Goal: Information Seeking & Learning: Learn about a topic

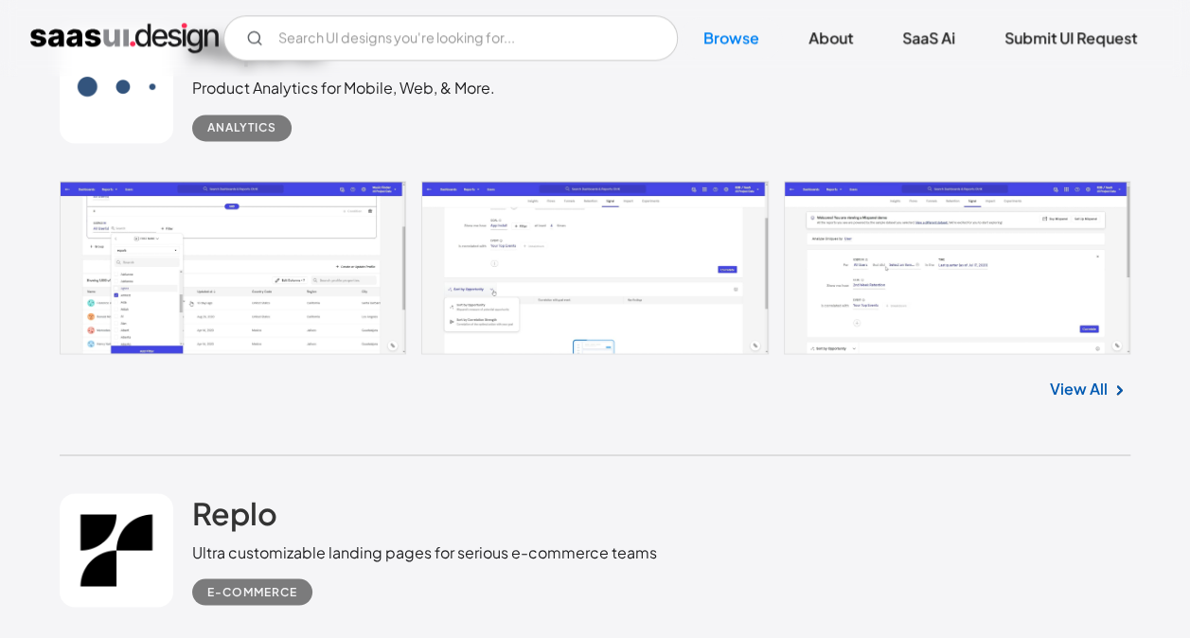
scroll to position [4921, 0]
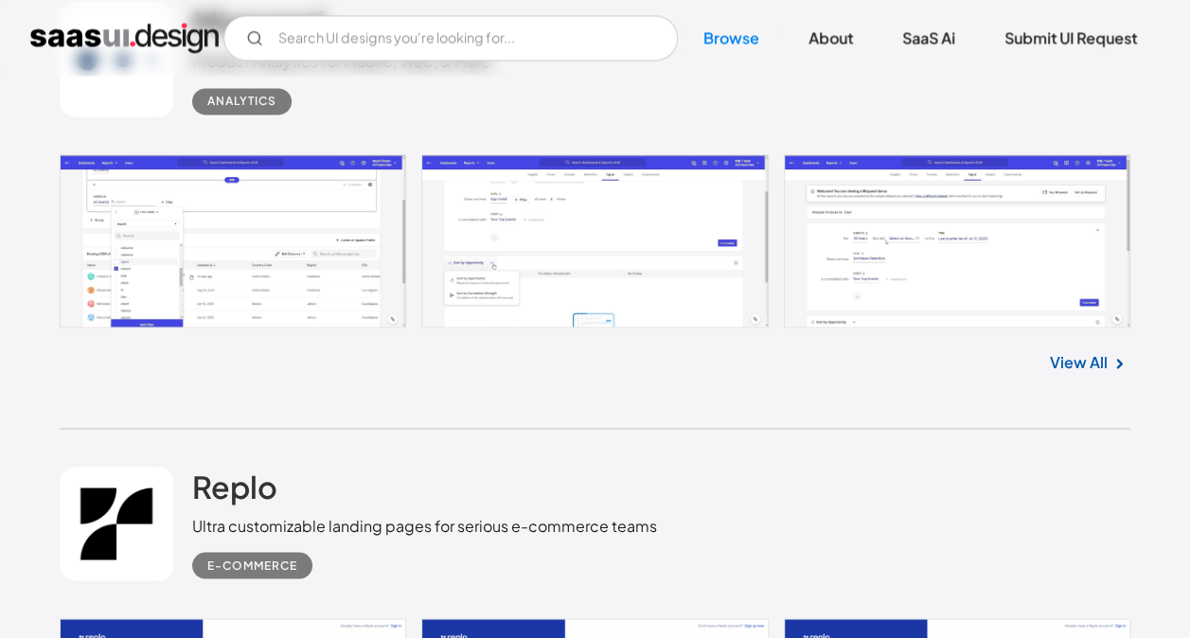
click at [293, 273] on link at bounding box center [595, 241] width 1070 height 174
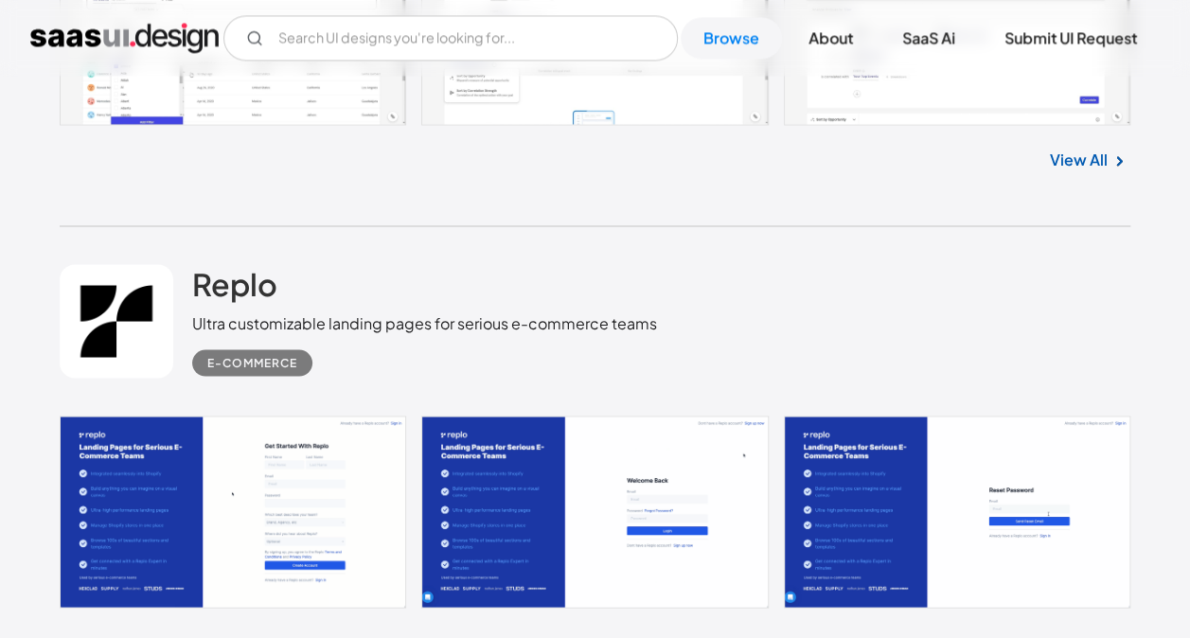
scroll to position [5299, 0]
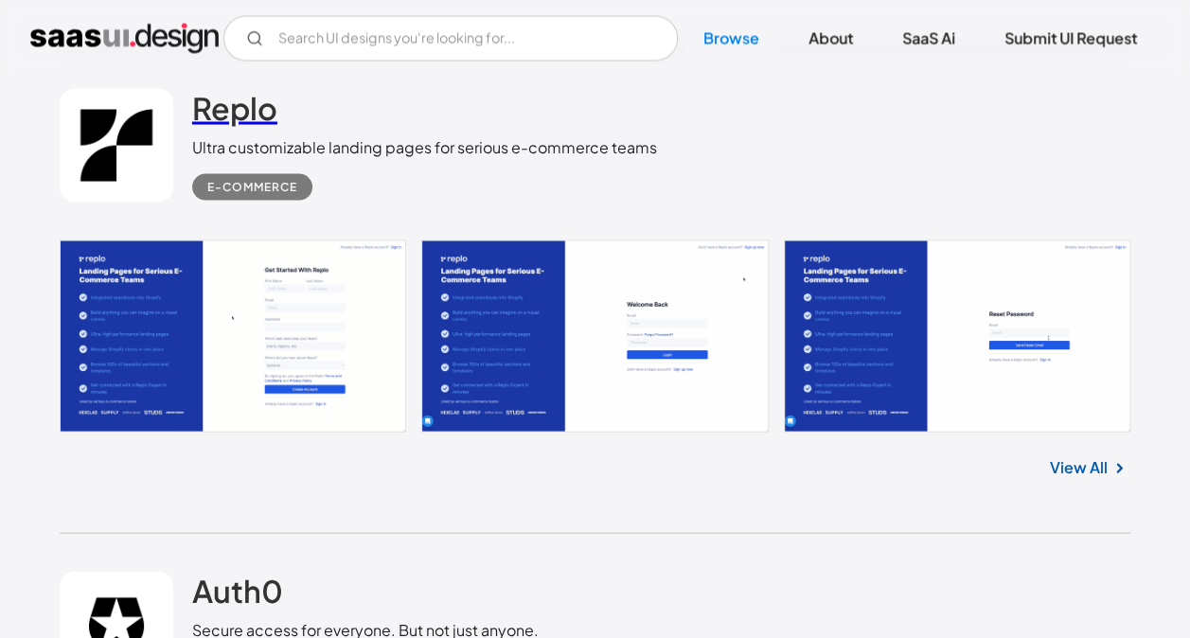
click at [248, 102] on h2 "Replo" at bounding box center [234, 107] width 85 height 38
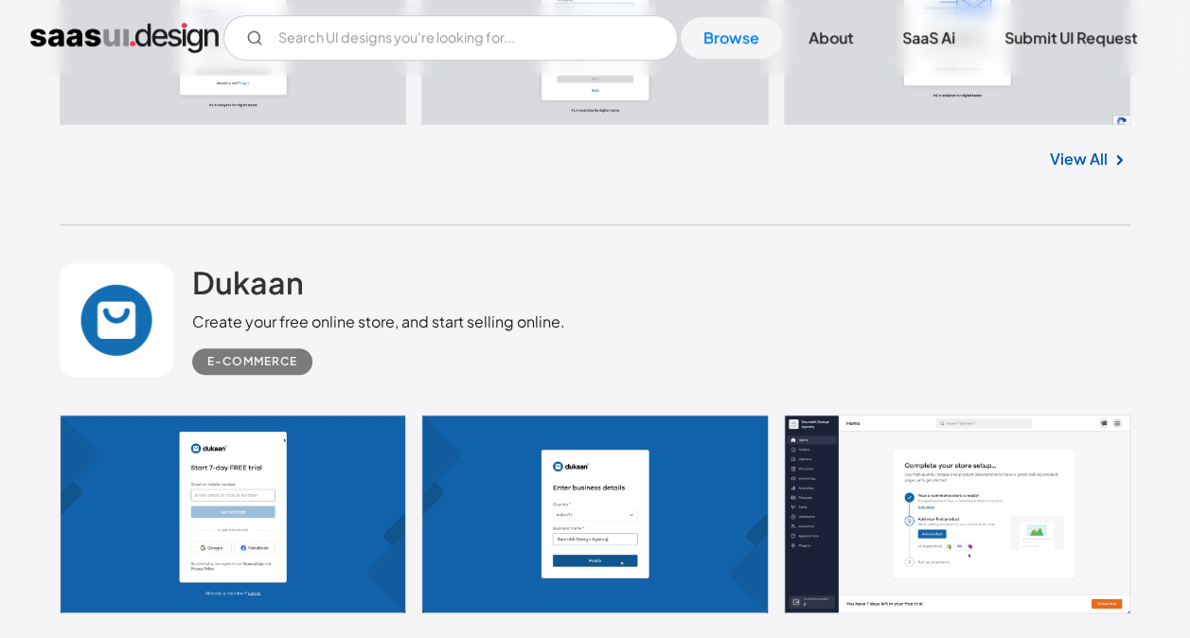
scroll to position [4164, 0]
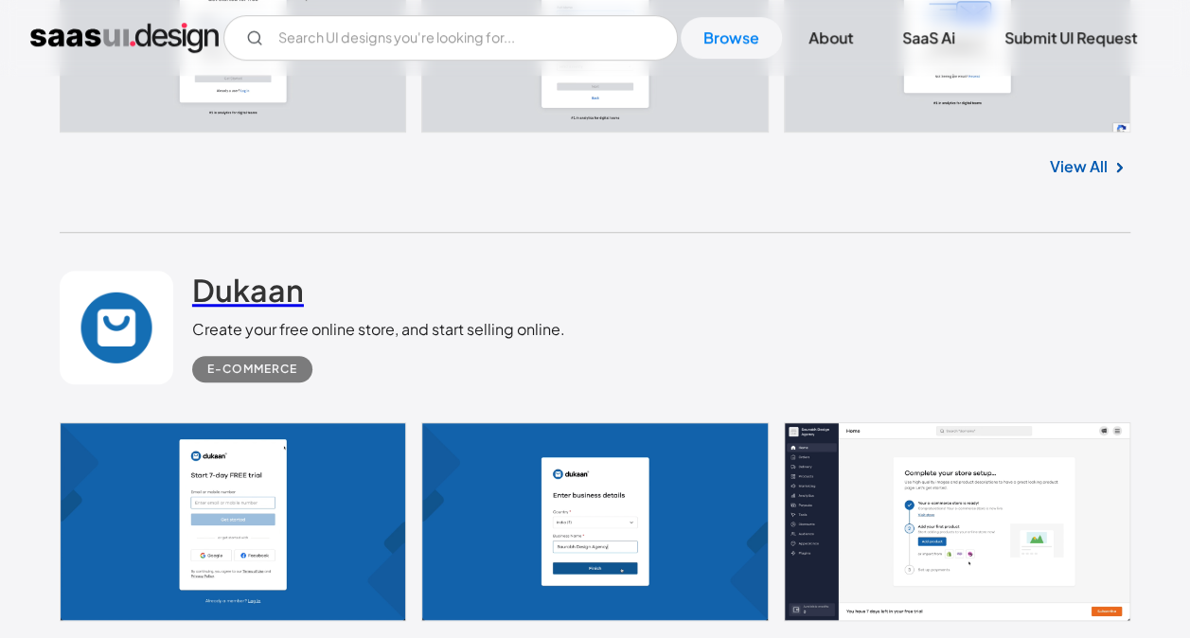
click at [204, 286] on h2 "Dukaan" at bounding box center [248, 290] width 112 height 38
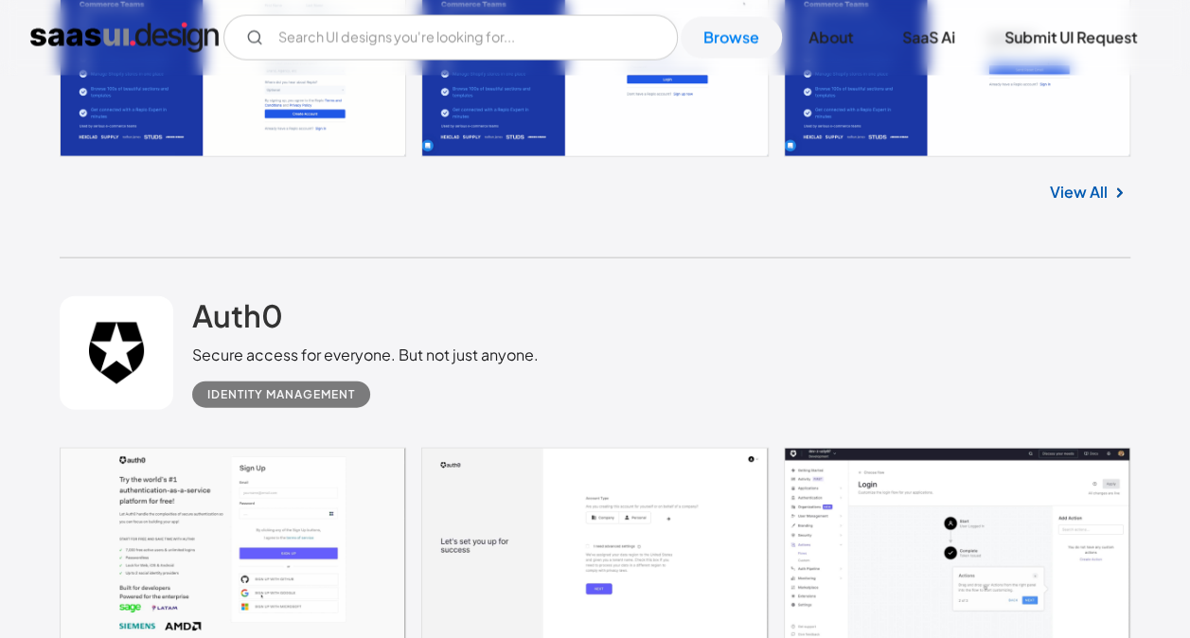
scroll to position [5678, 0]
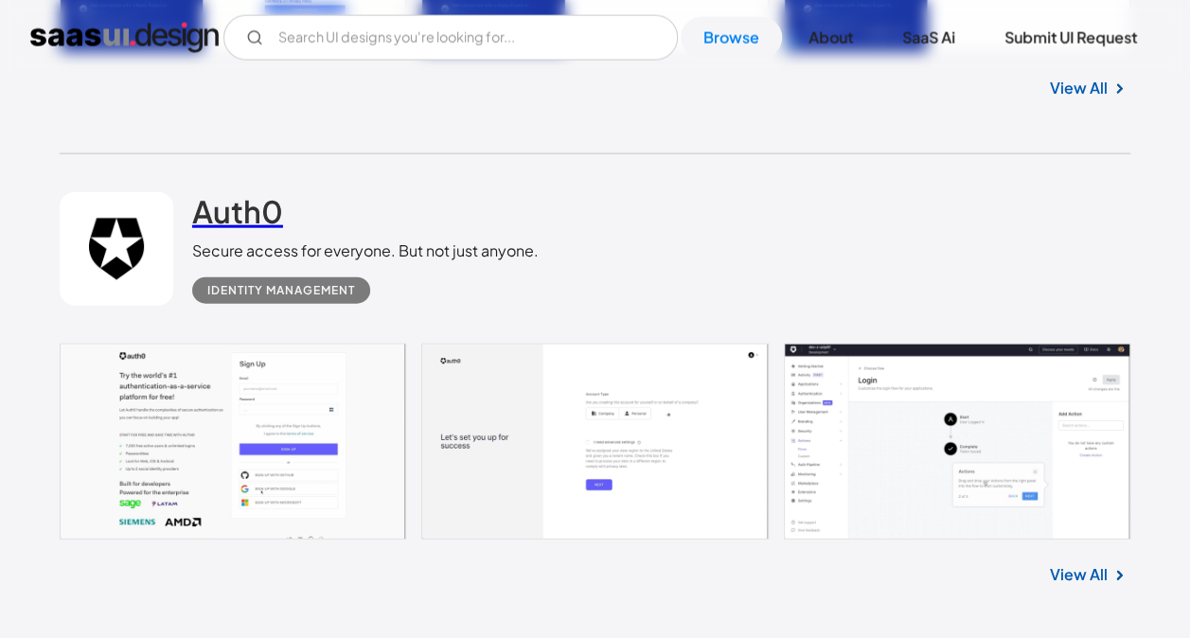
click at [257, 218] on h2 "Auth0" at bounding box center [237, 211] width 91 height 38
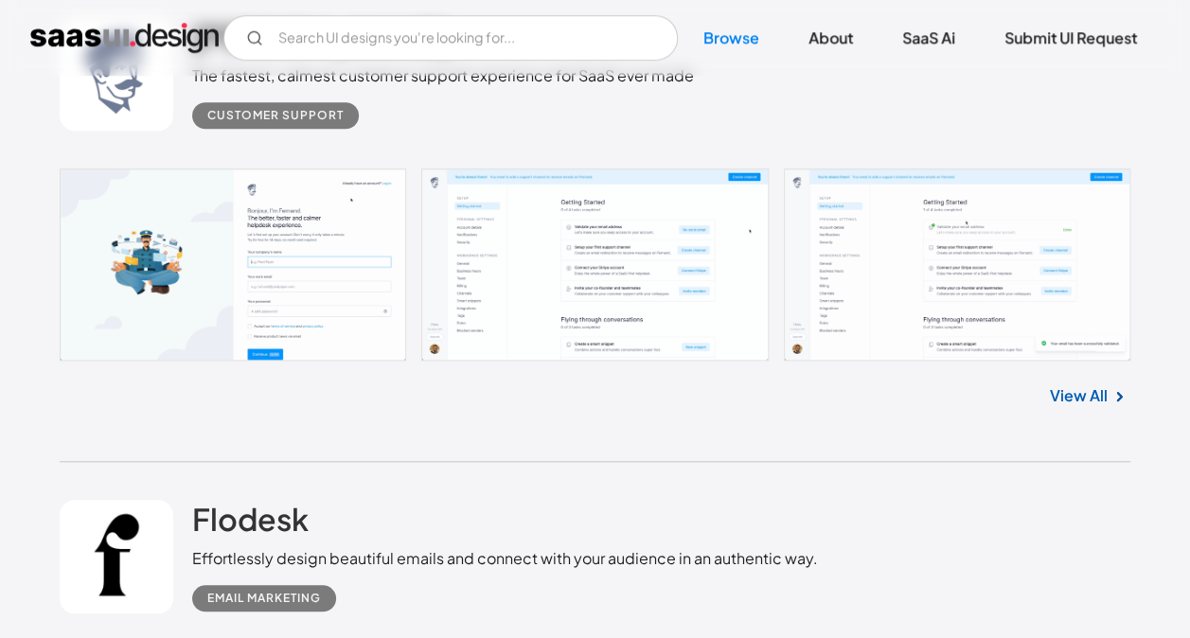
scroll to position [7854, 0]
click at [485, 259] on link at bounding box center [595, 263] width 1070 height 193
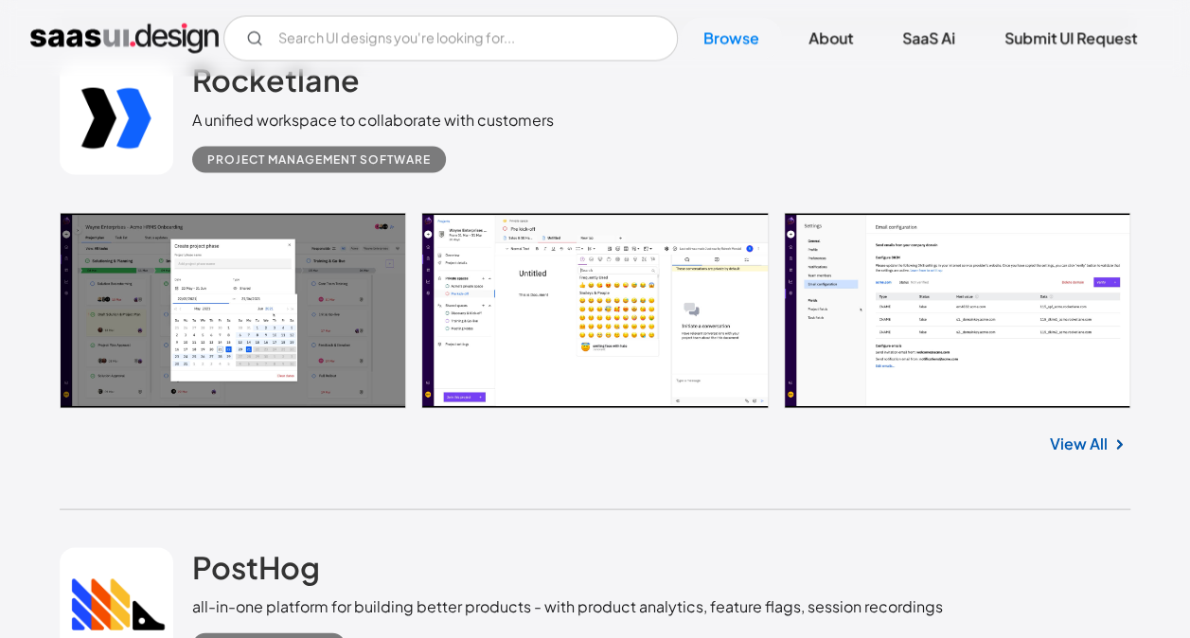
scroll to position [8801, 0]
click at [284, 95] on h2 "Rocketlane" at bounding box center [275, 79] width 167 height 38
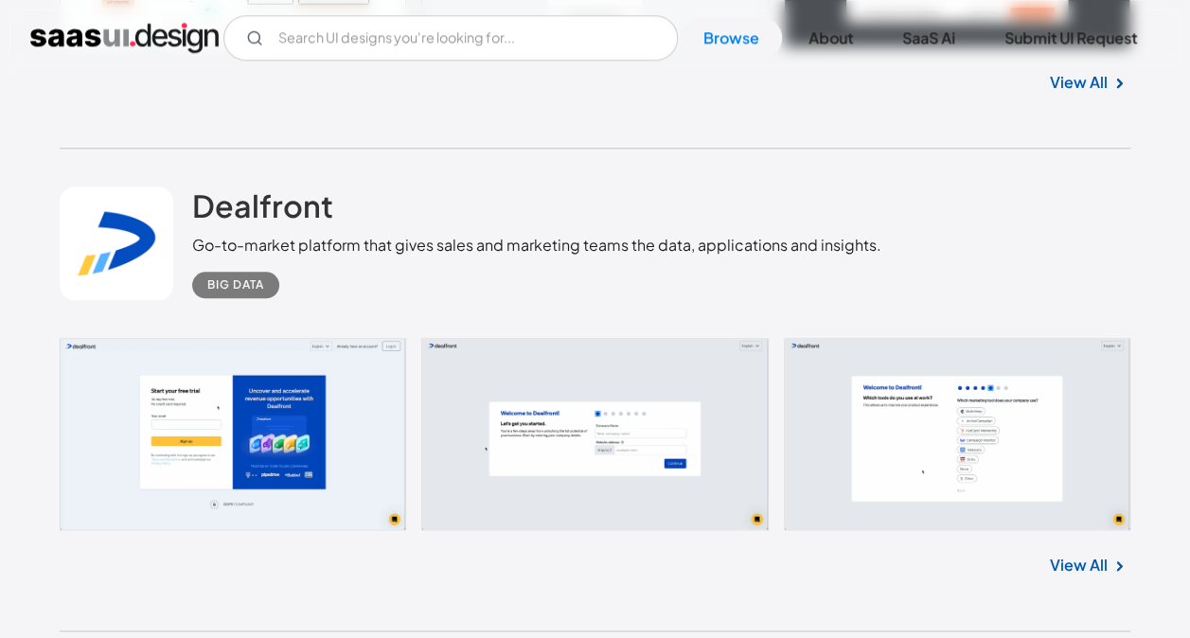
scroll to position [11640, 0]
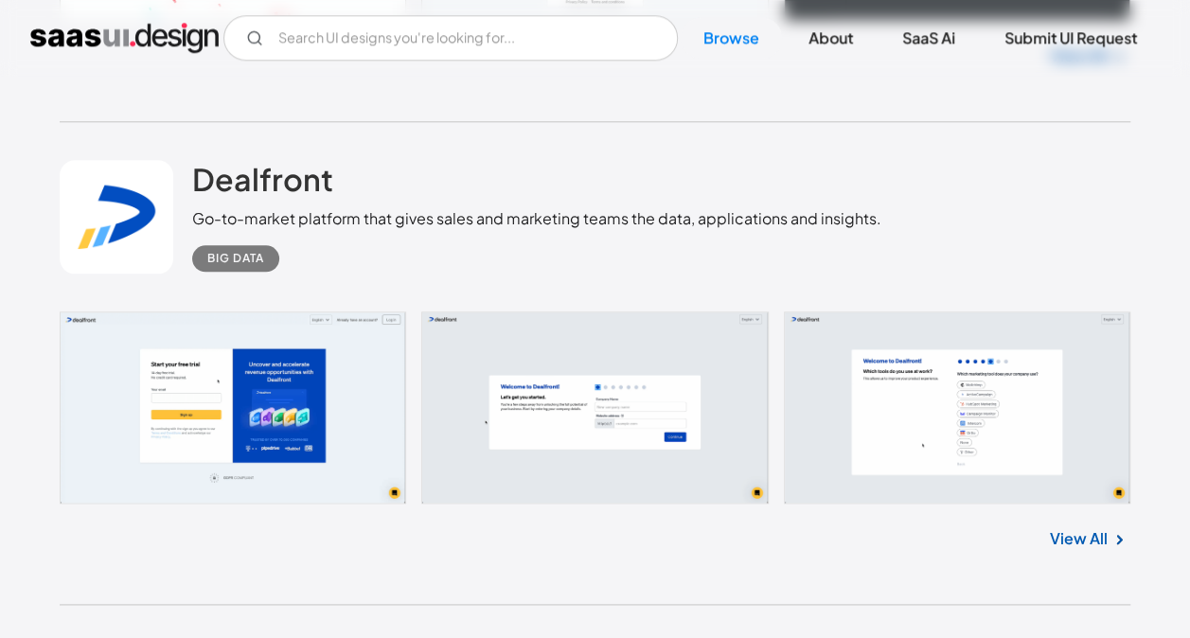
click at [259, 330] on link at bounding box center [595, 407] width 1070 height 192
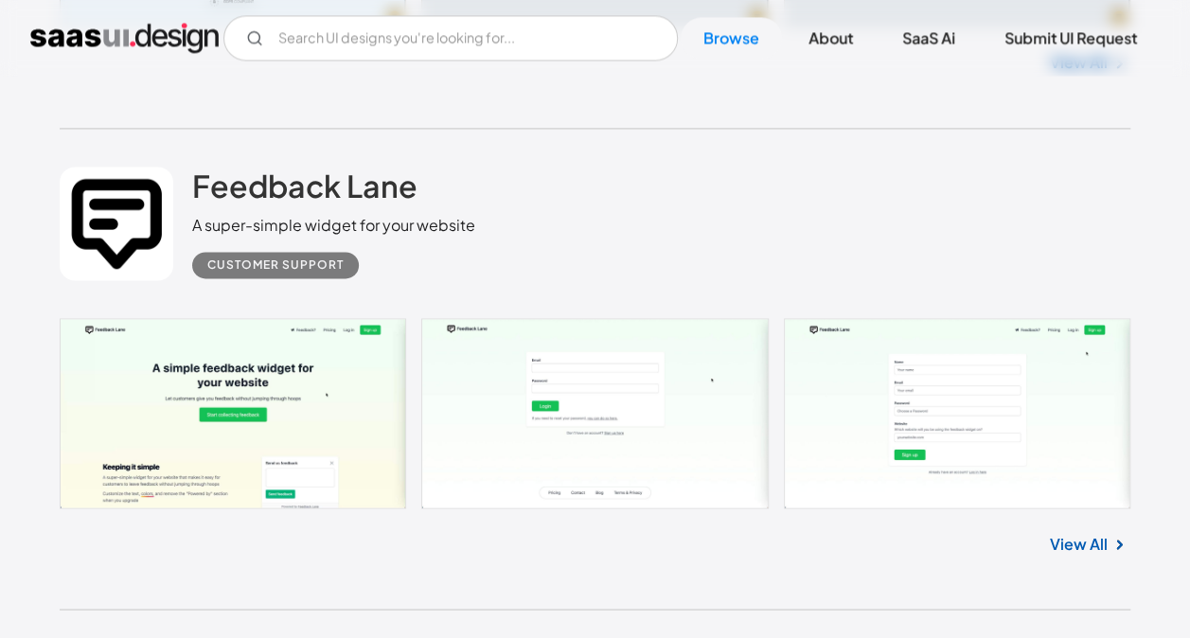
scroll to position [12207, 0]
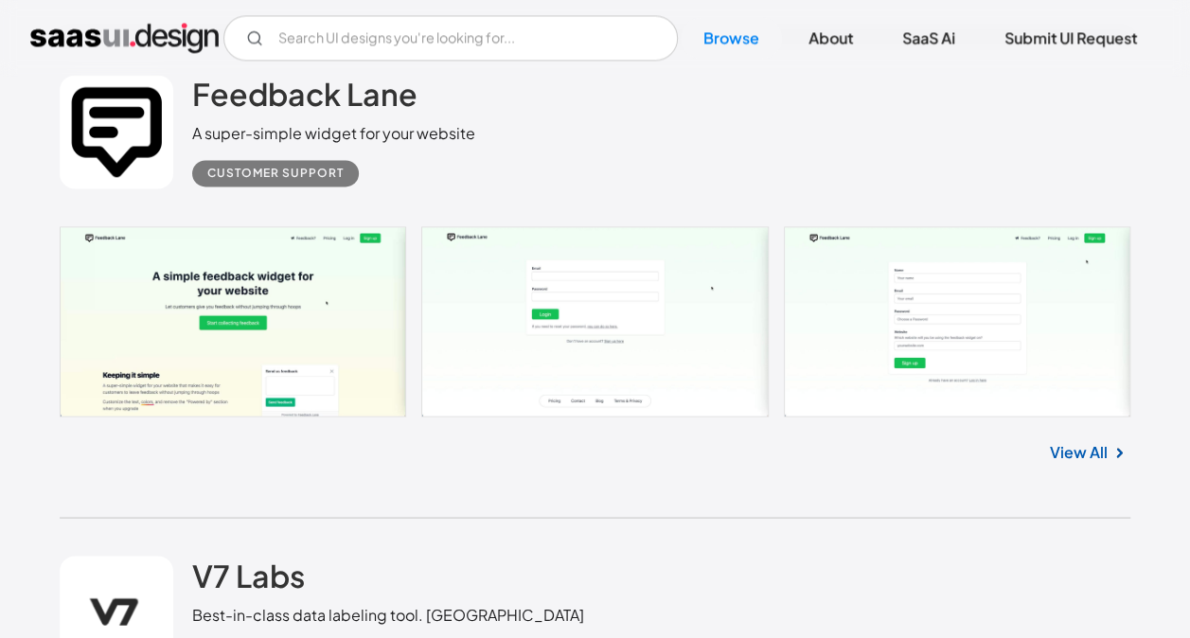
click at [440, 281] on link at bounding box center [595, 321] width 1070 height 191
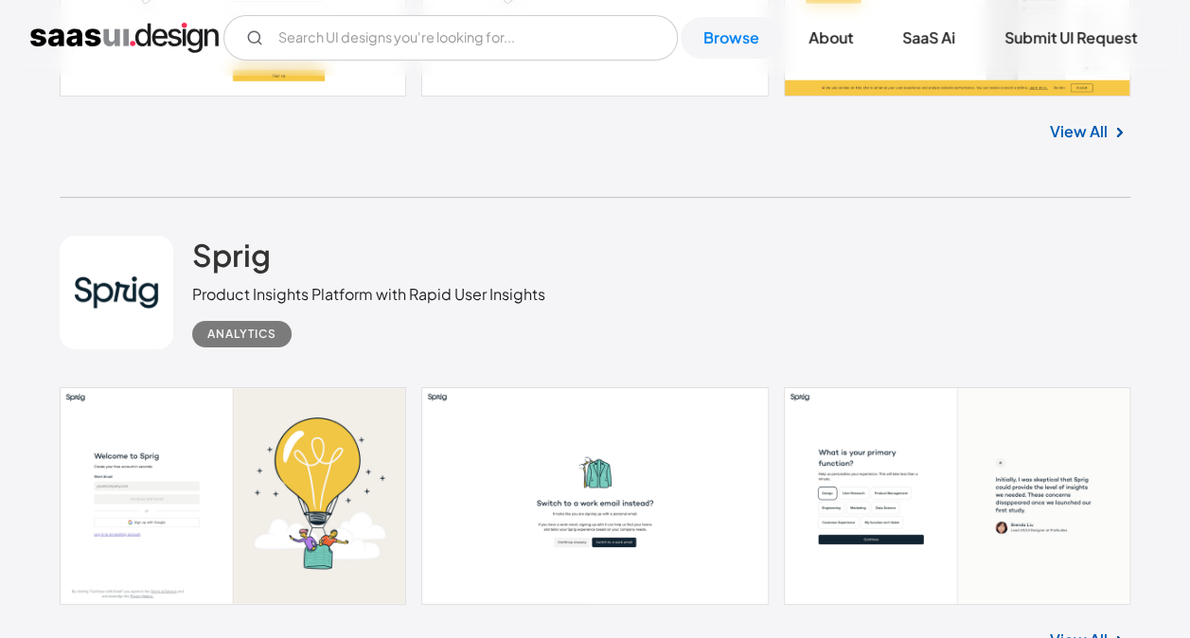
scroll to position [14100, 0]
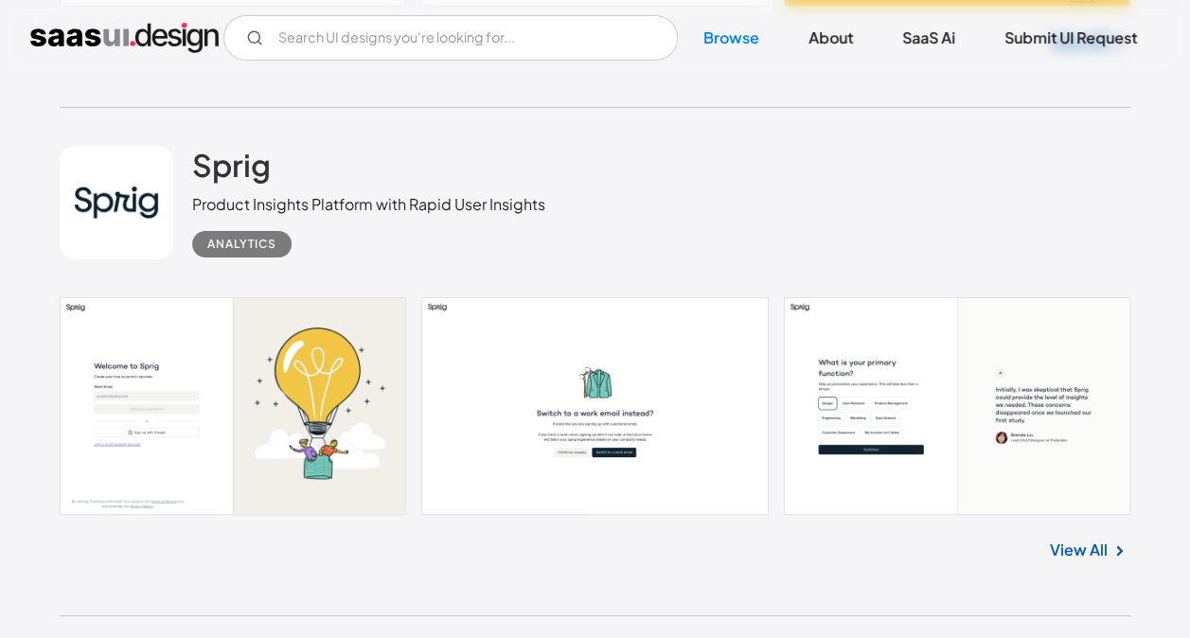
click at [117, 370] on link at bounding box center [595, 406] width 1070 height 218
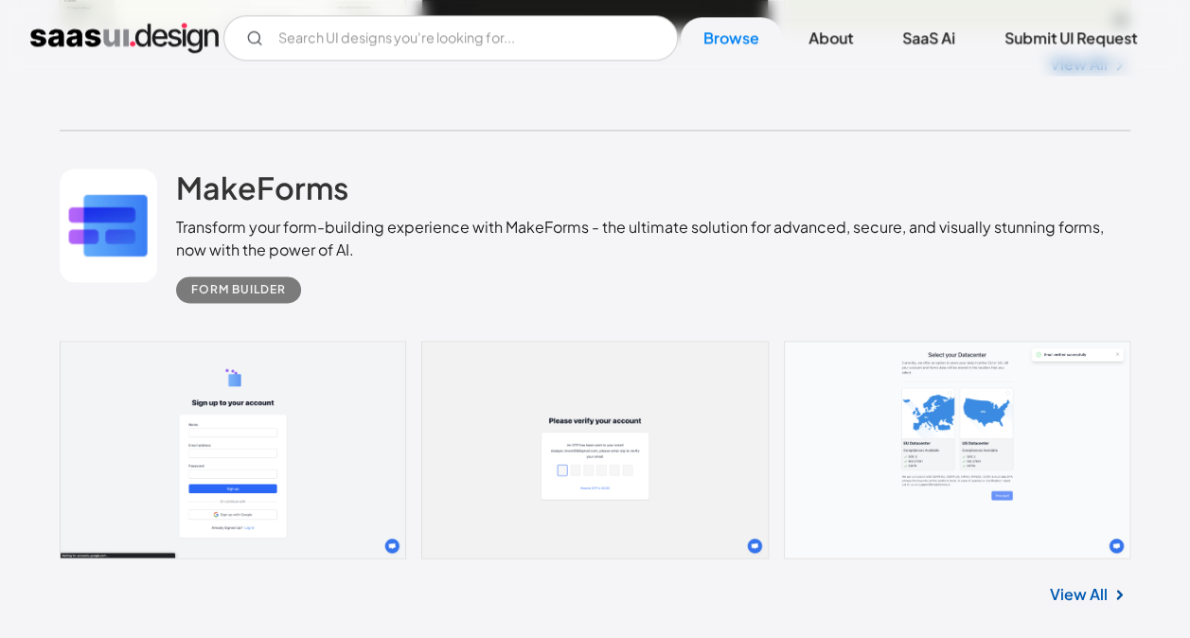
scroll to position [15614, 0]
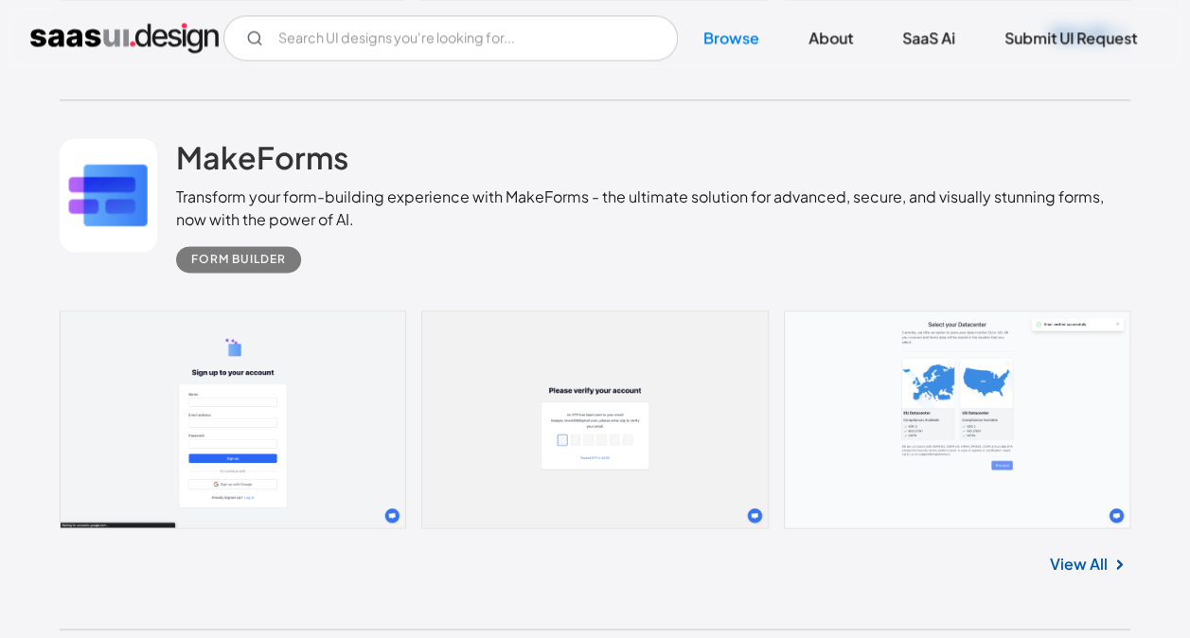
click at [233, 363] on link at bounding box center [595, 419] width 1070 height 218
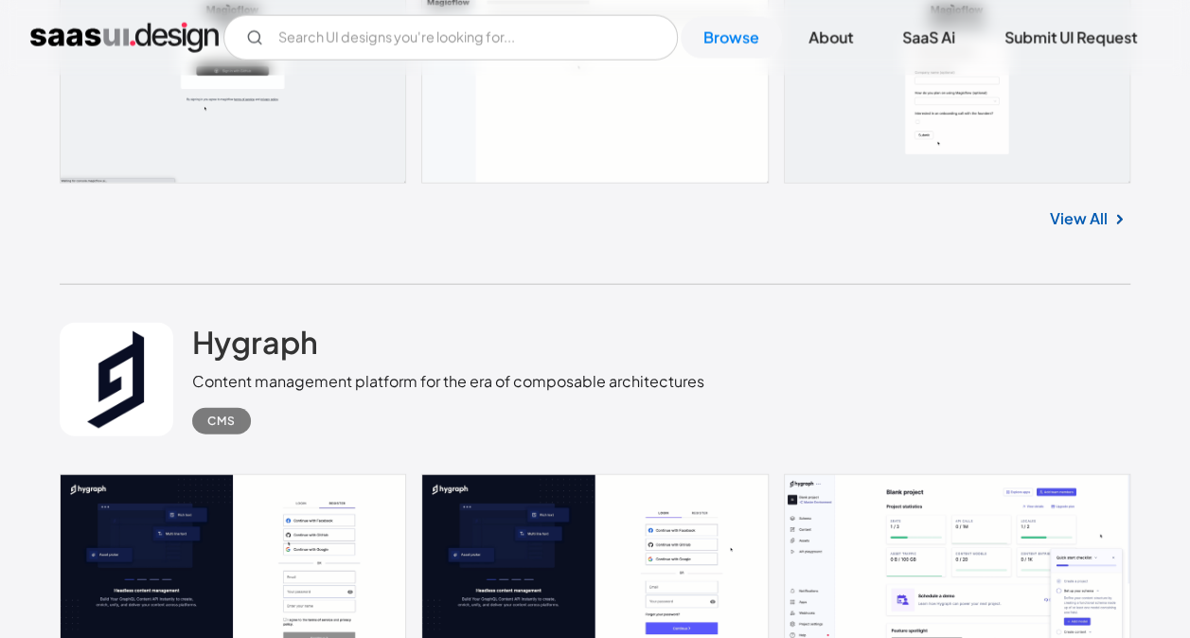
scroll to position [20062, 0]
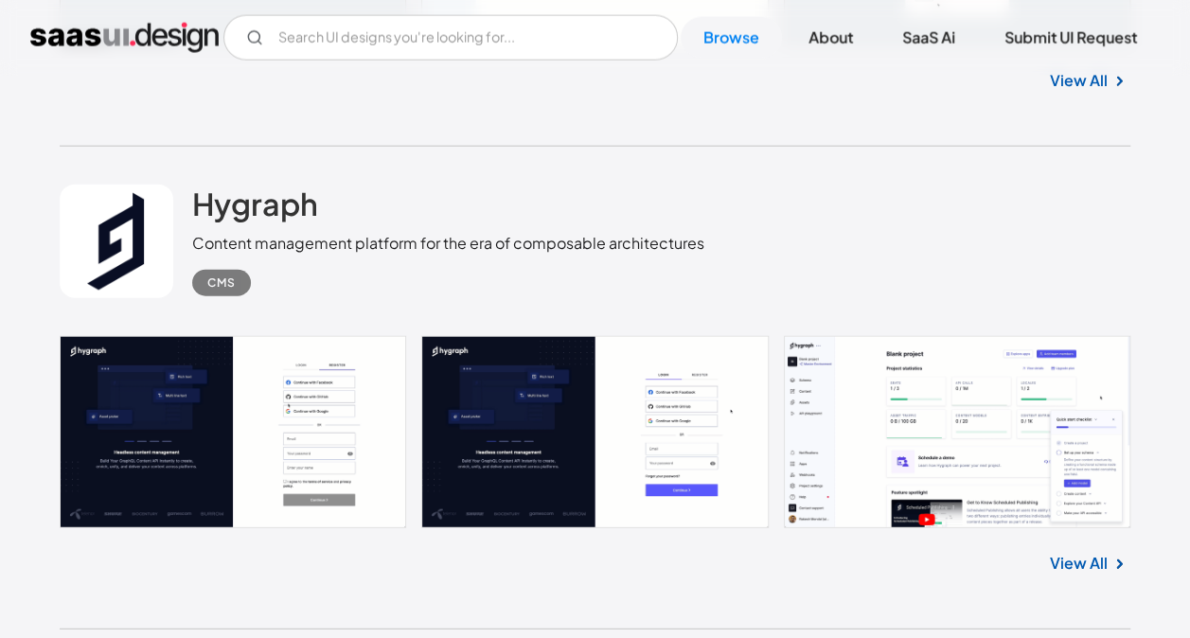
click at [837, 352] on link at bounding box center [595, 432] width 1070 height 192
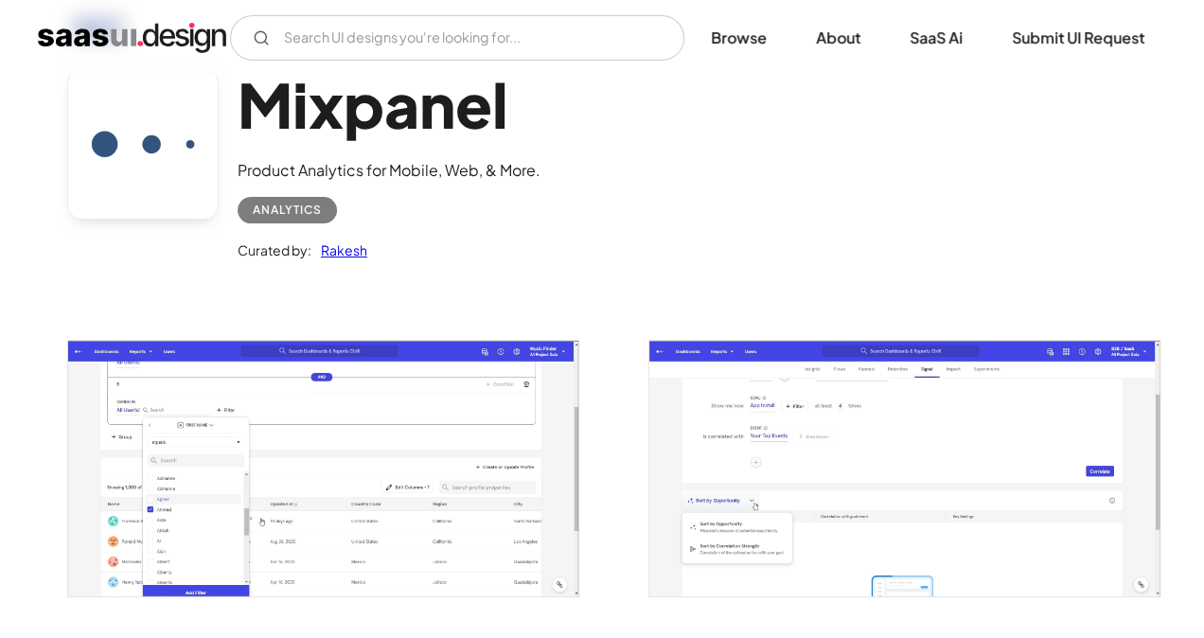
scroll to position [189, 0]
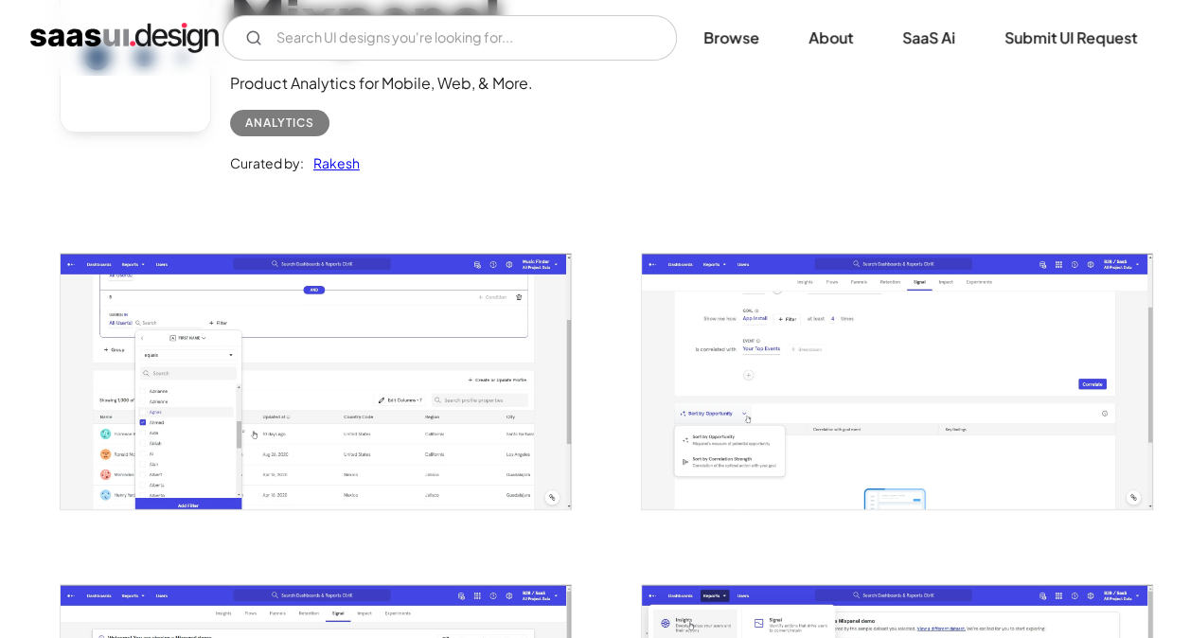
click at [320, 419] on img "open lightbox" at bounding box center [316, 381] width 511 height 255
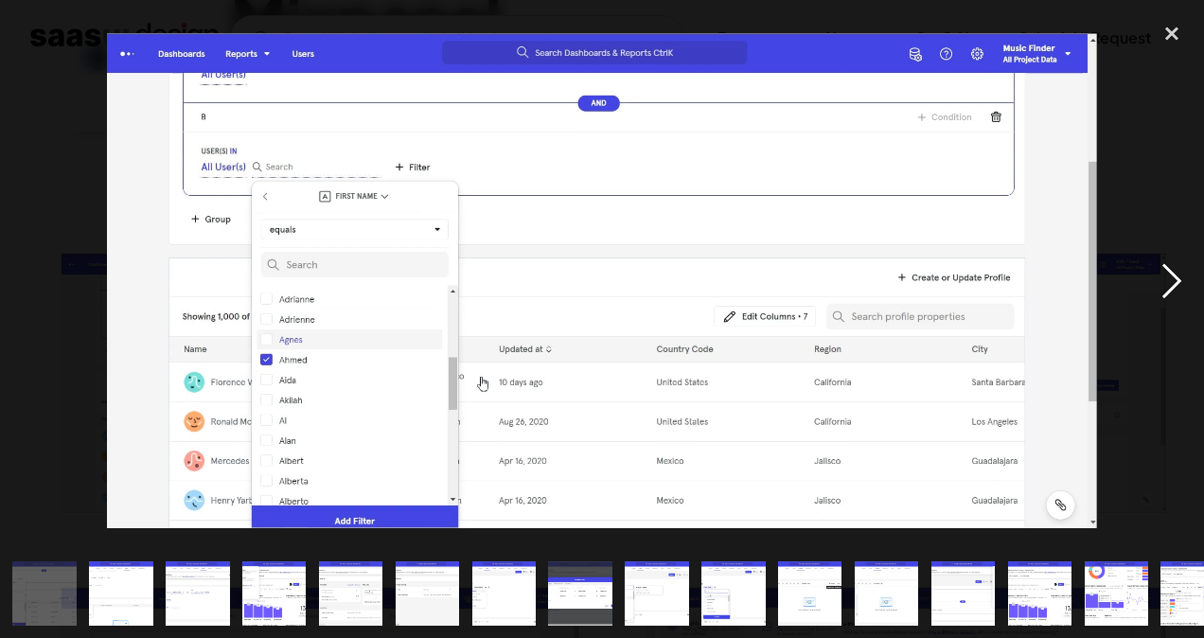
click at [1161, 288] on div "next image" at bounding box center [1171, 280] width 64 height 536
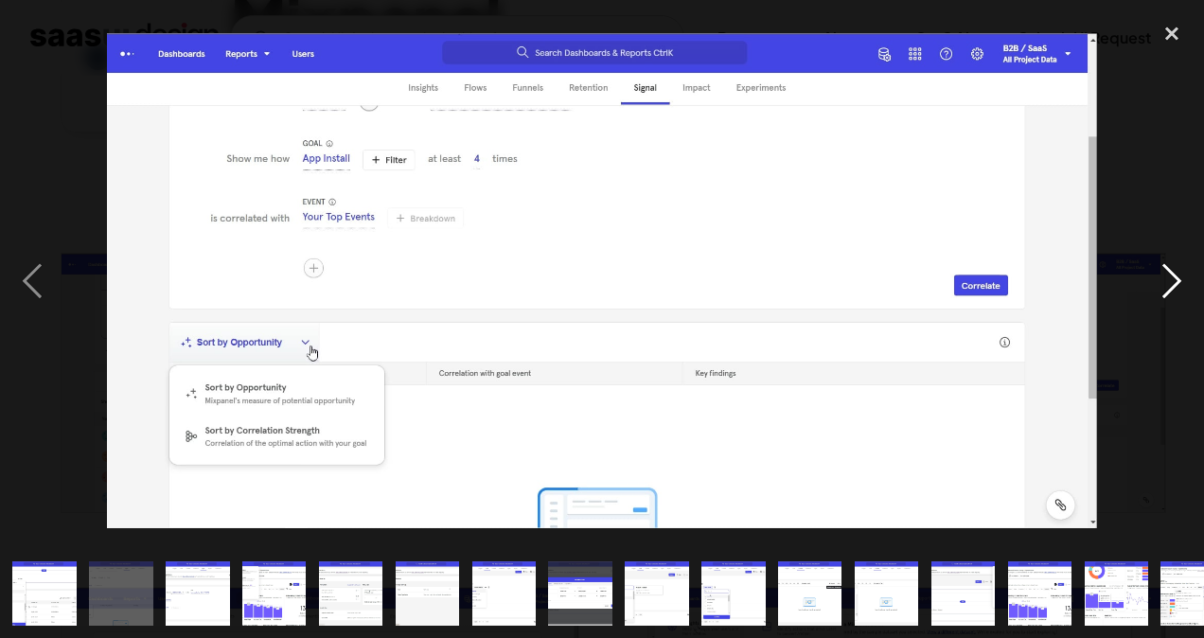
click at [1161, 288] on div "next image" at bounding box center [1171, 280] width 64 height 536
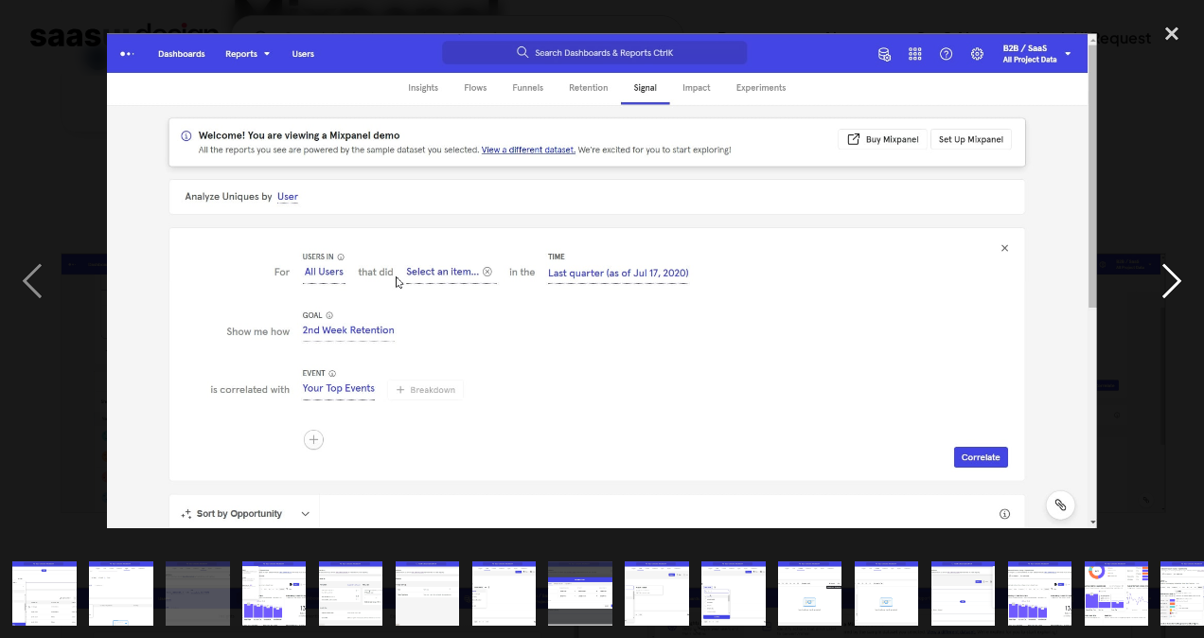
click at [1161, 288] on div "next image" at bounding box center [1171, 280] width 64 height 536
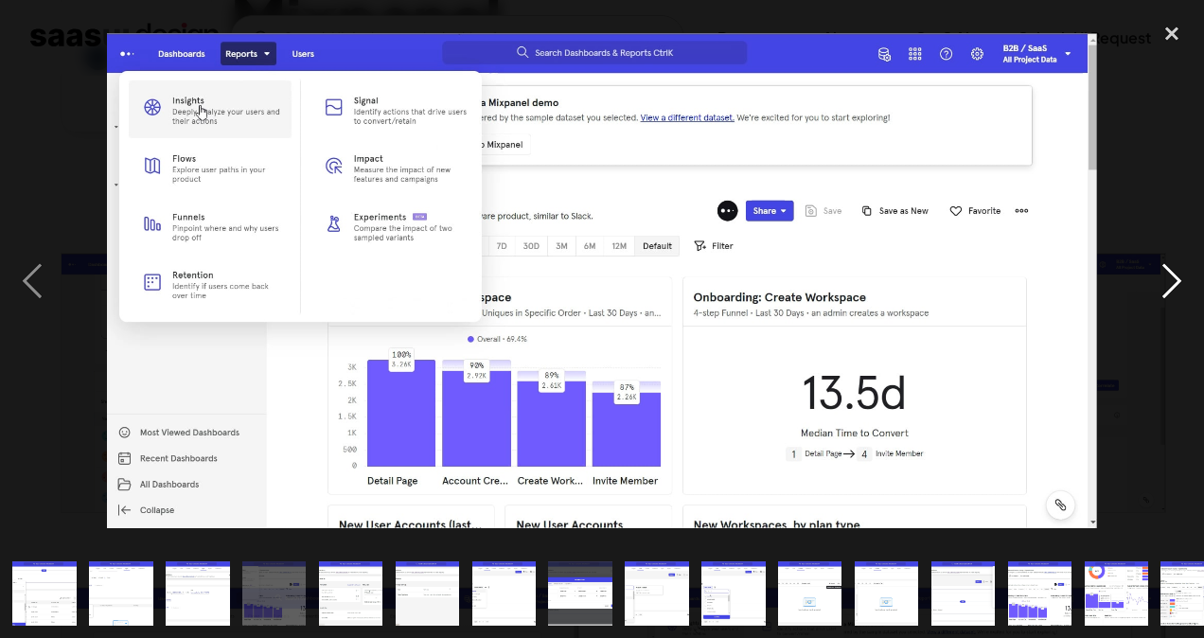
click at [1161, 288] on div "next image" at bounding box center [1171, 280] width 64 height 536
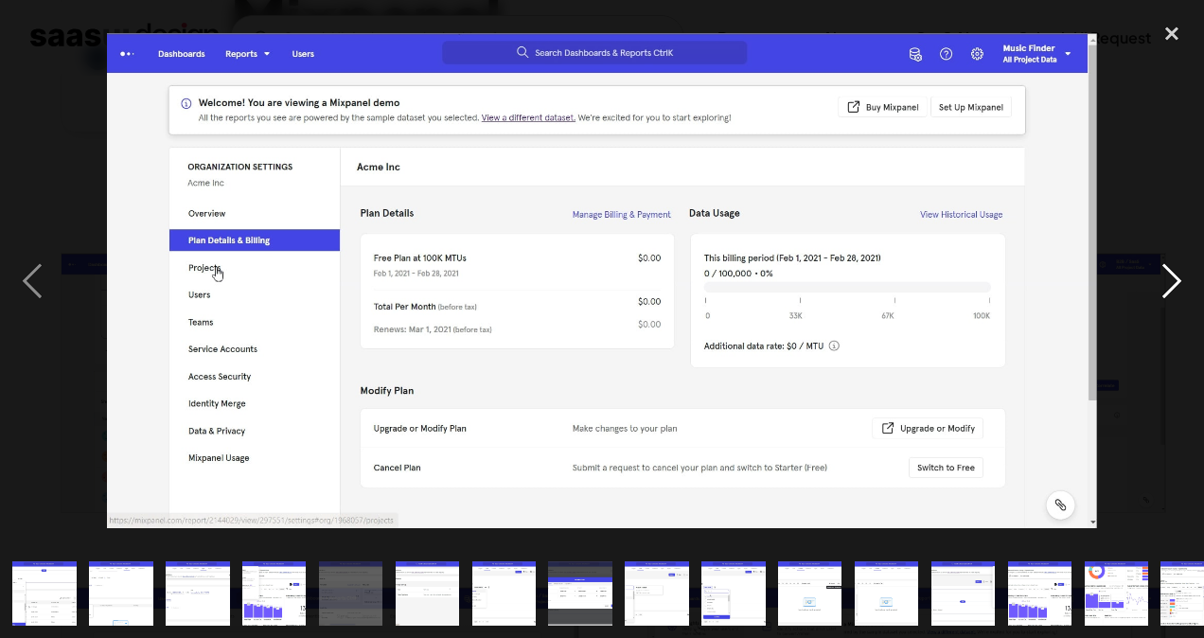
click at [1161, 288] on div "next image" at bounding box center [1171, 280] width 64 height 536
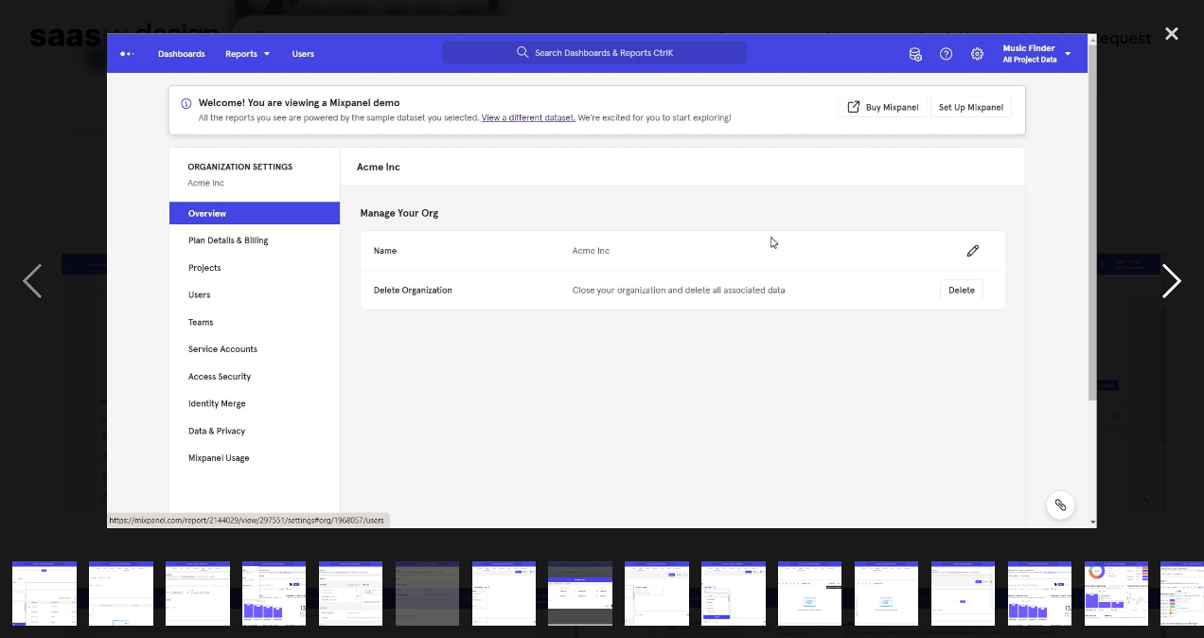
click at [1161, 288] on div "next image" at bounding box center [1171, 280] width 64 height 536
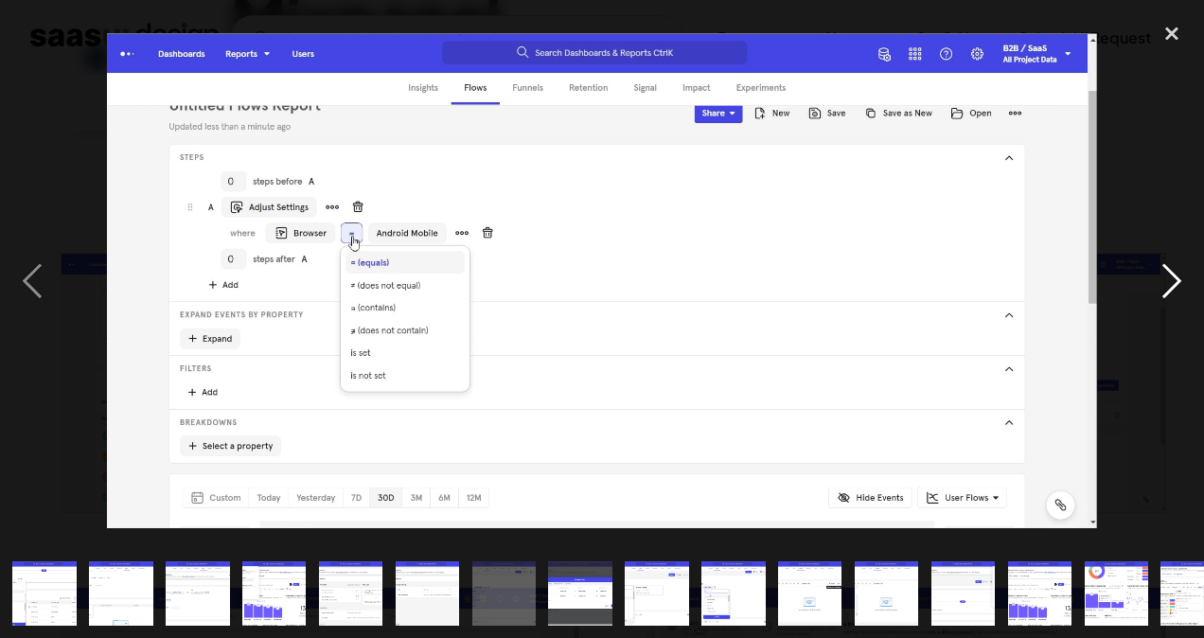
click at [1161, 288] on div "next image" at bounding box center [1171, 280] width 64 height 536
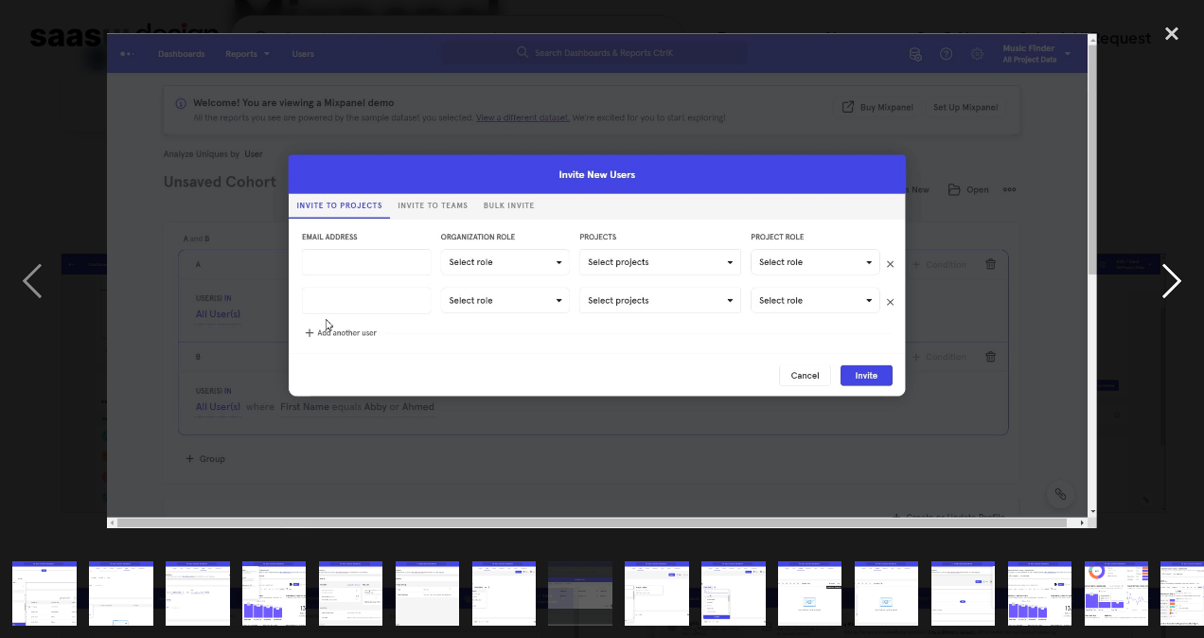
click at [1161, 288] on div "next image" at bounding box center [1171, 280] width 64 height 536
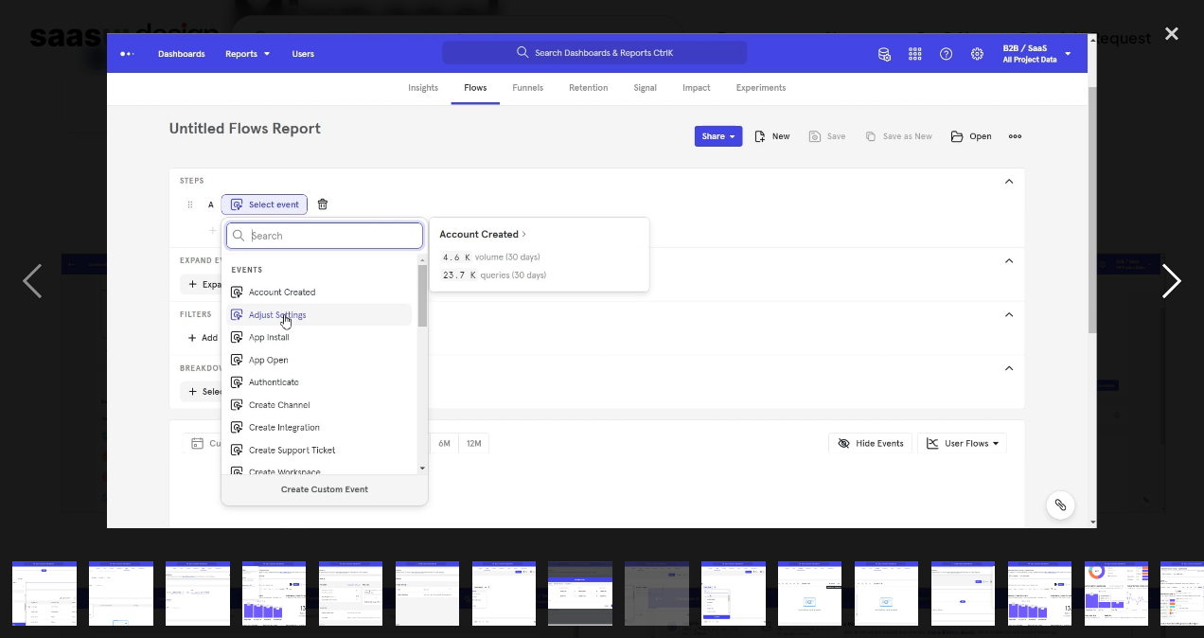
click at [1161, 288] on div "next image" at bounding box center [1171, 280] width 64 height 536
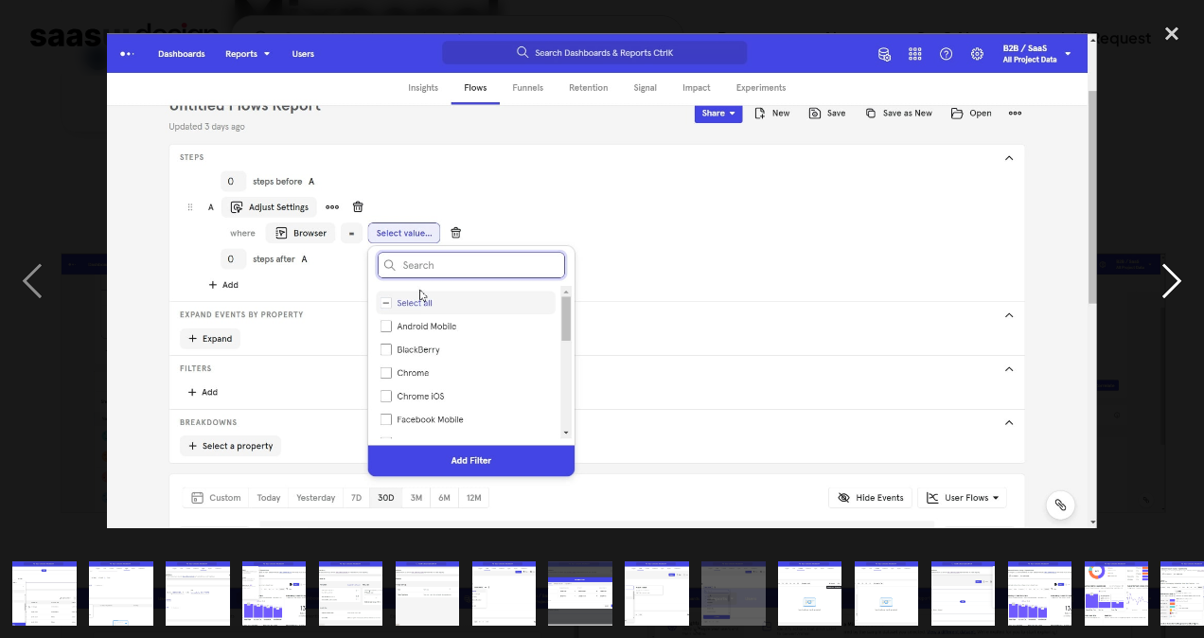
click at [1161, 288] on div "next image" at bounding box center [1171, 280] width 64 height 536
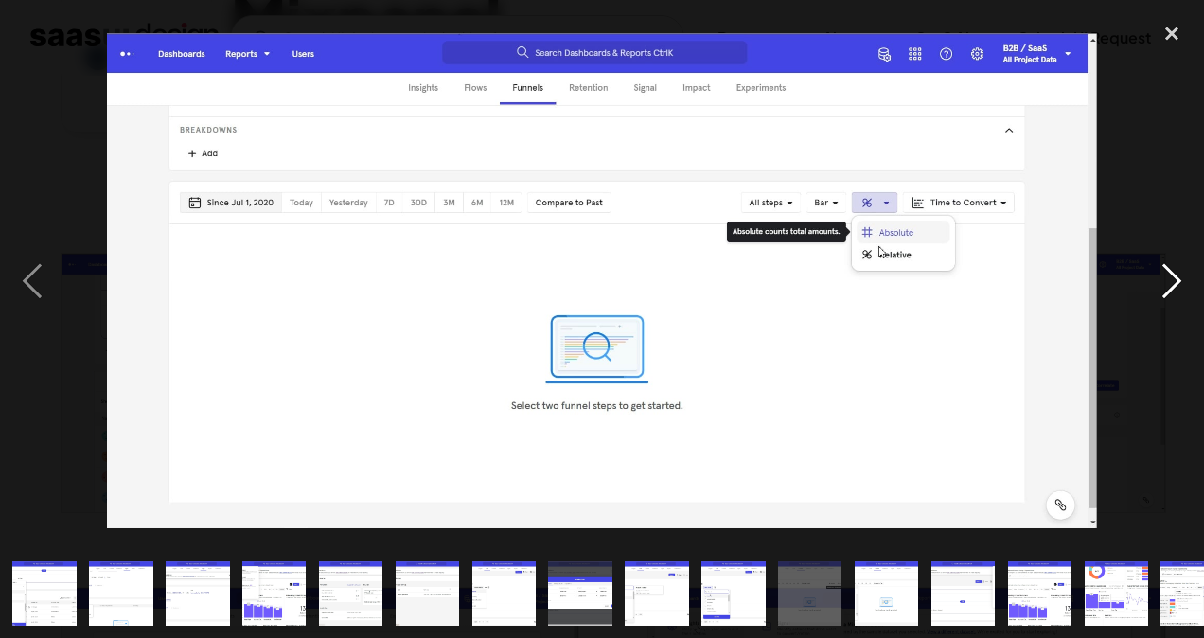
click at [1161, 288] on div "next image" at bounding box center [1171, 280] width 64 height 536
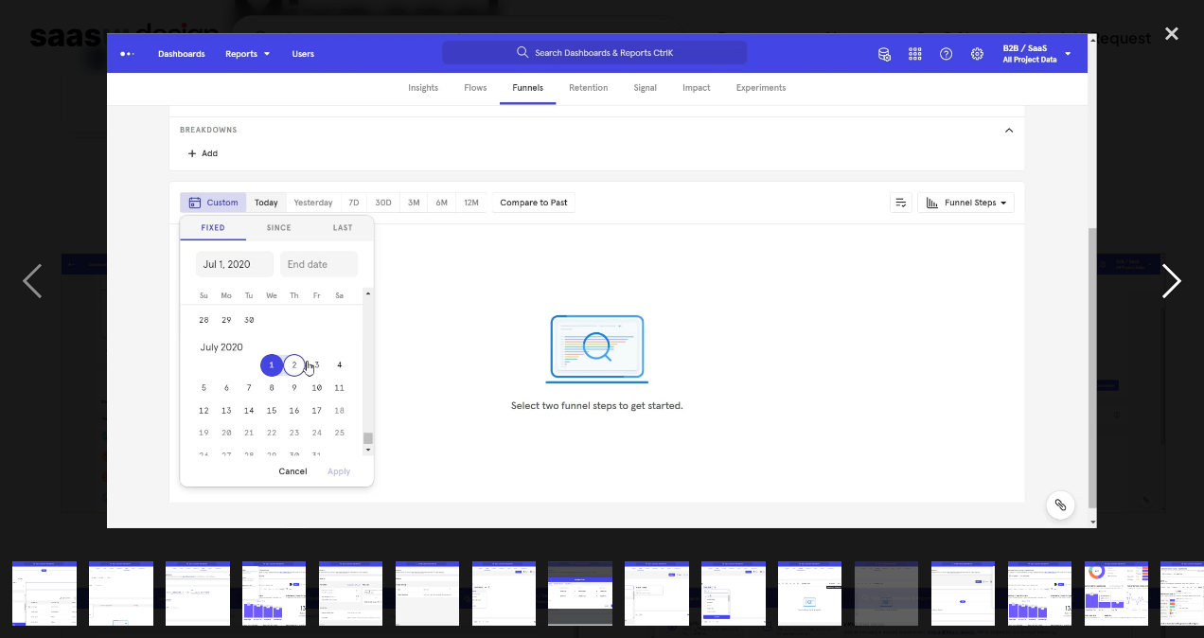
click at [1161, 288] on div "next image" at bounding box center [1171, 280] width 64 height 536
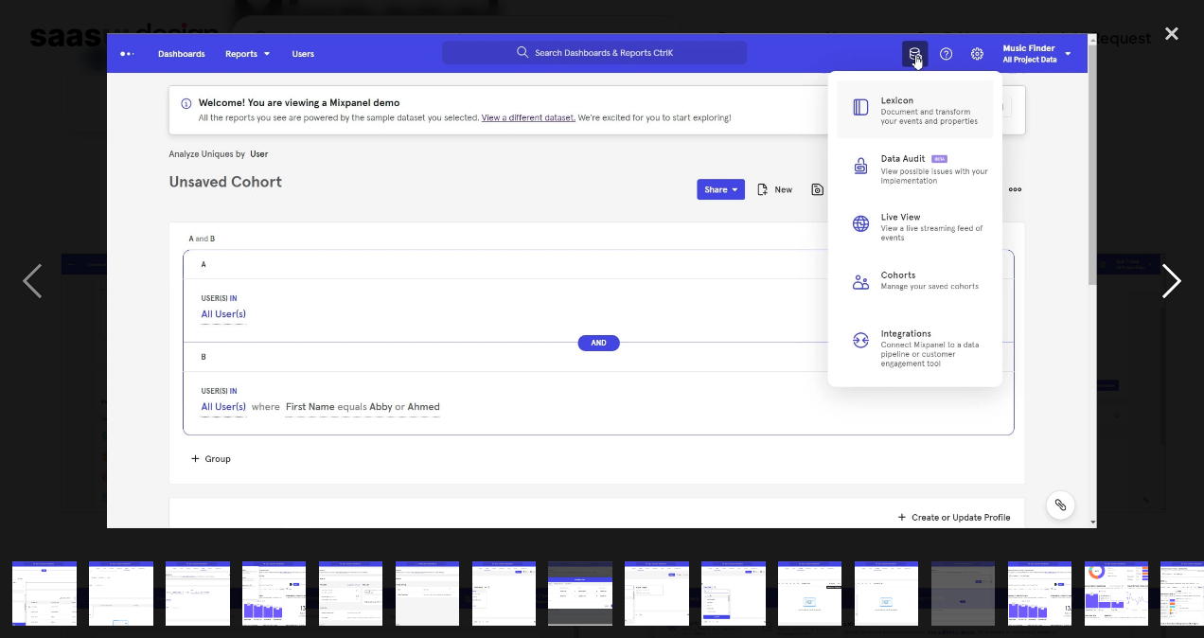
click at [1161, 288] on div "next image" at bounding box center [1171, 280] width 64 height 536
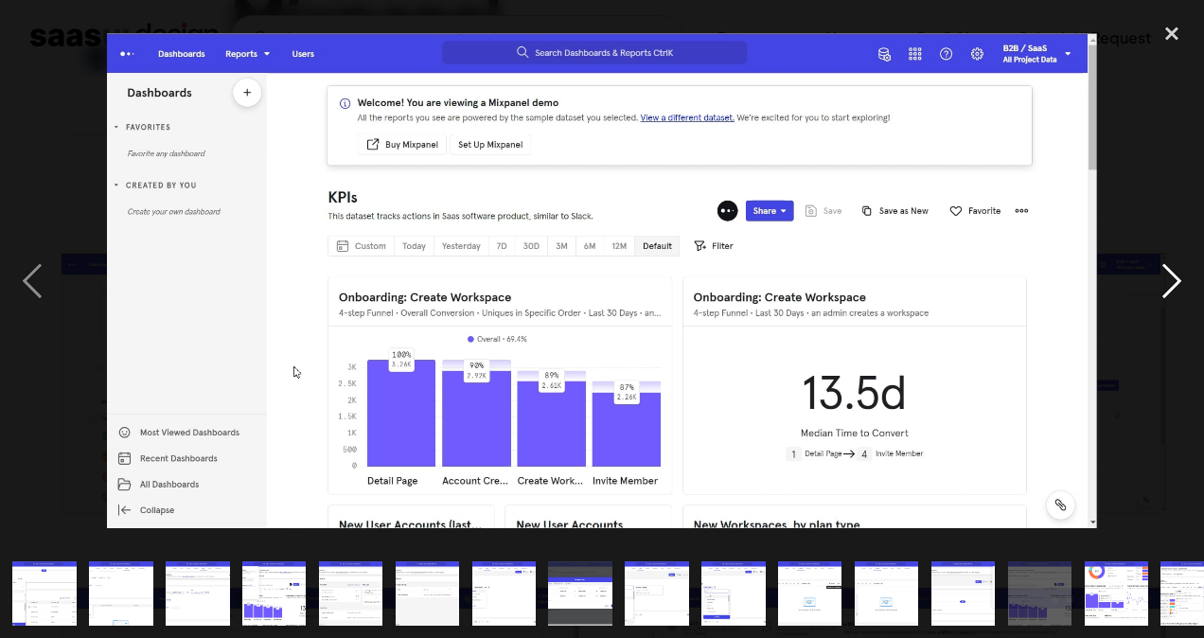
click at [1161, 288] on div "next image" at bounding box center [1171, 280] width 64 height 536
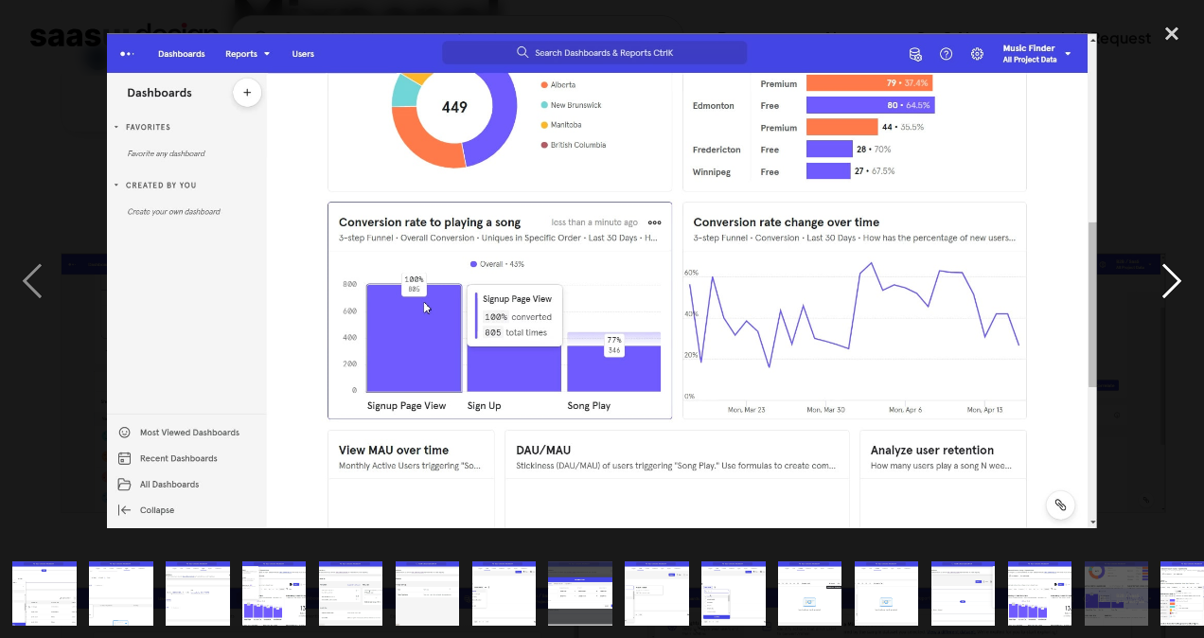
click at [1161, 288] on div "next image" at bounding box center [1171, 280] width 64 height 536
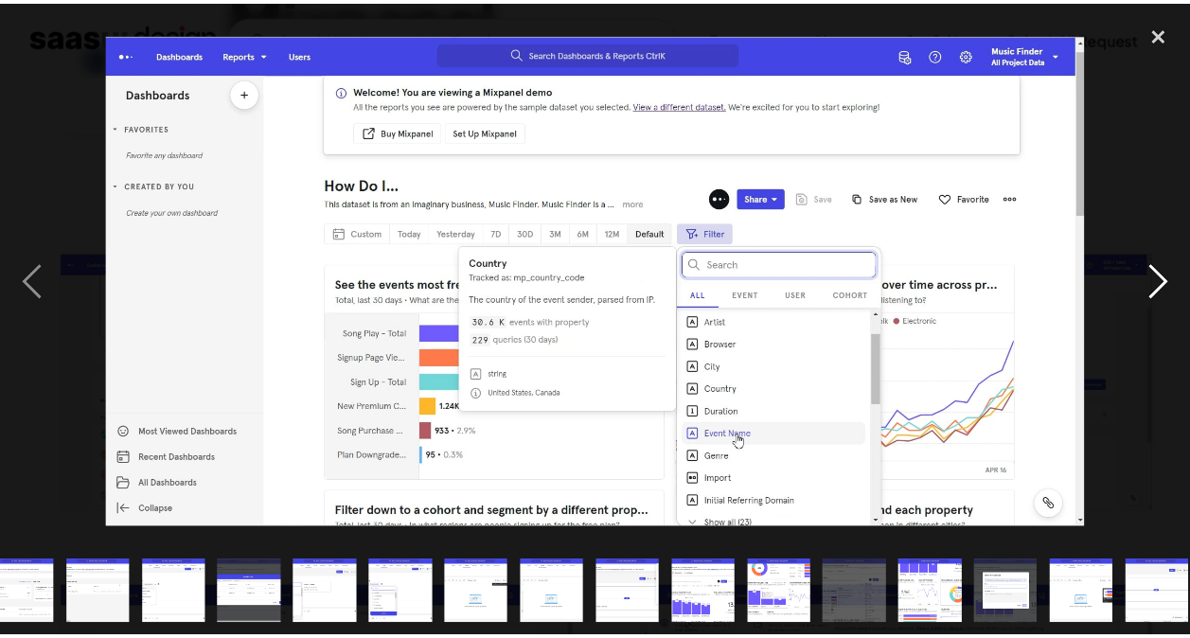
scroll to position [0, 339]
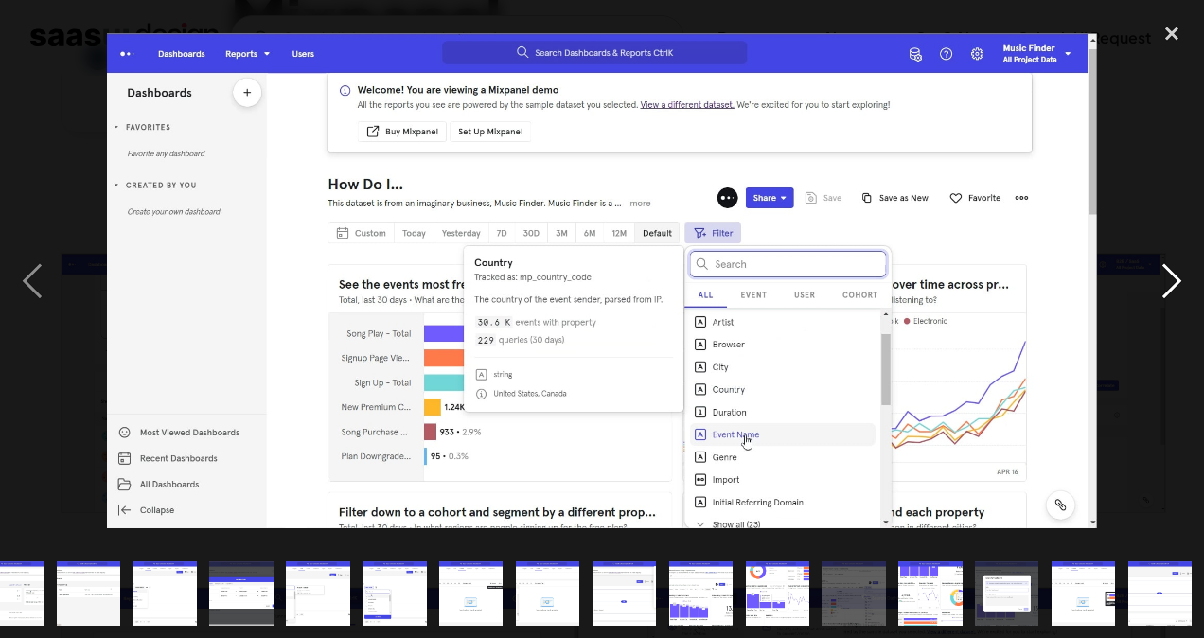
click at [1161, 288] on div "next image" at bounding box center [1171, 280] width 64 height 536
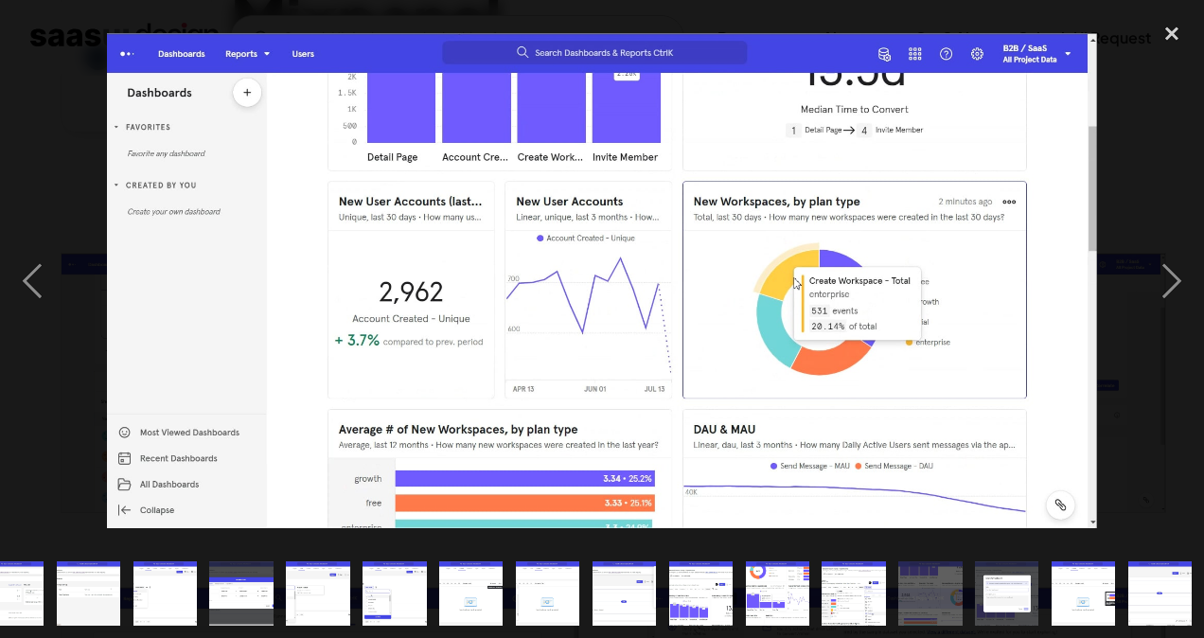
click at [280, 331] on img at bounding box center [602, 280] width 991 height 494
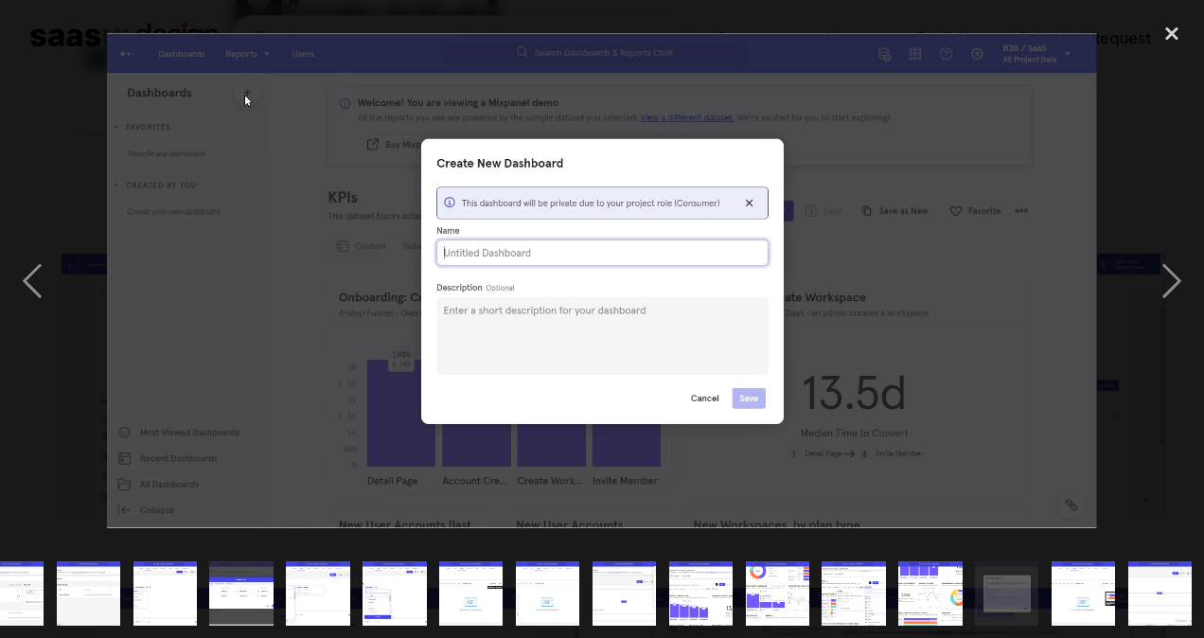
click at [280, 331] on img at bounding box center [602, 280] width 991 height 494
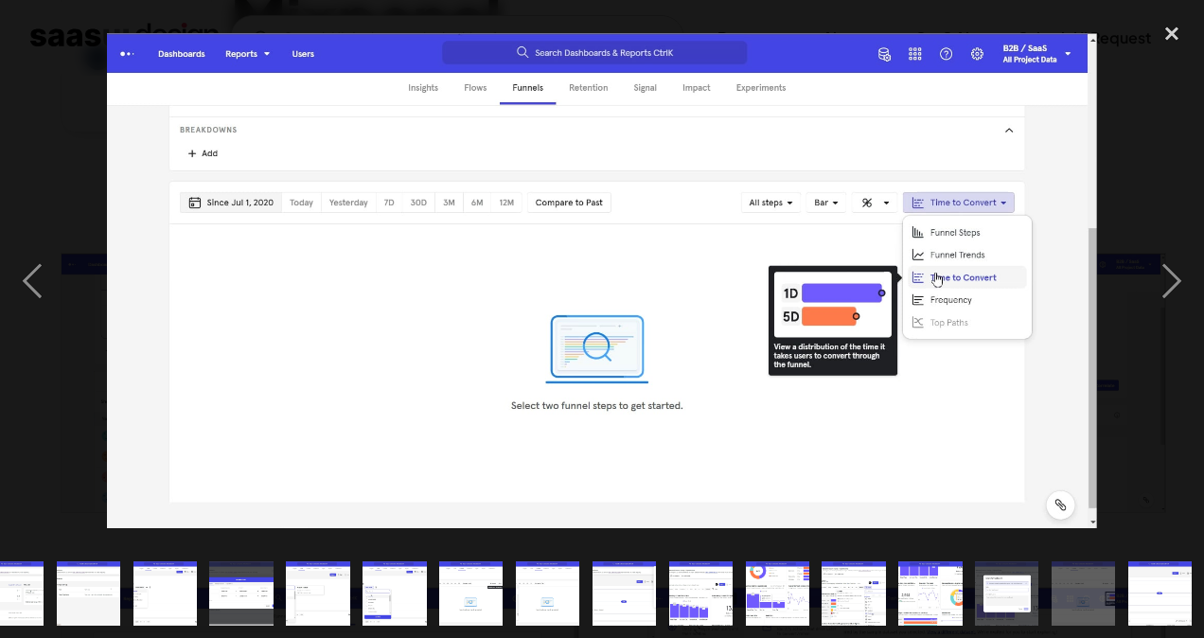
click at [280, 331] on img at bounding box center [602, 280] width 991 height 494
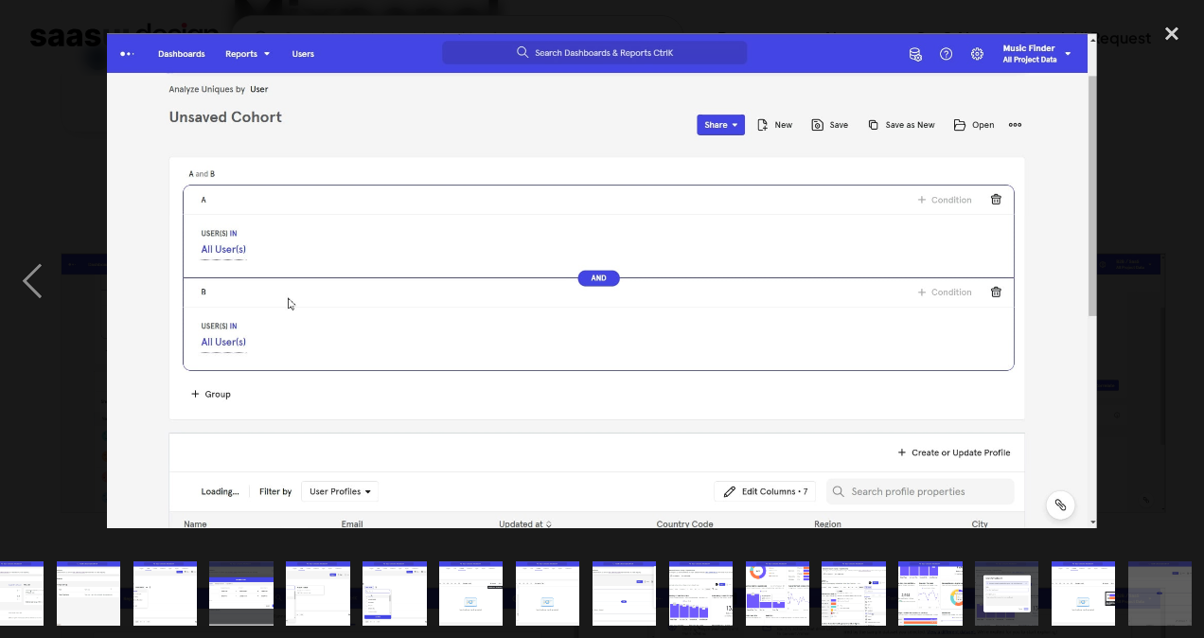
click at [280, 331] on img at bounding box center [602, 280] width 991 height 494
click at [1178, 40] on div "close lightbox" at bounding box center [1171, 33] width 64 height 42
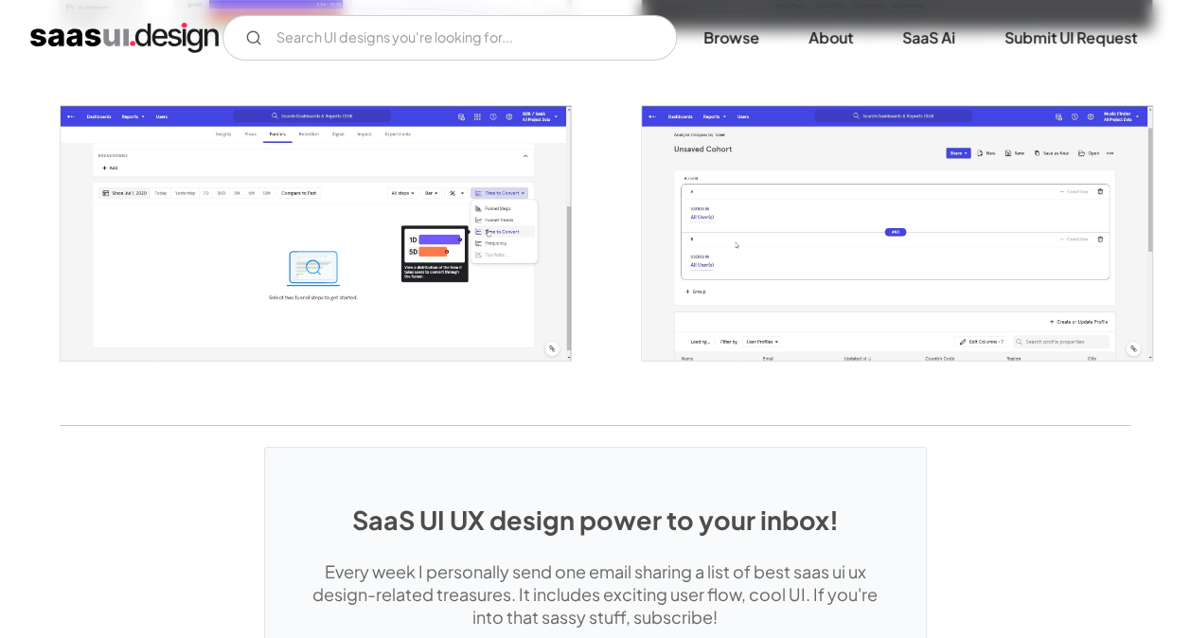
scroll to position [3691, 0]
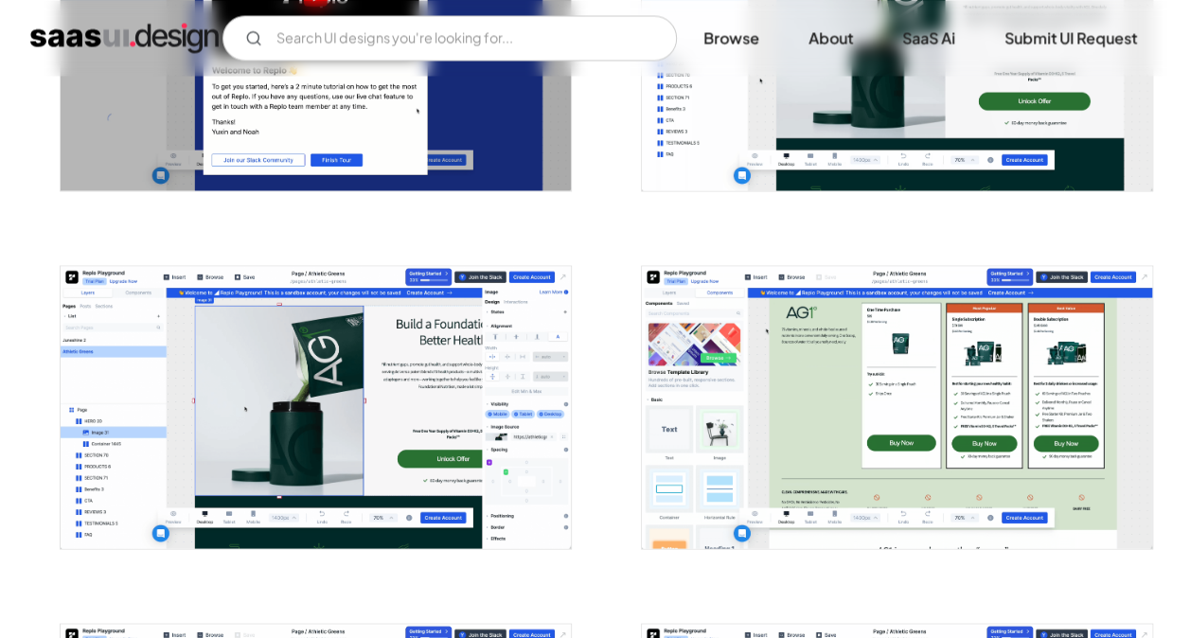
scroll to position [1609, 0]
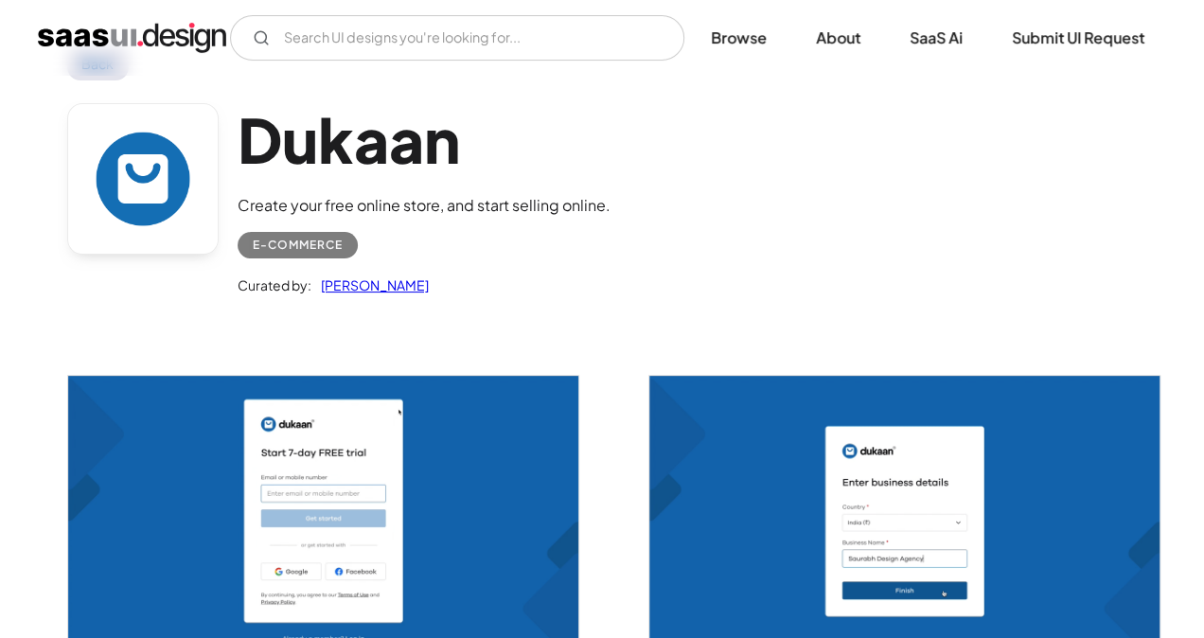
scroll to position [189, 0]
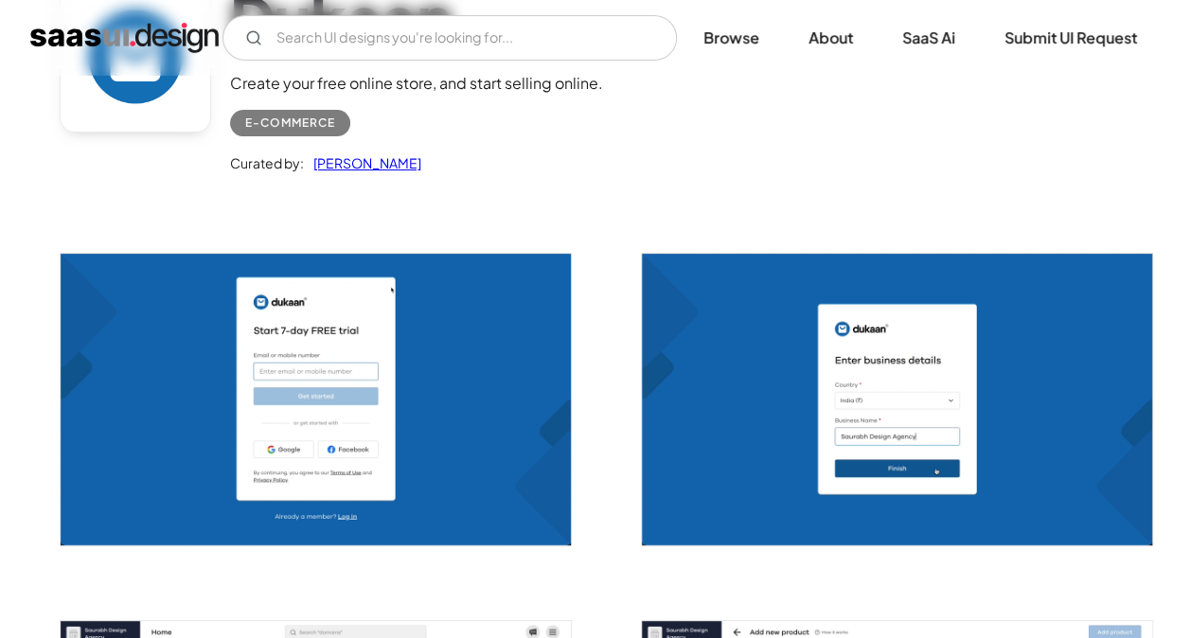
click at [465, 436] on img "open lightbox" at bounding box center [316, 399] width 511 height 291
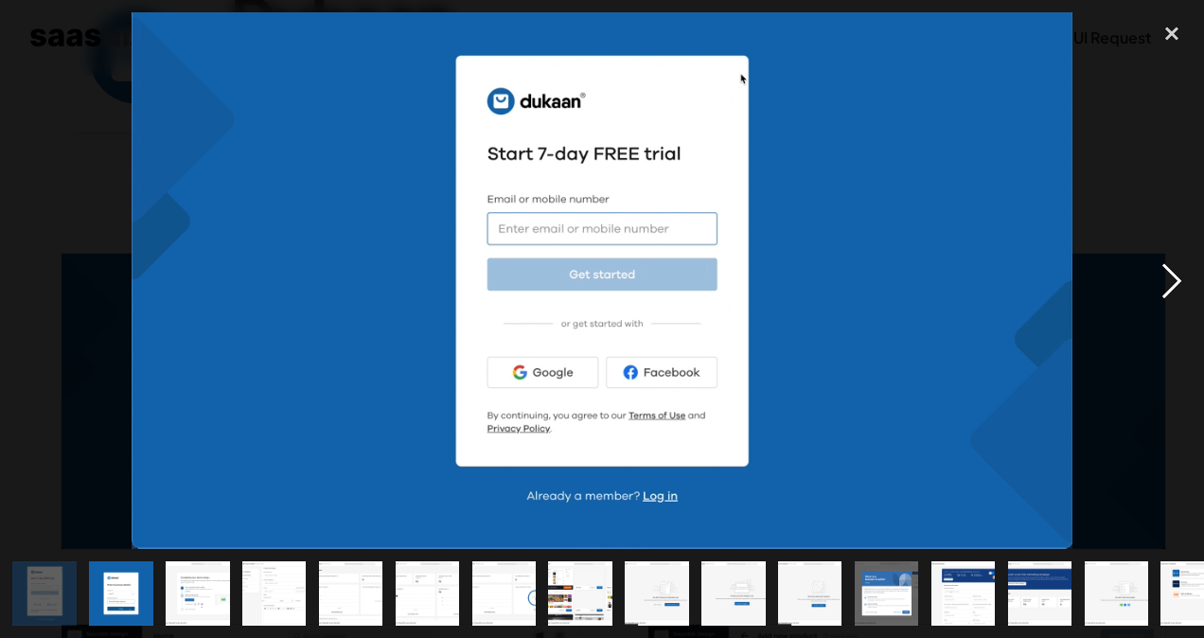
click at [1174, 287] on div "next image" at bounding box center [1171, 280] width 64 height 536
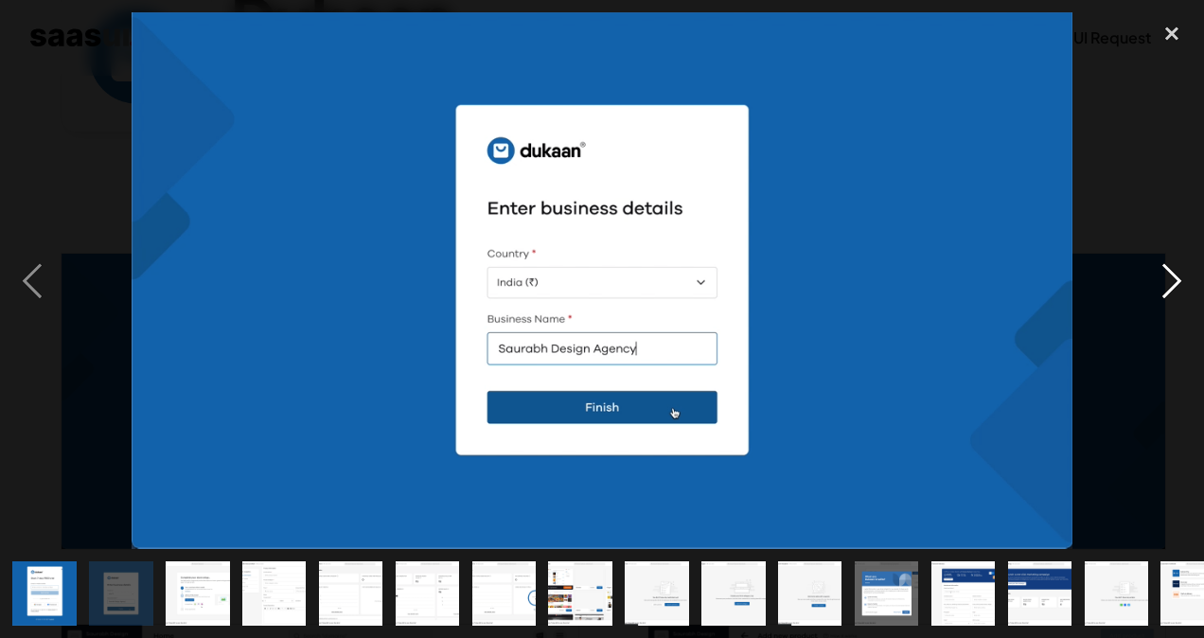
click at [1174, 287] on div "next image" at bounding box center [1171, 280] width 64 height 536
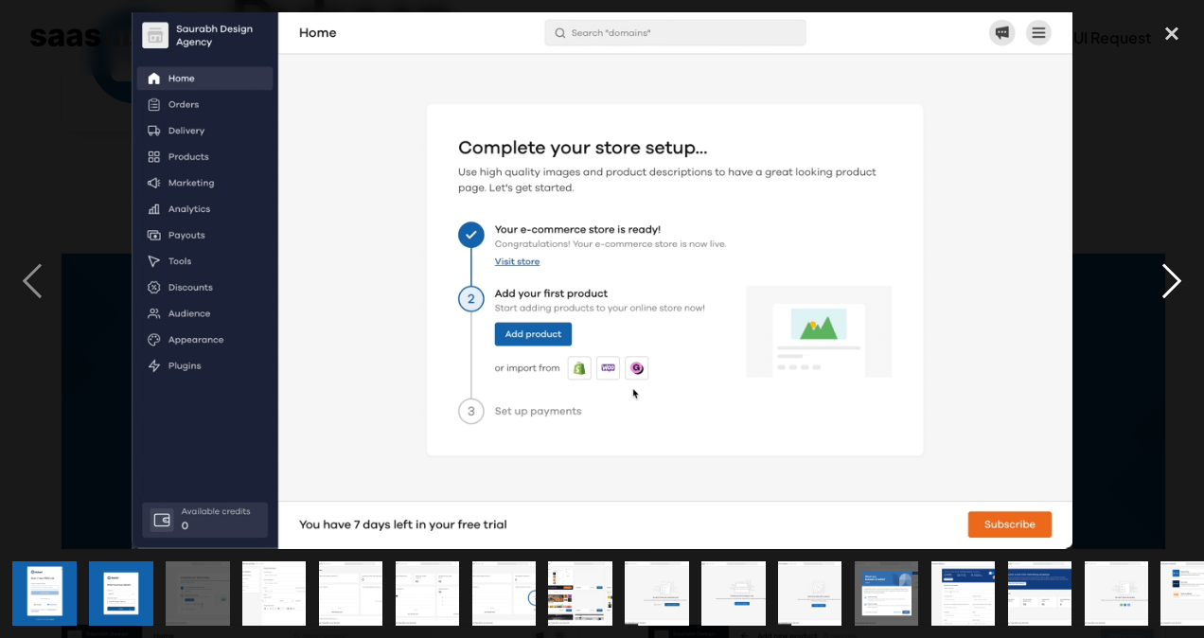
click at [1174, 287] on div "next image" at bounding box center [1171, 280] width 64 height 536
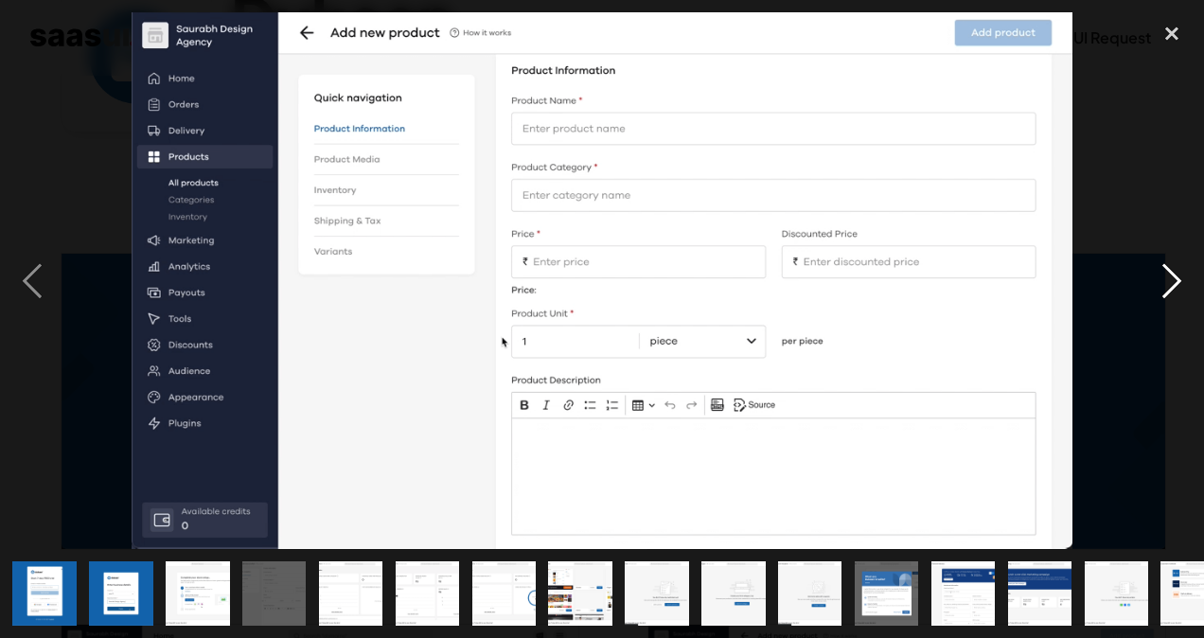
click at [1174, 287] on div "next image" at bounding box center [1171, 280] width 64 height 536
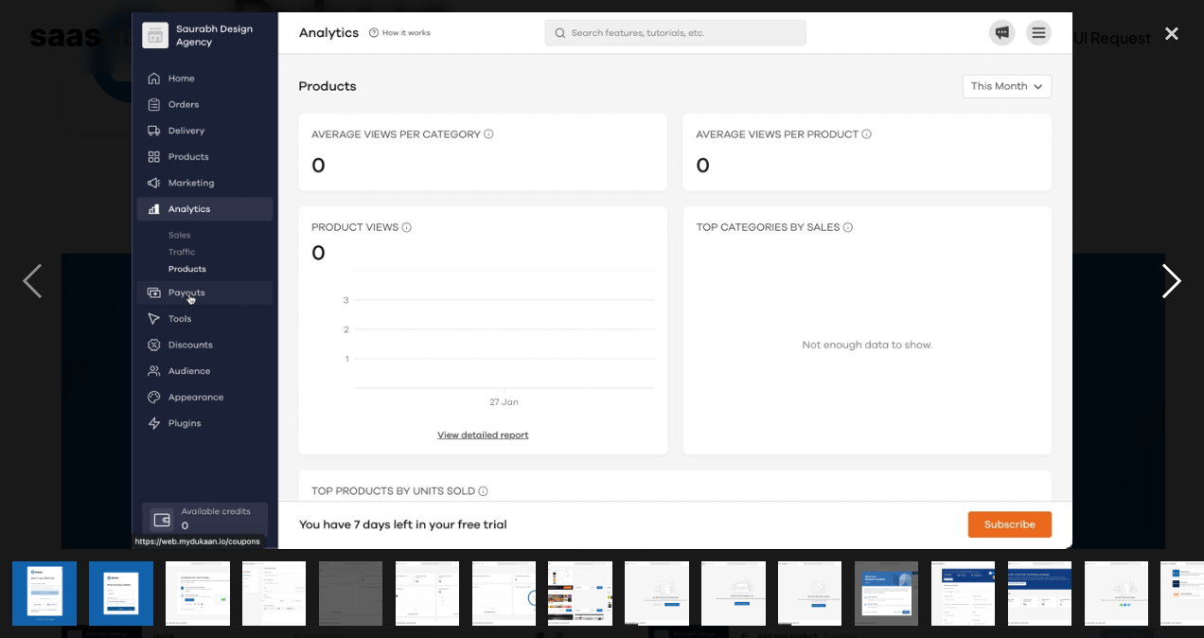
click at [1174, 287] on div "next image" at bounding box center [1171, 280] width 64 height 536
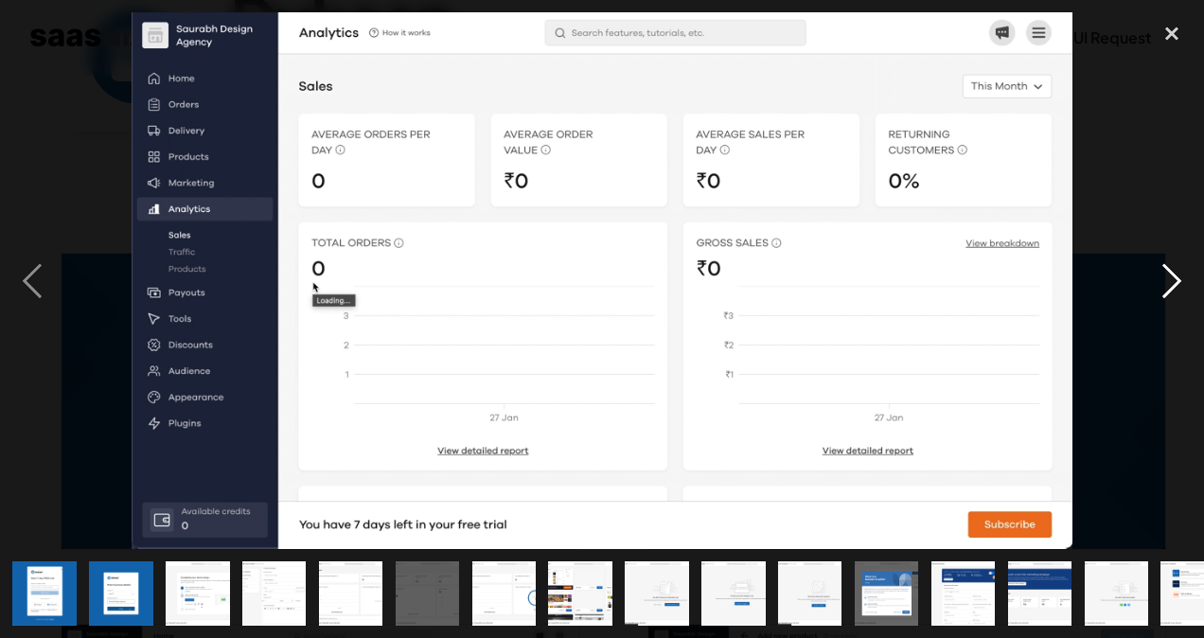
click at [1174, 287] on div "next image" at bounding box center [1171, 280] width 64 height 536
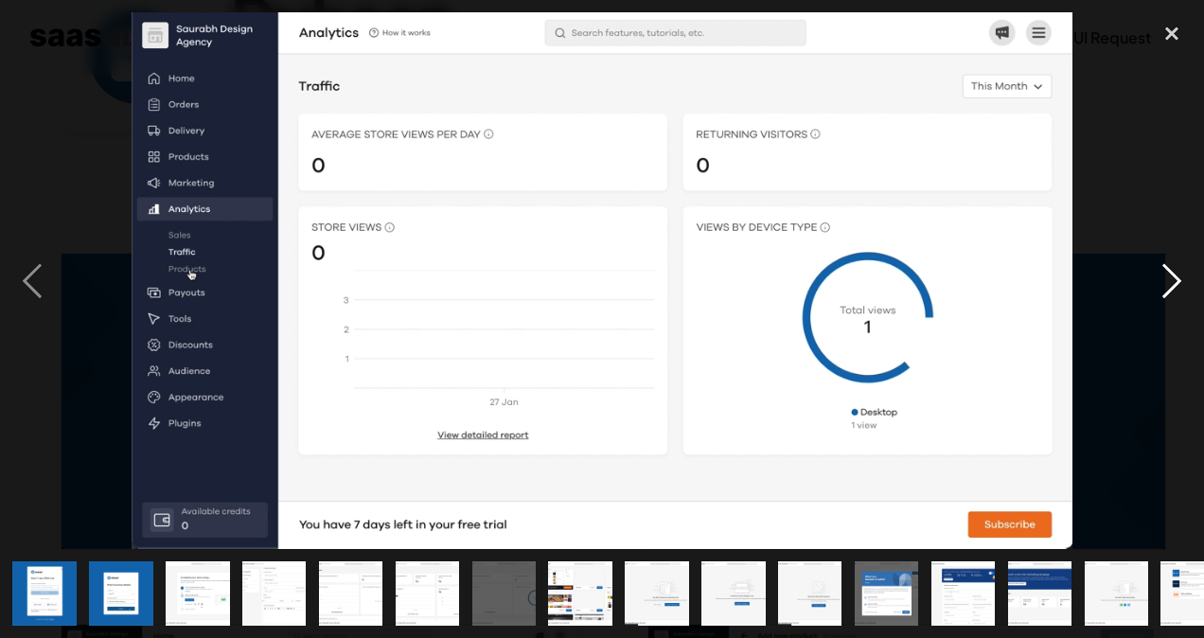
click at [1174, 287] on div "next image" at bounding box center [1171, 280] width 64 height 536
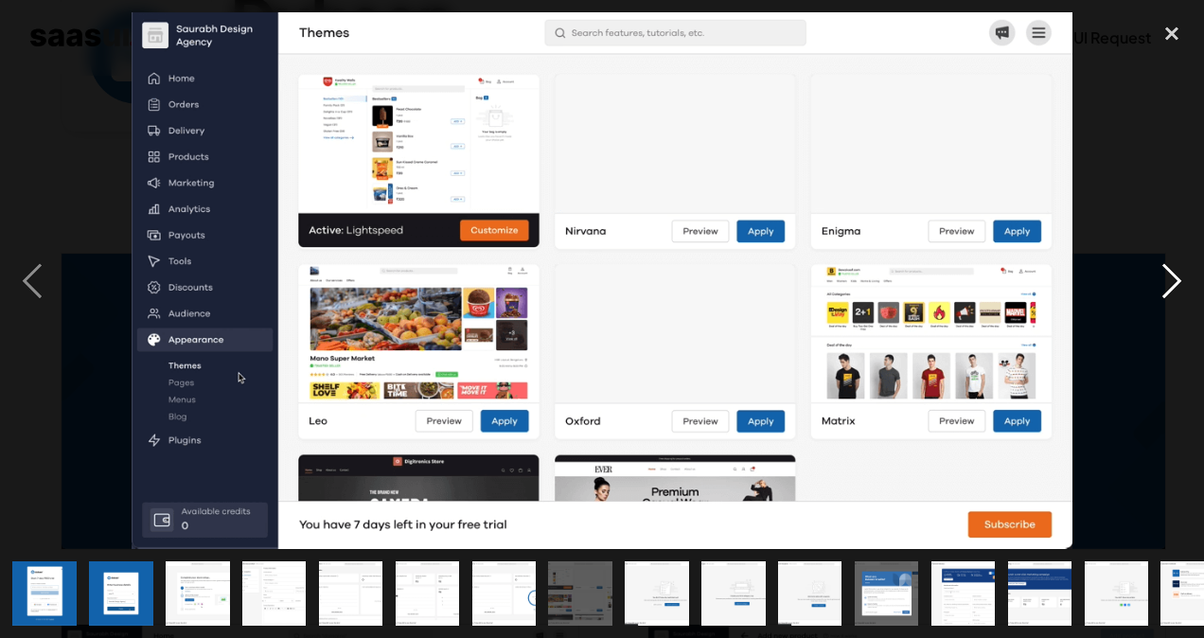
click at [1174, 287] on div "next image" at bounding box center [1171, 280] width 64 height 536
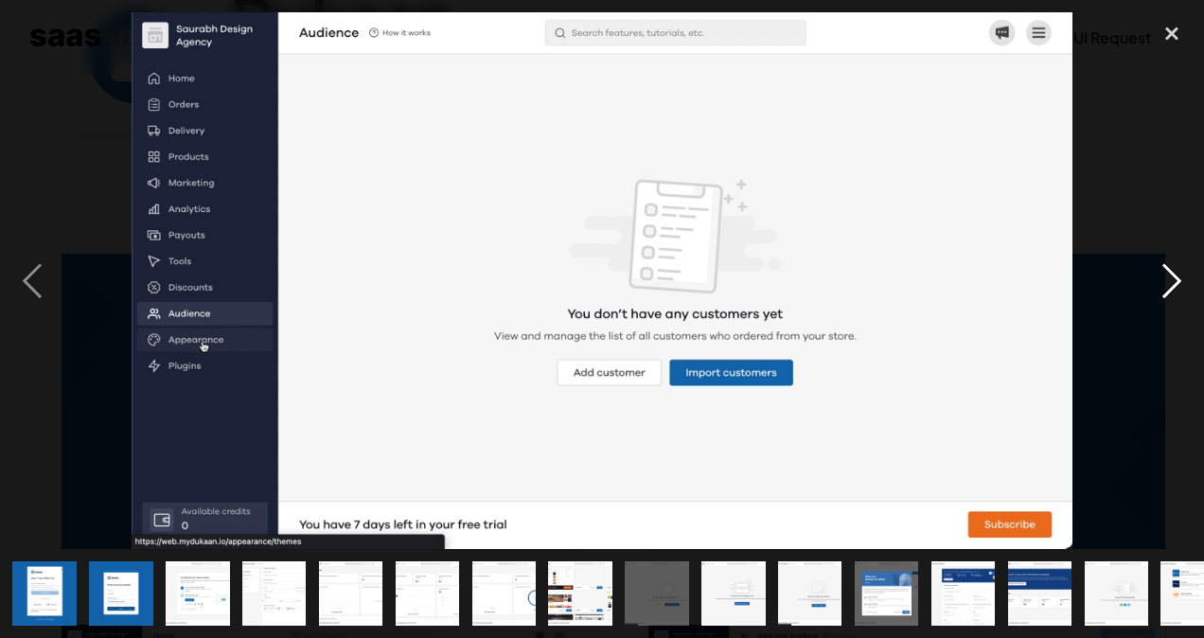
click at [1174, 287] on div "next image" at bounding box center [1171, 280] width 64 height 536
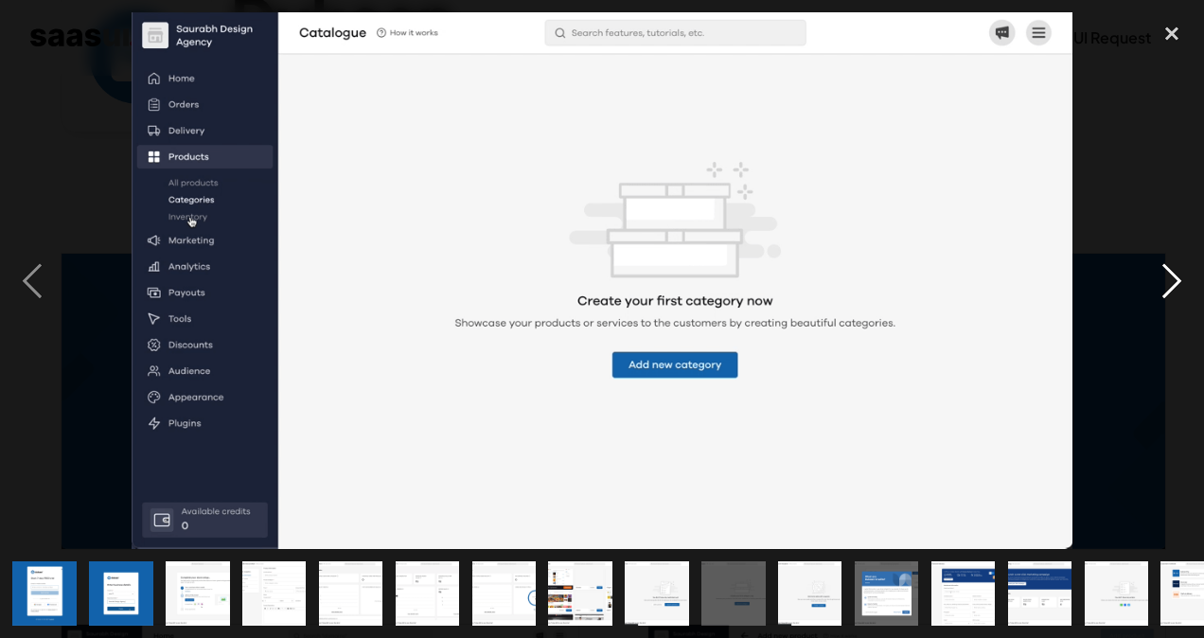
click at [1174, 287] on div "next image" at bounding box center [1171, 280] width 64 height 536
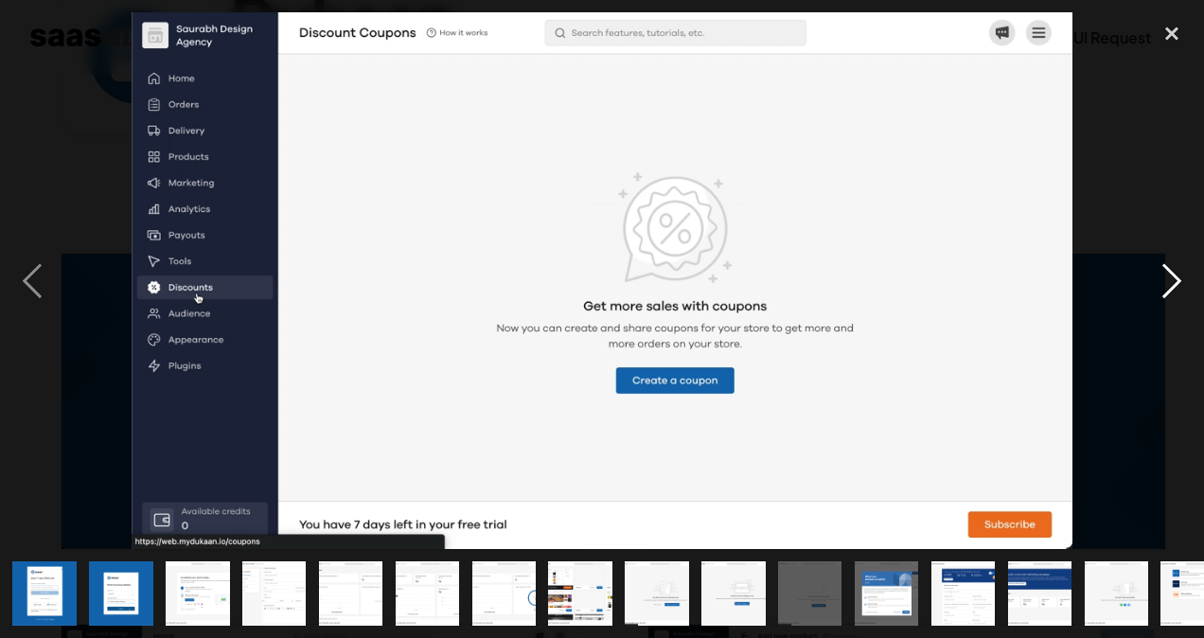
click at [1174, 287] on div "next image" at bounding box center [1171, 280] width 64 height 536
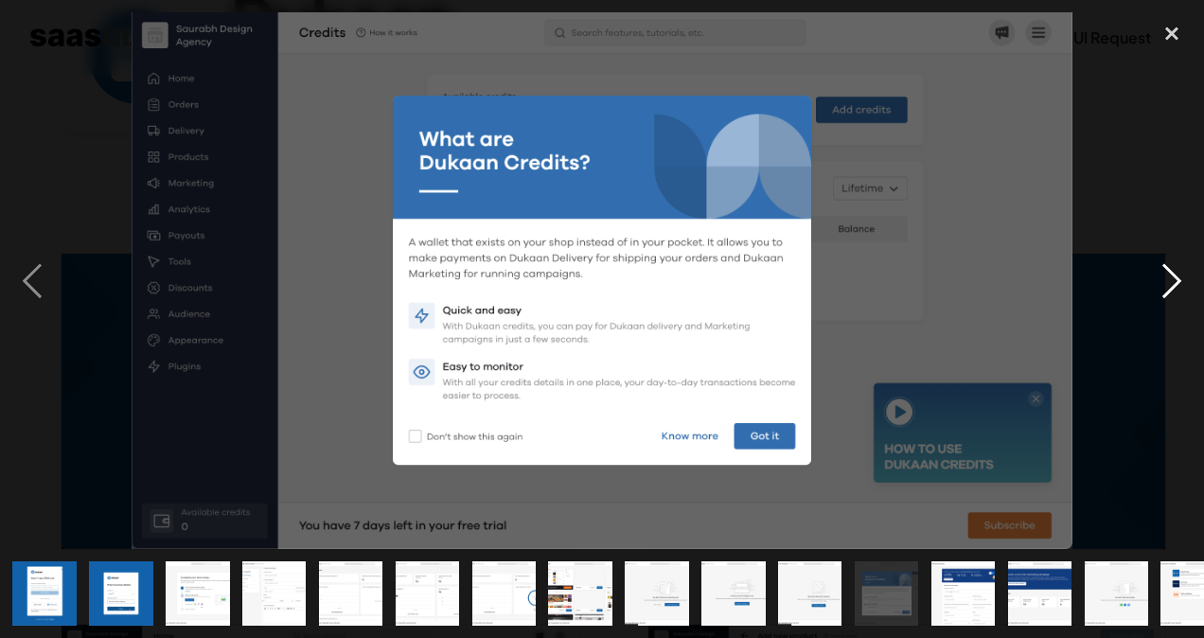
click at [1174, 287] on div "next image" at bounding box center [1171, 280] width 64 height 536
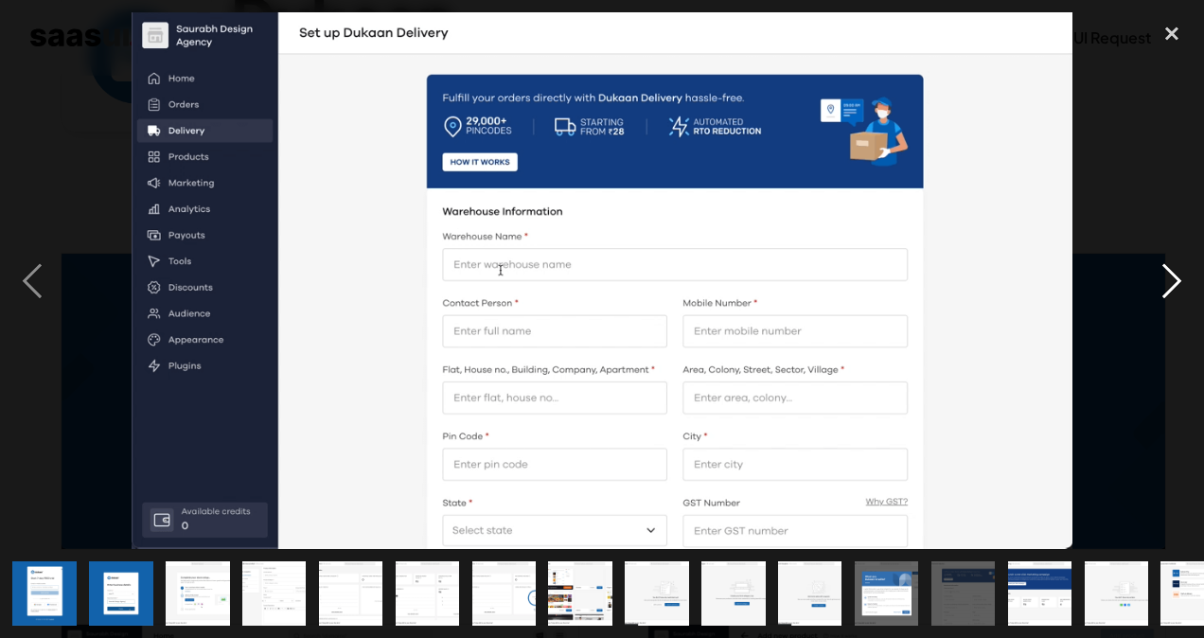
click at [1174, 287] on div "next image" at bounding box center [1171, 280] width 64 height 536
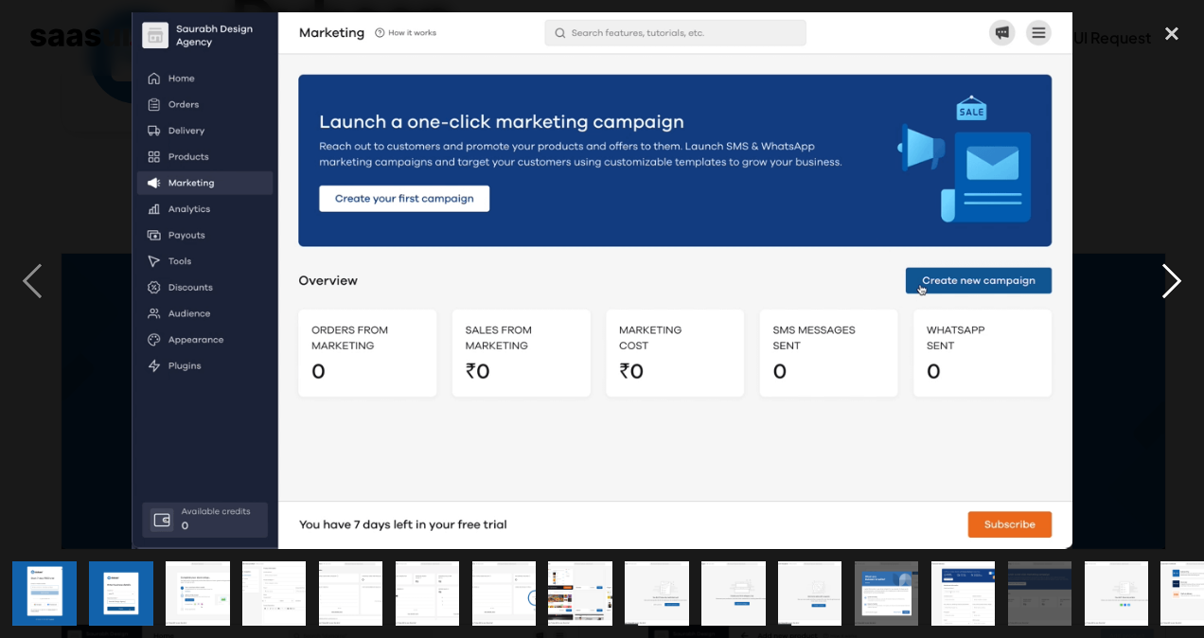
click at [1174, 287] on div "next image" at bounding box center [1171, 280] width 64 height 536
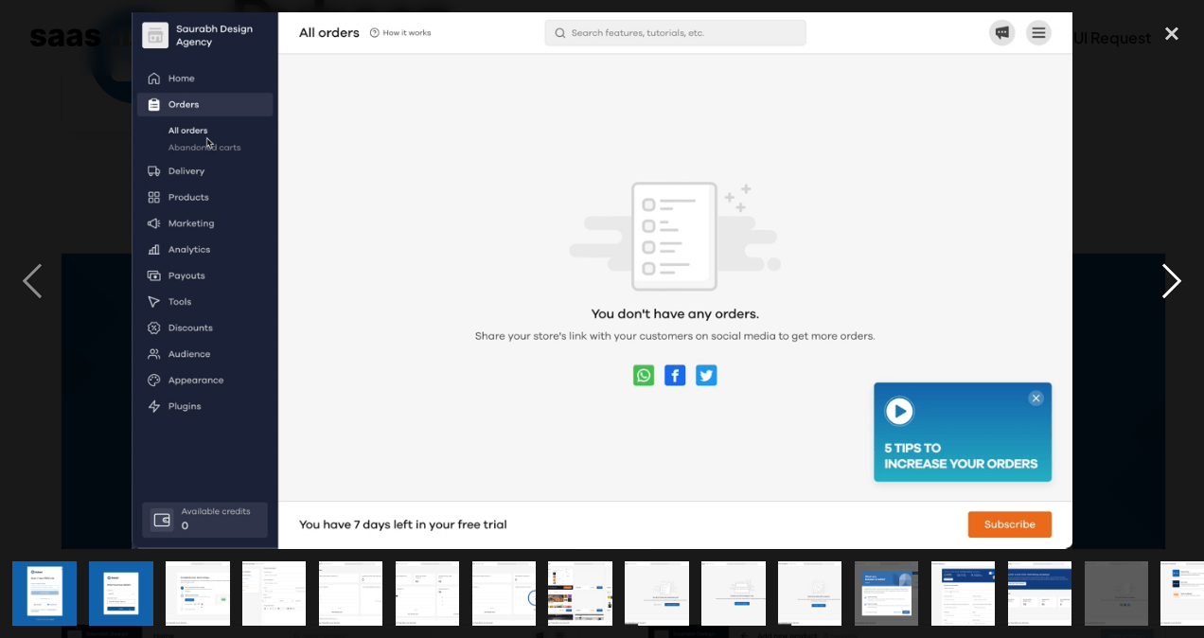
click at [1174, 287] on div "next image" at bounding box center [1171, 280] width 64 height 536
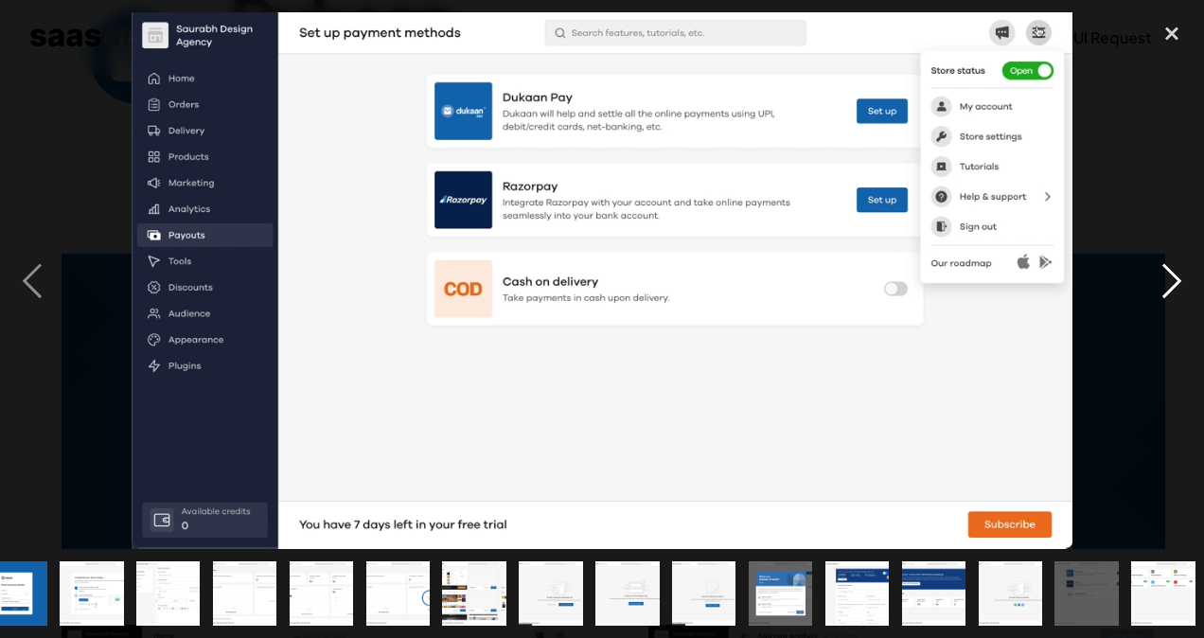
scroll to position [0, 110]
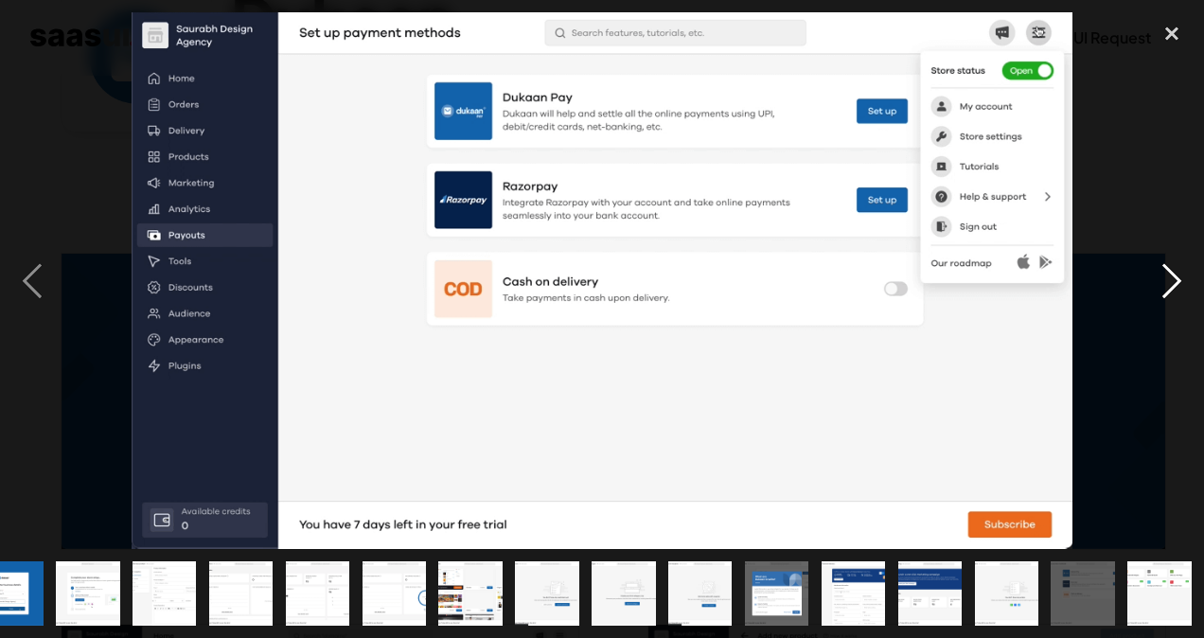
click at [1174, 287] on div "next image" at bounding box center [1171, 280] width 64 height 536
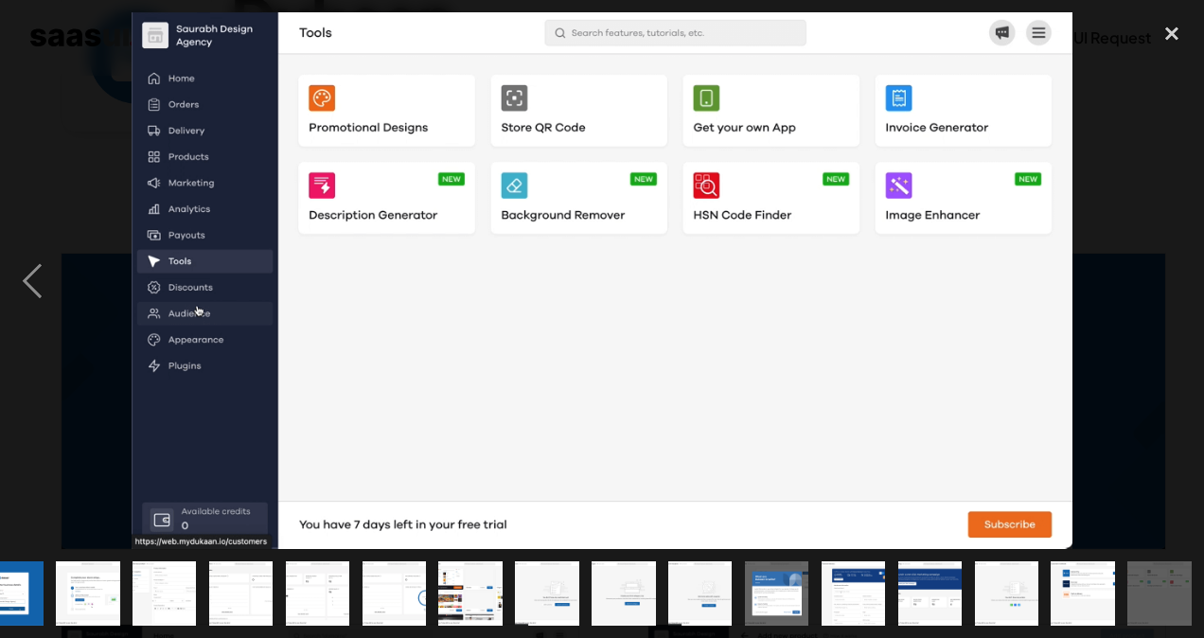
click at [1174, 287] on div "next image" at bounding box center [1171, 280] width 64 height 536
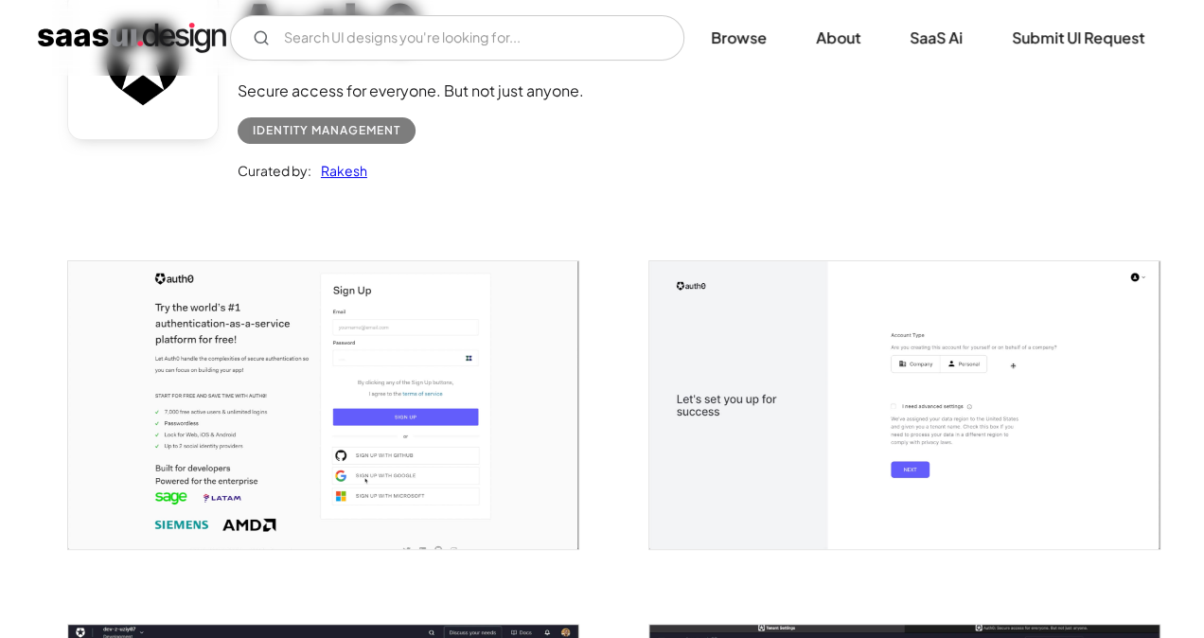
scroll to position [189, 0]
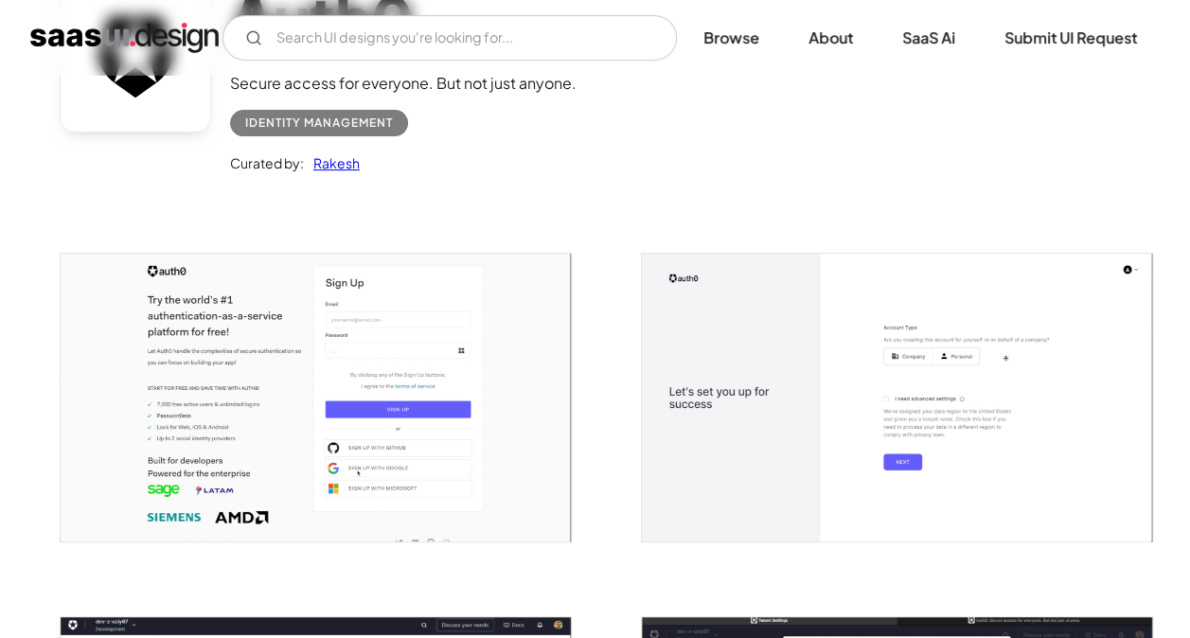
click at [570, 321] on img "open lightbox" at bounding box center [316, 398] width 511 height 288
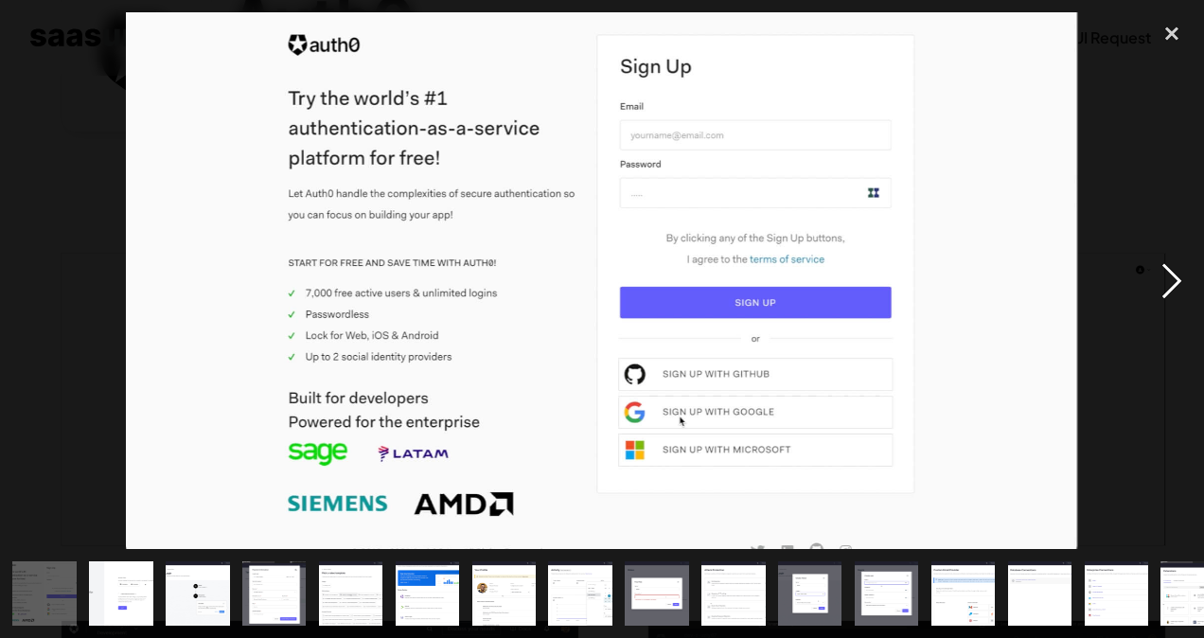
click at [1176, 286] on div "next image" at bounding box center [1171, 280] width 64 height 536
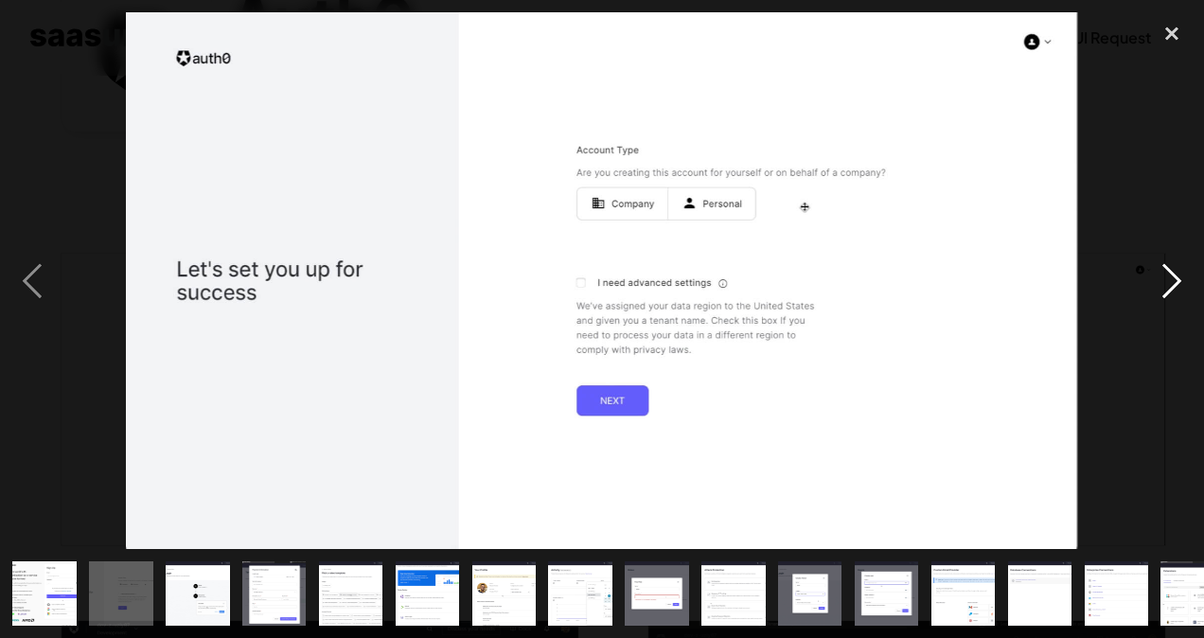
click at [1176, 286] on div "next image" at bounding box center [1171, 280] width 64 height 536
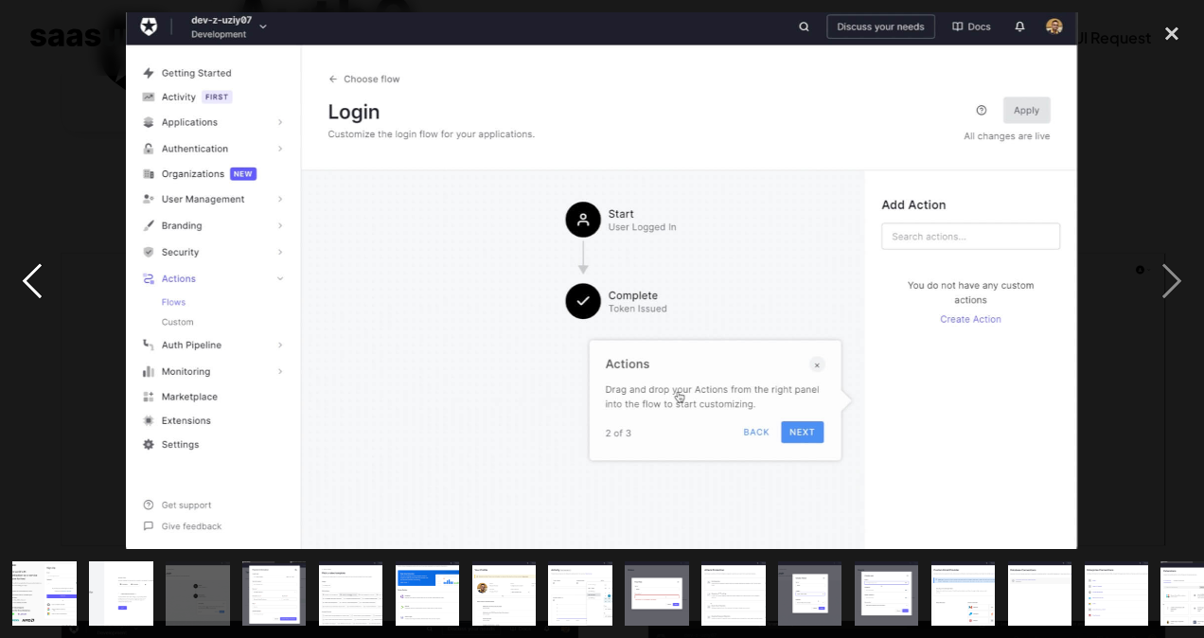
click at [44, 279] on div "previous image" at bounding box center [32, 280] width 64 height 536
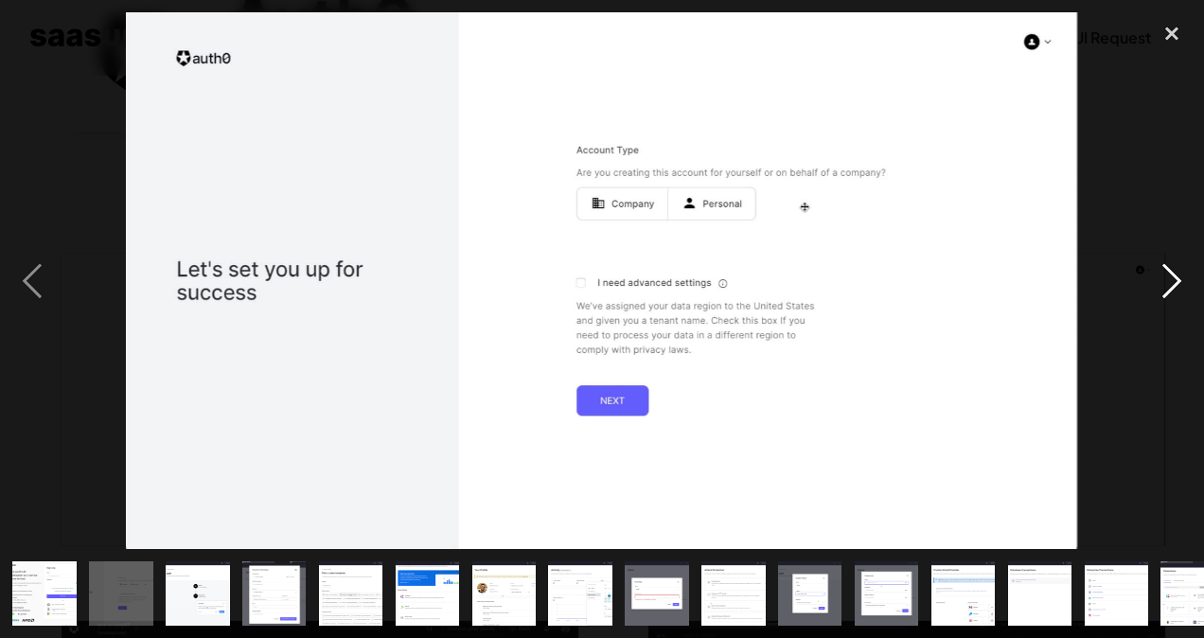
click at [1171, 280] on div "next image" at bounding box center [1171, 280] width 64 height 536
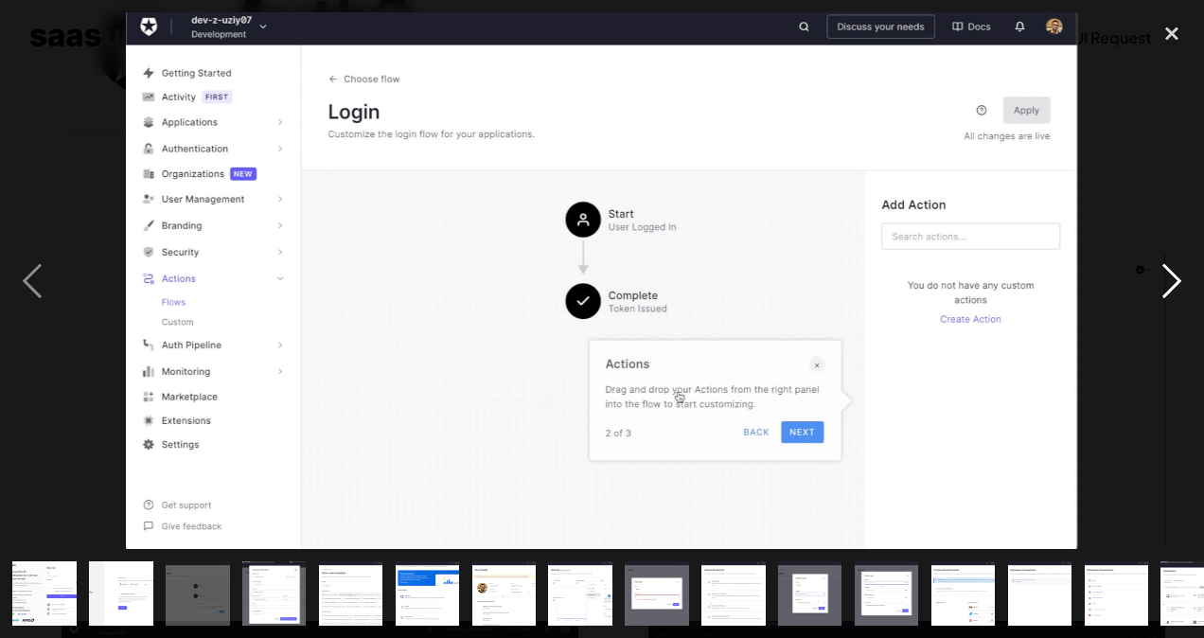
click at [1171, 280] on div "next image" at bounding box center [1171, 280] width 64 height 536
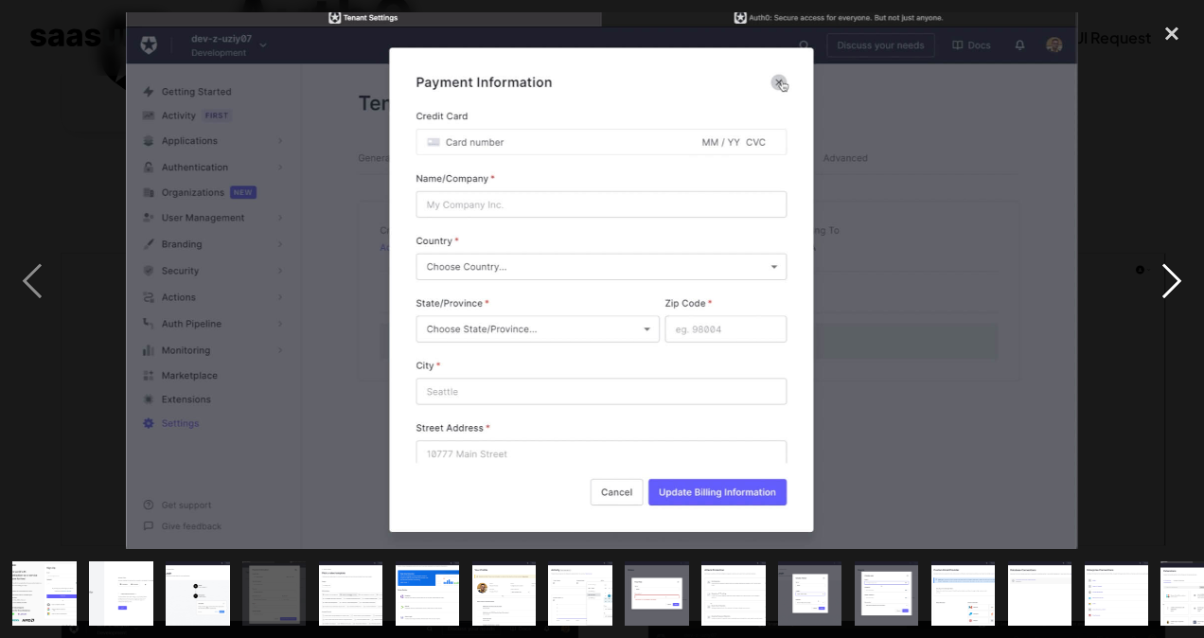
click at [1171, 280] on div "next image" at bounding box center [1171, 280] width 64 height 536
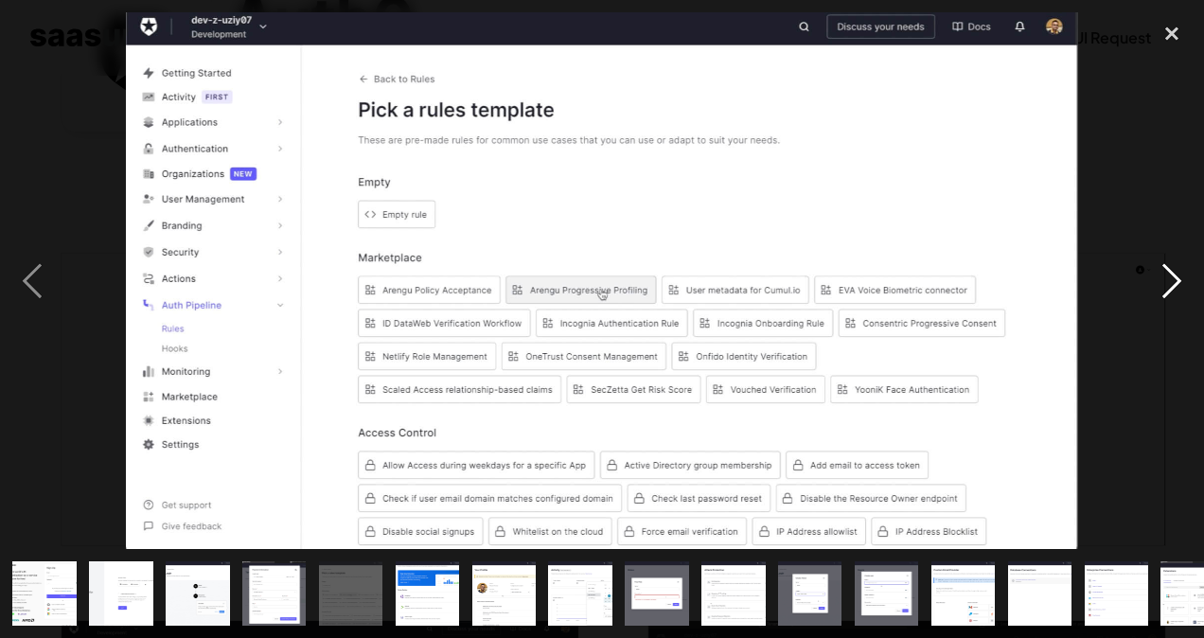
click at [1171, 280] on div "next image" at bounding box center [1171, 280] width 64 height 536
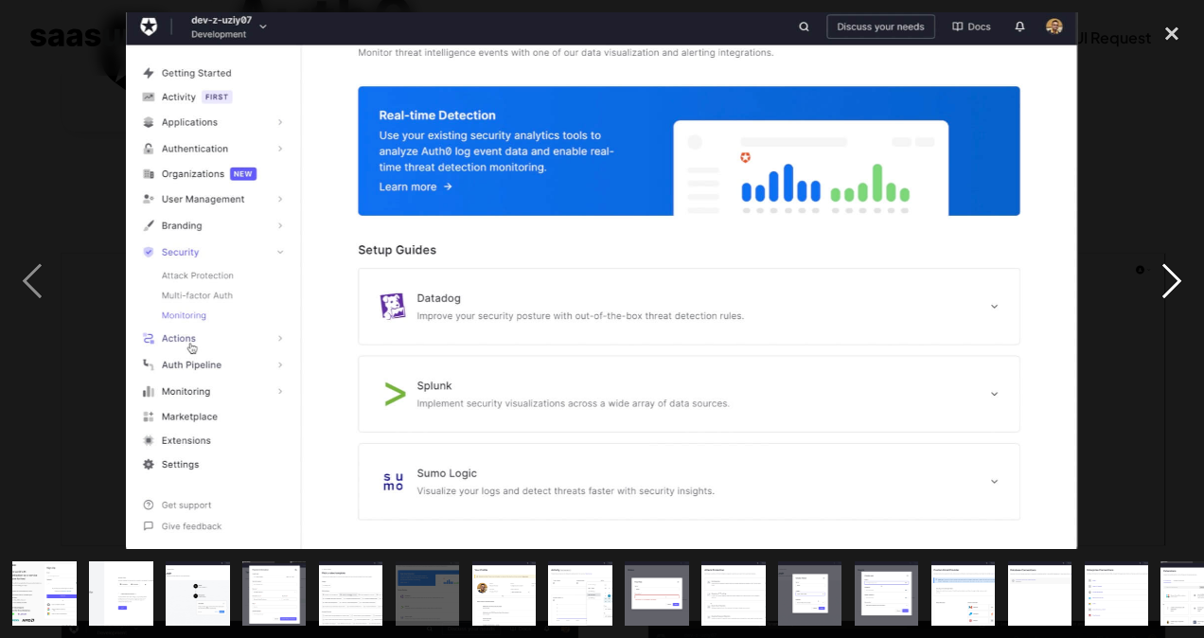
click at [1171, 280] on div "next image" at bounding box center [1171, 280] width 64 height 536
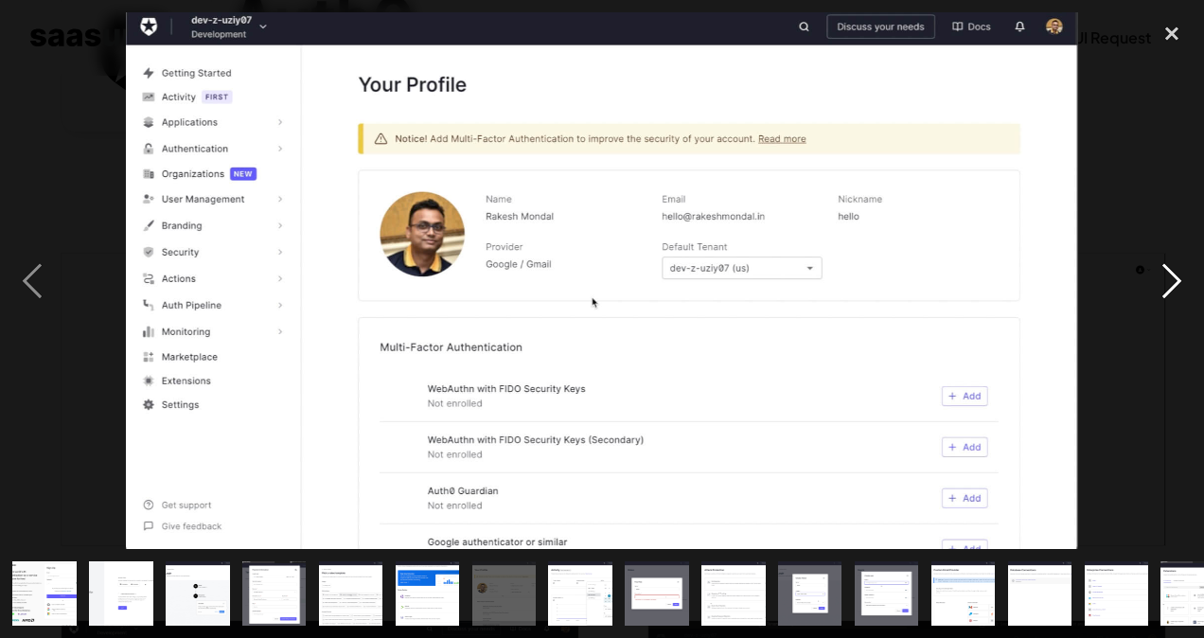
click at [1171, 280] on div "next image" at bounding box center [1171, 280] width 64 height 536
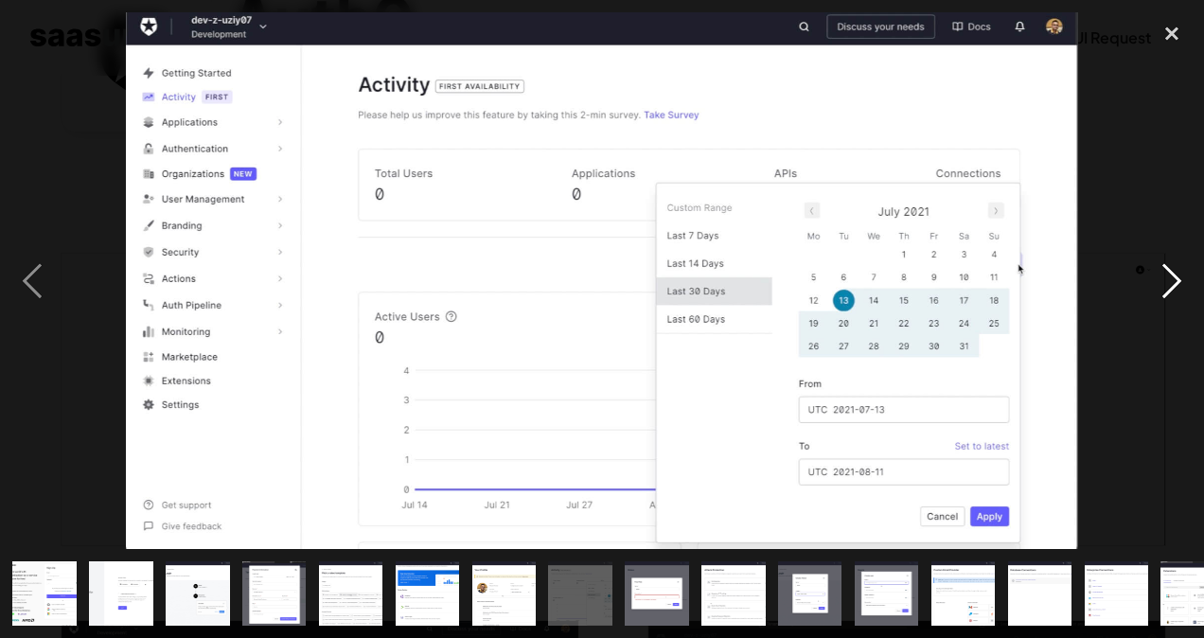
click at [1171, 280] on div "next image" at bounding box center [1171, 280] width 64 height 536
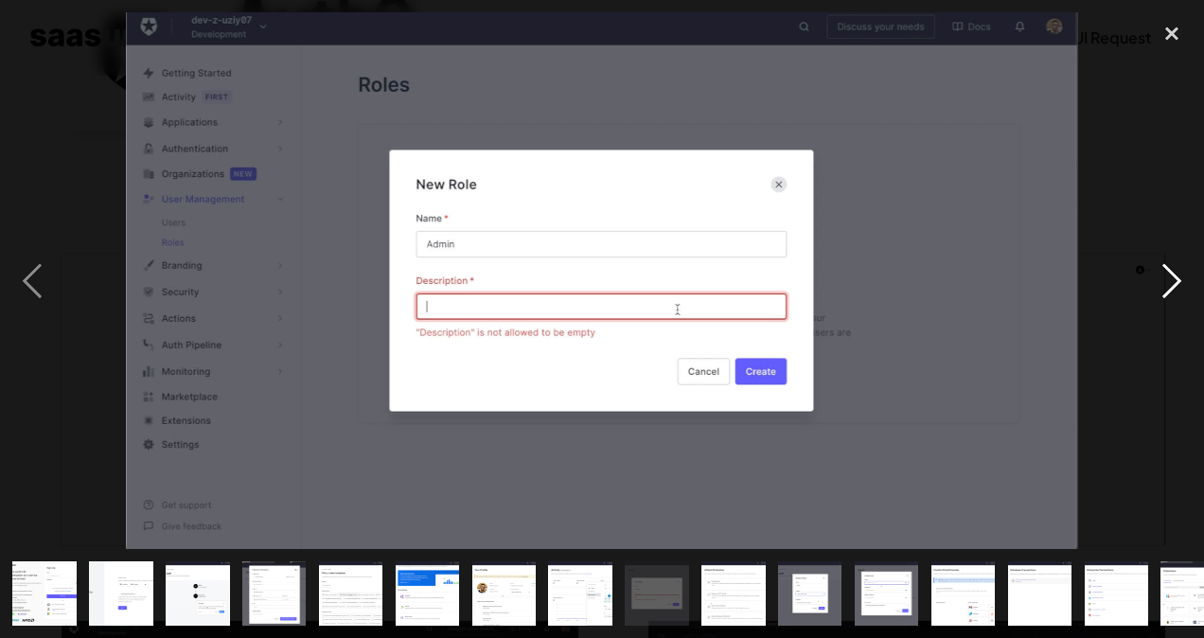
click at [1171, 280] on div "next image" at bounding box center [1171, 280] width 64 height 536
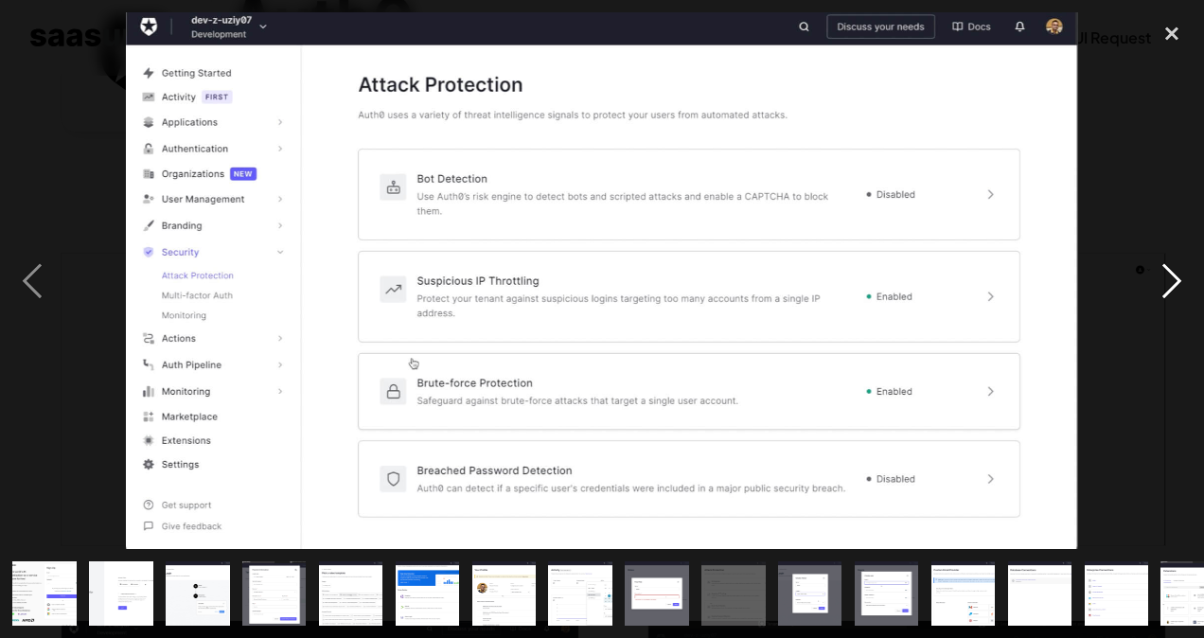
click at [1171, 280] on div "next image" at bounding box center [1171, 280] width 64 height 536
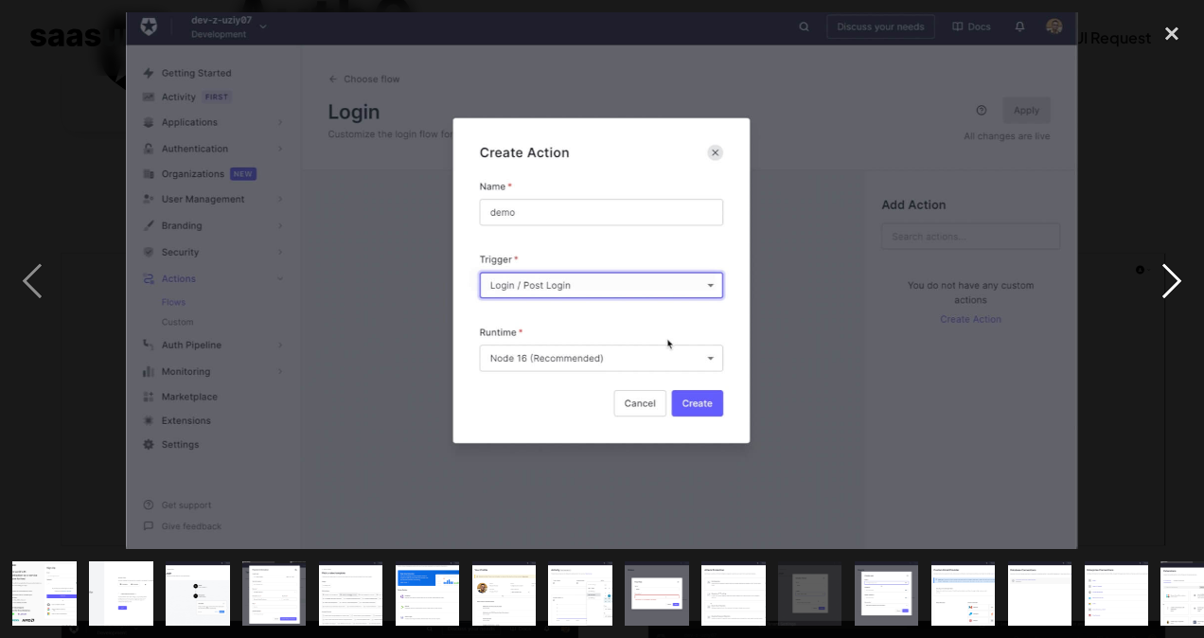
click at [1171, 280] on div "next image" at bounding box center [1171, 280] width 64 height 536
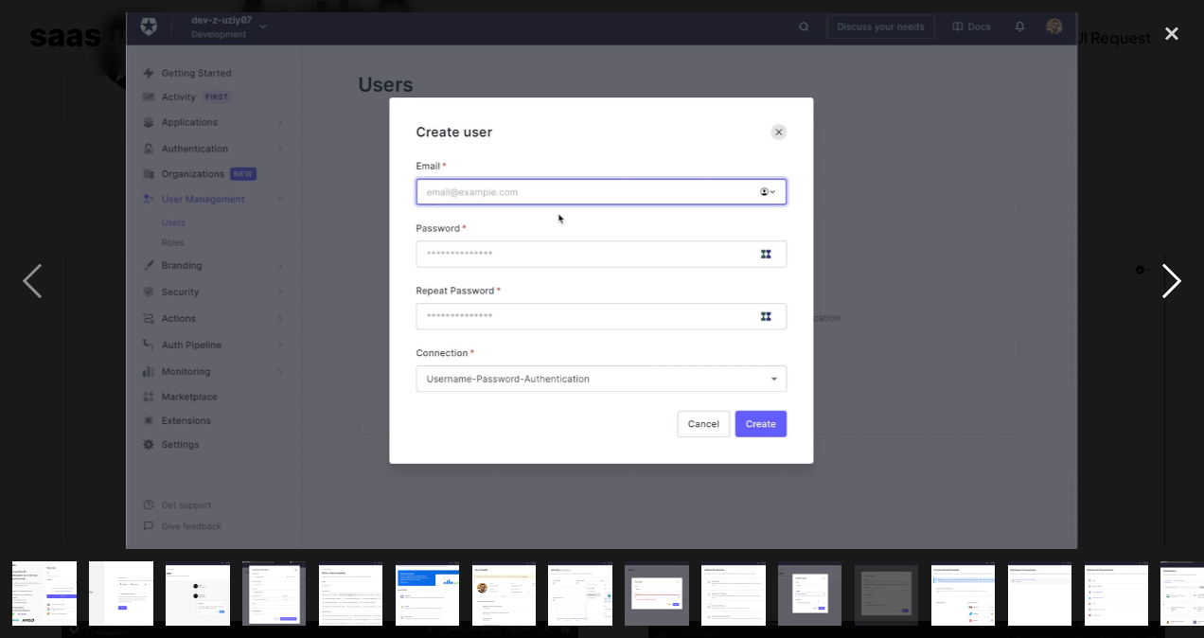
click at [1171, 278] on div "next image" at bounding box center [1171, 280] width 64 height 536
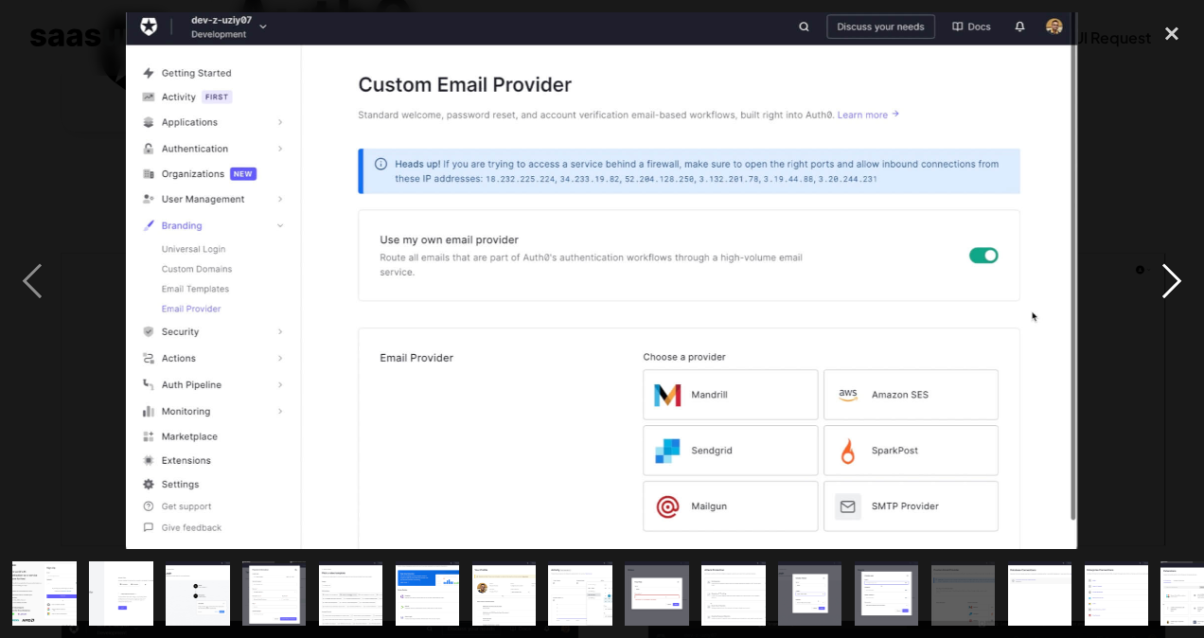
click at [1171, 278] on div "next image" at bounding box center [1171, 280] width 64 height 536
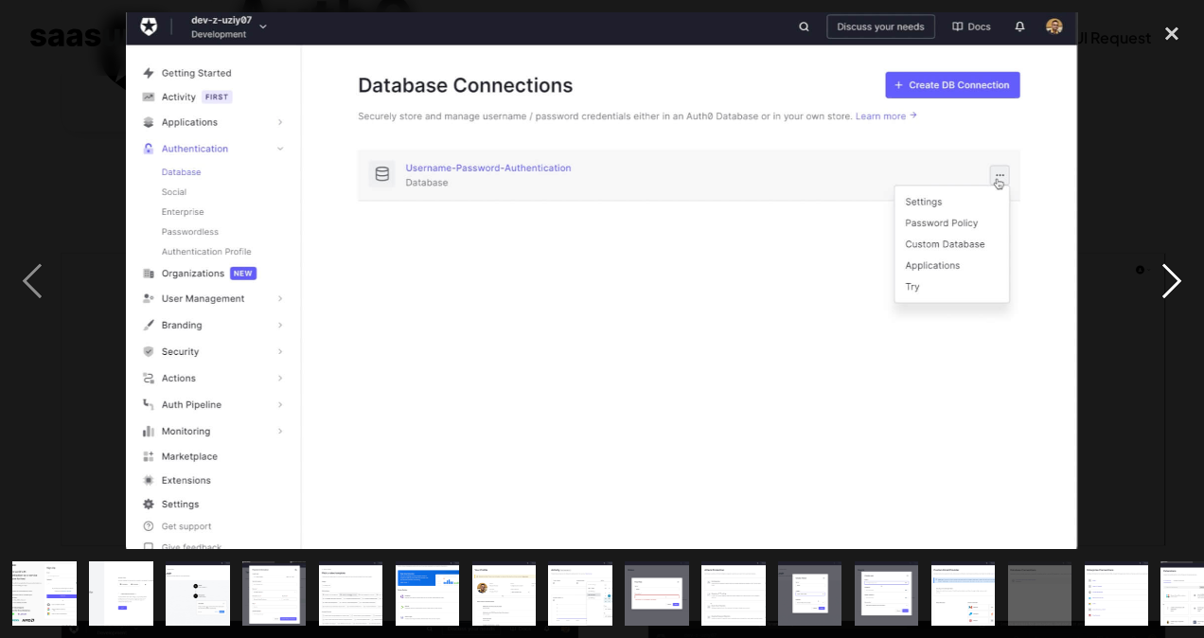
click at [1171, 278] on div "next image" at bounding box center [1171, 280] width 64 height 536
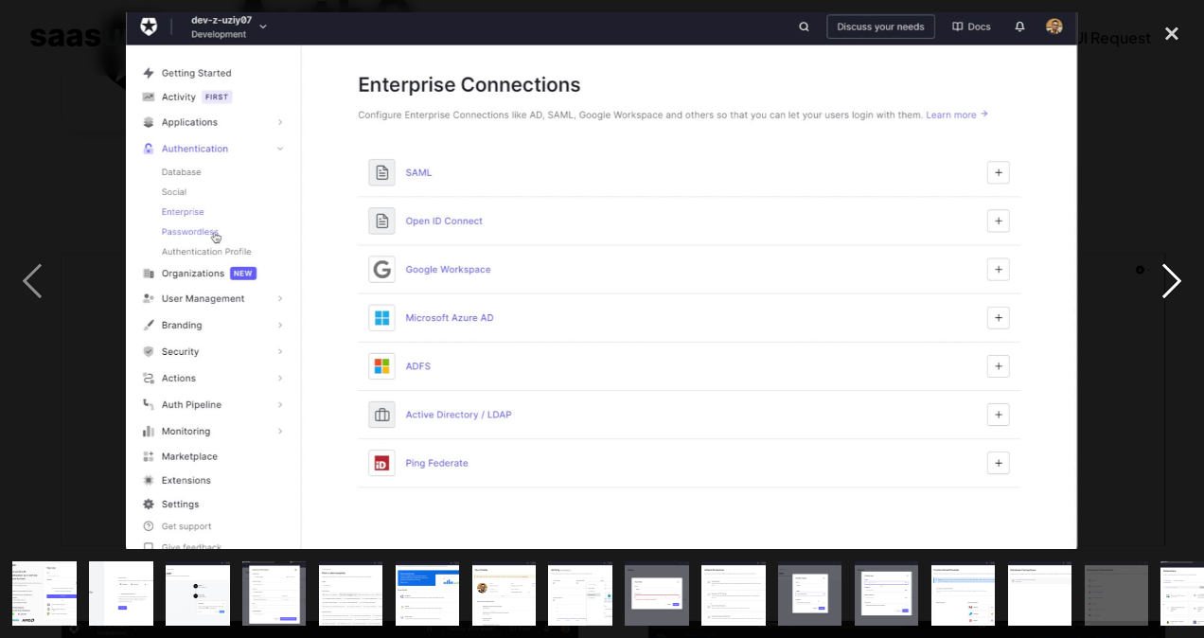
click at [1171, 278] on div "next image" at bounding box center [1171, 280] width 64 height 536
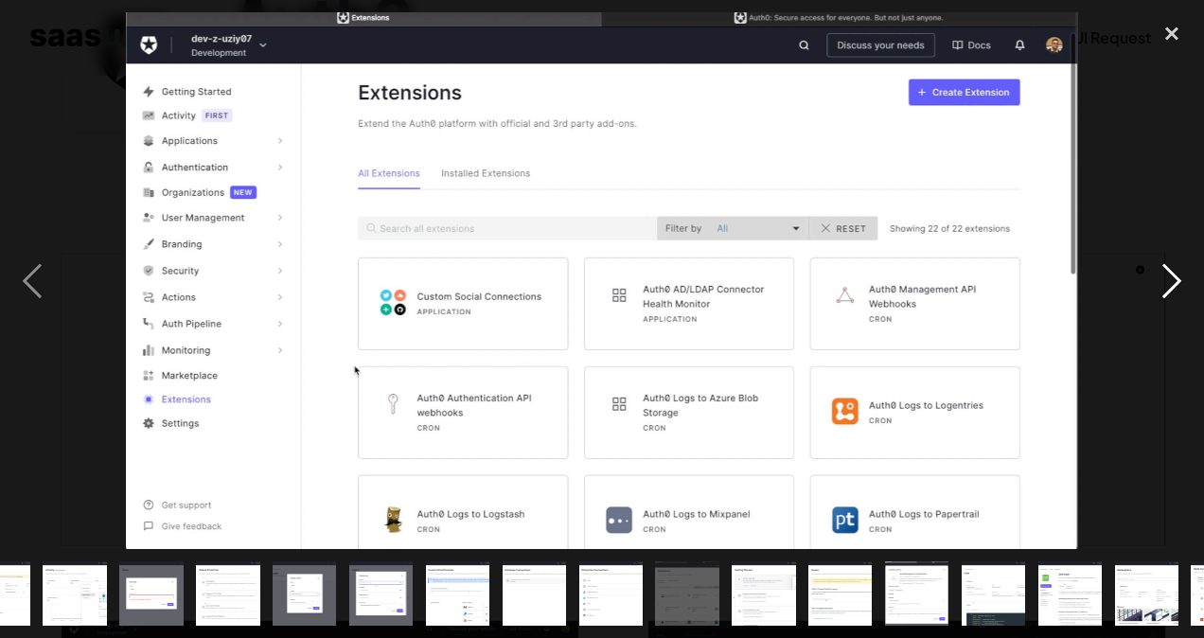
scroll to position [0, 645]
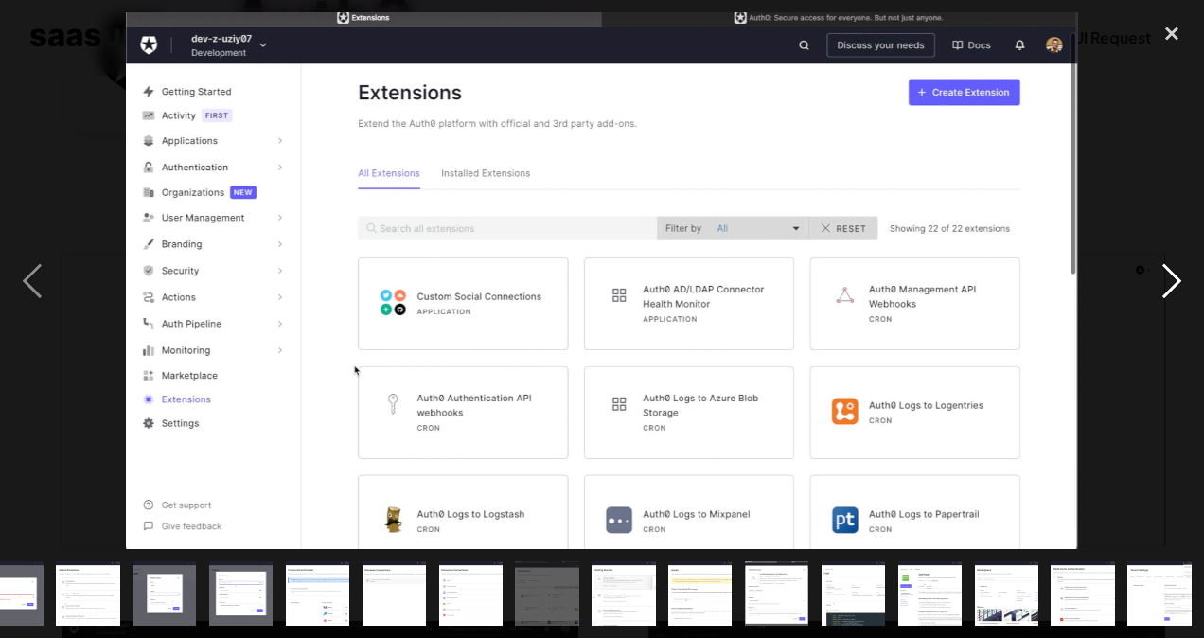
click at [1171, 278] on div "next image" at bounding box center [1171, 280] width 64 height 536
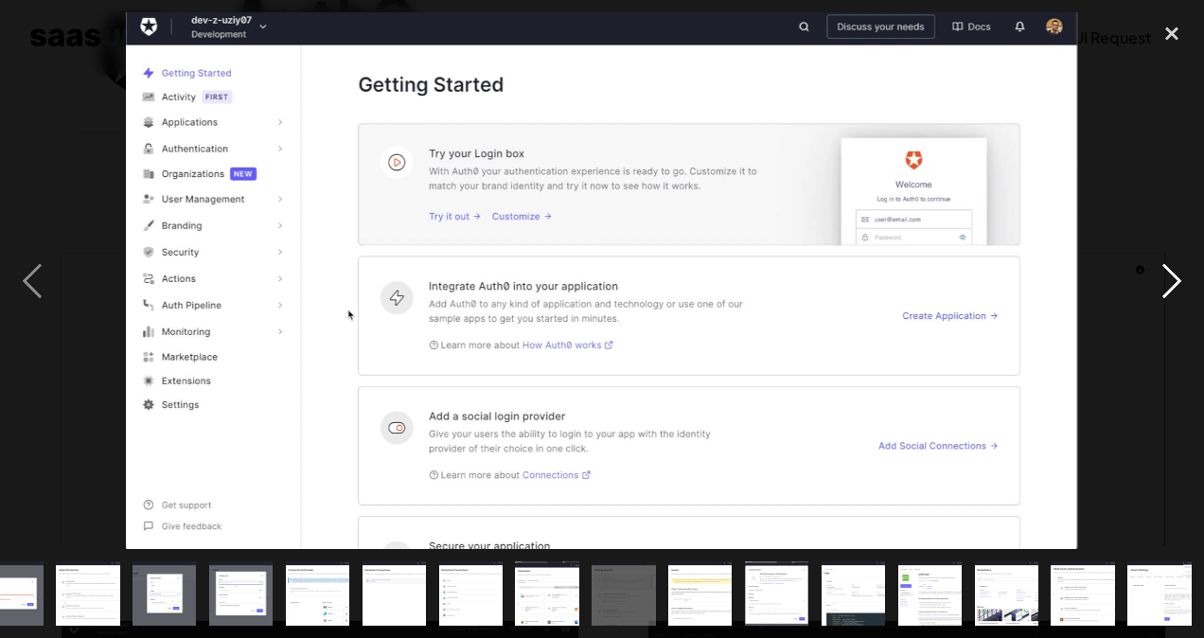
click at [1171, 278] on div "next image" at bounding box center [1171, 280] width 64 height 536
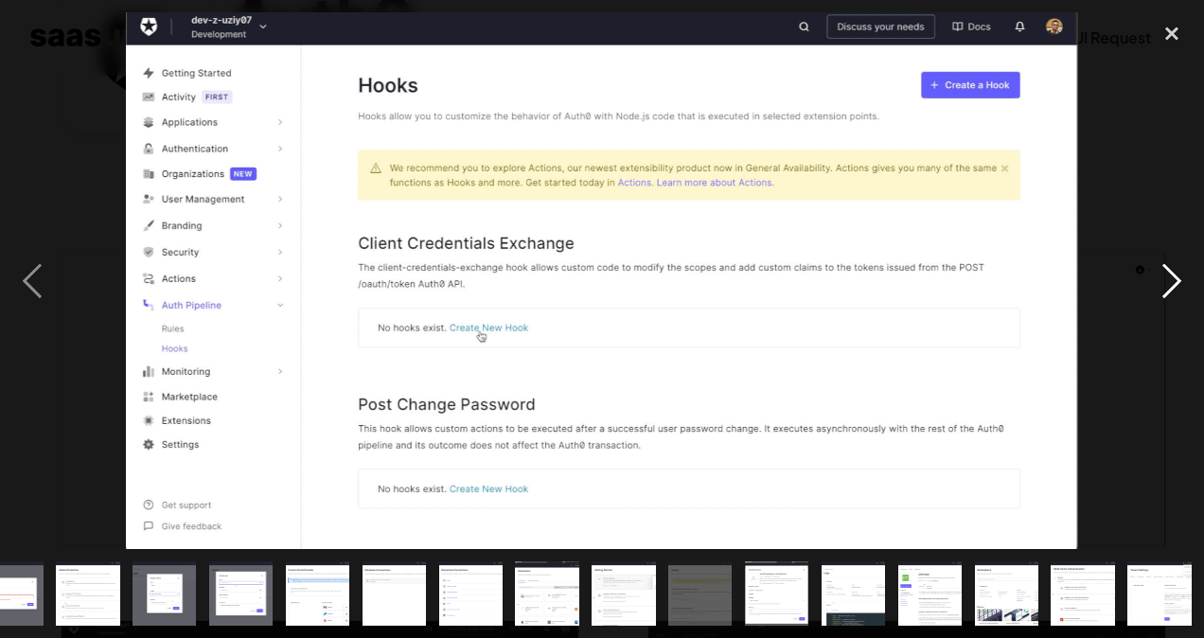
click at [1171, 278] on div "next image" at bounding box center [1171, 280] width 64 height 536
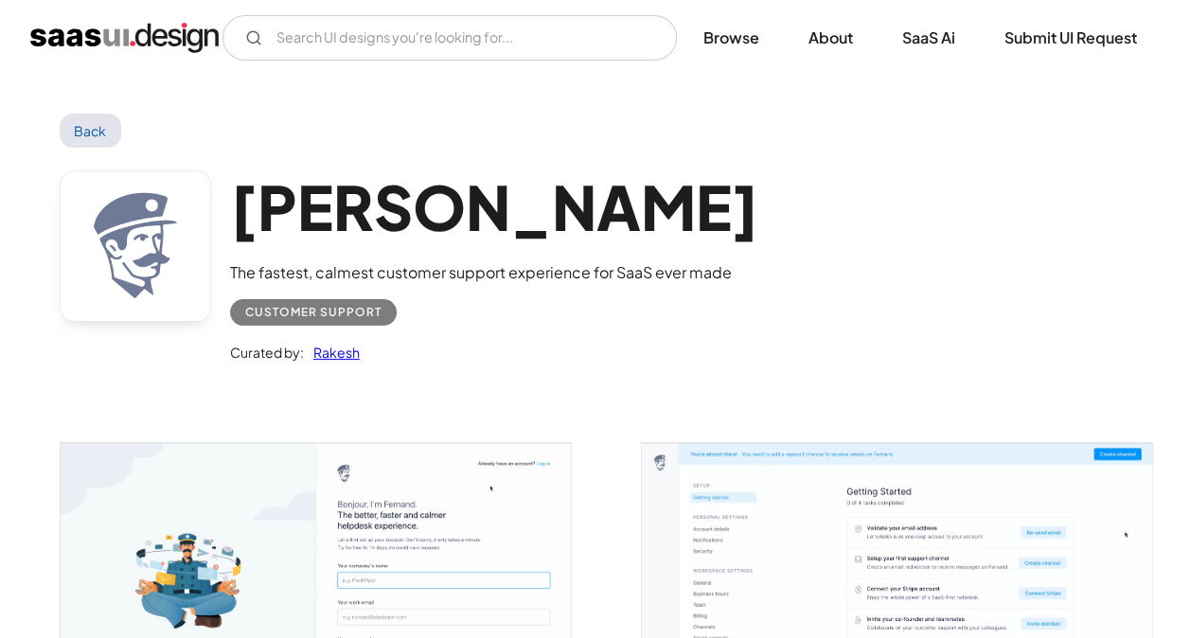
click at [391, 218] on h1 "[PERSON_NAME]" at bounding box center [494, 206] width 529 height 73
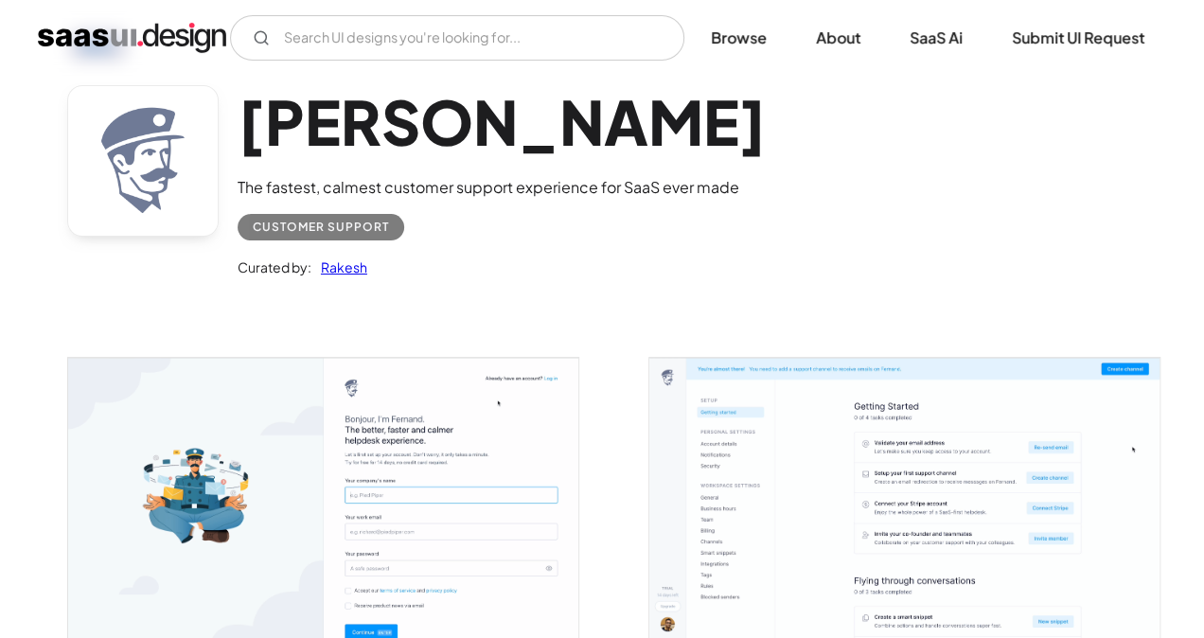
scroll to position [189, 0]
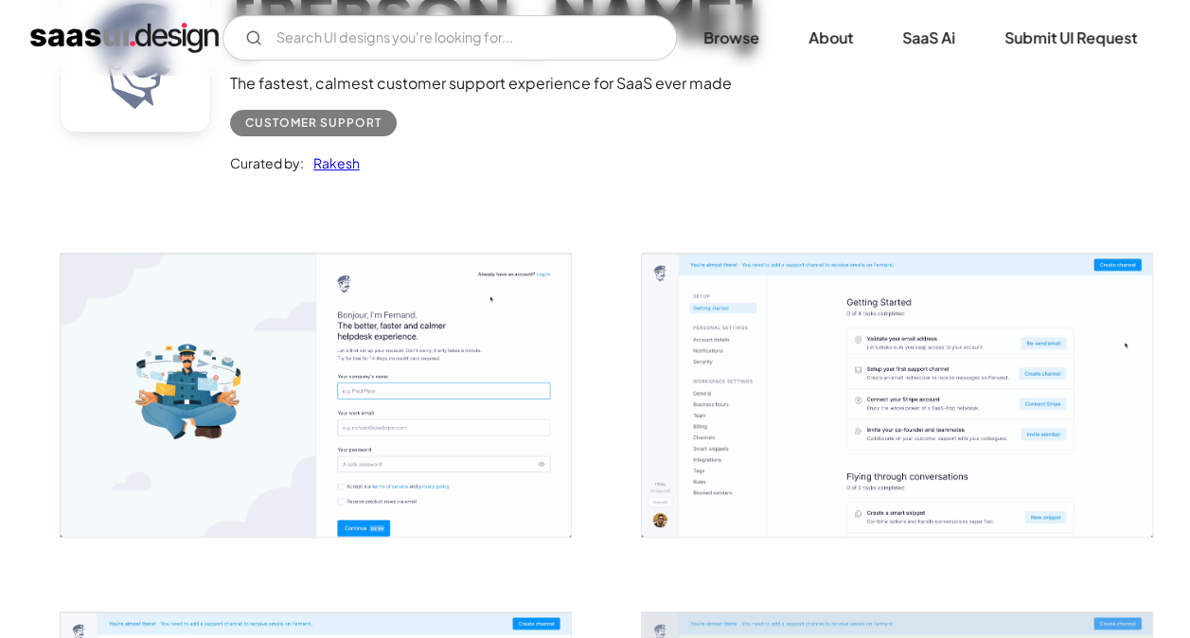
click at [524, 313] on img "open lightbox" at bounding box center [316, 395] width 511 height 283
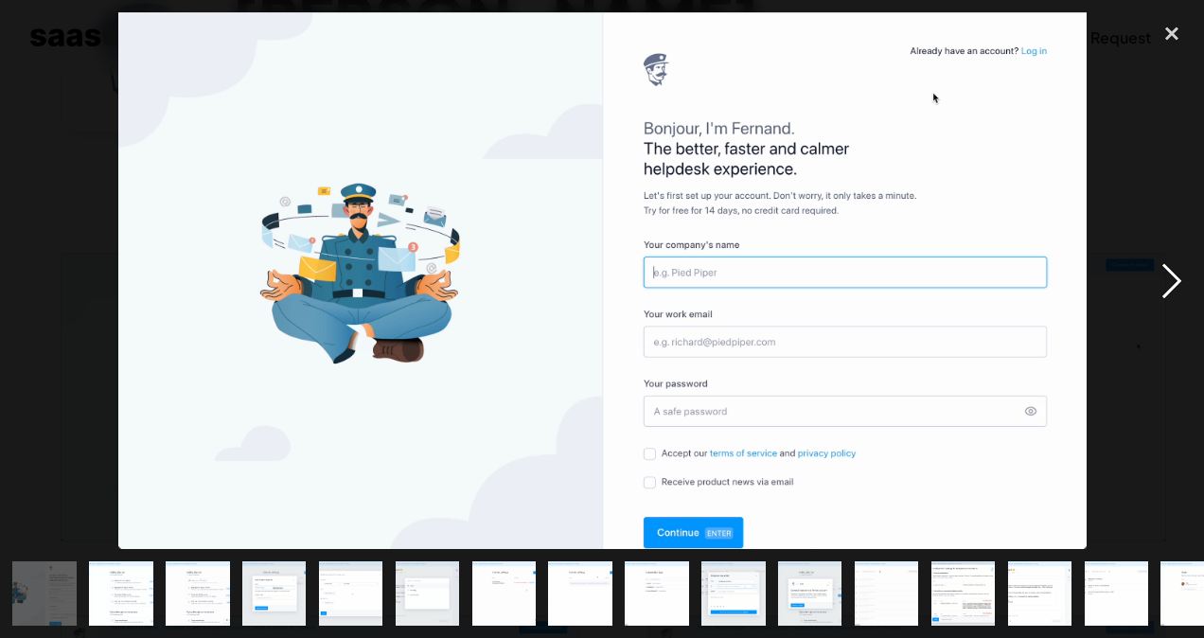
click at [1174, 280] on div "next image" at bounding box center [1171, 280] width 64 height 536
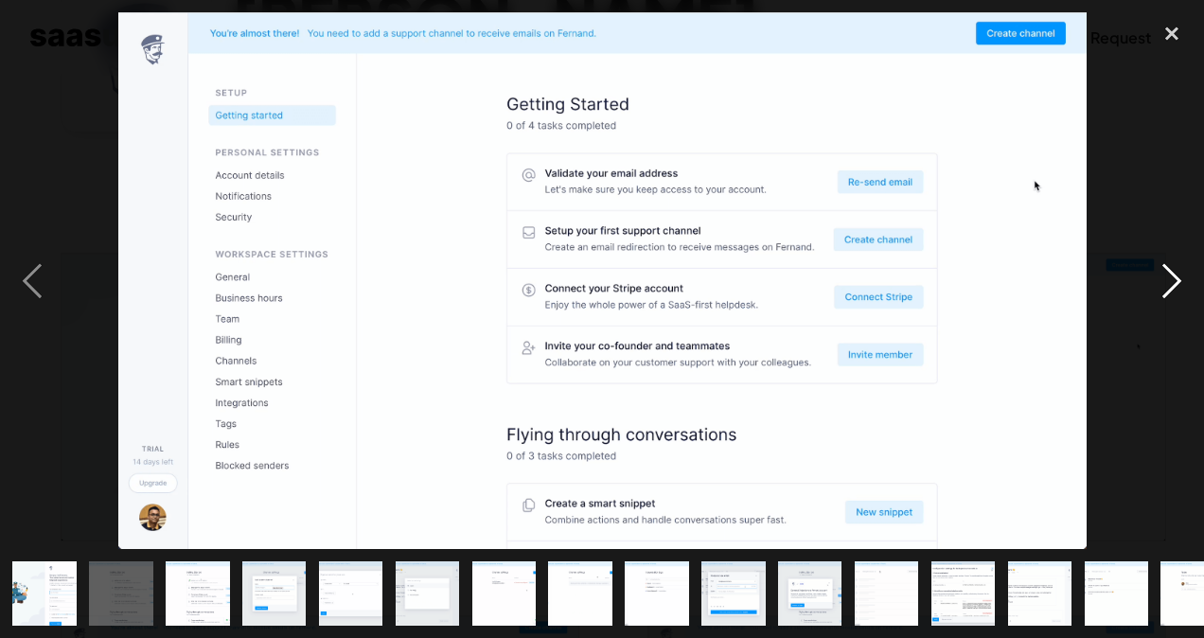
click at [1174, 280] on div "next image" at bounding box center [1171, 280] width 64 height 536
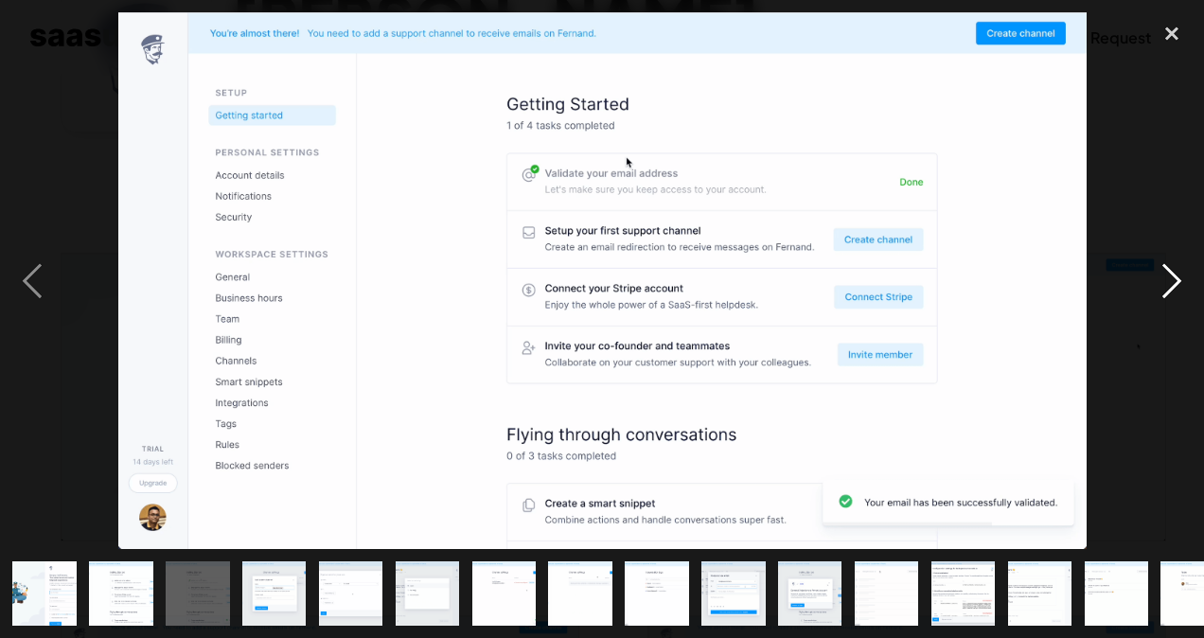
click at [1174, 280] on div "next image" at bounding box center [1171, 280] width 64 height 536
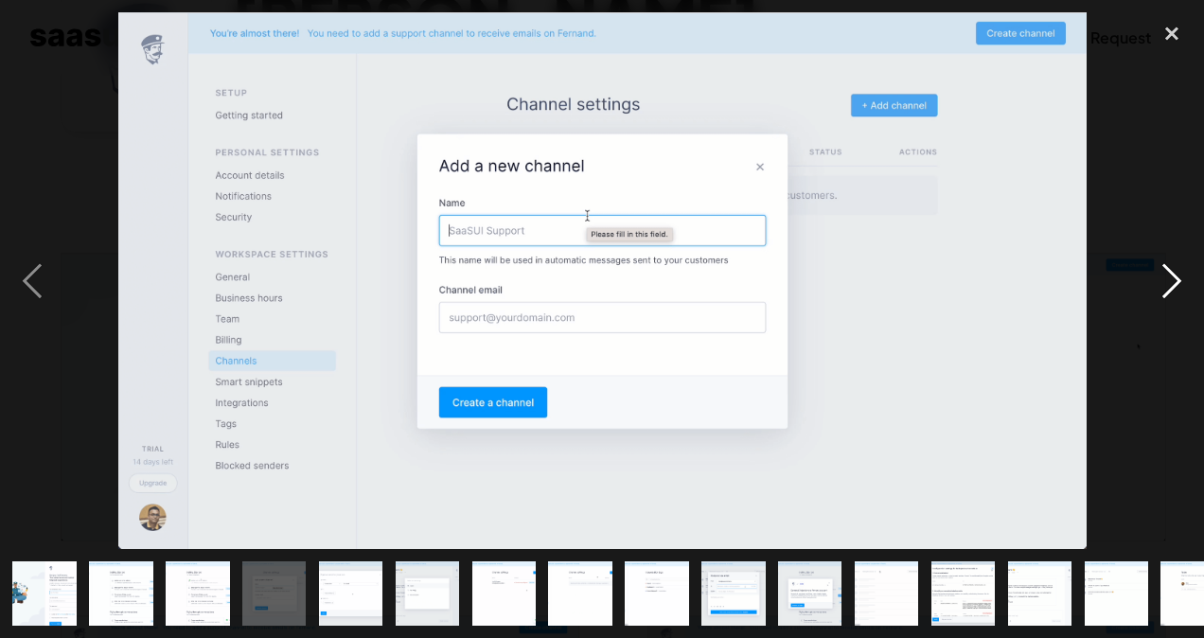
click at [1174, 280] on div "next image" at bounding box center [1171, 280] width 64 height 536
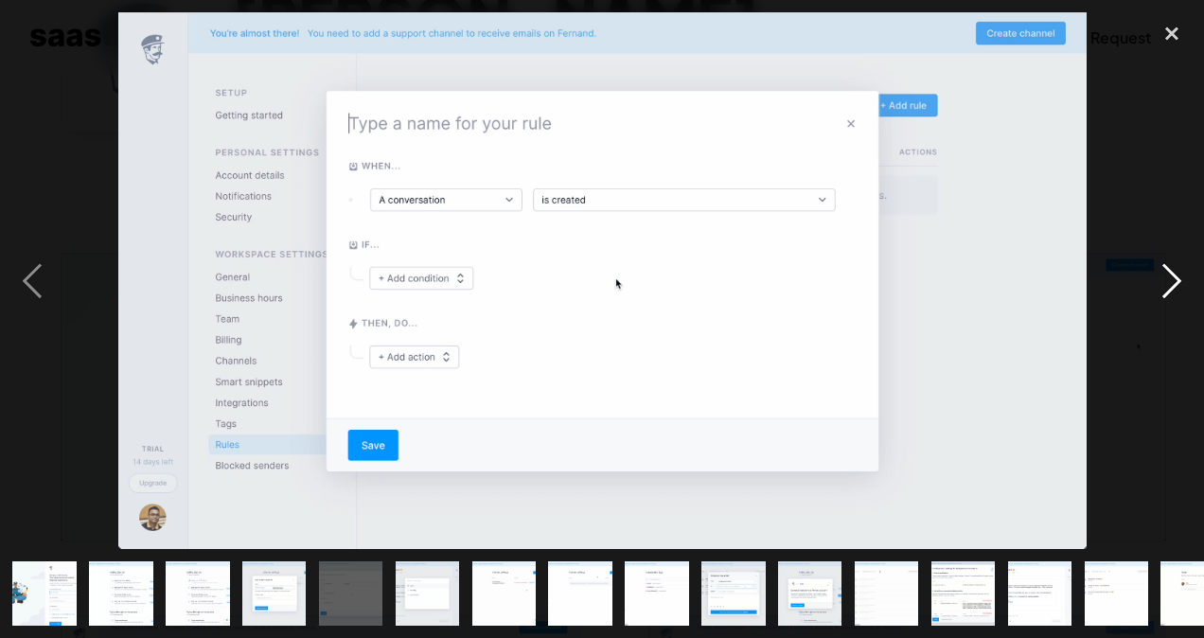
click at [1174, 280] on div "next image" at bounding box center [1171, 280] width 64 height 536
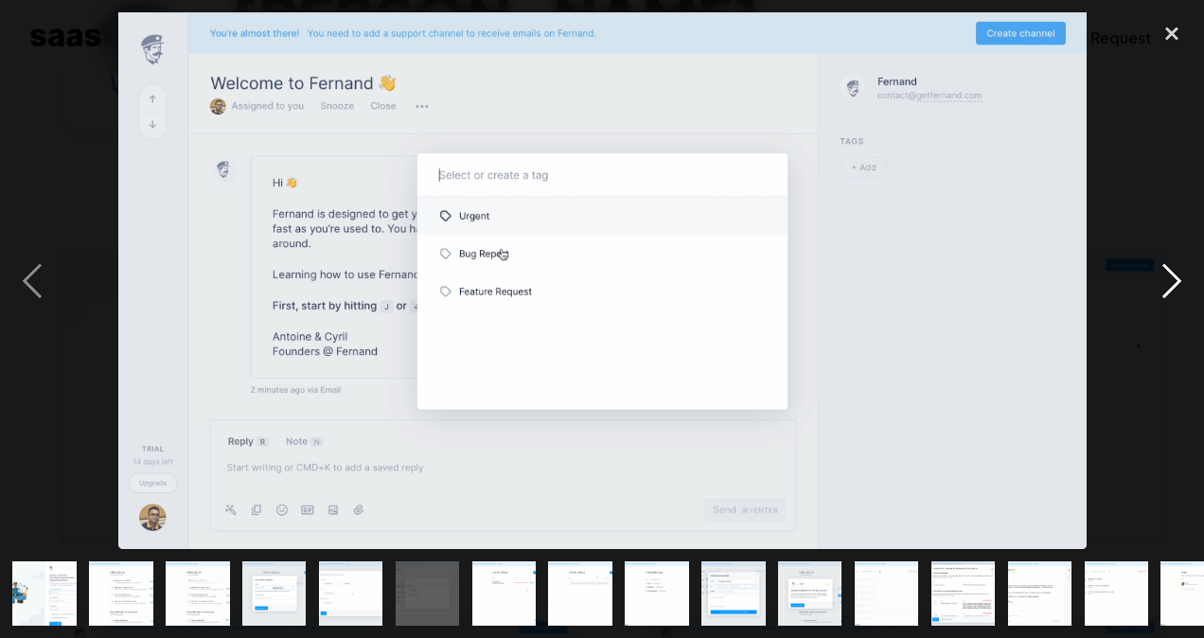
click at [1174, 280] on div "next image" at bounding box center [1171, 280] width 64 height 536
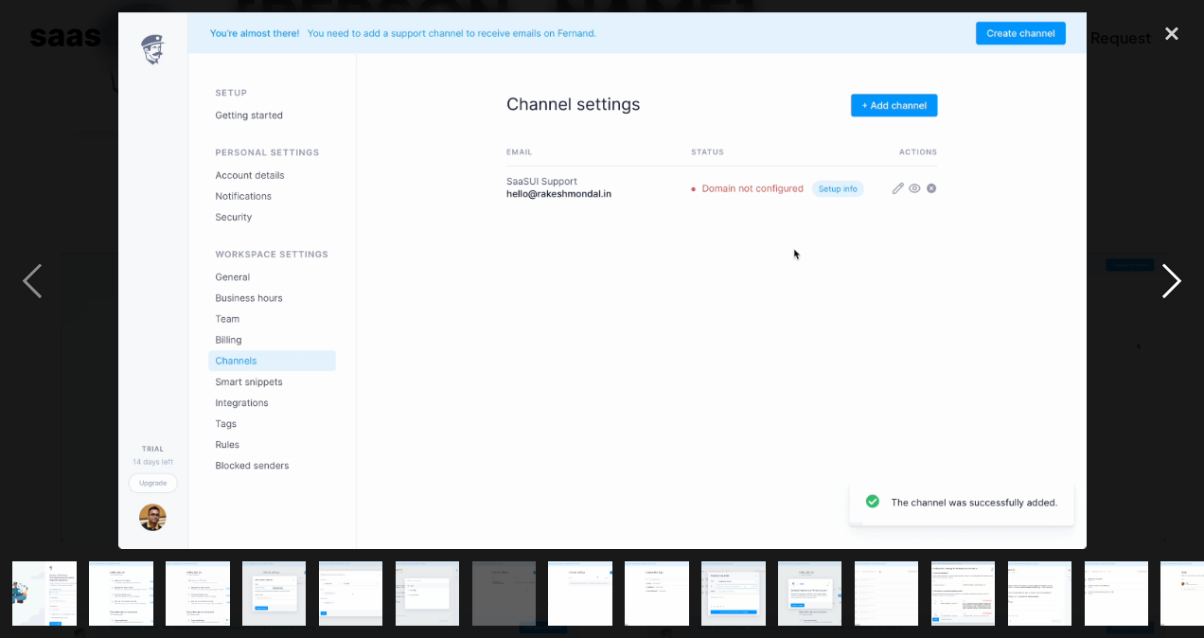
click at [1174, 280] on div "next image" at bounding box center [1171, 280] width 64 height 536
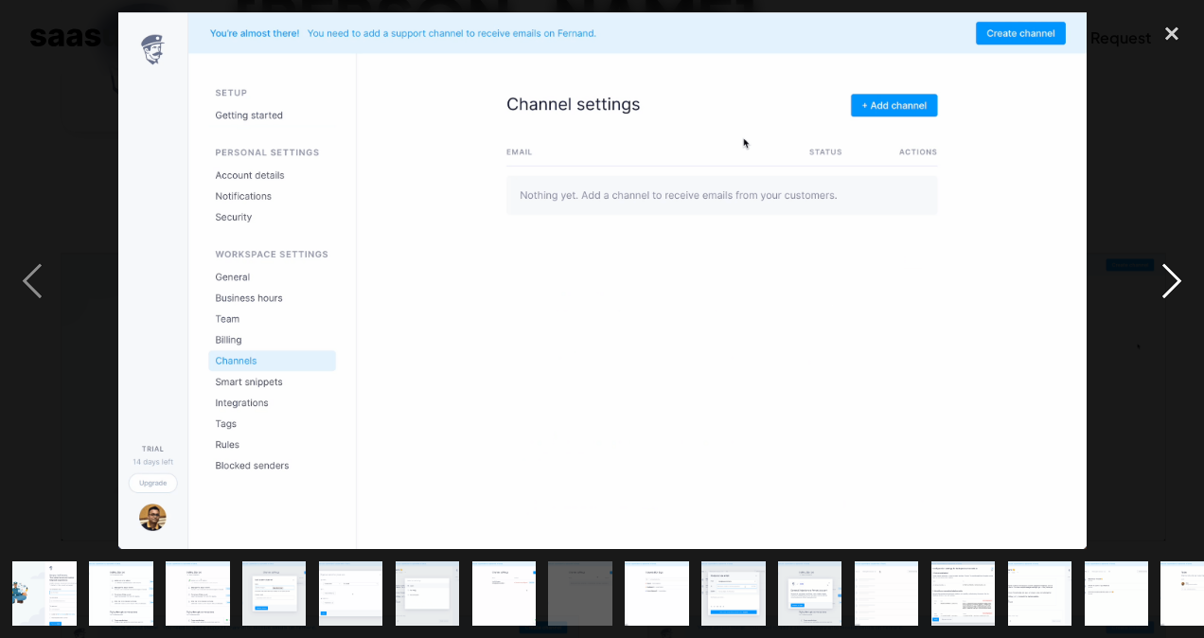
click at [1174, 280] on div "next image" at bounding box center [1171, 280] width 64 height 536
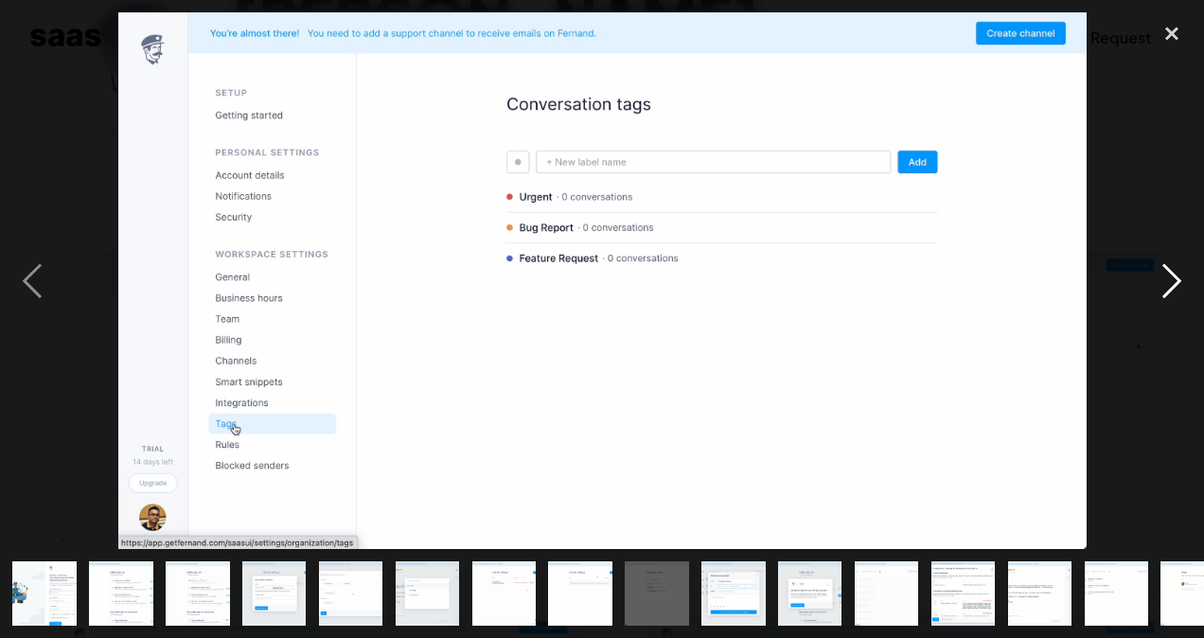
click at [1174, 280] on div "next image" at bounding box center [1171, 280] width 64 height 536
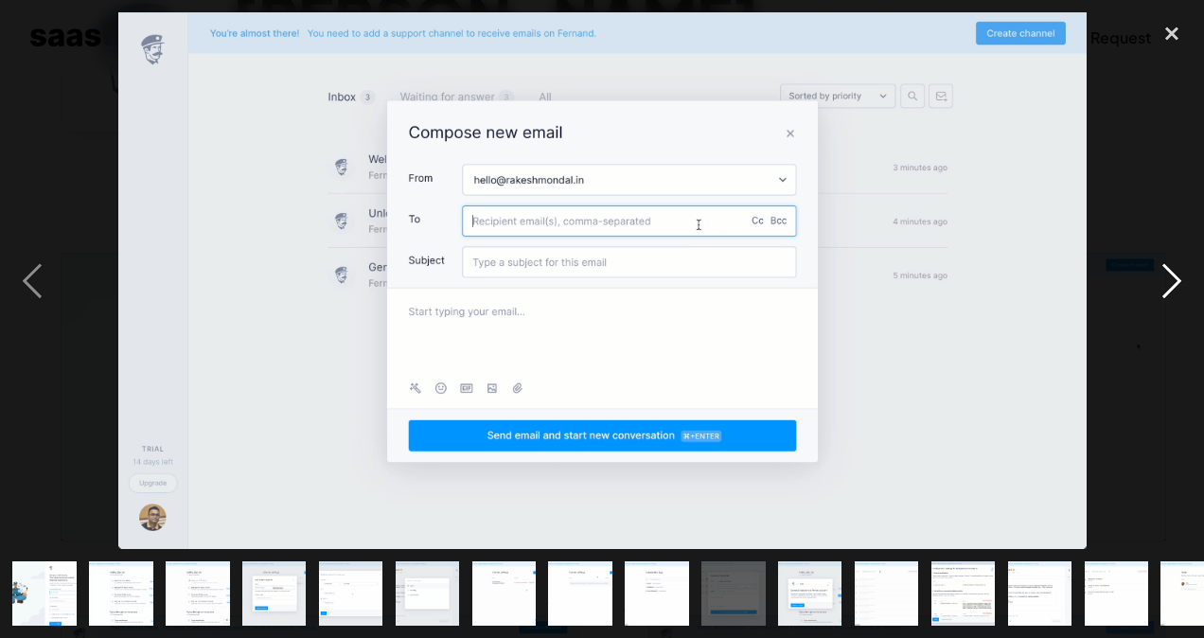
click at [1174, 280] on div "next image" at bounding box center [1171, 280] width 64 height 536
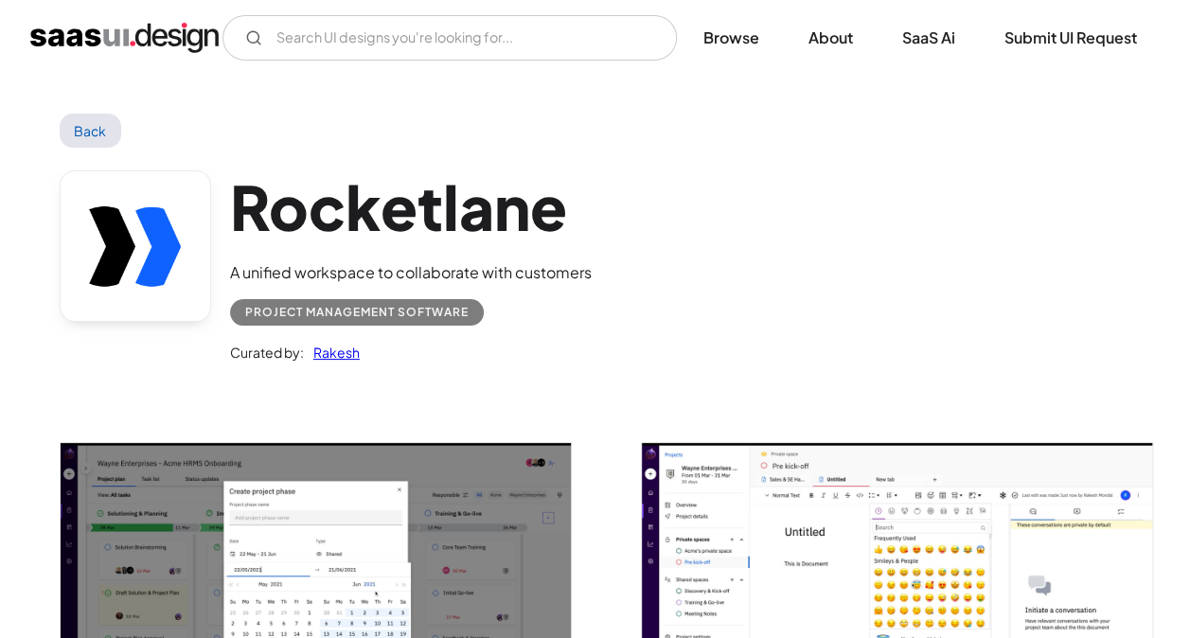
click at [522, 478] on img "open lightbox" at bounding box center [316, 587] width 511 height 288
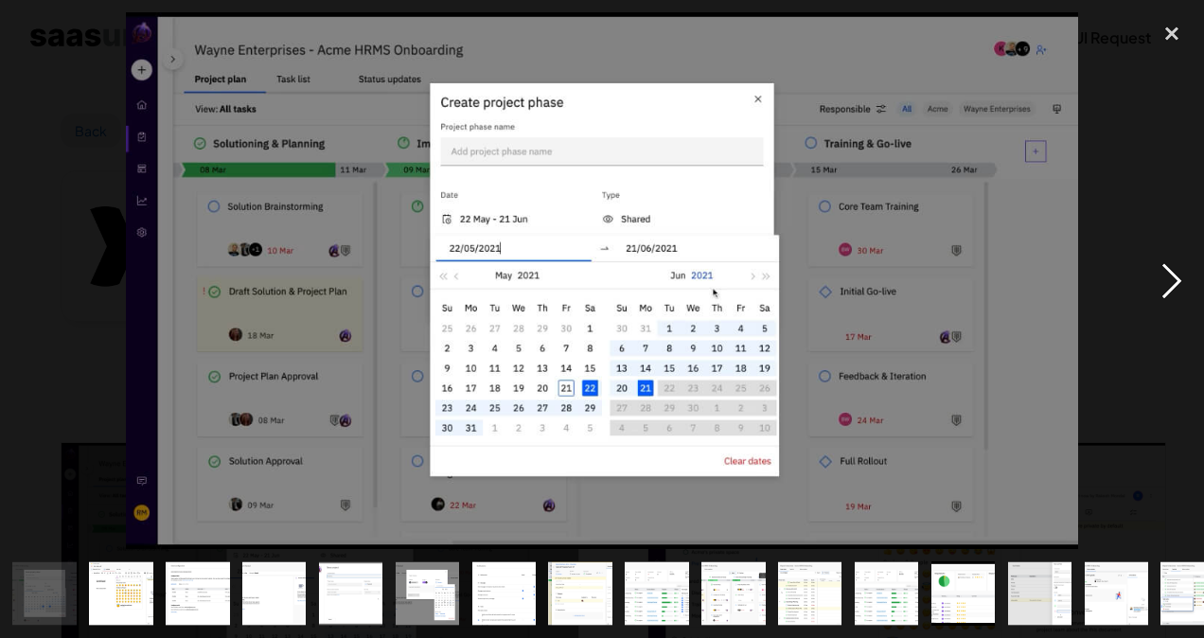
click at [1162, 278] on div "next image" at bounding box center [1171, 280] width 64 height 536
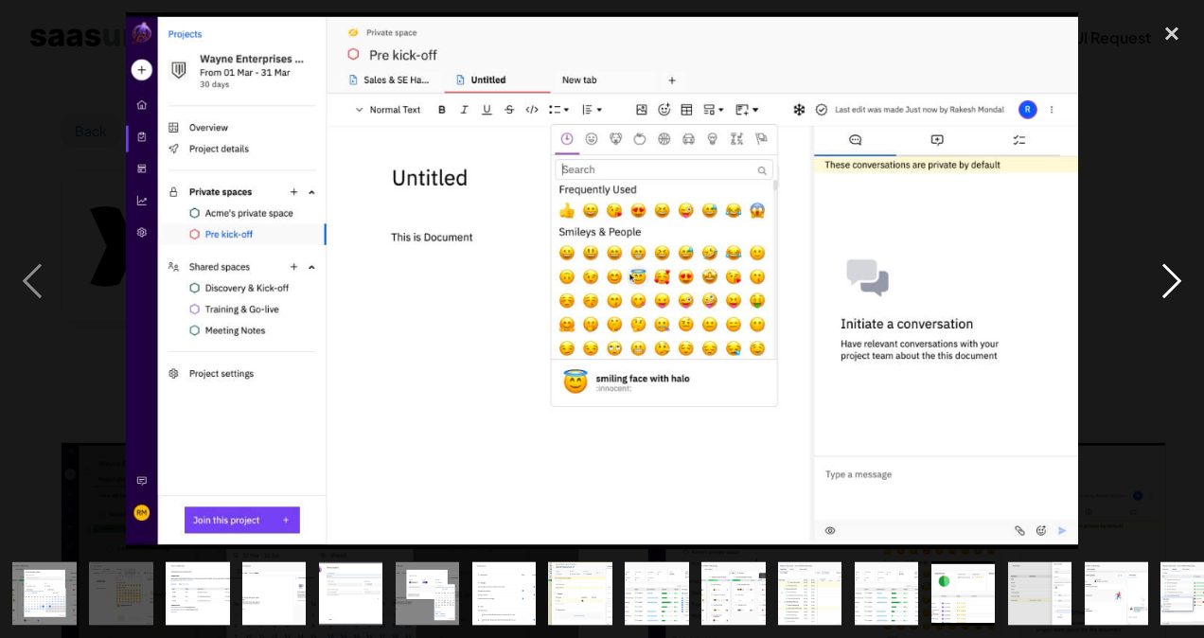
click at [1162, 278] on div "next image" at bounding box center [1171, 280] width 64 height 536
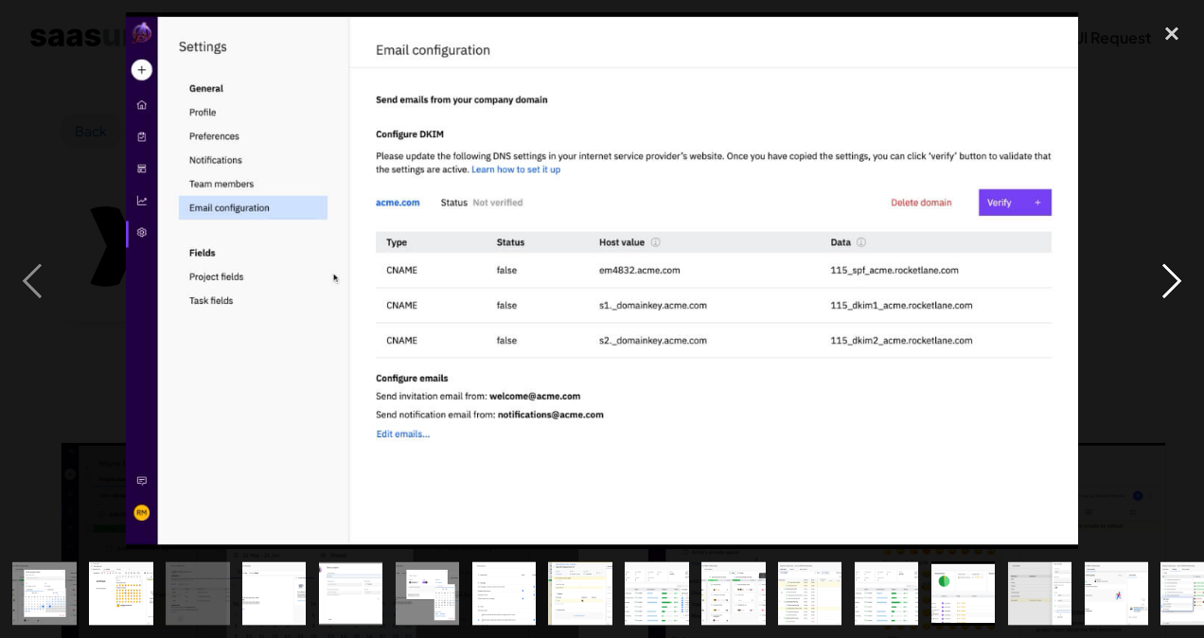
click at [1162, 278] on div "next image" at bounding box center [1171, 280] width 64 height 536
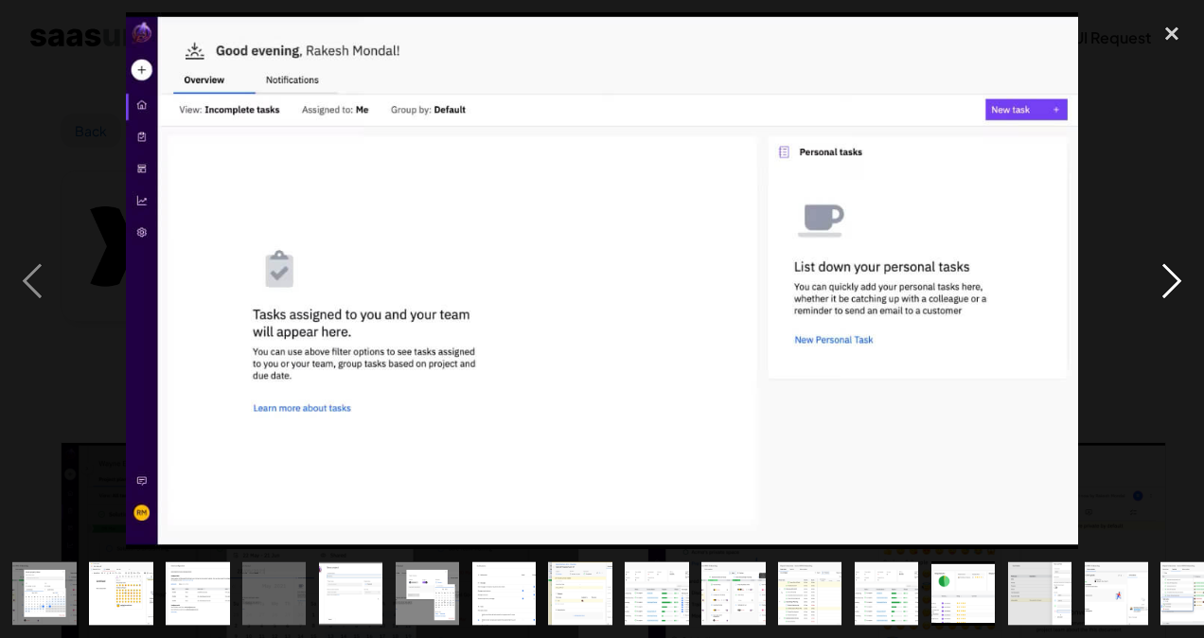
click at [1162, 278] on div "next image" at bounding box center [1171, 280] width 64 height 536
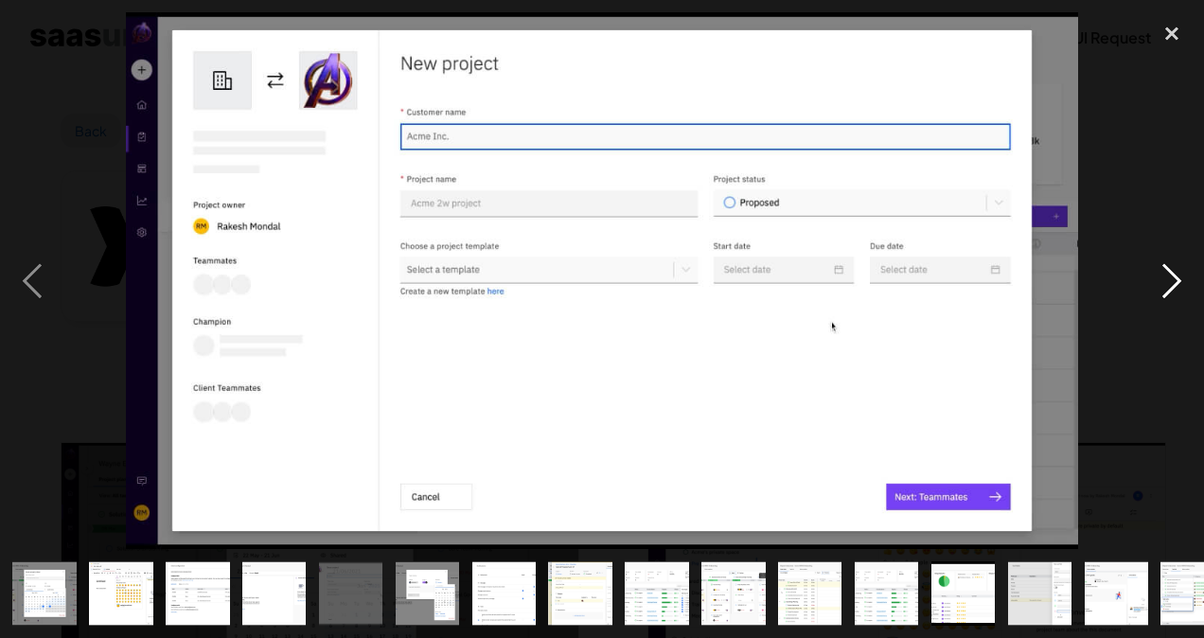
click at [1162, 278] on div "next image" at bounding box center [1171, 280] width 64 height 536
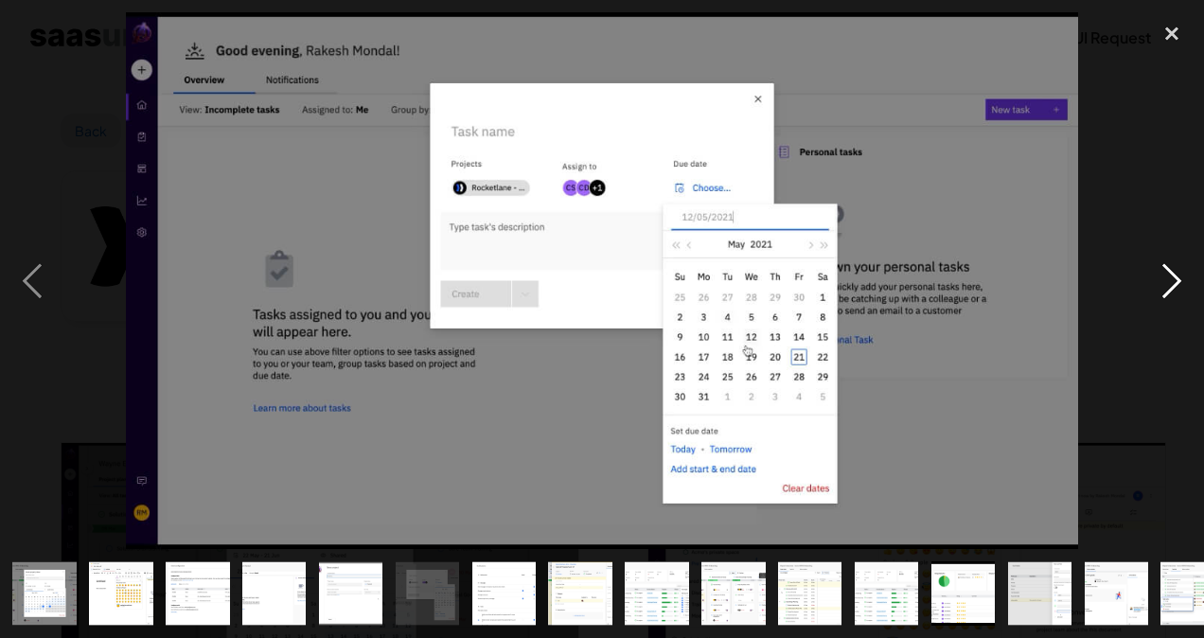
click at [1162, 278] on div "next image" at bounding box center [1171, 280] width 64 height 536
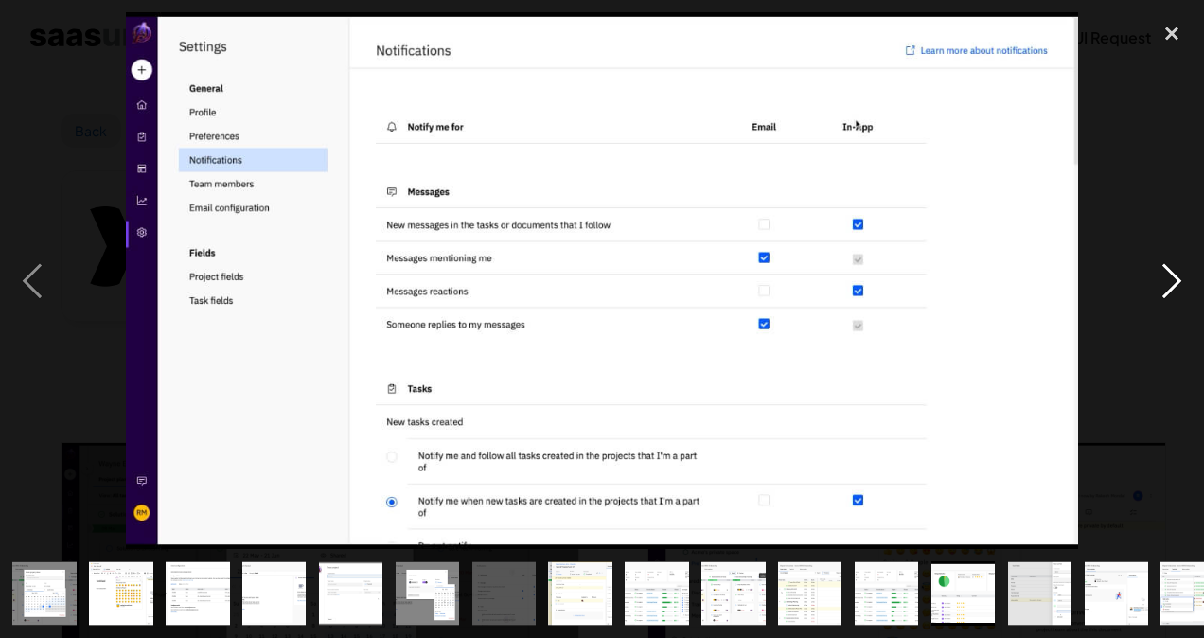
click at [1162, 278] on div "next image" at bounding box center [1171, 280] width 64 height 536
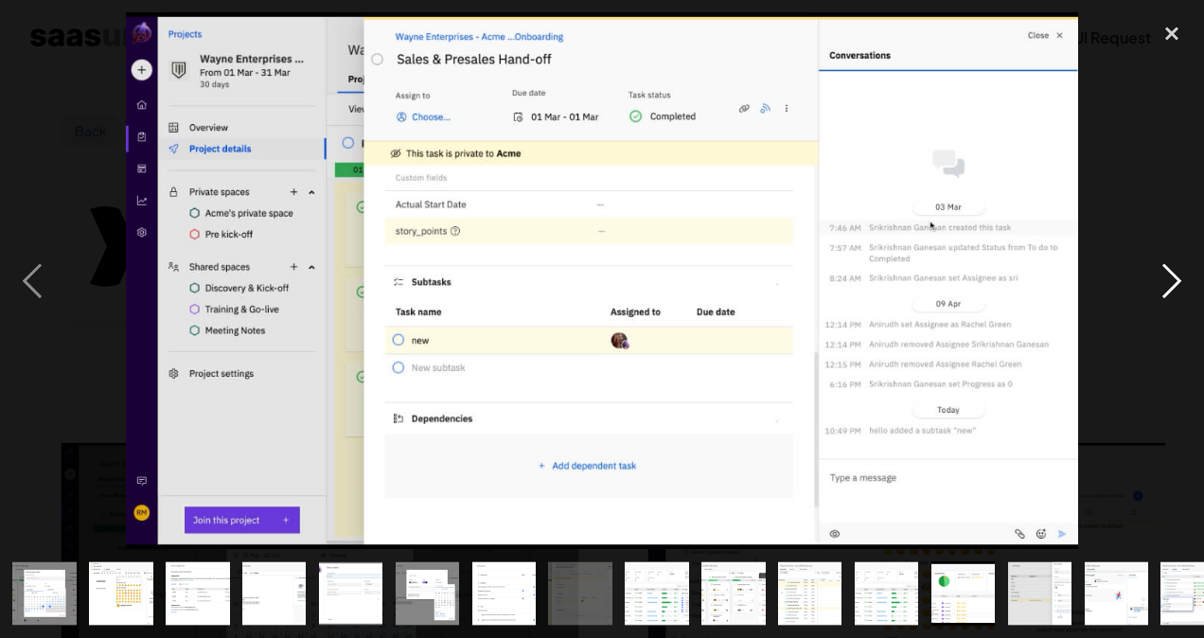
click at [1162, 278] on div "next image" at bounding box center [1171, 280] width 64 height 536
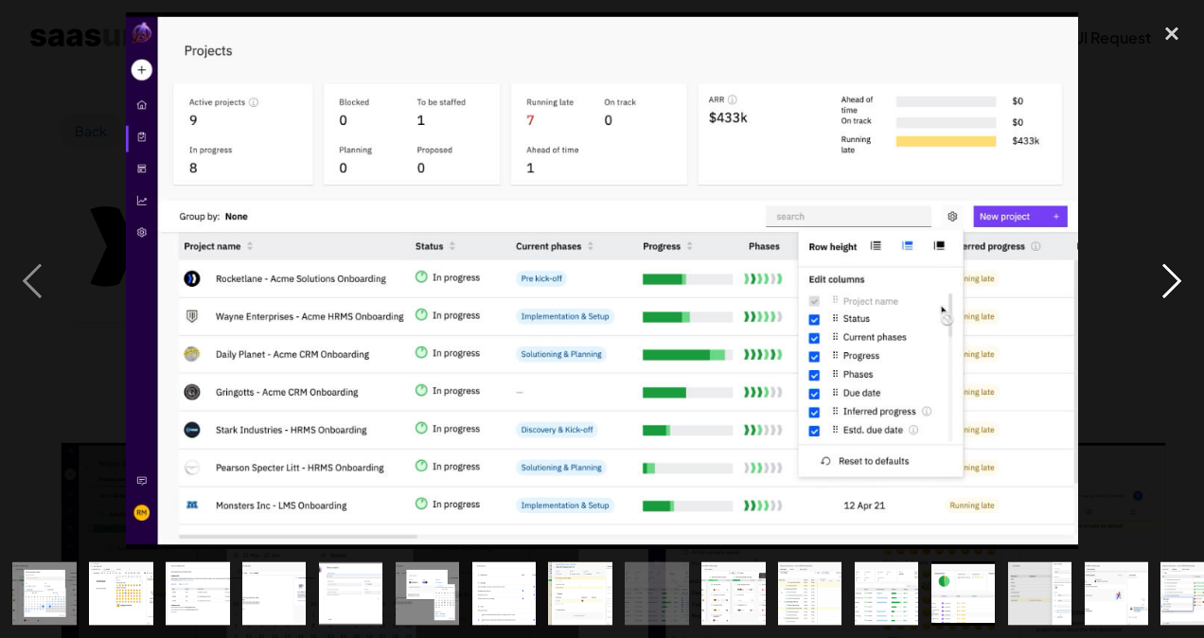
click at [1155, 288] on div "next image" at bounding box center [1171, 280] width 64 height 536
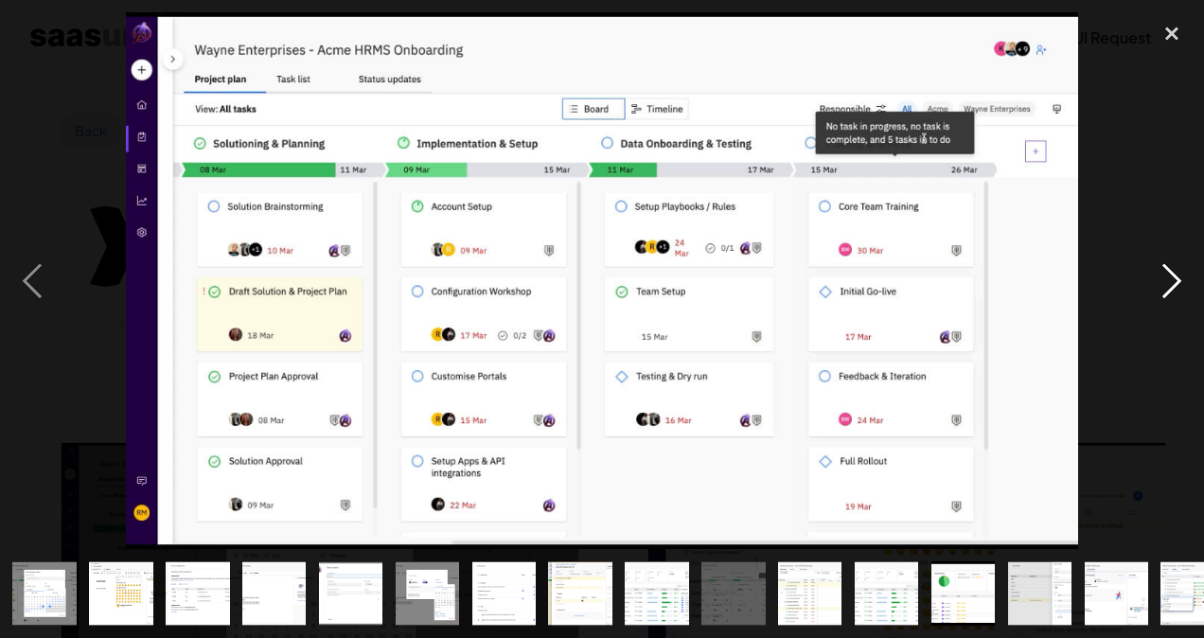
click at [1155, 288] on div "next image" at bounding box center [1171, 280] width 64 height 536
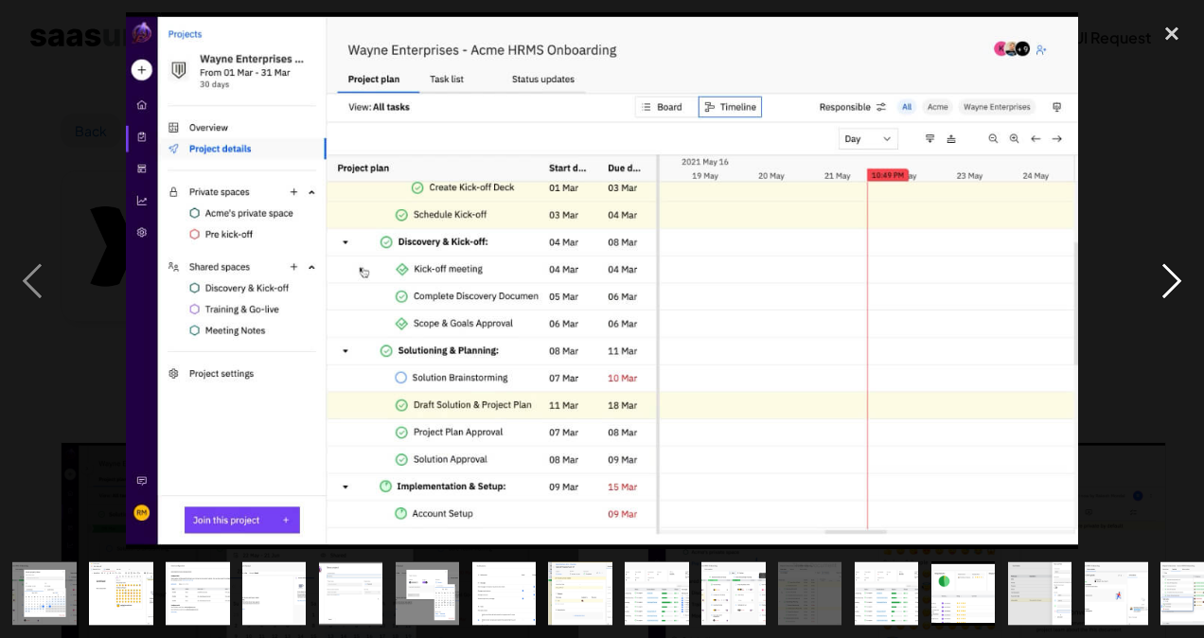
click at [1155, 288] on div "next image" at bounding box center [1171, 280] width 64 height 536
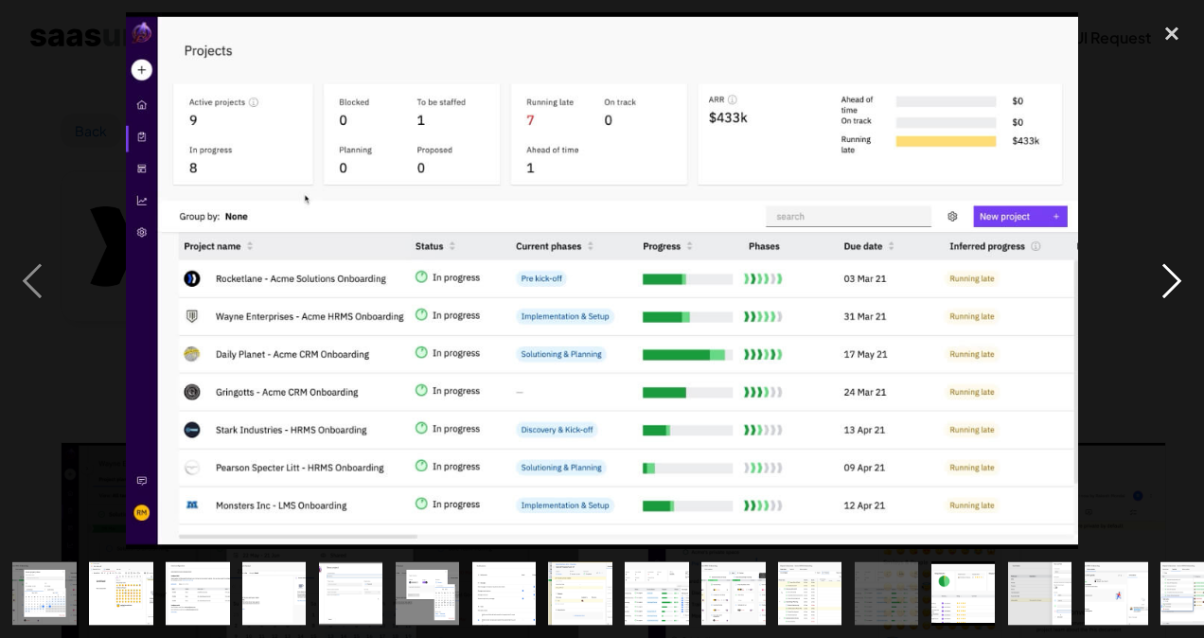
click at [1155, 288] on div "next image" at bounding box center [1171, 280] width 64 height 536
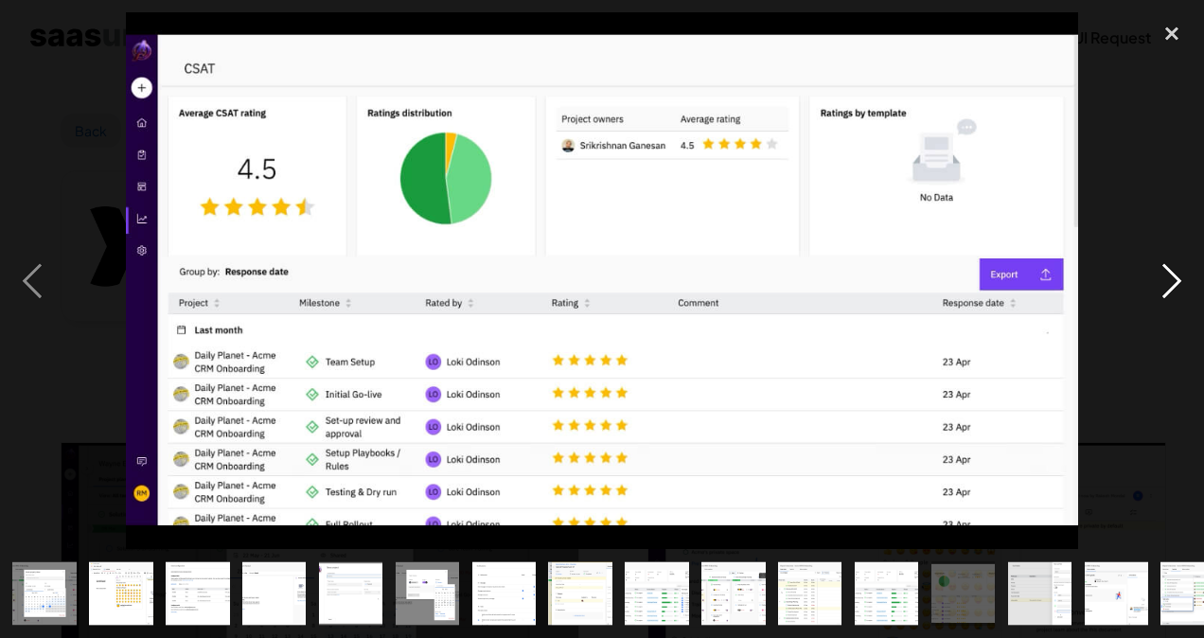
click at [1155, 288] on div "next image" at bounding box center [1171, 280] width 64 height 536
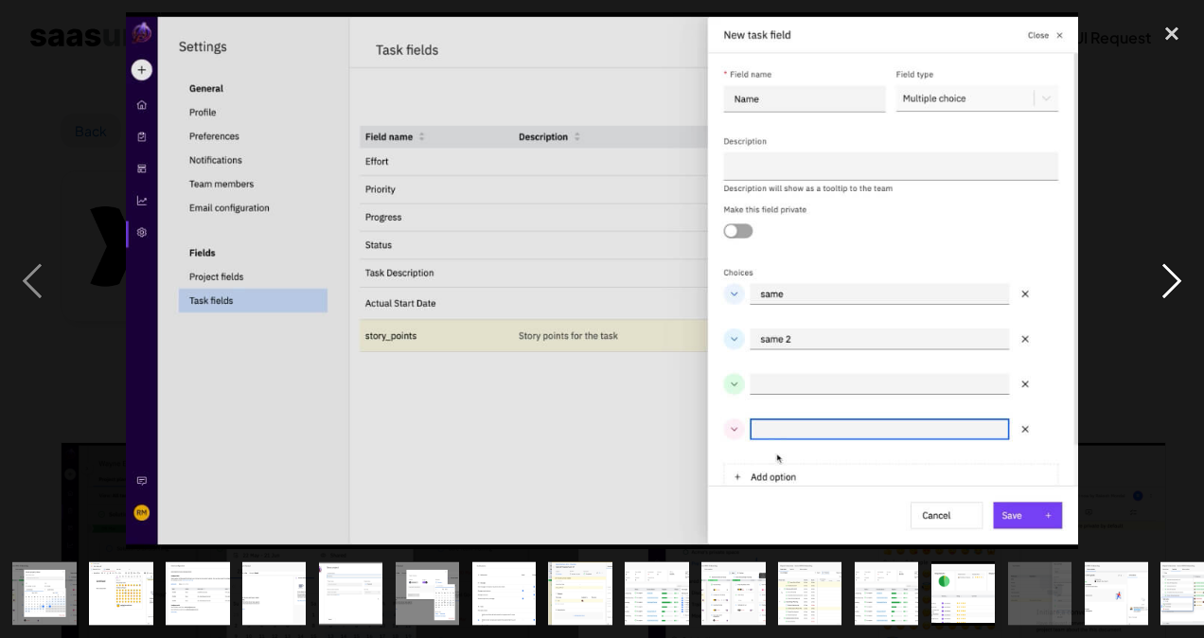
click at [1155, 288] on div "next image" at bounding box center [1171, 280] width 64 height 536
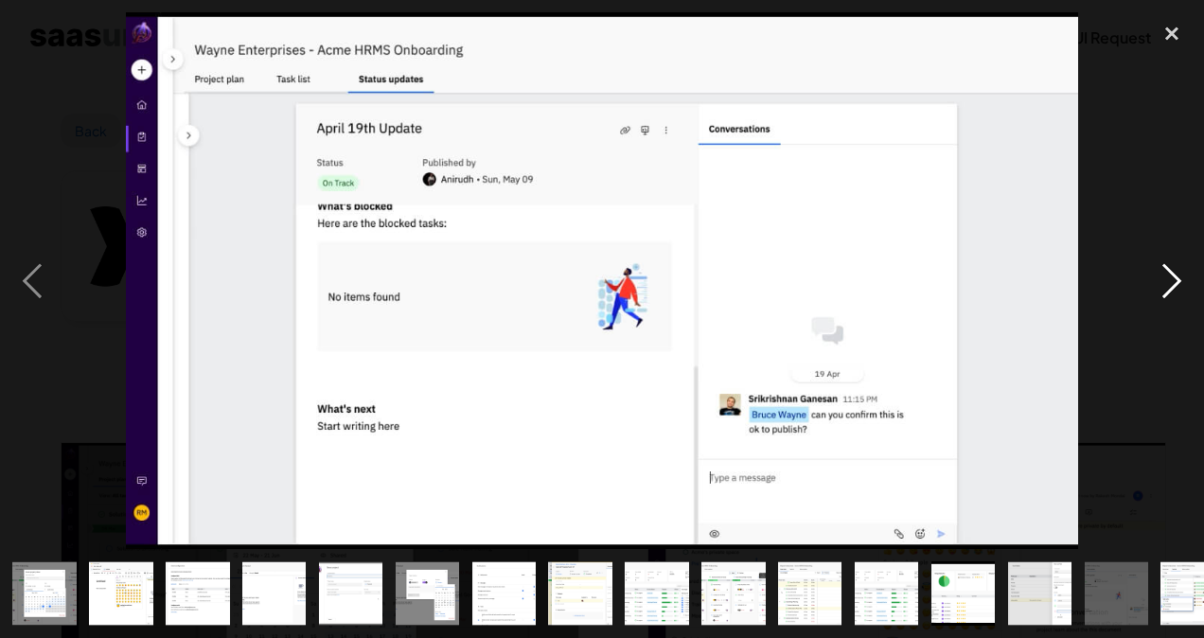
click at [1155, 288] on div "next image" at bounding box center [1171, 280] width 64 height 536
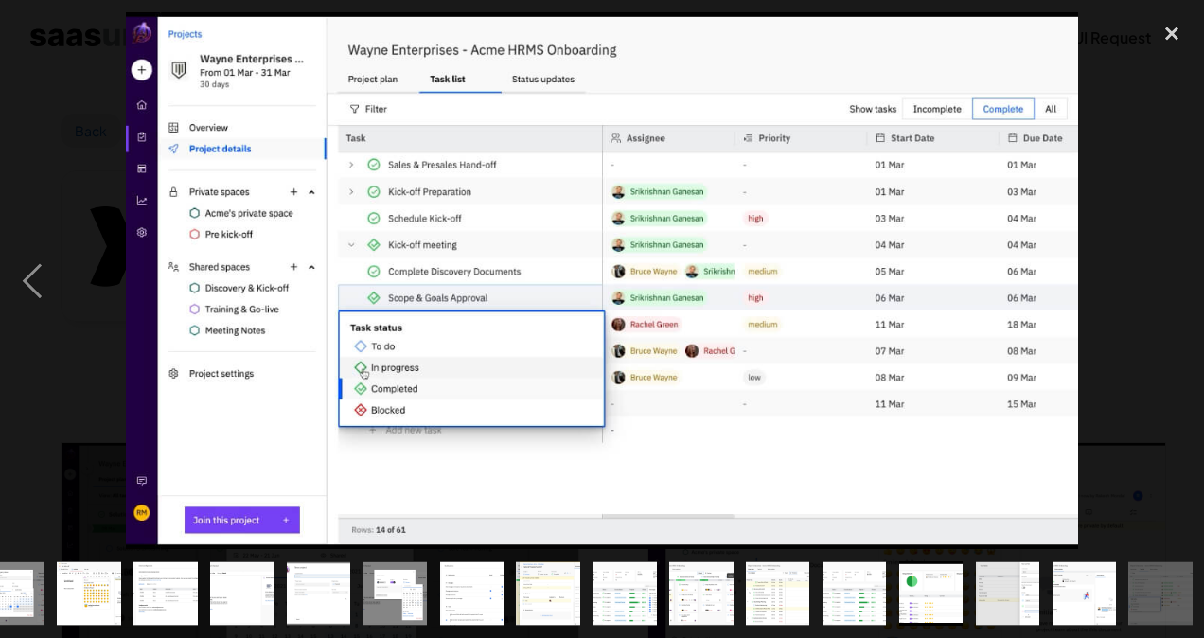
click at [1155, 288] on div "next image" at bounding box center [1171, 280] width 64 height 536
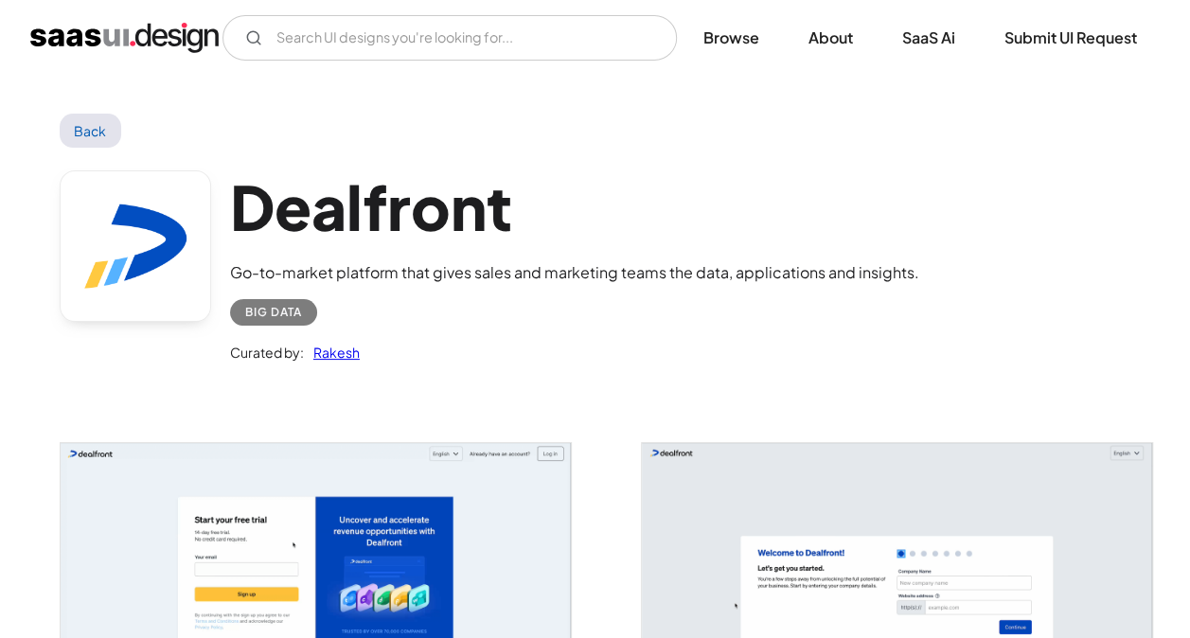
click at [411, 213] on h1 "Dealfront" at bounding box center [574, 206] width 689 height 73
click at [296, 467] on img "open lightbox" at bounding box center [316, 584] width 511 height 282
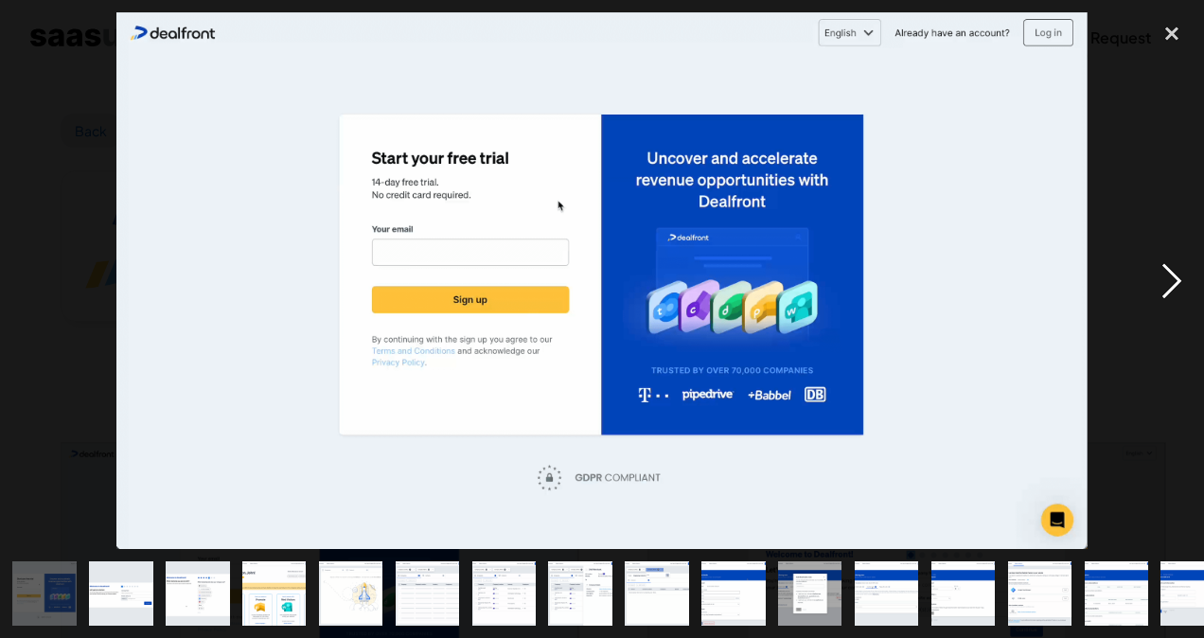
click at [1177, 287] on div "next image" at bounding box center [1171, 280] width 64 height 536
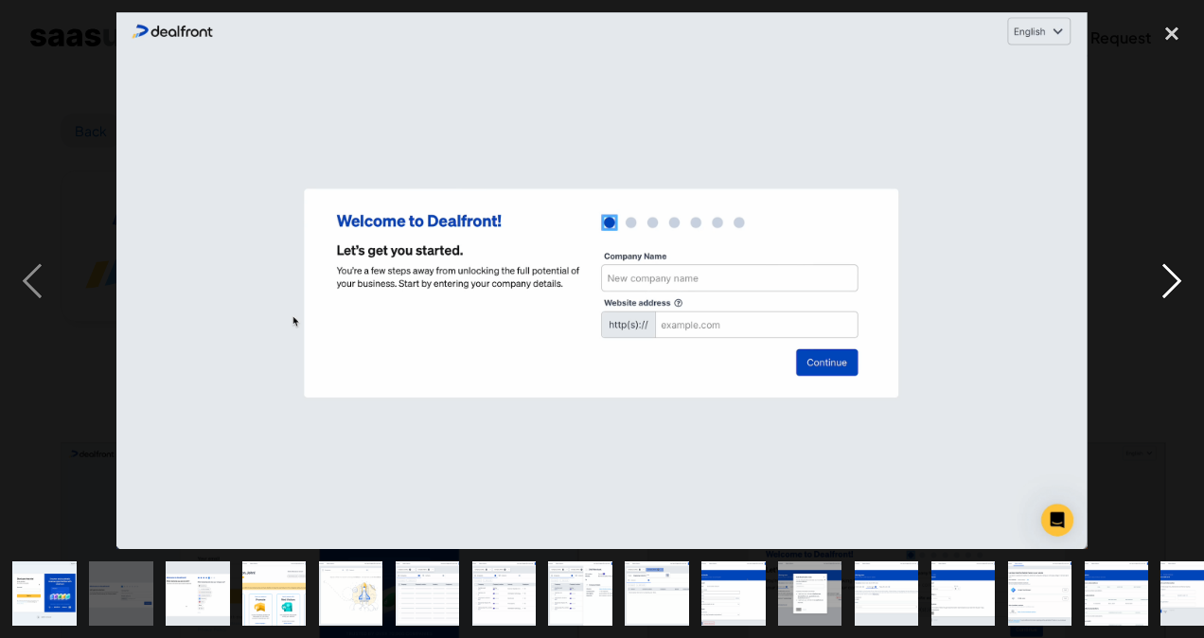
click at [1177, 287] on div "next image" at bounding box center [1171, 280] width 64 height 536
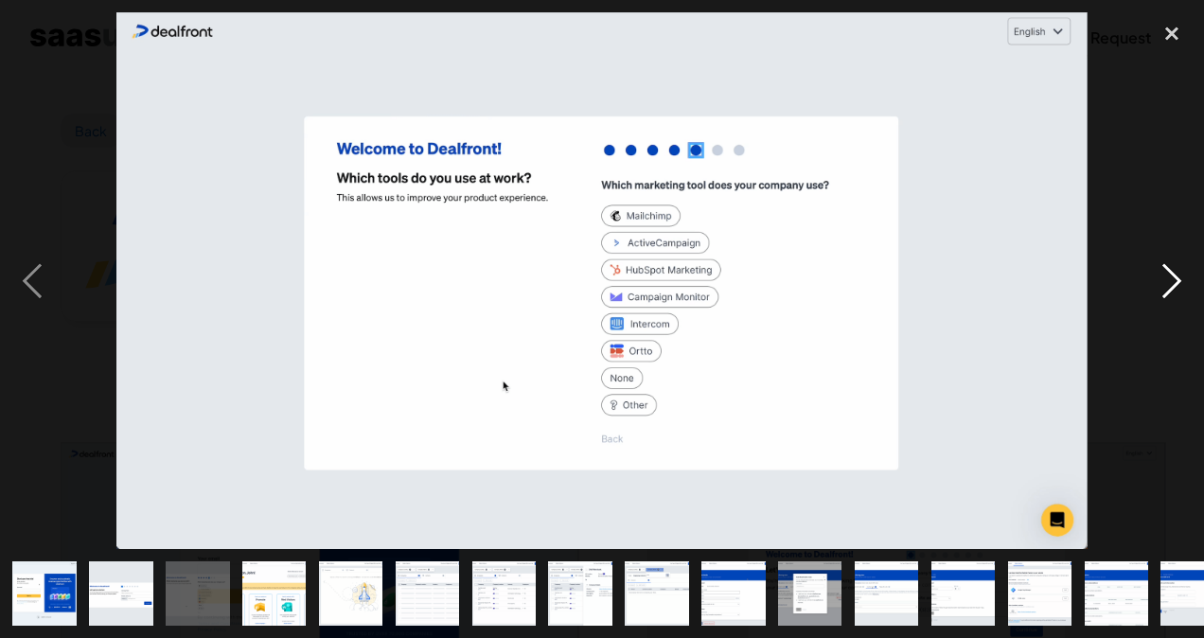
click at [1177, 287] on div "next image" at bounding box center [1171, 280] width 64 height 536
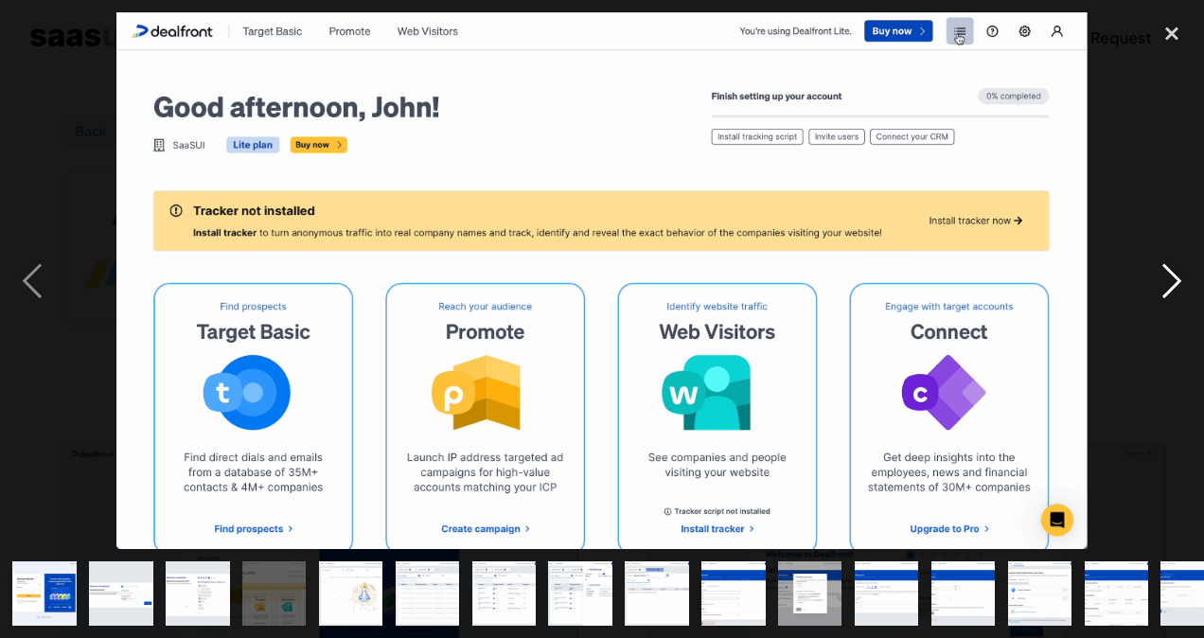
click at [1177, 287] on div "next image" at bounding box center [1171, 280] width 64 height 536
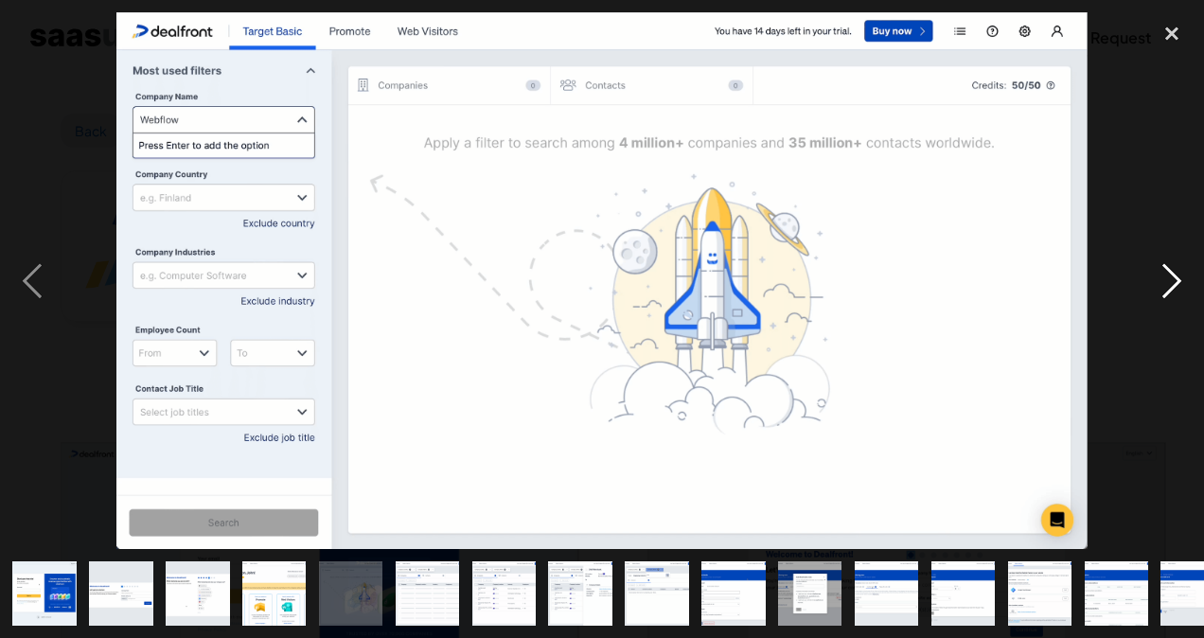
click at [1177, 287] on div "next image" at bounding box center [1171, 280] width 64 height 536
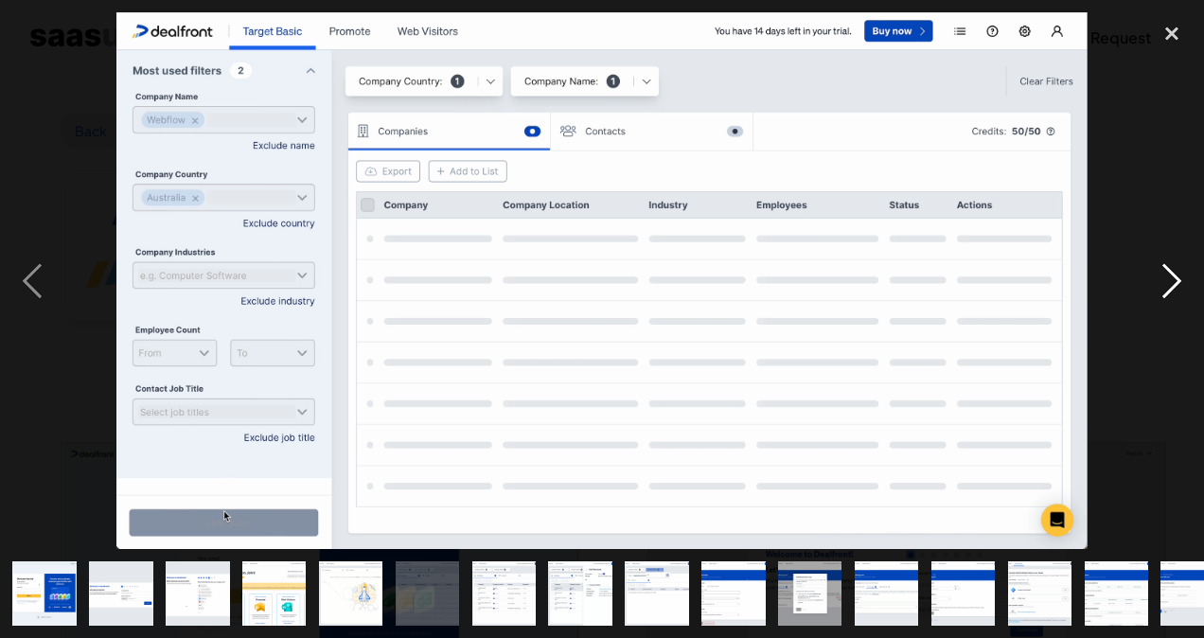
click at [1177, 287] on div "next image" at bounding box center [1171, 280] width 64 height 536
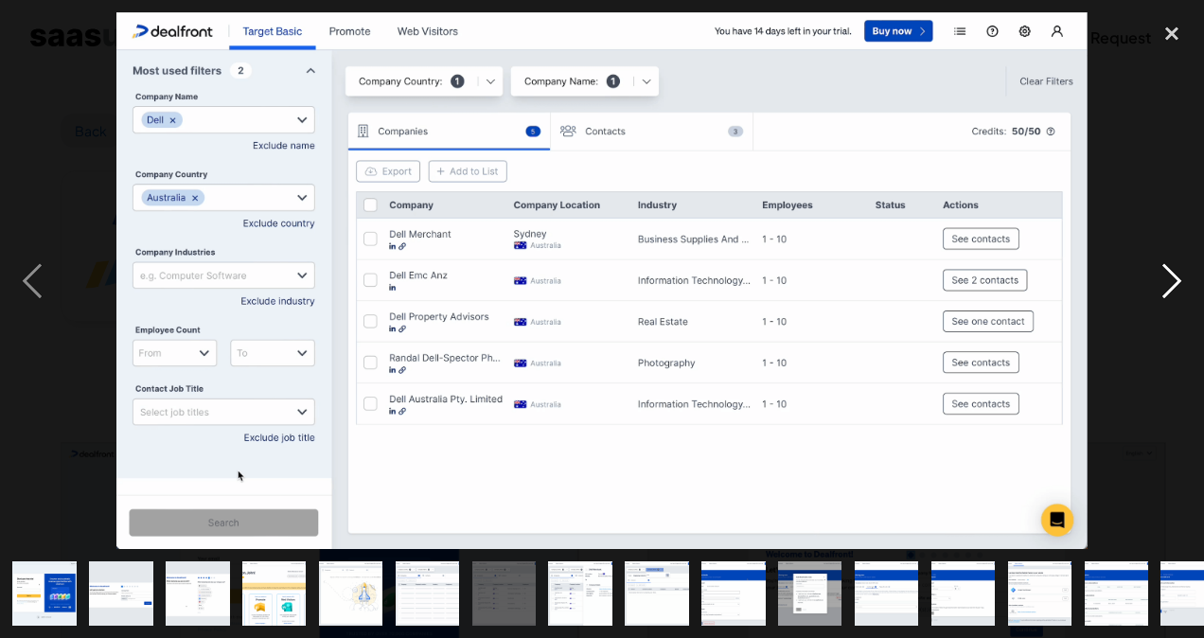
click at [1179, 282] on div "next image" at bounding box center [1171, 280] width 64 height 536
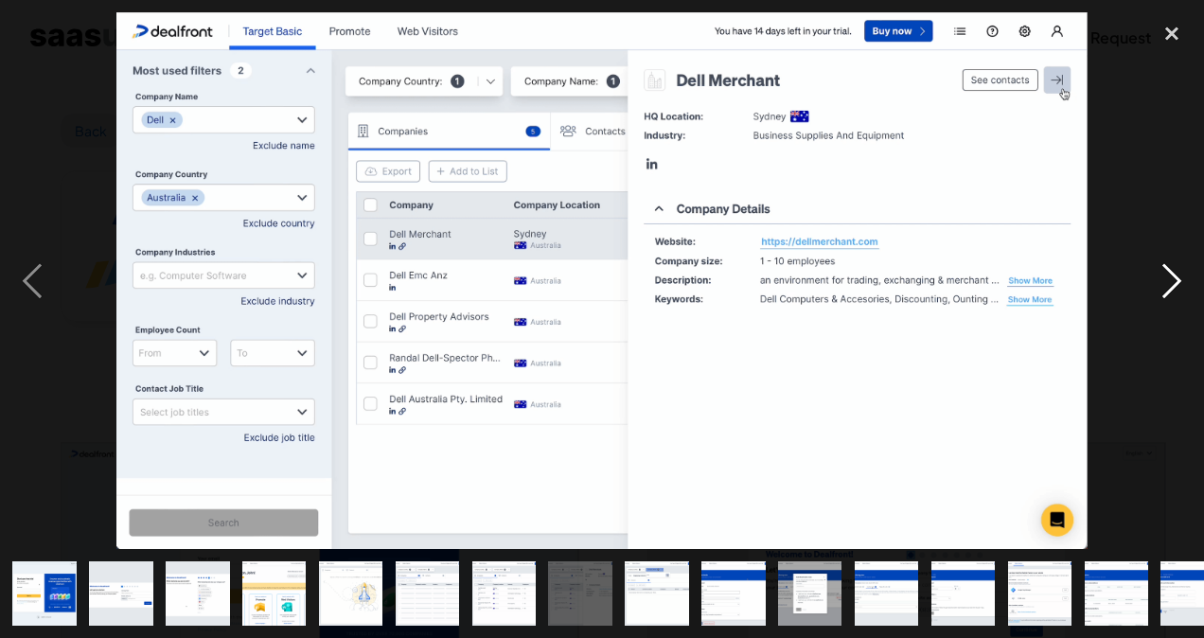
click at [1179, 282] on div "next image" at bounding box center [1171, 280] width 64 height 536
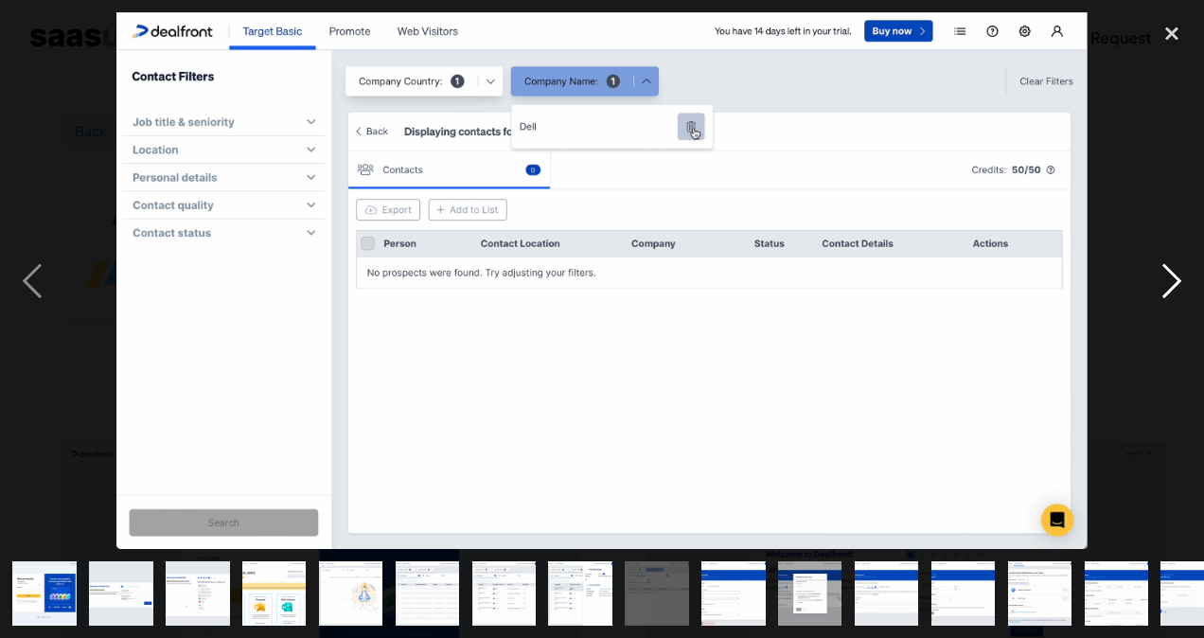
click at [1179, 282] on div "next image" at bounding box center [1171, 280] width 64 height 536
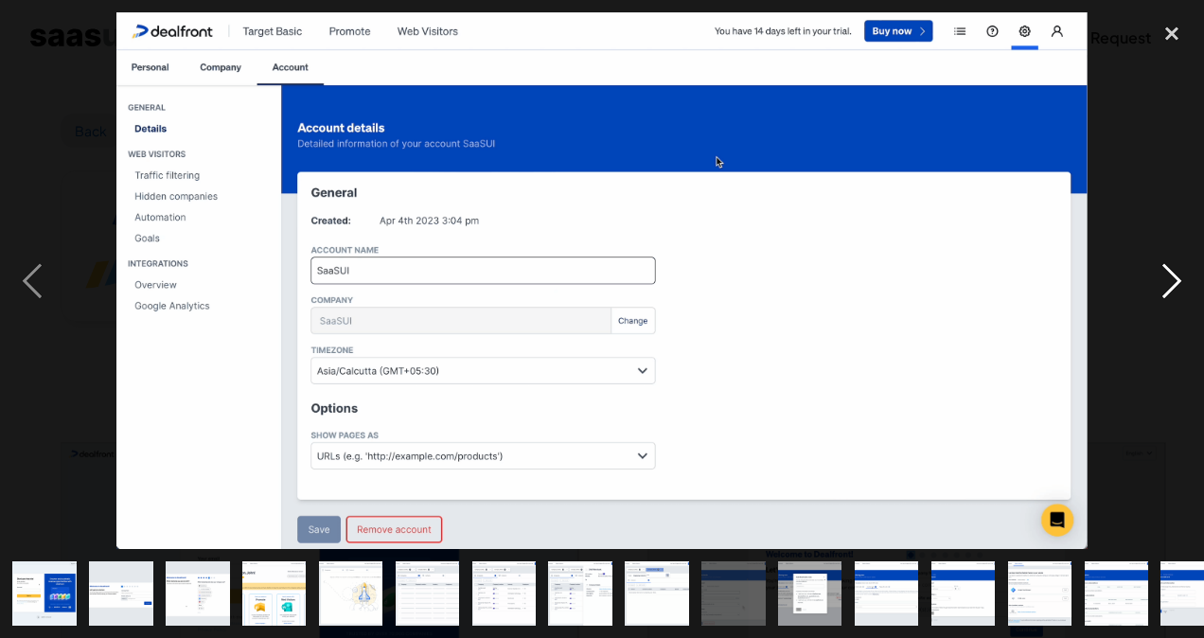
click at [1179, 282] on div "next image" at bounding box center [1171, 280] width 64 height 536
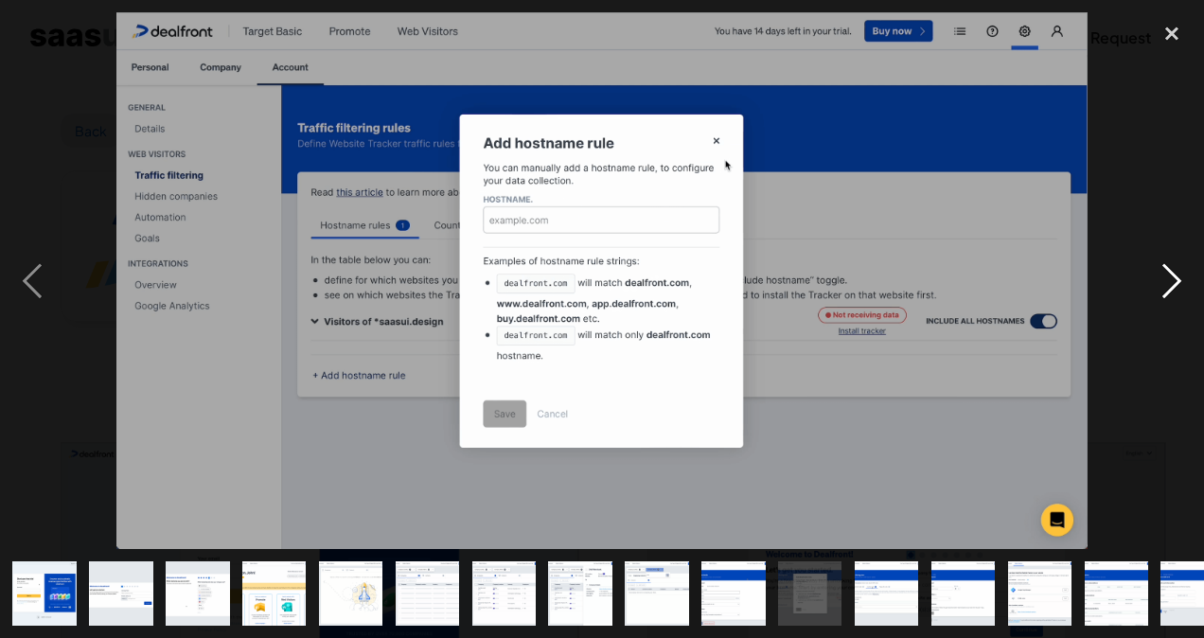
click at [1179, 282] on div "next image" at bounding box center [1171, 280] width 64 height 536
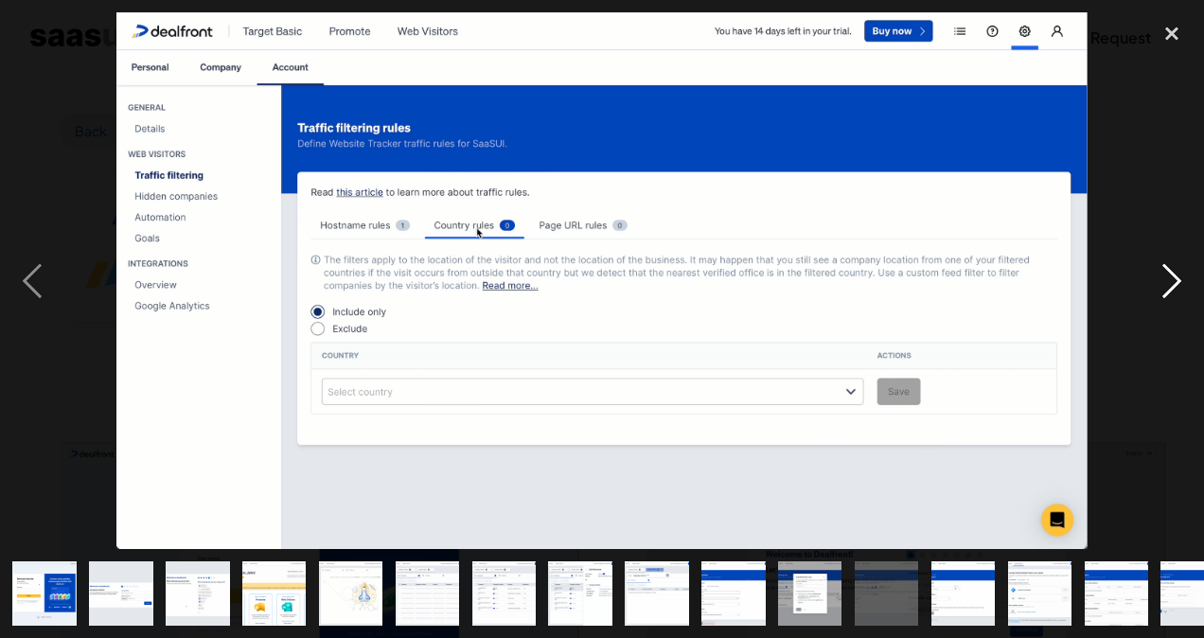
click at [1179, 282] on div "next image" at bounding box center [1171, 280] width 64 height 536
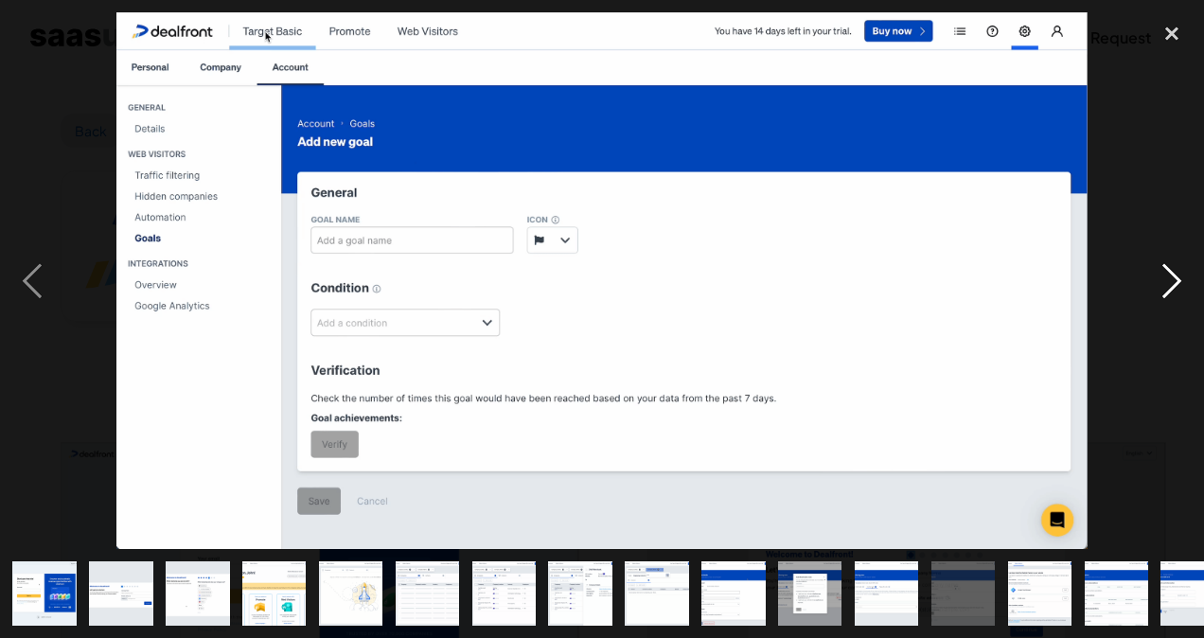
click at [1179, 282] on div "next image" at bounding box center [1171, 280] width 64 height 536
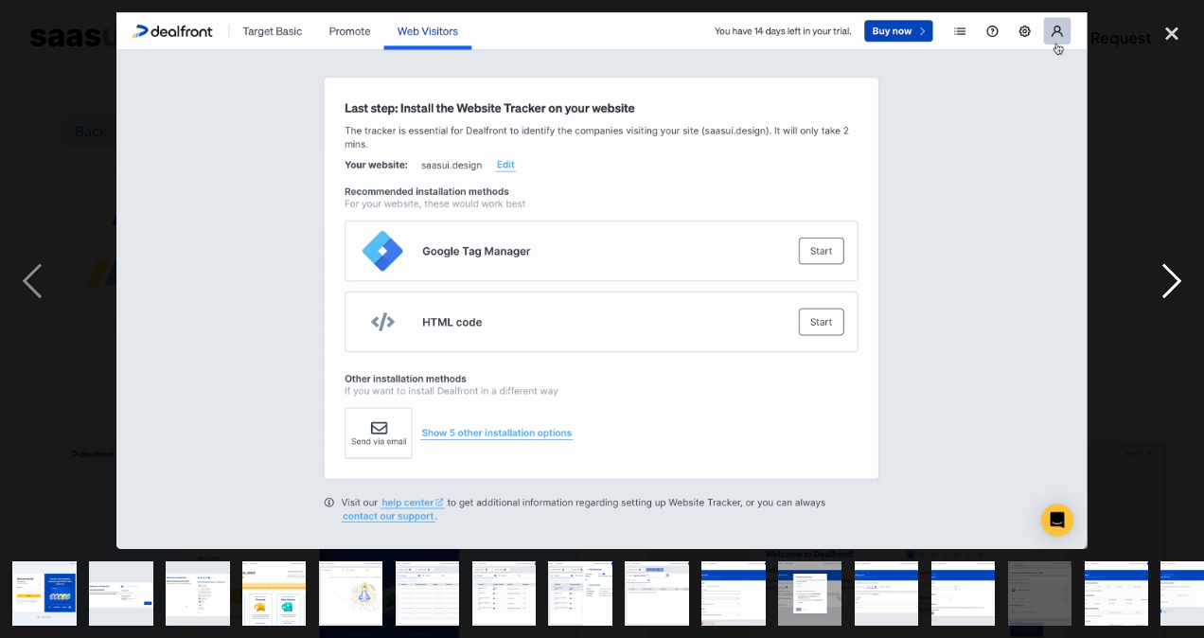
click at [1179, 282] on div "next image" at bounding box center [1171, 280] width 64 height 536
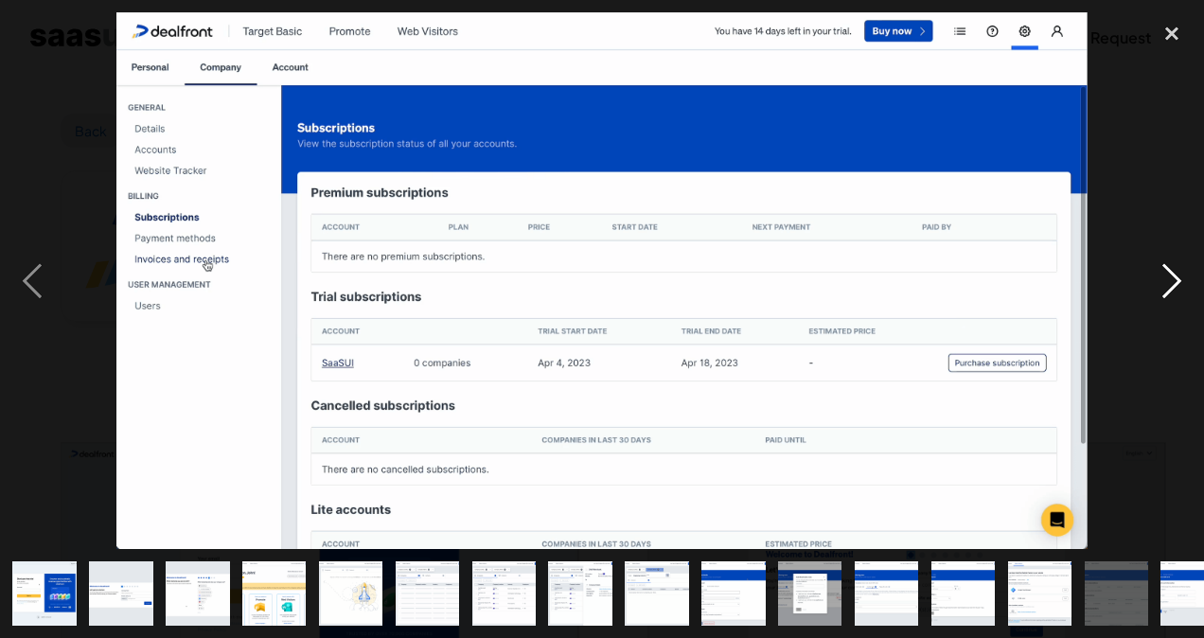
click at [1179, 282] on div "next image" at bounding box center [1171, 280] width 64 height 536
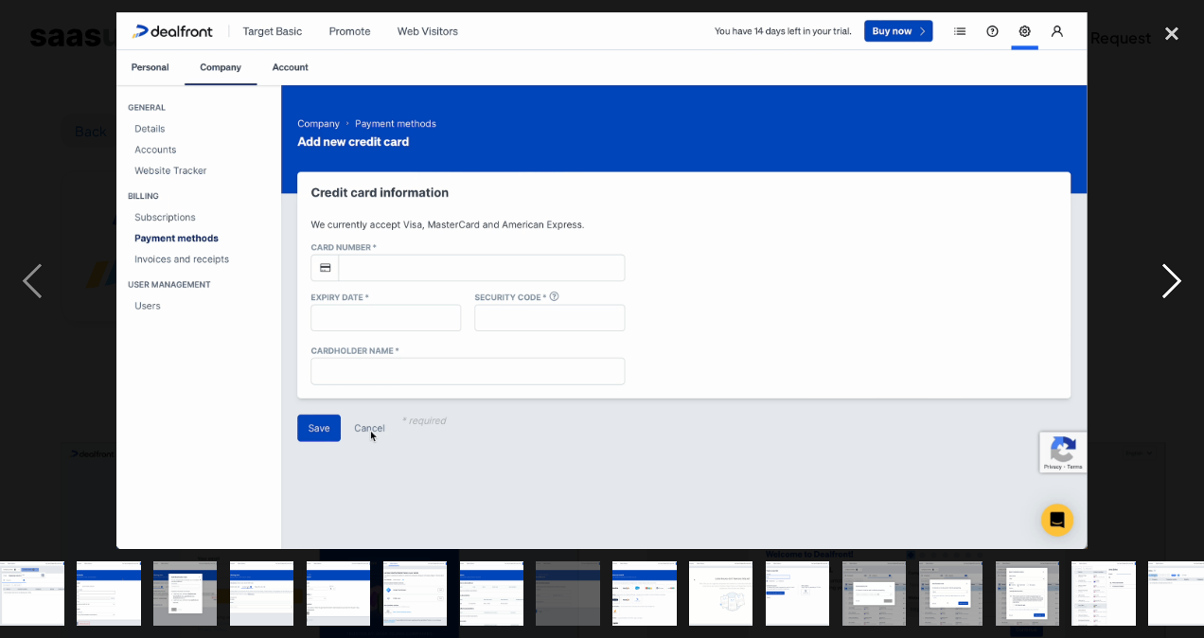
scroll to position [0, 645]
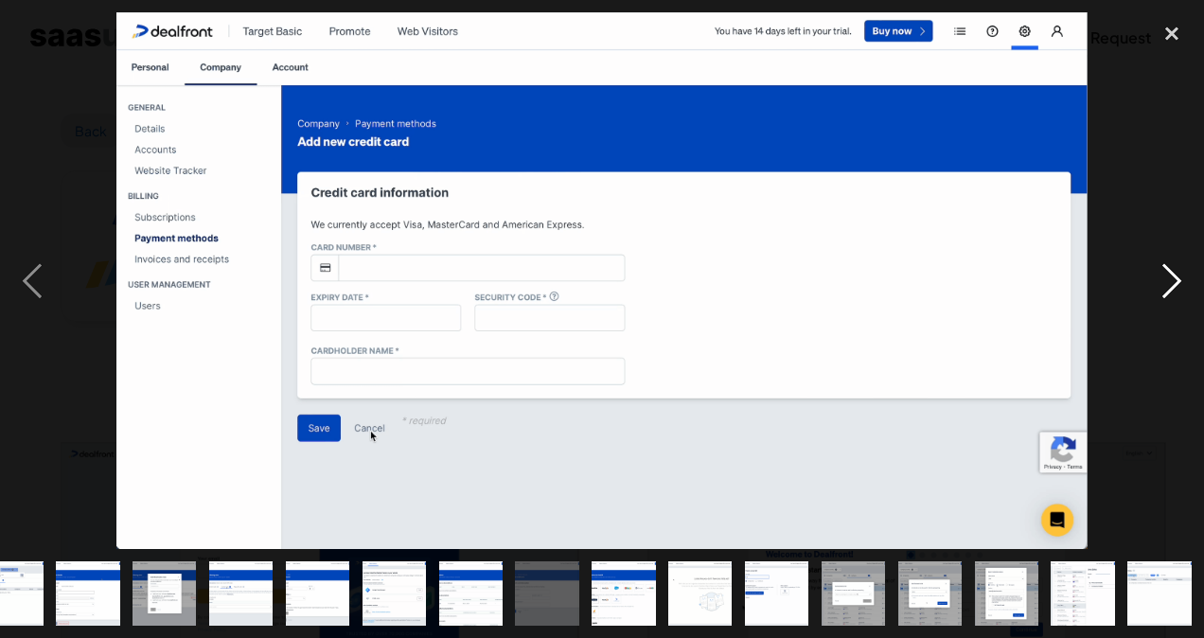
click at [1179, 282] on div "next image" at bounding box center [1171, 280] width 64 height 536
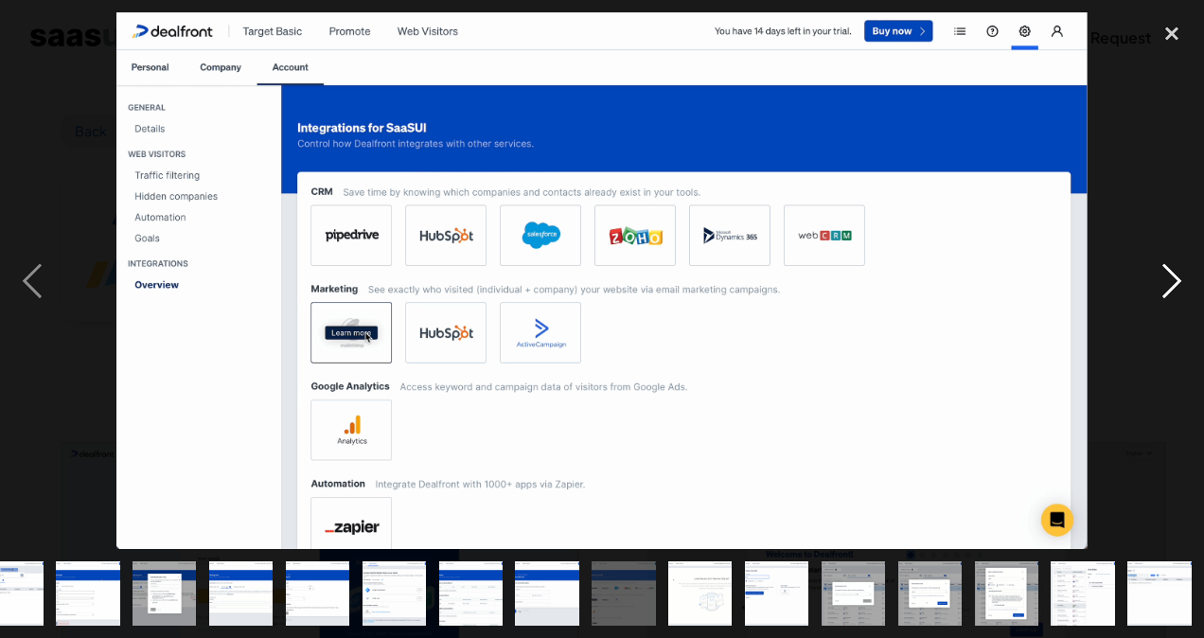
click at [1179, 282] on div "next image" at bounding box center [1171, 280] width 64 height 536
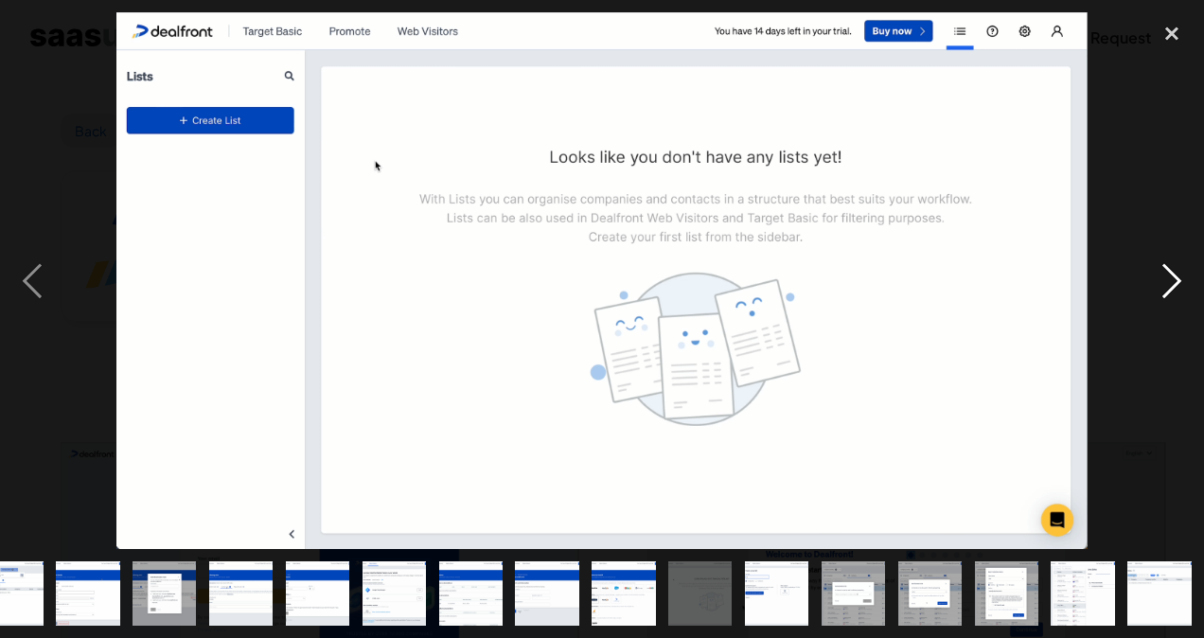
click at [1179, 282] on div "next image" at bounding box center [1171, 280] width 64 height 536
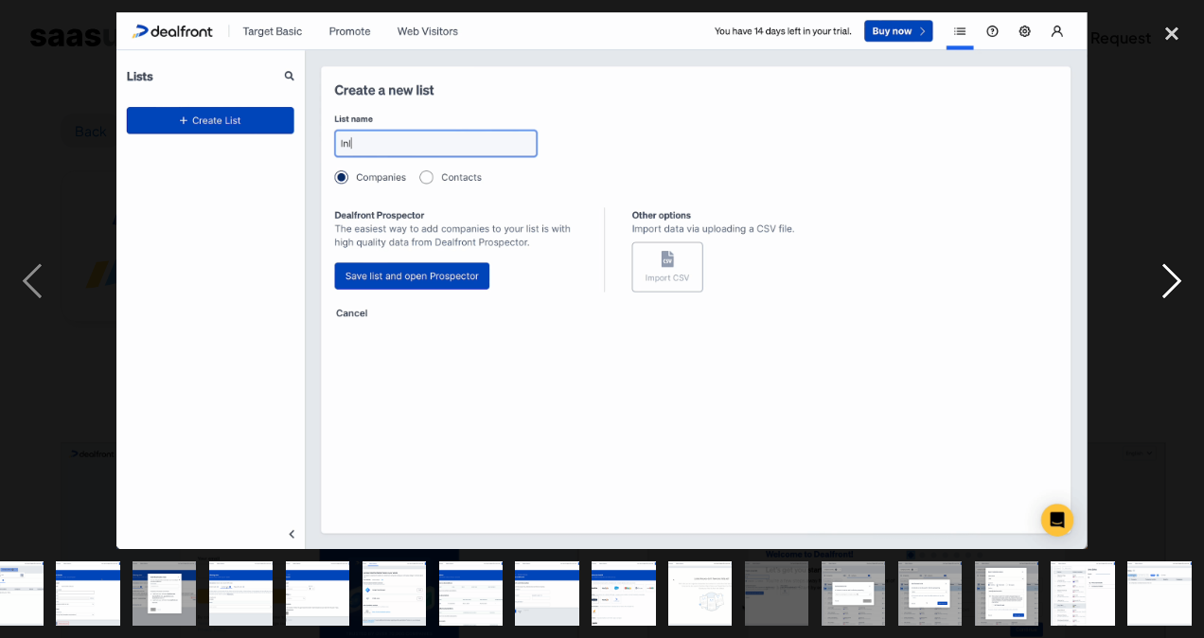
click at [1179, 282] on div "next image" at bounding box center [1171, 280] width 64 height 536
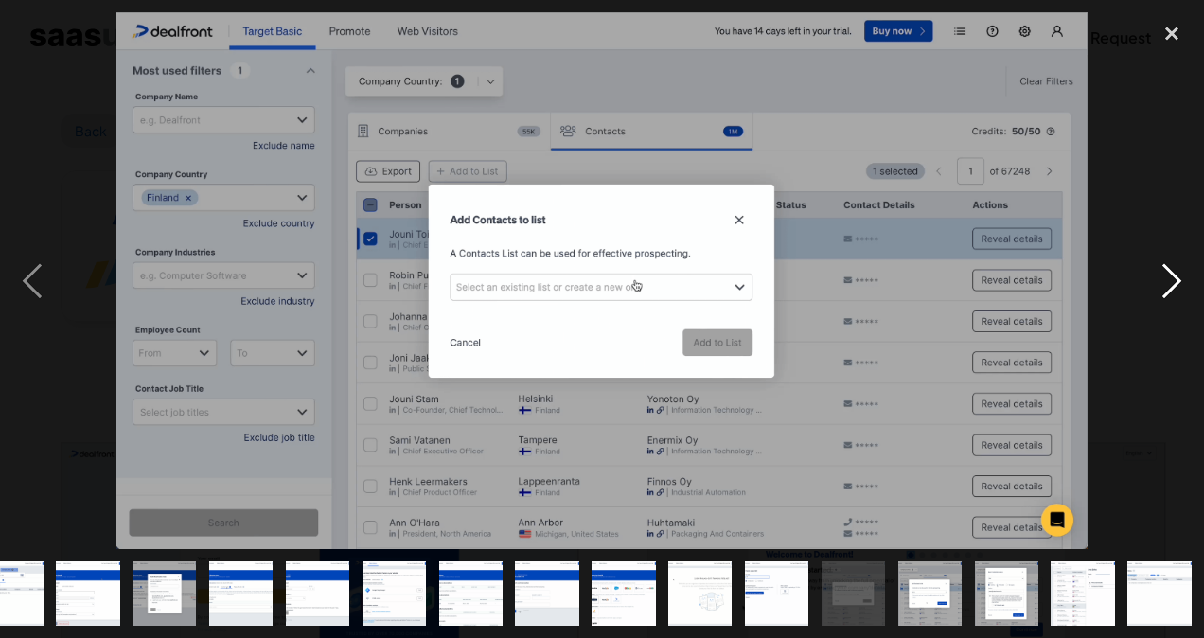
click at [1179, 282] on div "next image" at bounding box center [1171, 280] width 64 height 536
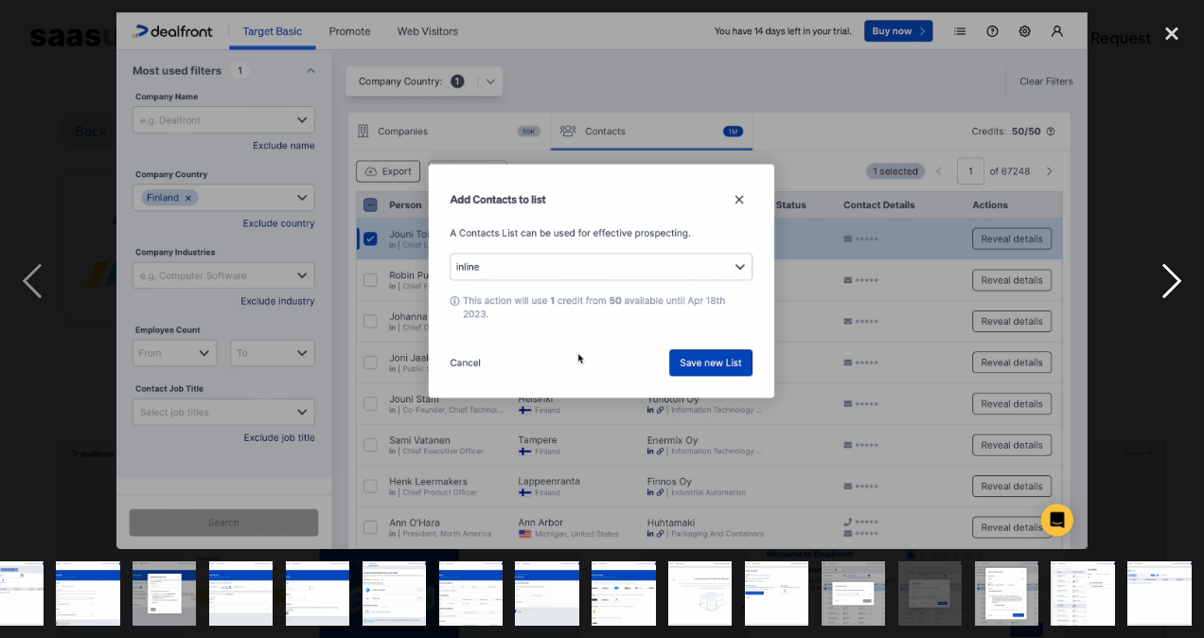
click at [1179, 282] on div "next image" at bounding box center [1171, 280] width 64 height 536
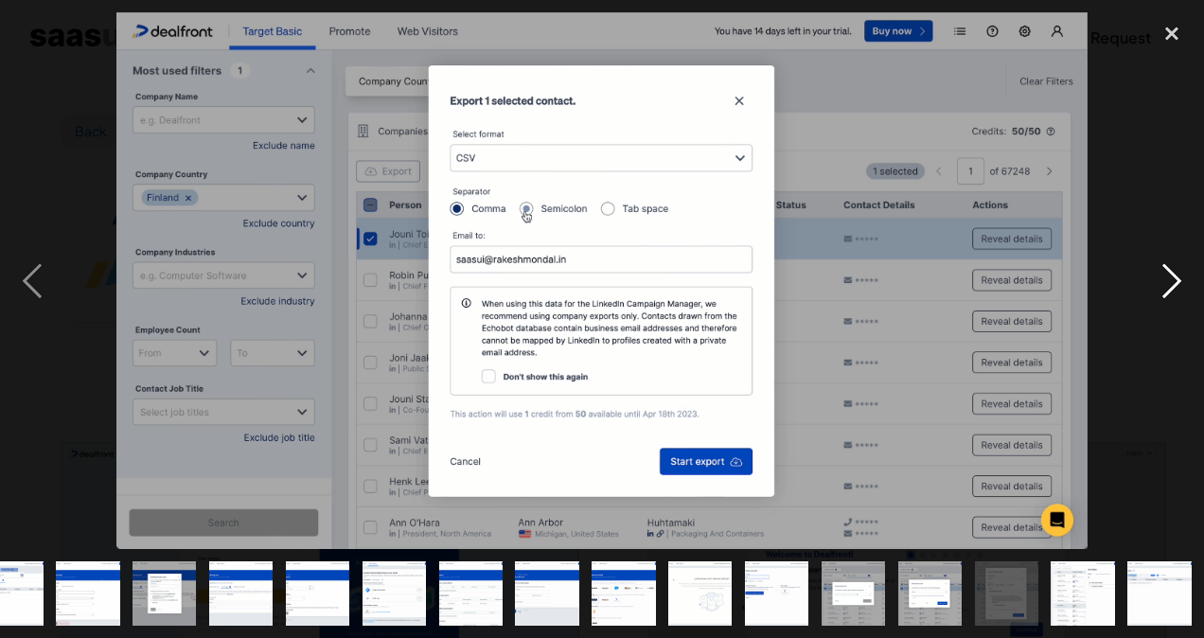
click at [1179, 282] on div "next image" at bounding box center [1171, 280] width 64 height 536
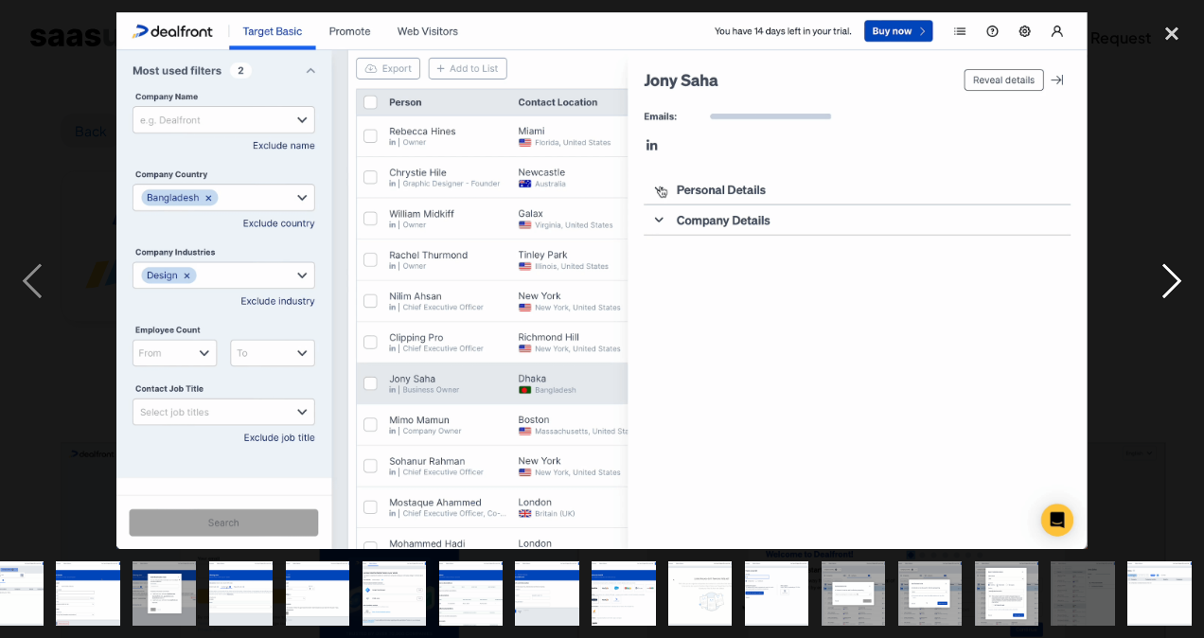
click at [1179, 282] on div "next image" at bounding box center [1171, 280] width 64 height 536
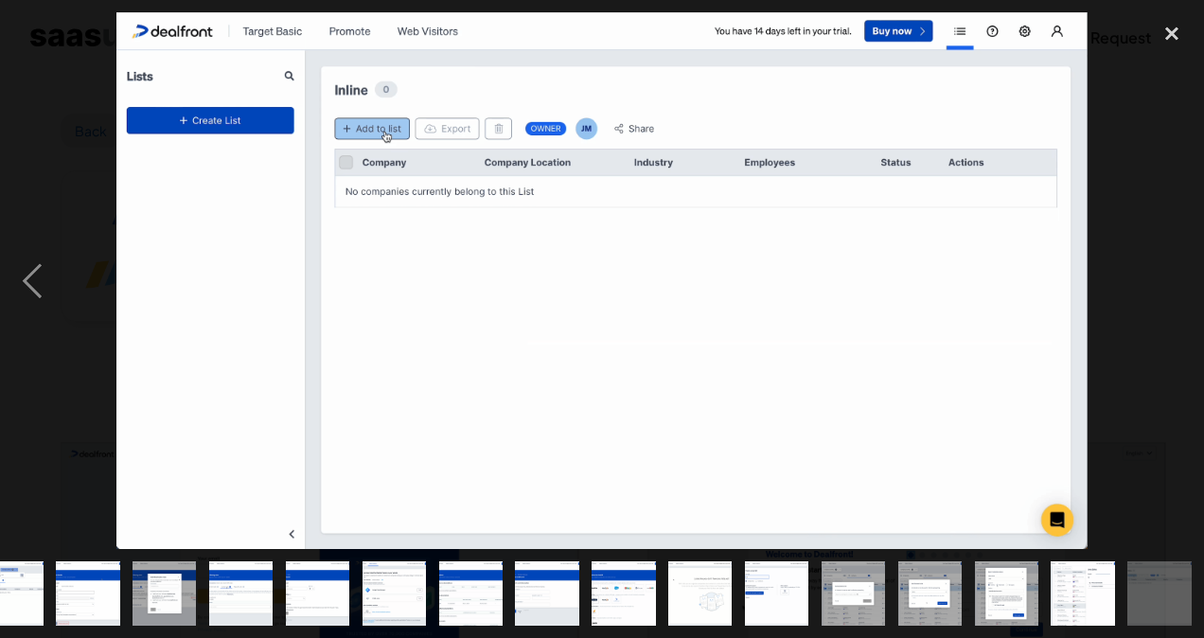
click at [1179, 282] on div "next image" at bounding box center [1171, 280] width 64 height 536
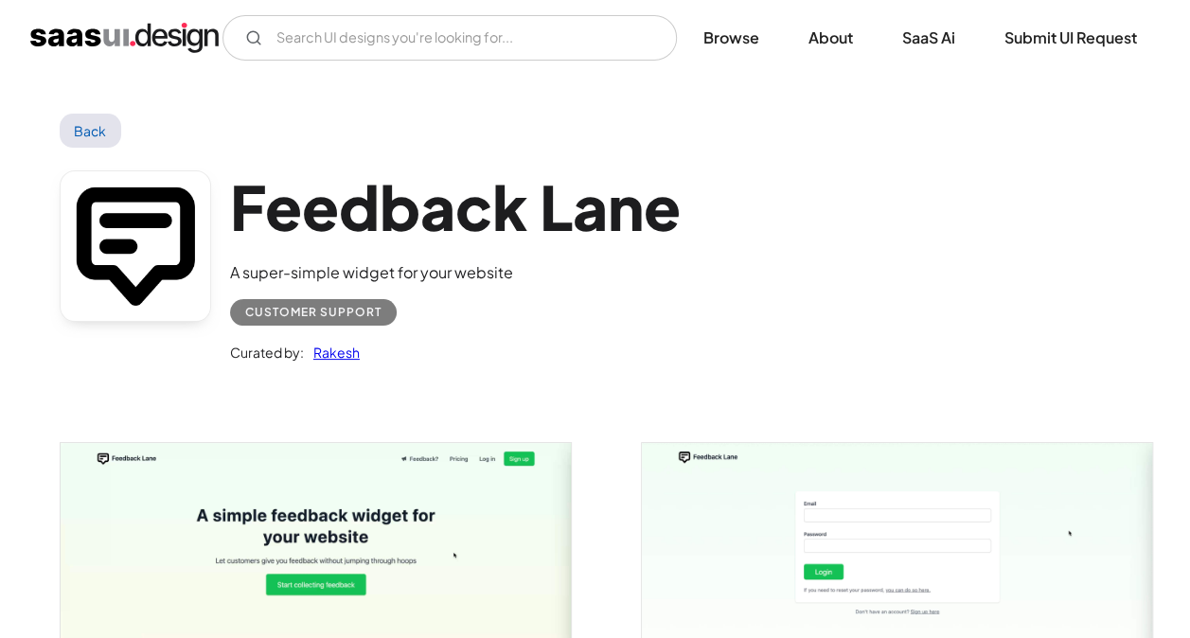
click at [501, 513] on img "open lightbox" at bounding box center [316, 583] width 511 height 280
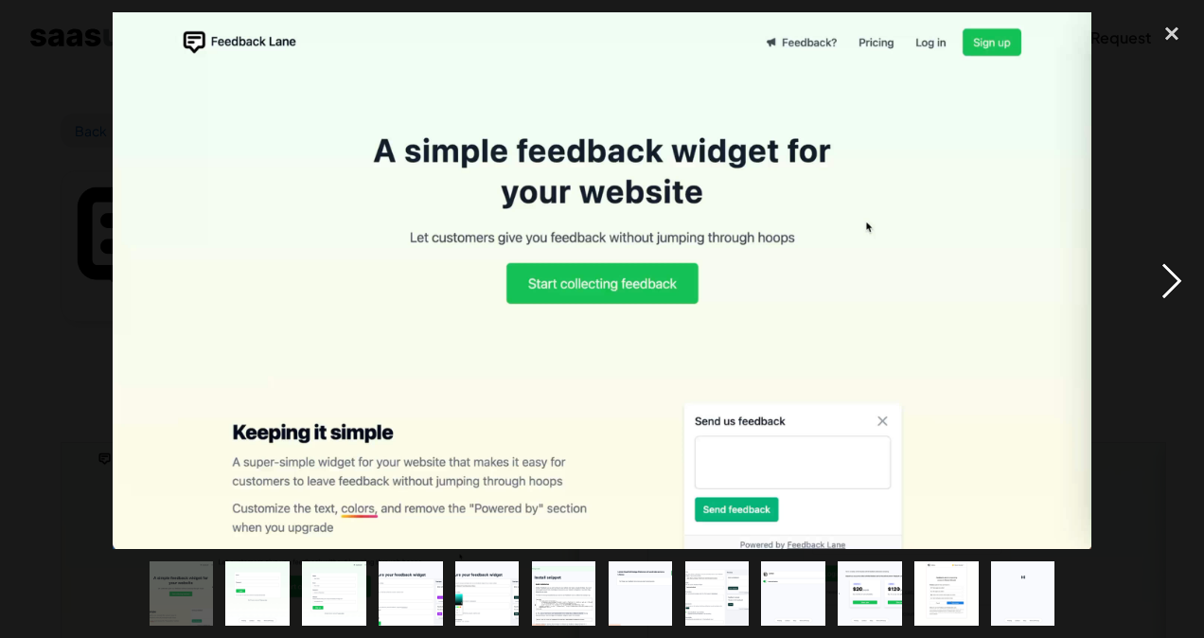
click at [1180, 290] on div "next image" at bounding box center [1171, 280] width 64 height 536
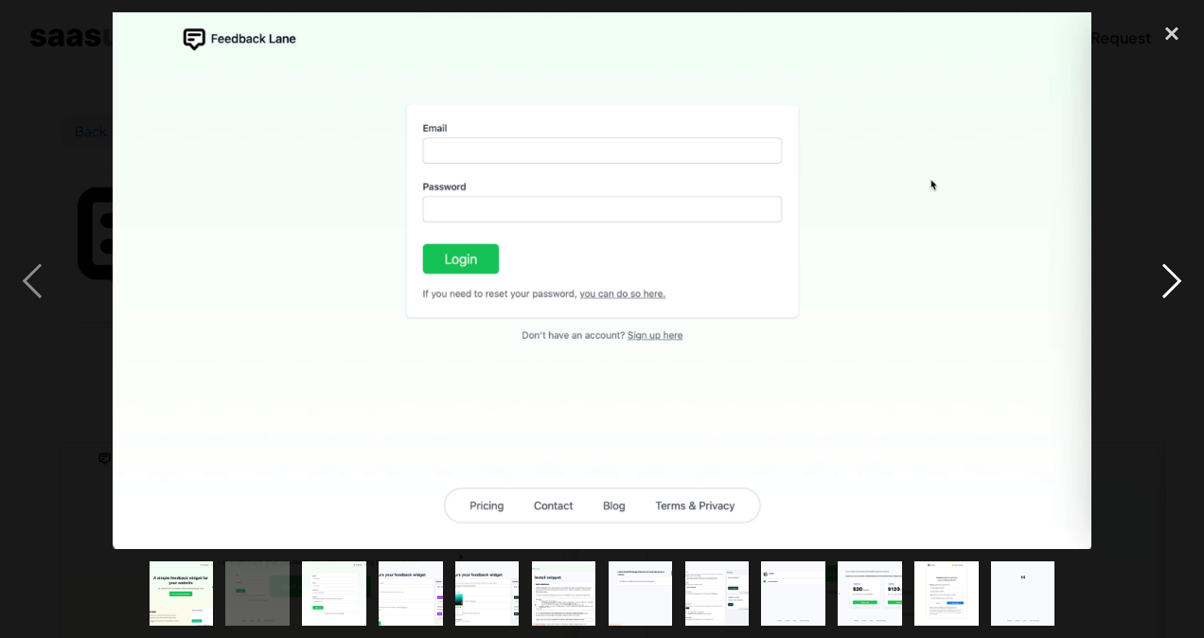
click at [1180, 290] on div "next image" at bounding box center [1171, 280] width 64 height 536
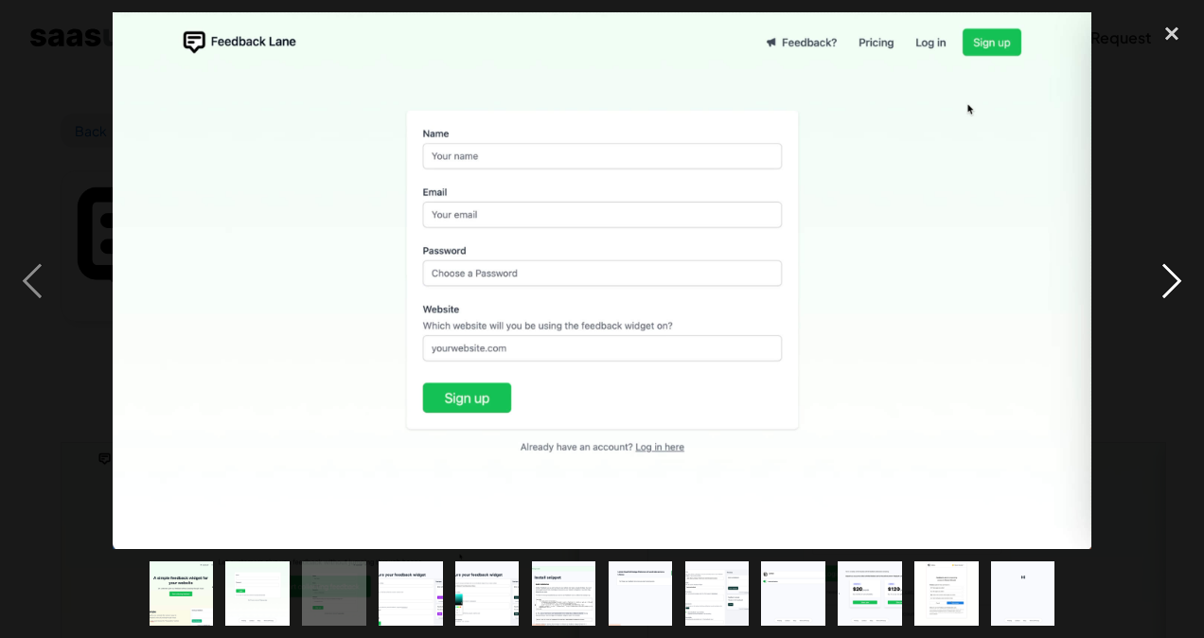
click at [1180, 290] on div "next image" at bounding box center [1171, 280] width 64 height 536
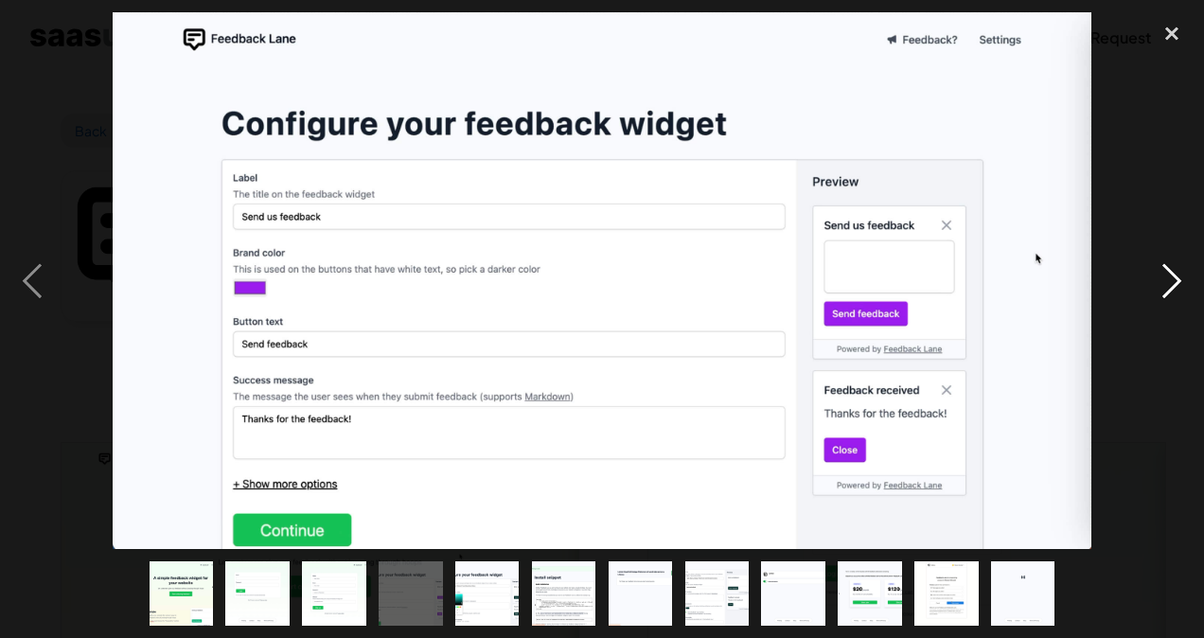
click at [1177, 282] on div "next image" at bounding box center [1171, 280] width 64 height 536
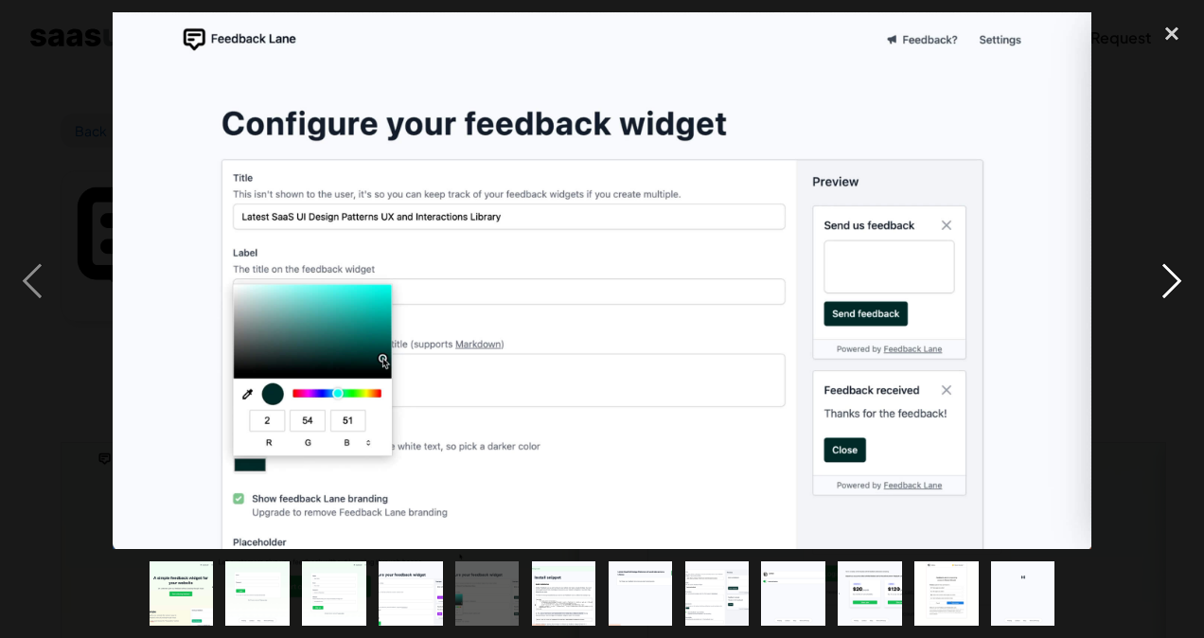
click at [1177, 282] on div "next image" at bounding box center [1171, 280] width 64 height 536
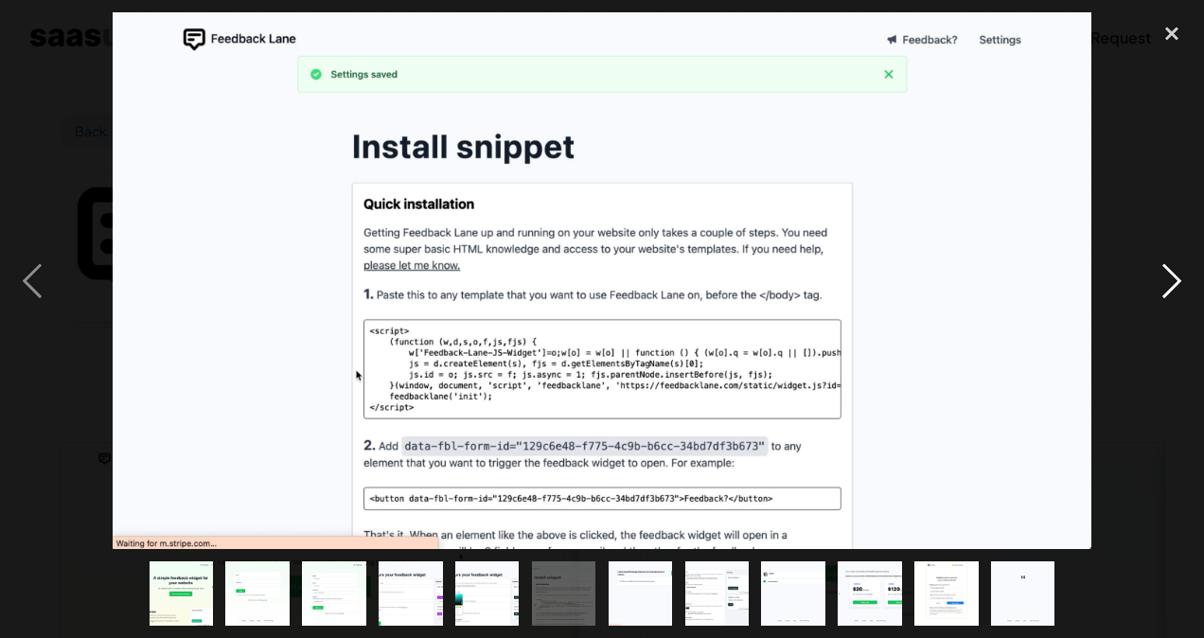
click at [1177, 282] on div "next image" at bounding box center [1171, 280] width 64 height 536
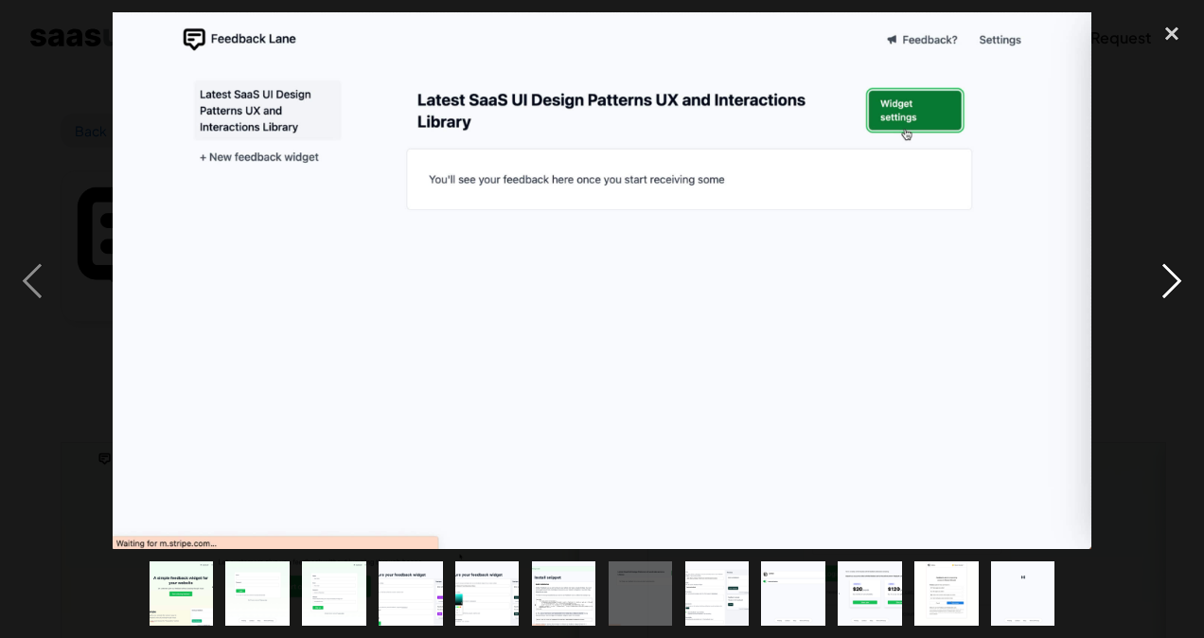
click at [1177, 282] on div "next image" at bounding box center [1171, 280] width 64 height 536
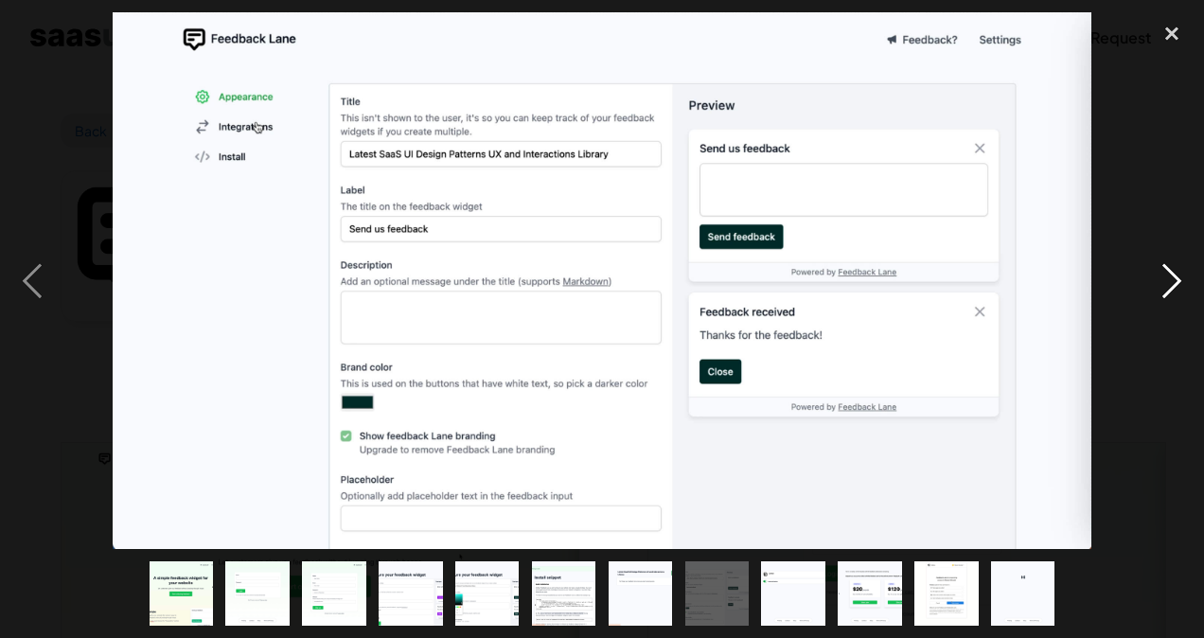
click at [1177, 282] on div "next image" at bounding box center [1171, 280] width 64 height 536
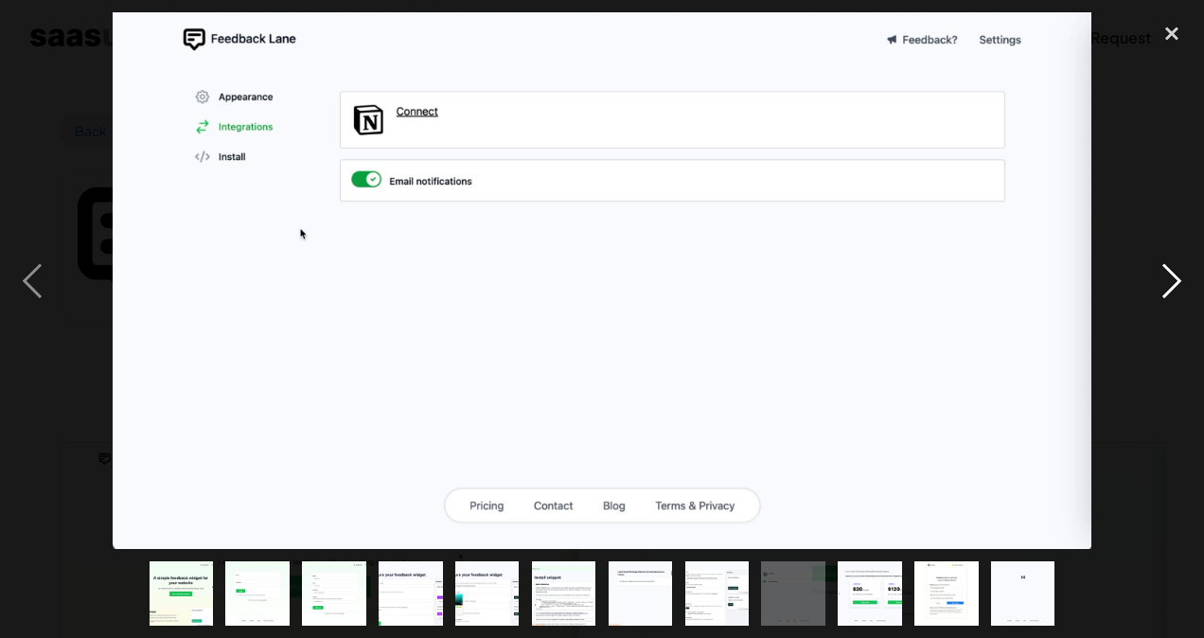
click at [1177, 280] on div "next image" at bounding box center [1171, 280] width 64 height 536
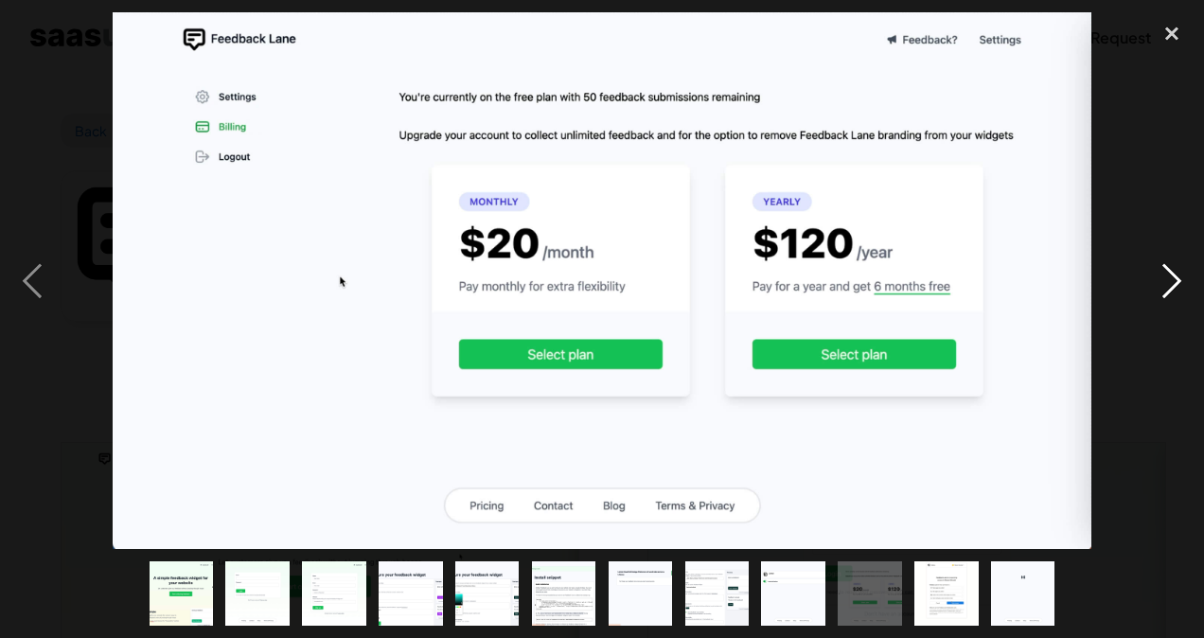
click at [1177, 280] on div "next image" at bounding box center [1171, 280] width 64 height 536
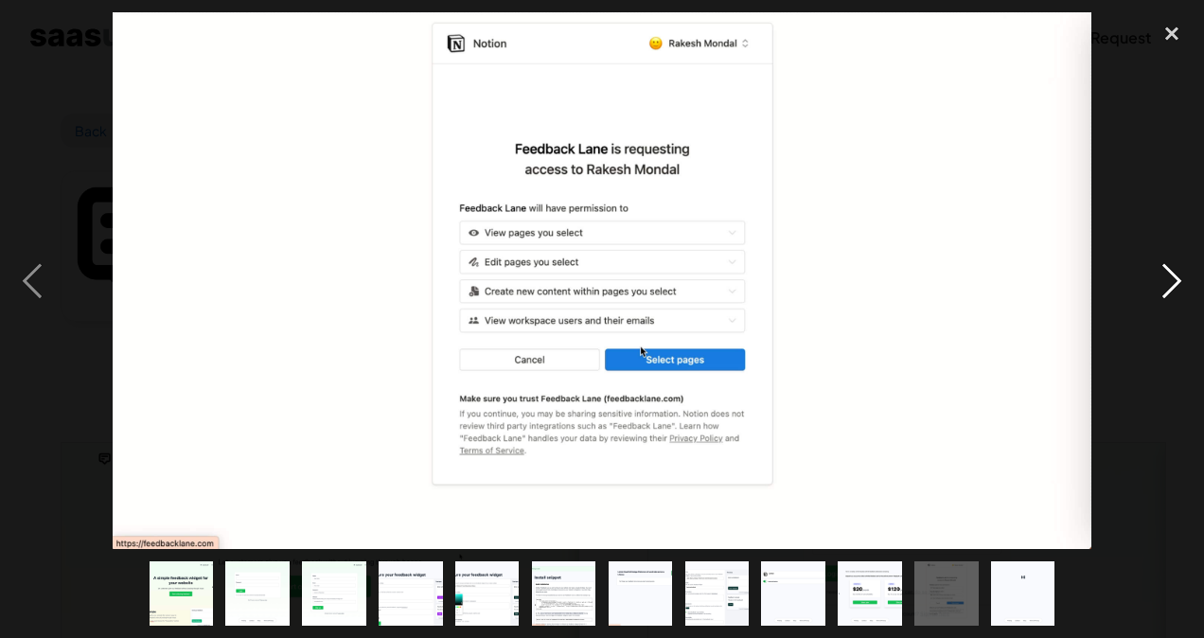
click at [1177, 280] on div "next image" at bounding box center [1171, 280] width 64 height 536
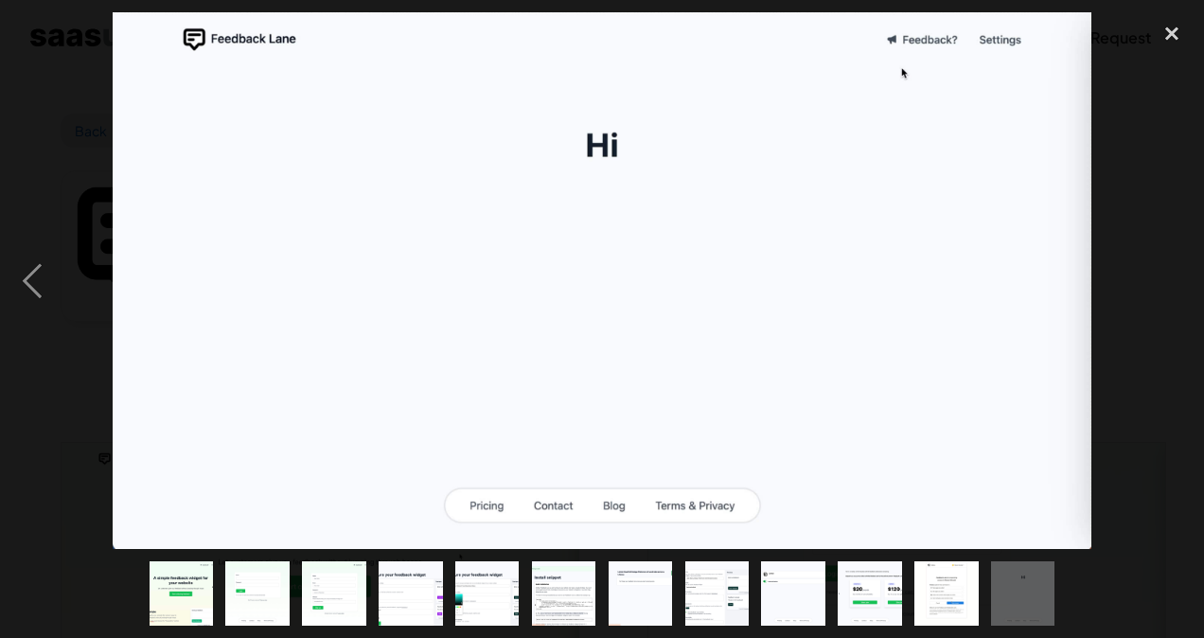
click at [1177, 280] on div "next image" at bounding box center [1171, 280] width 64 height 536
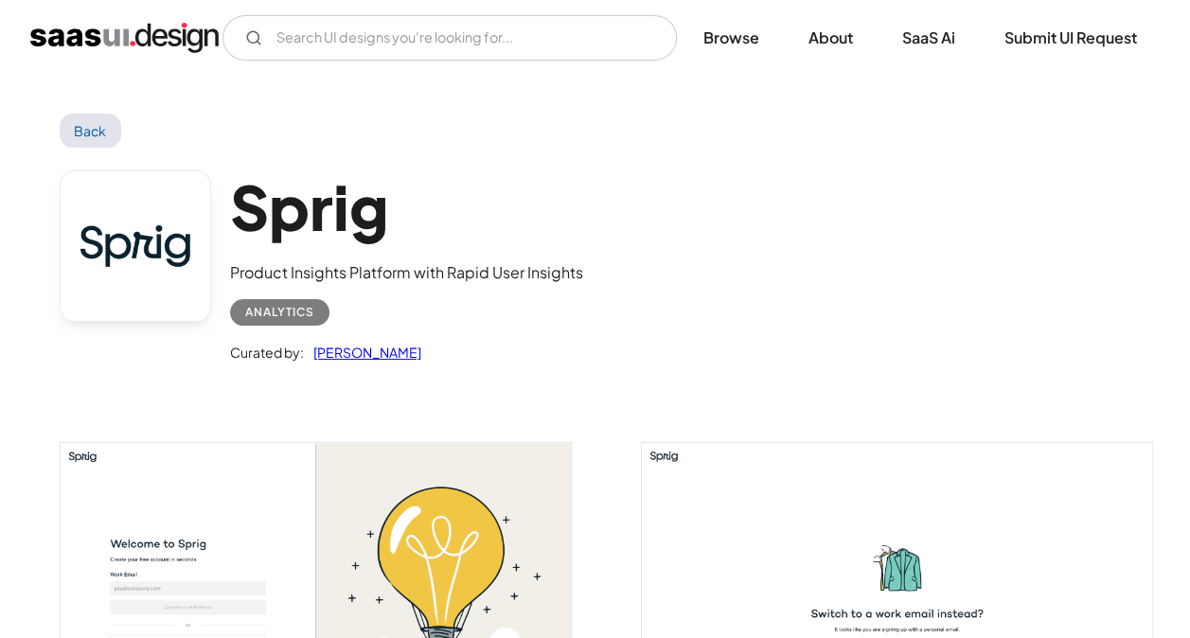
click at [228, 457] on img "open lightbox" at bounding box center [316, 602] width 511 height 319
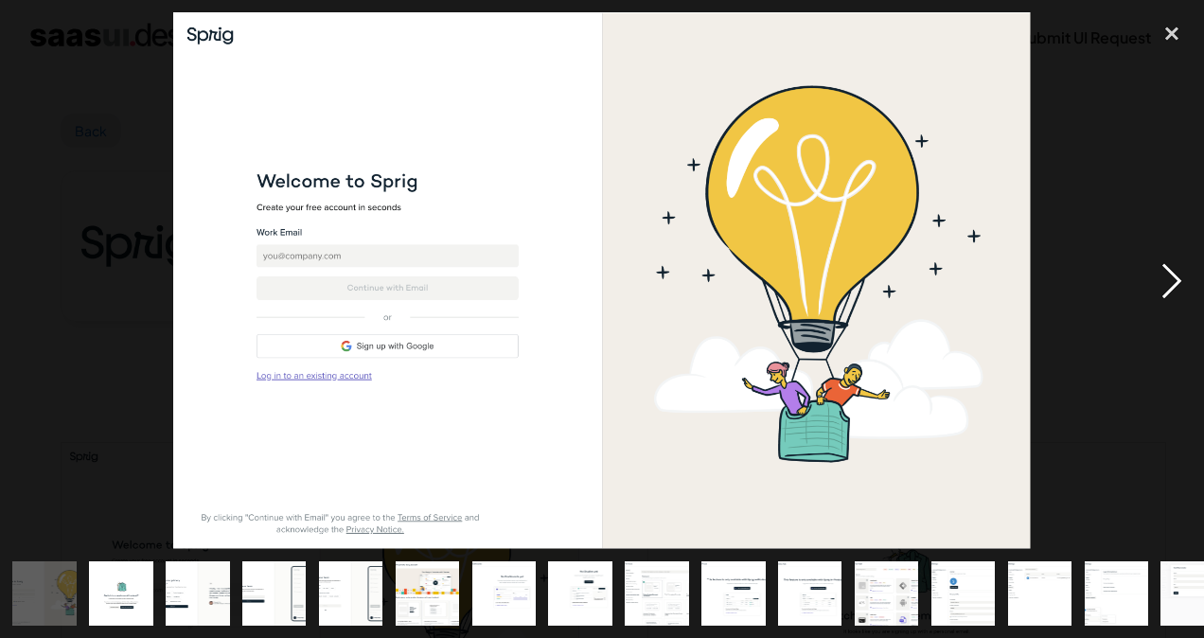
click at [1176, 284] on div "next image" at bounding box center [1171, 280] width 64 height 536
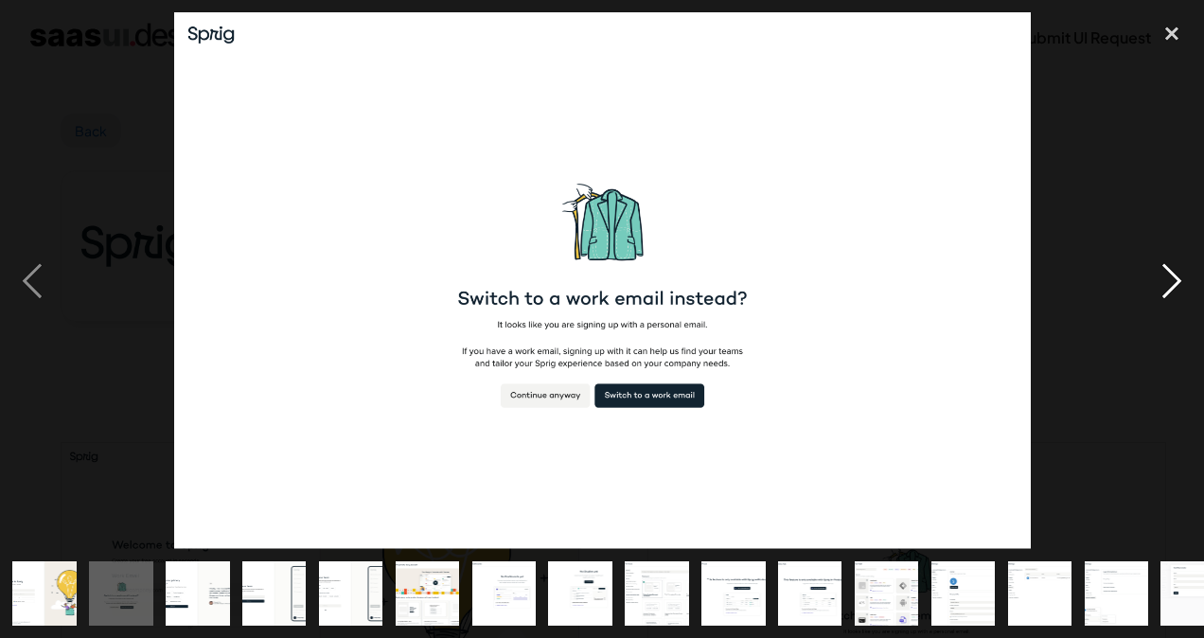
click at [1176, 284] on div "next image" at bounding box center [1171, 280] width 64 height 536
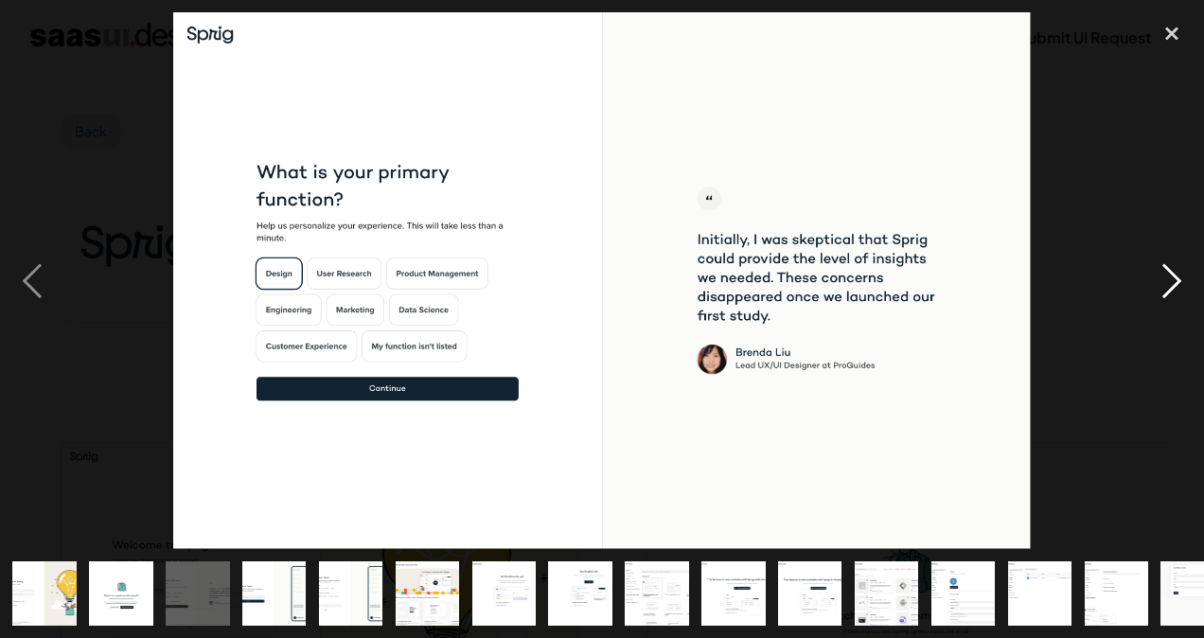
click at [1176, 284] on div "next image" at bounding box center [1171, 280] width 64 height 536
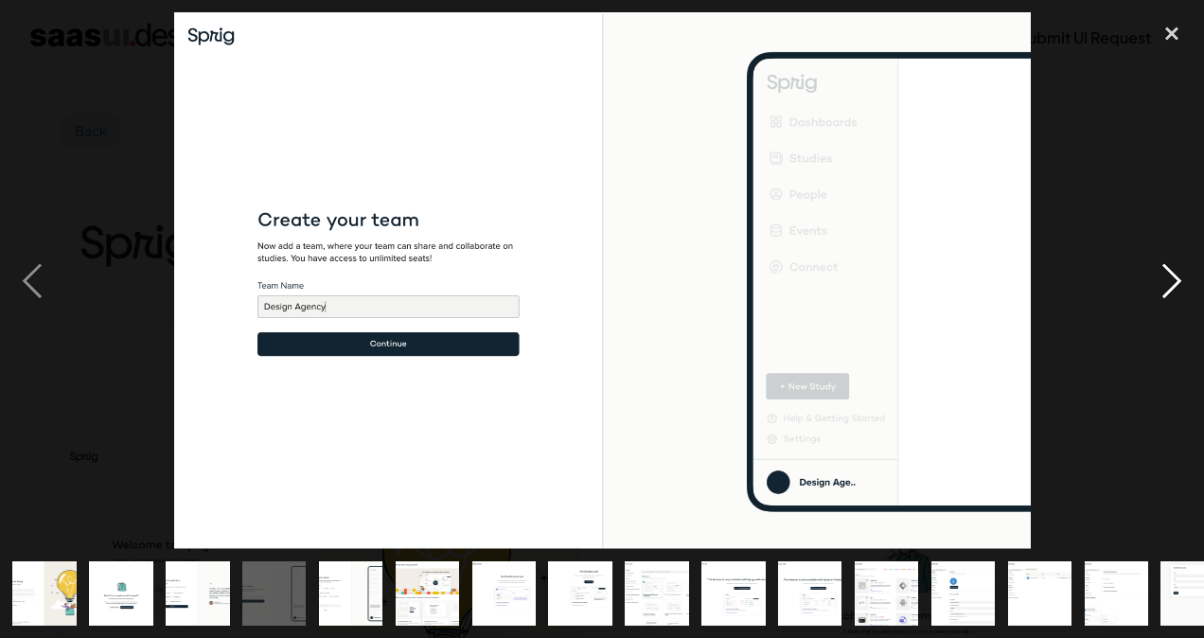
click at [1176, 284] on div "next image" at bounding box center [1171, 280] width 64 height 536
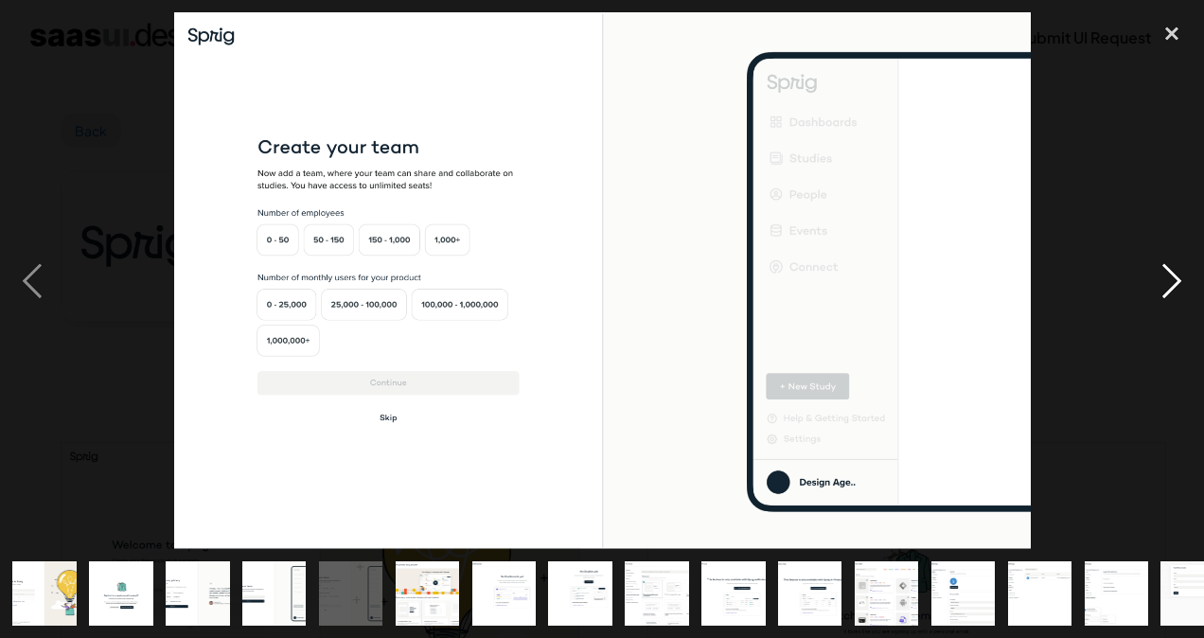
click at [1176, 284] on div "next image" at bounding box center [1171, 280] width 64 height 536
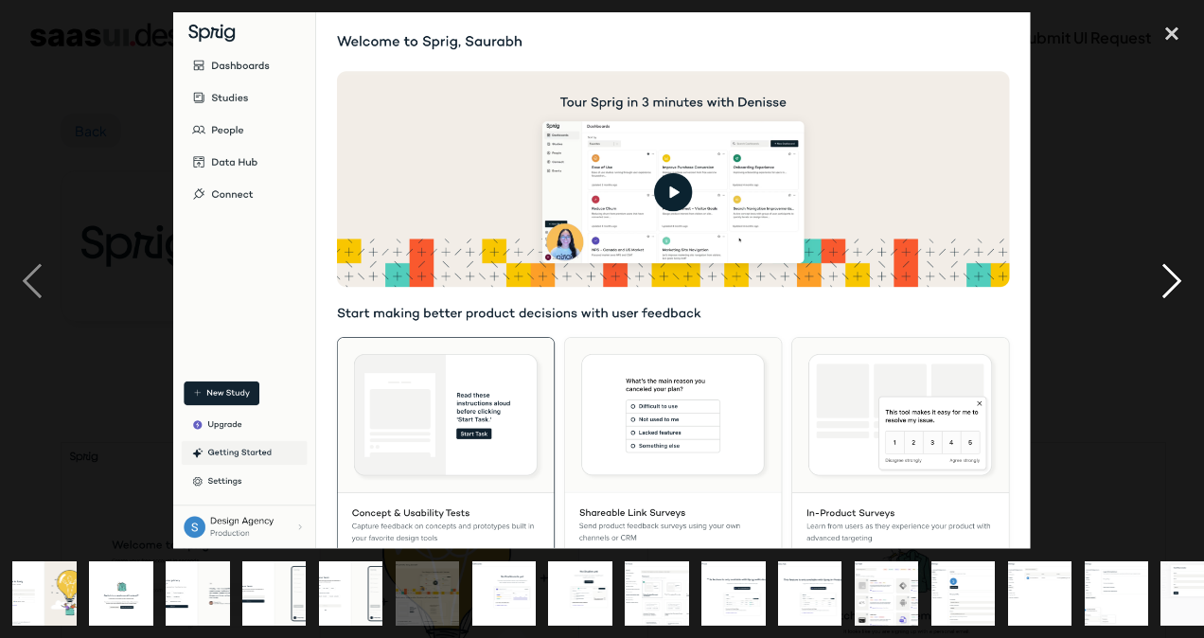
click at [1176, 284] on div "next image" at bounding box center [1171, 280] width 64 height 536
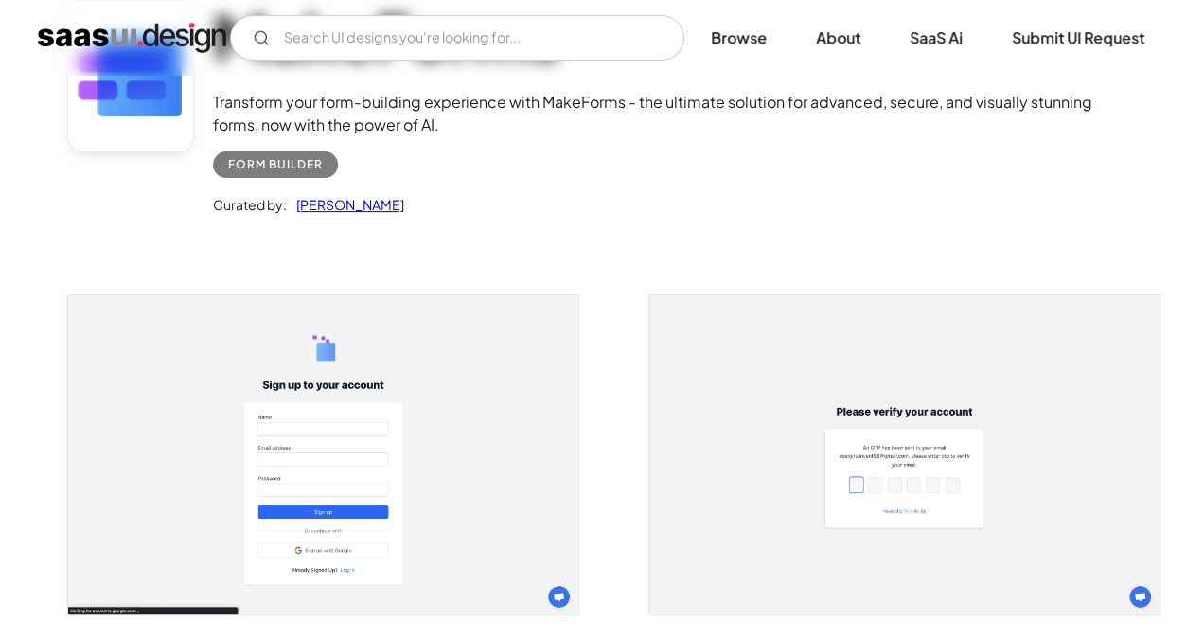
scroll to position [189, 0]
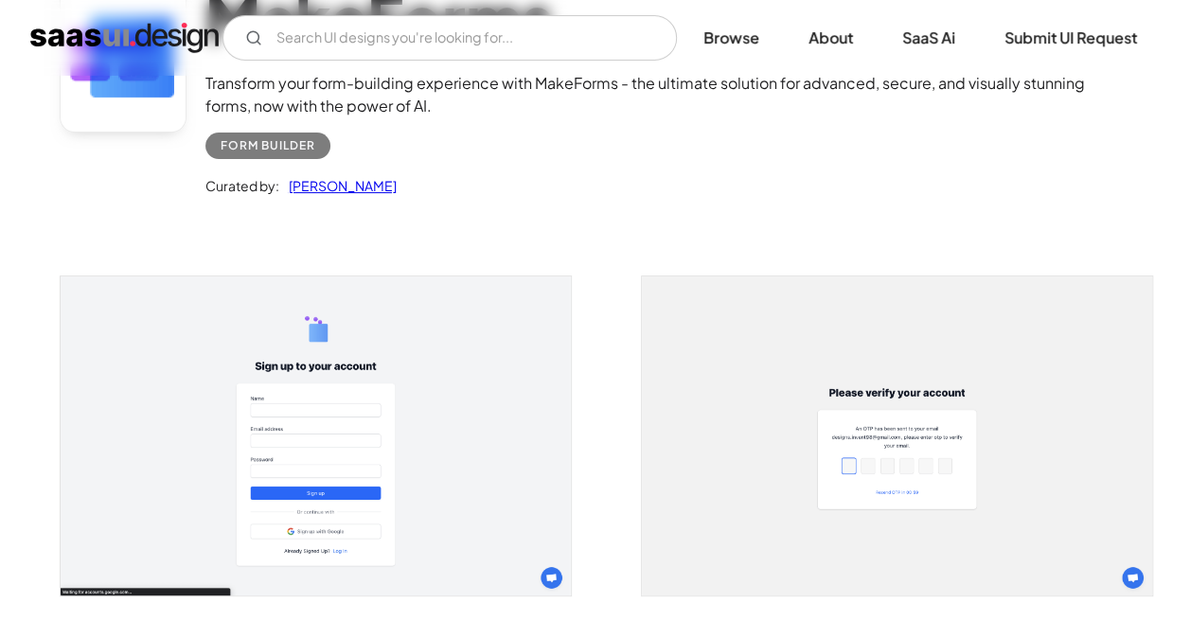
click at [518, 389] on img "open lightbox" at bounding box center [316, 435] width 511 height 319
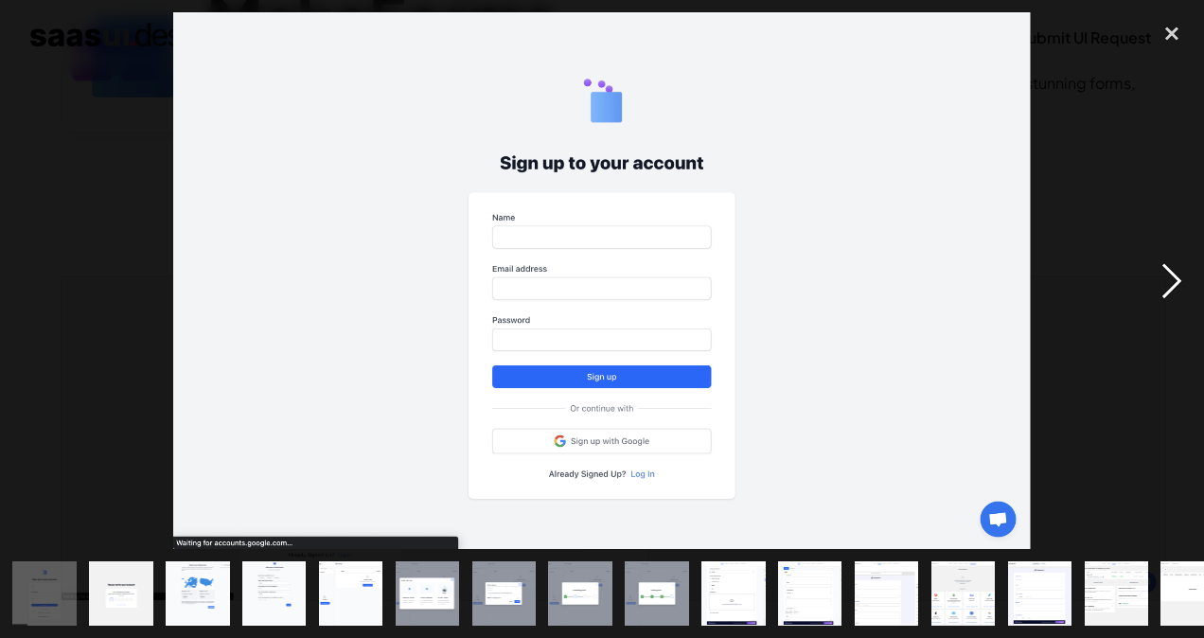
click at [1150, 284] on div "next image" at bounding box center [1171, 280] width 64 height 536
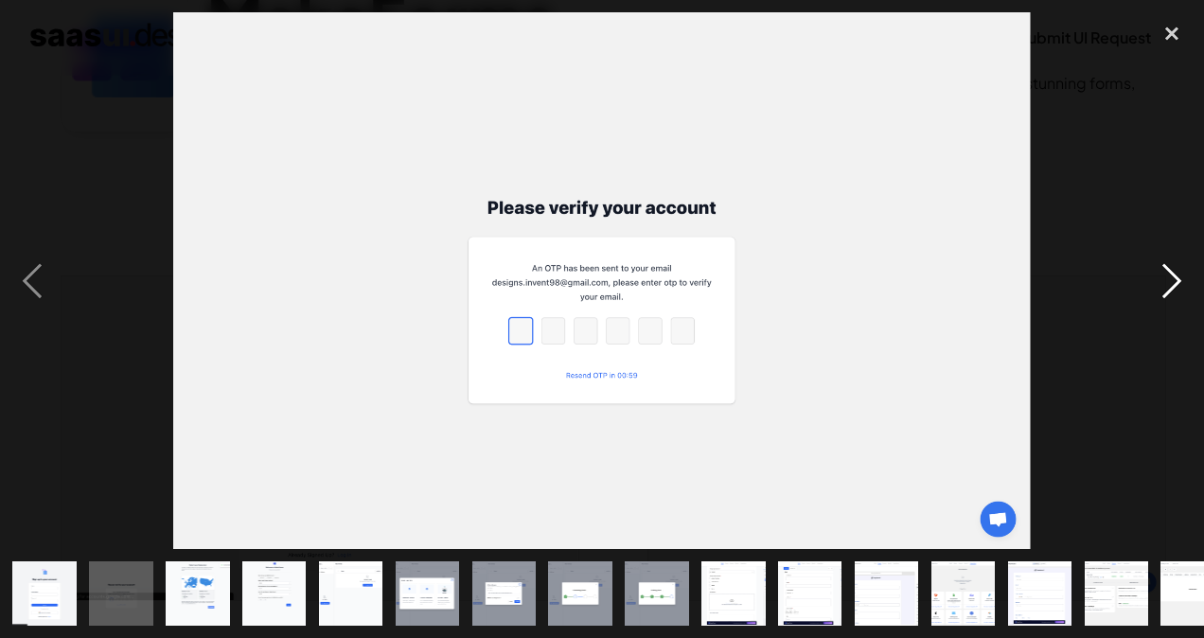
click at [1151, 285] on div "next image" at bounding box center [1171, 280] width 64 height 536
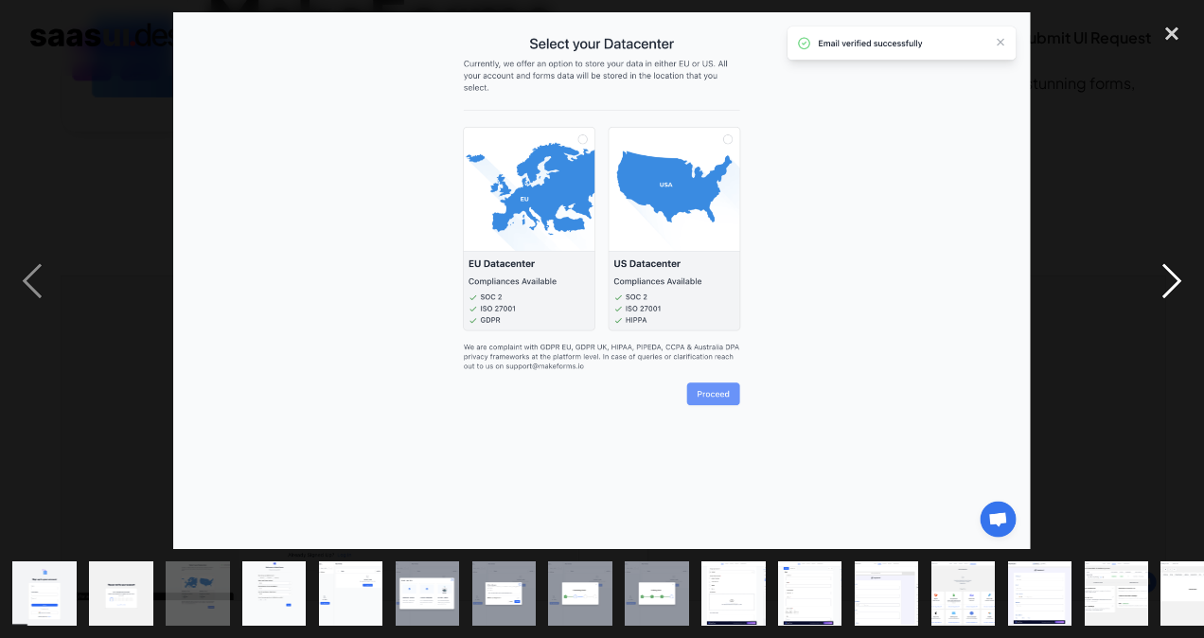
click at [1151, 285] on div "next image" at bounding box center [1171, 280] width 64 height 536
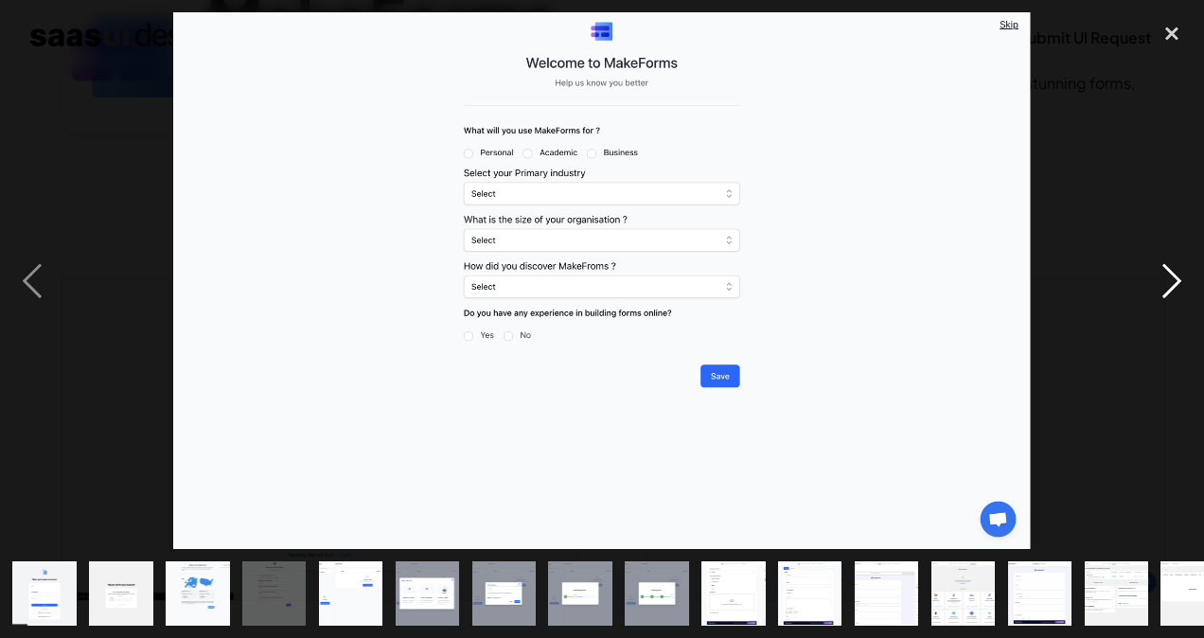
click at [1151, 285] on div "next image" at bounding box center [1171, 280] width 64 height 536
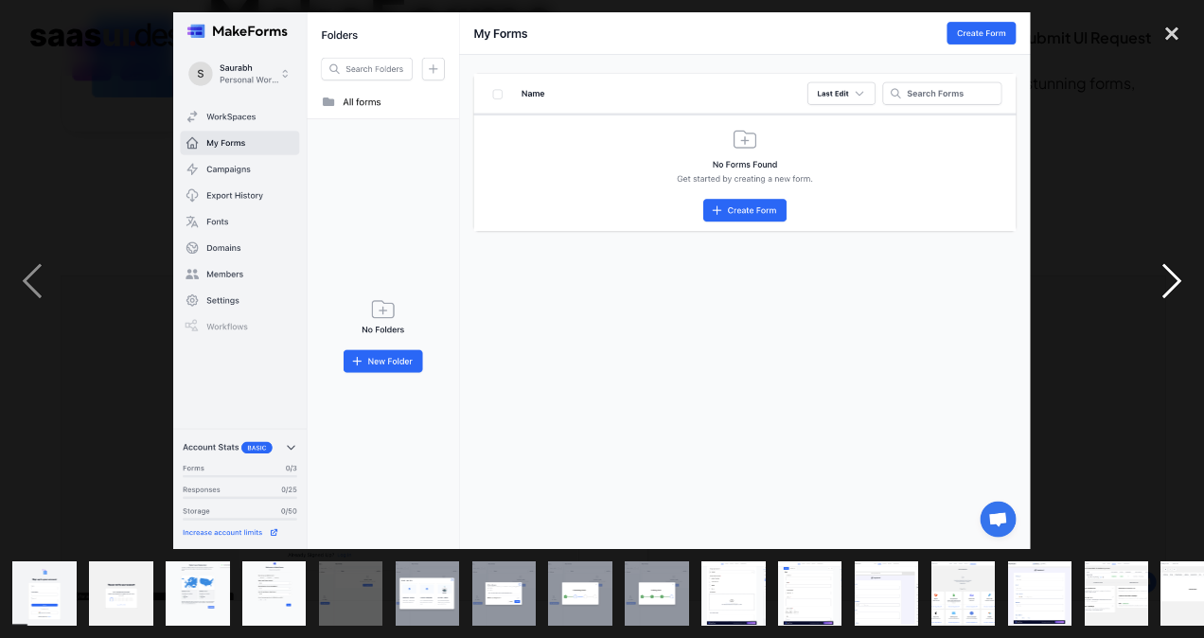
click at [1151, 285] on div "next image" at bounding box center [1171, 280] width 64 height 536
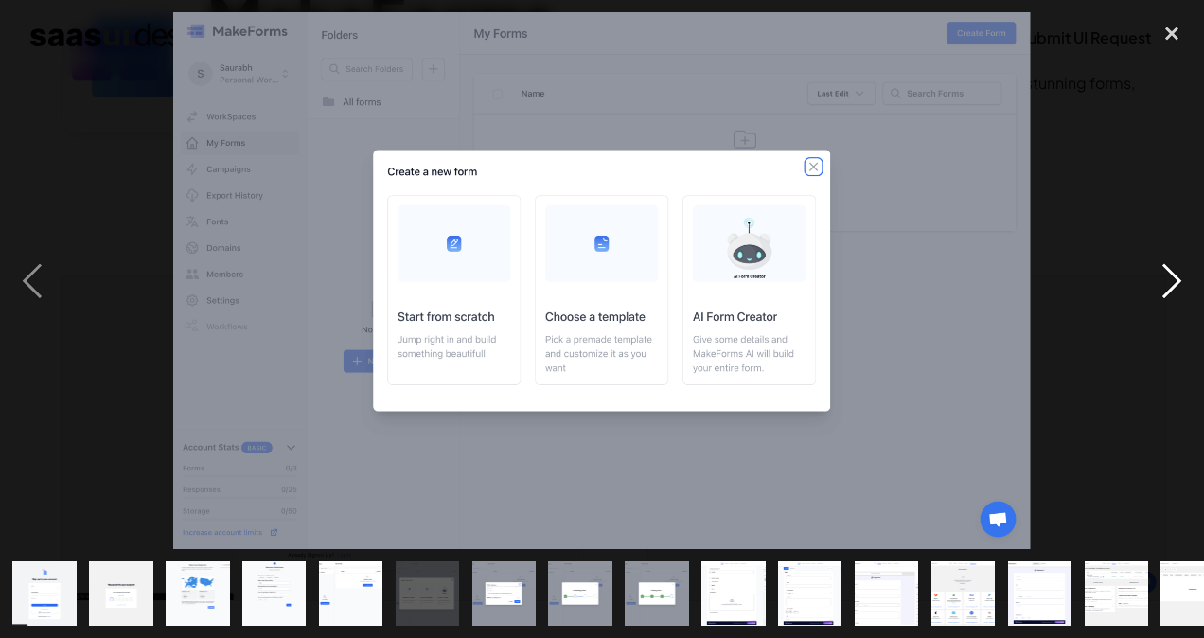
click at [1151, 285] on div "next image" at bounding box center [1171, 280] width 64 height 536
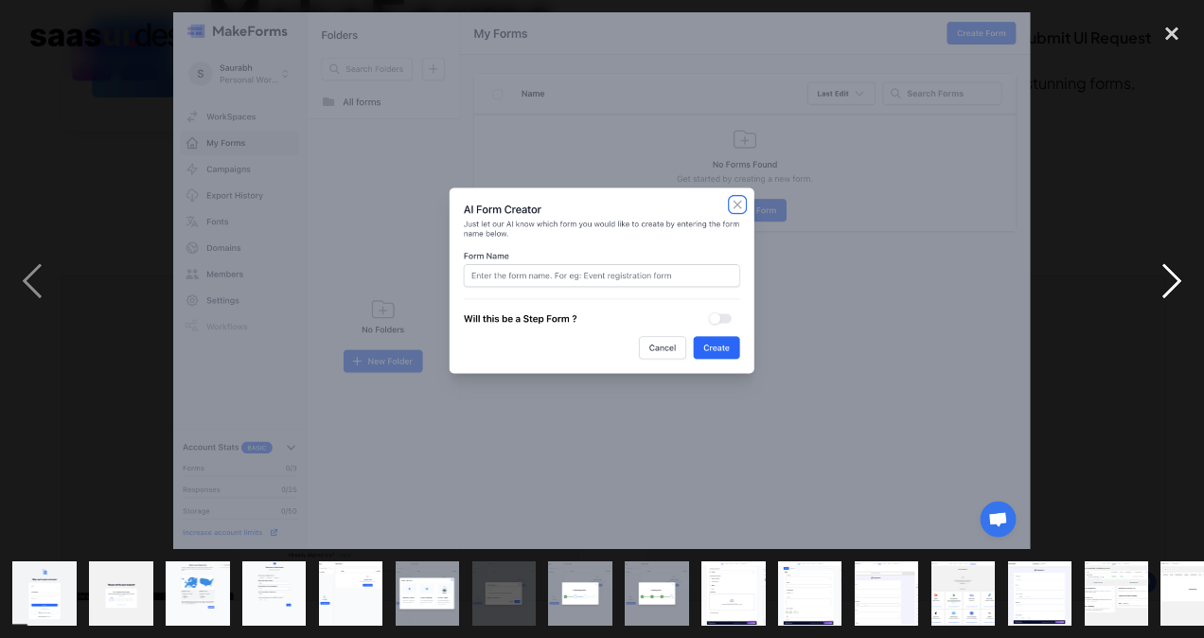
click at [1151, 285] on div "next image" at bounding box center [1171, 280] width 64 height 536
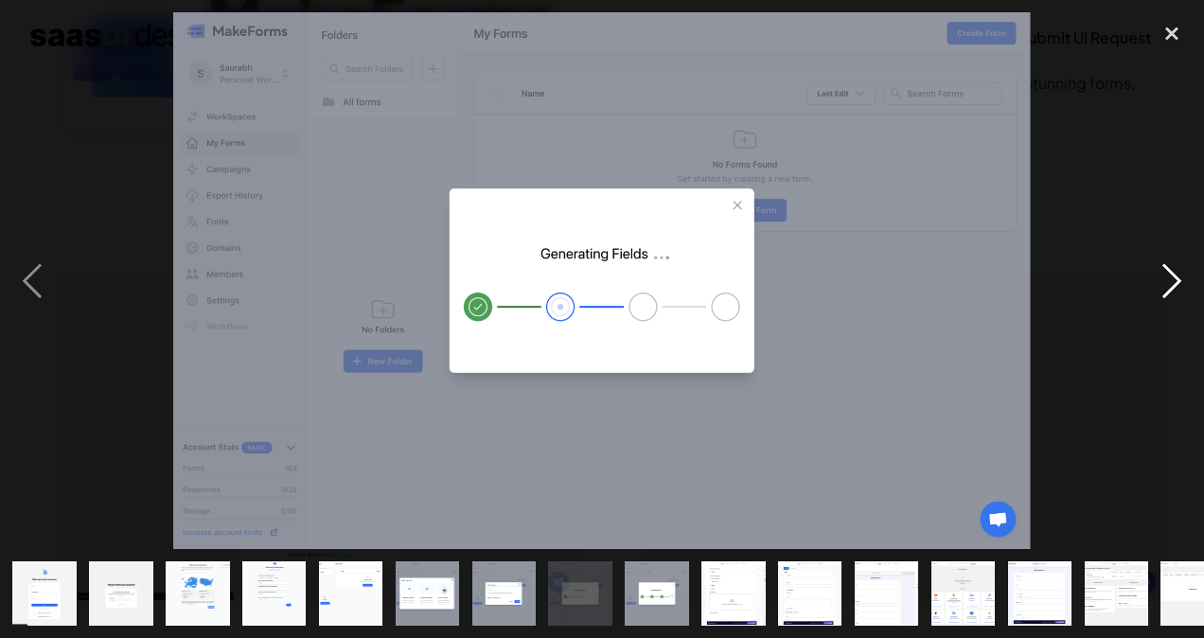
click at [1151, 285] on div "next image" at bounding box center [1171, 280] width 64 height 536
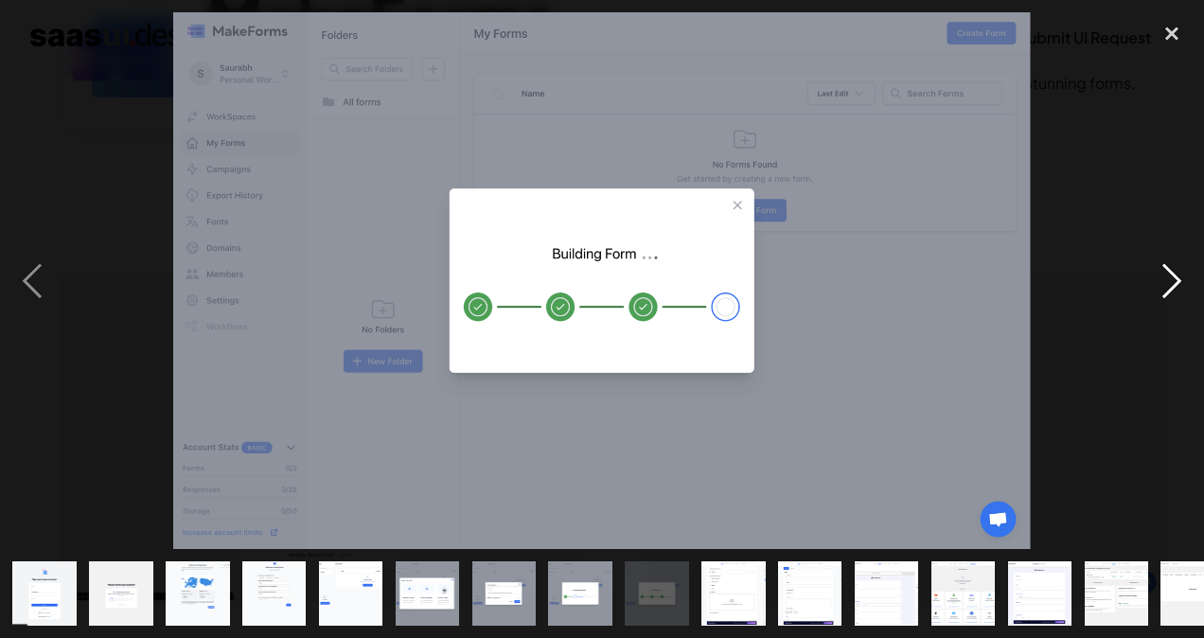
click at [1151, 285] on div "next image" at bounding box center [1171, 280] width 64 height 536
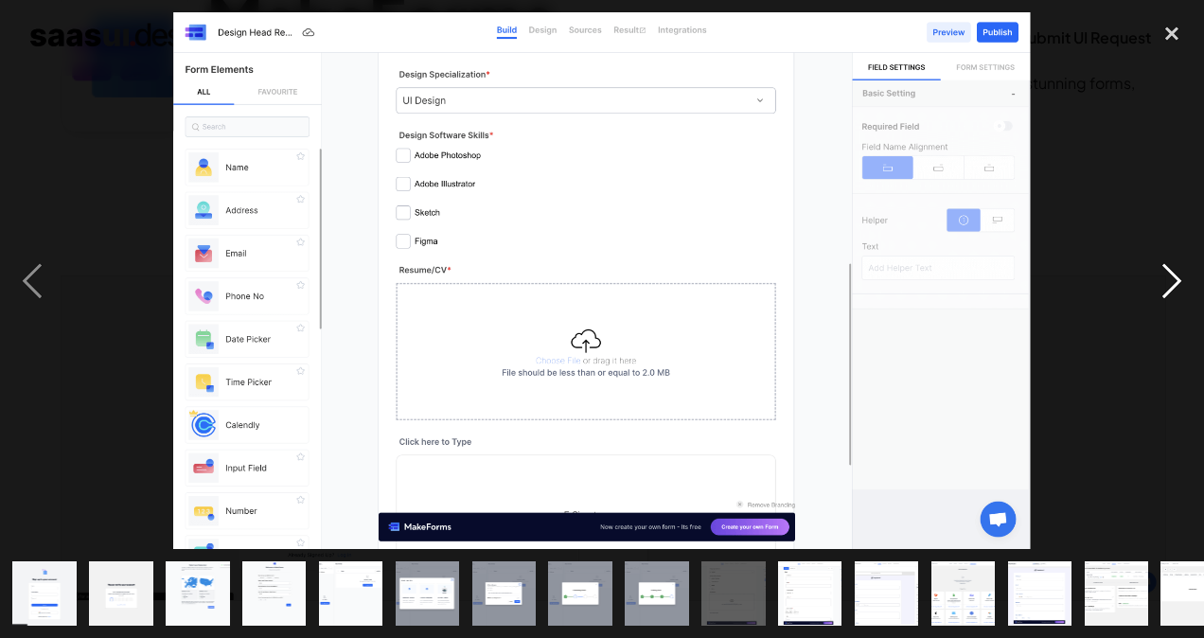
click at [1151, 285] on div "next image" at bounding box center [1171, 280] width 64 height 536
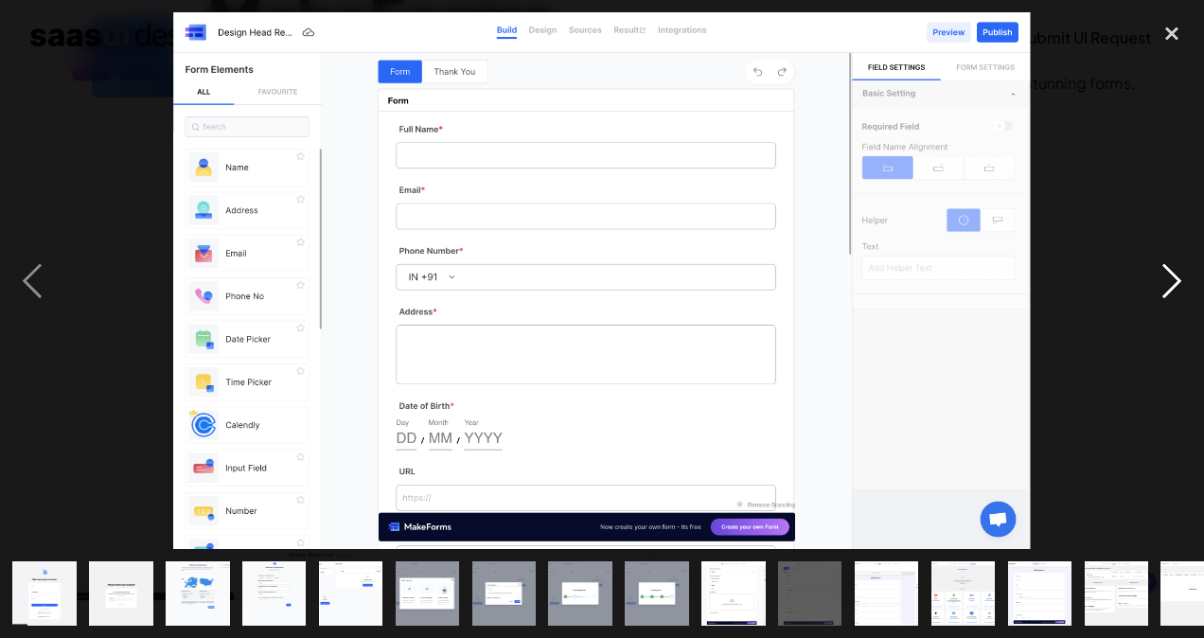
click at [1151, 285] on div "next image" at bounding box center [1171, 280] width 64 height 536
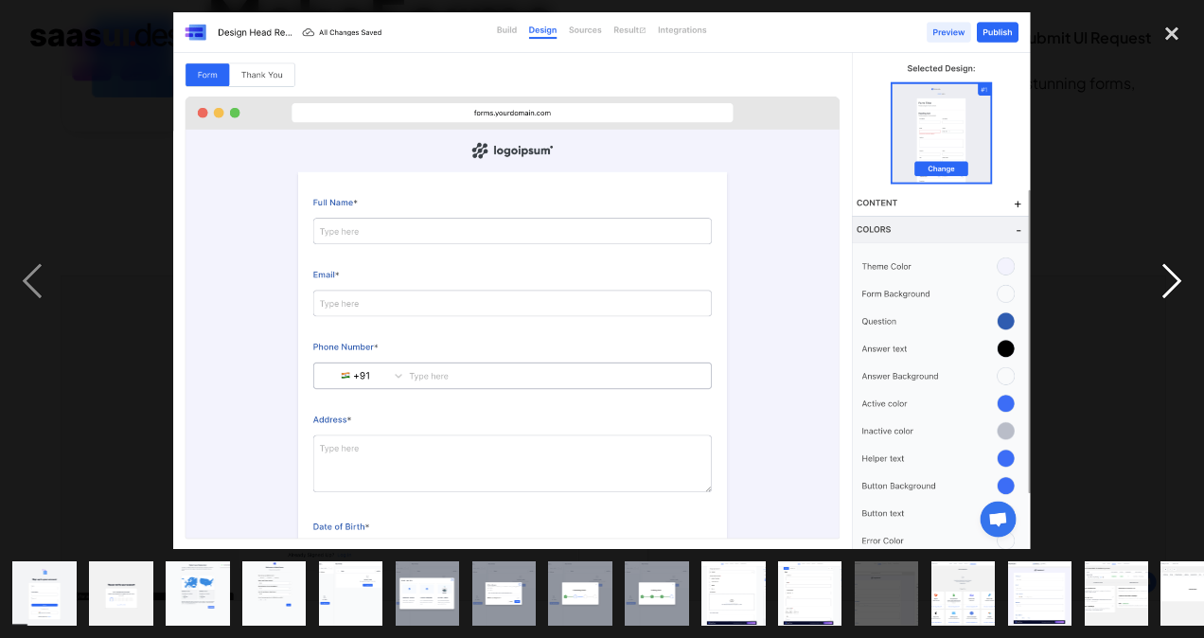
click at [1151, 285] on div "next image" at bounding box center [1171, 280] width 64 height 536
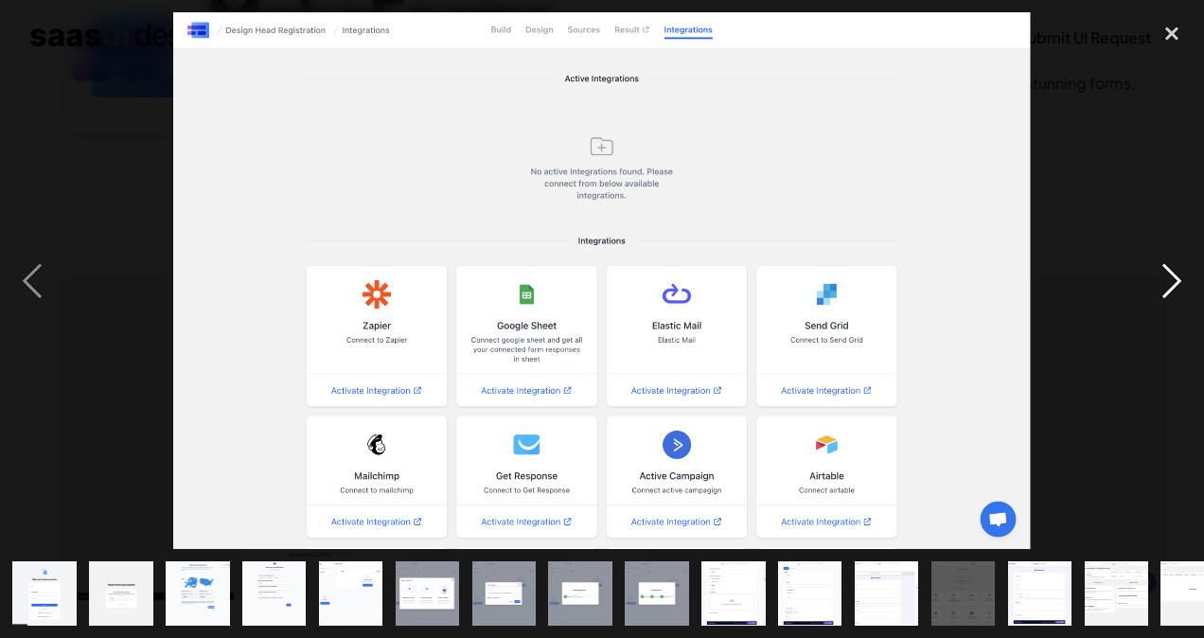
click at [1151, 285] on div "next image" at bounding box center [1171, 280] width 64 height 536
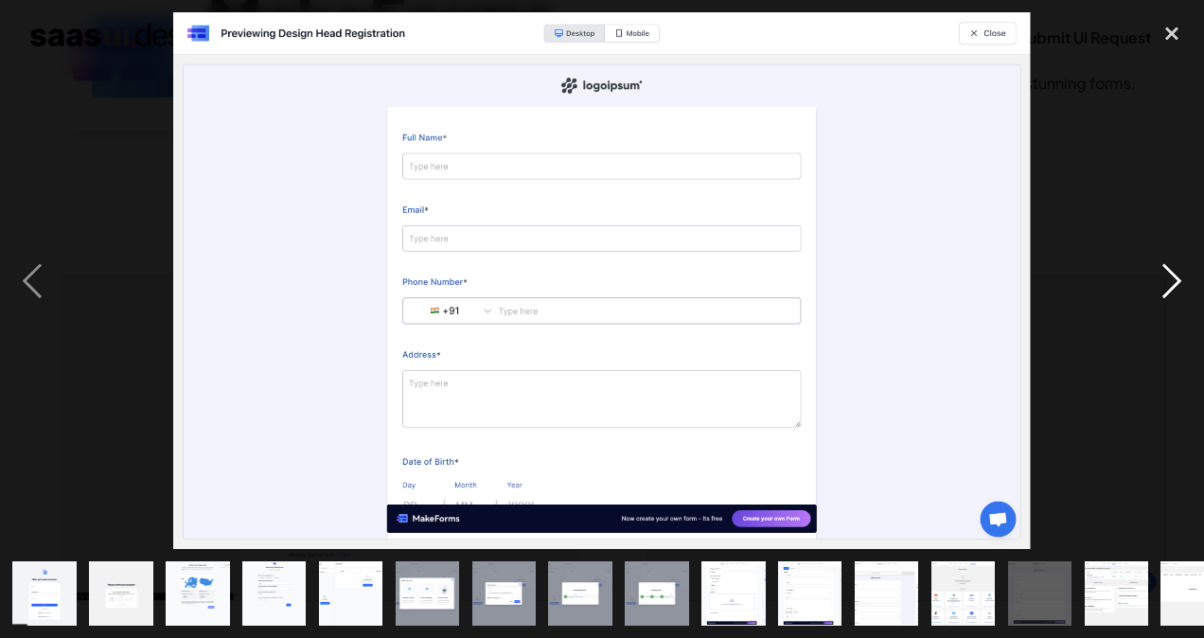
click at [1151, 285] on div "next image" at bounding box center [1171, 280] width 64 height 536
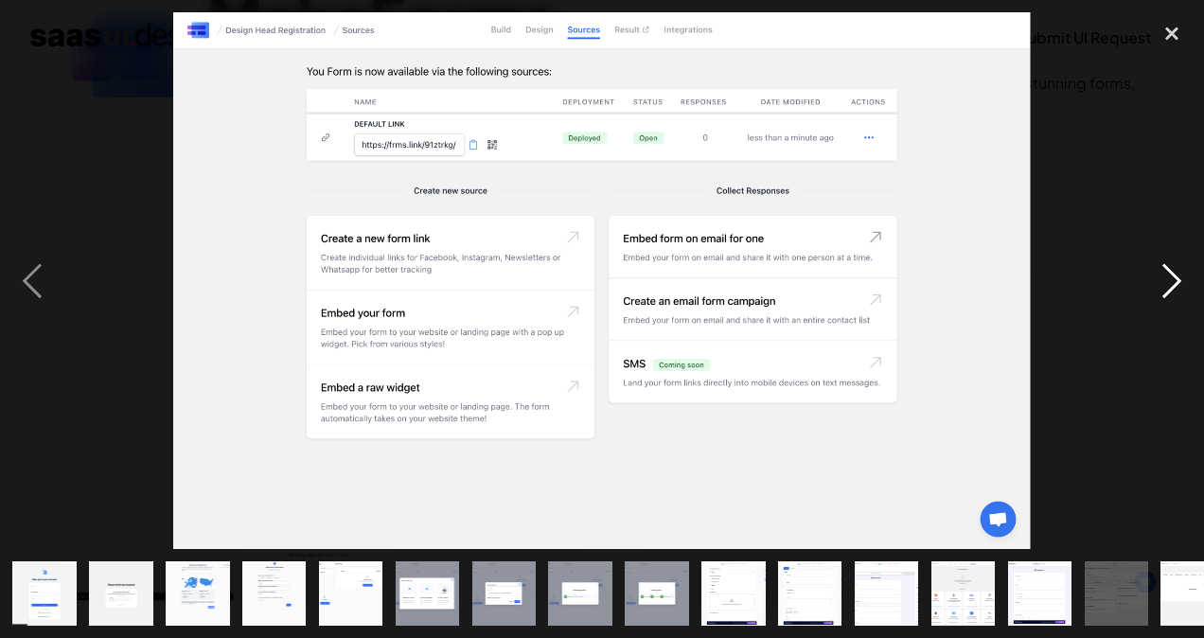
click at [1151, 285] on div "next image" at bounding box center [1171, 280] width 64 height 536
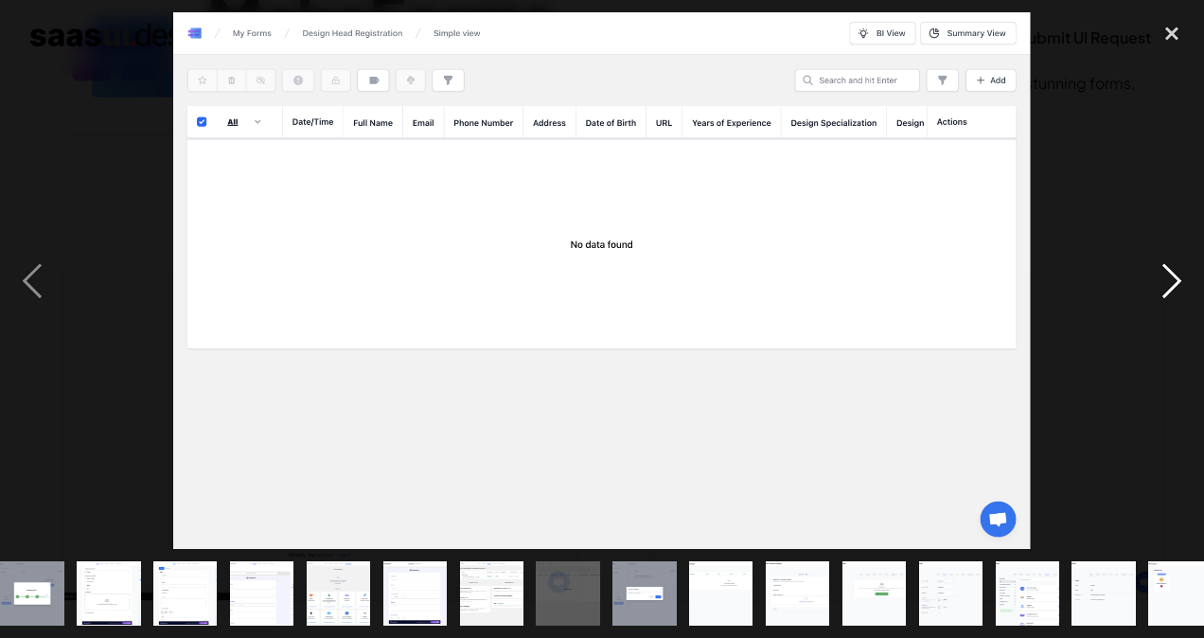
scroll to position [0, 645]
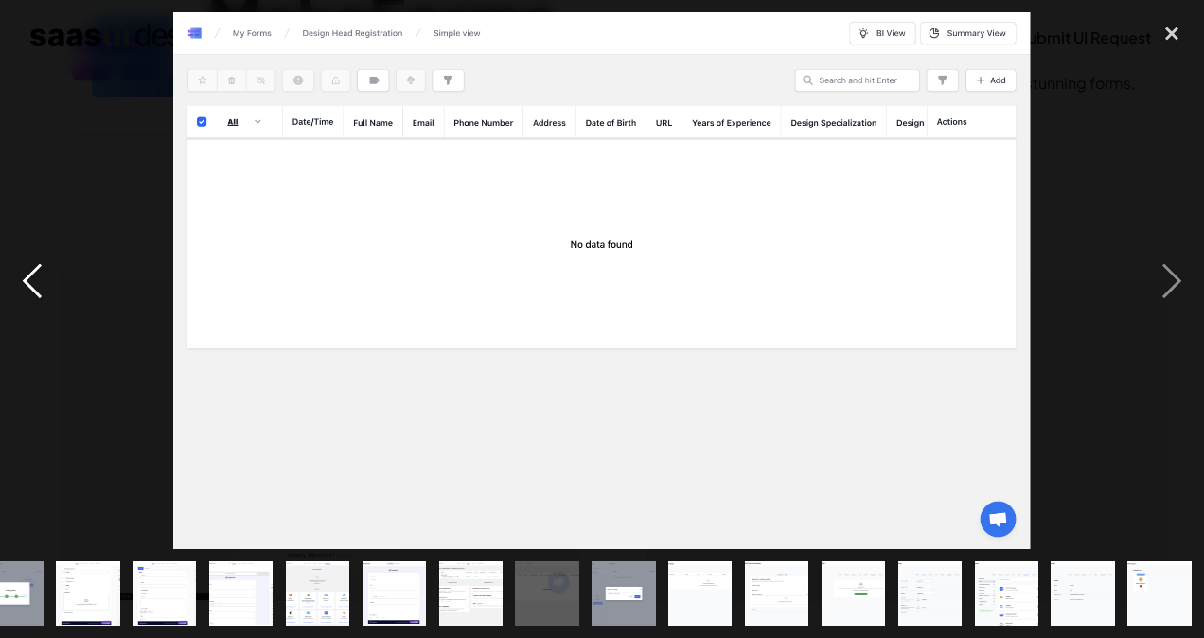
click at [11, 284] on div "previous image" at bounding box center [32, 280] width 64 height 536
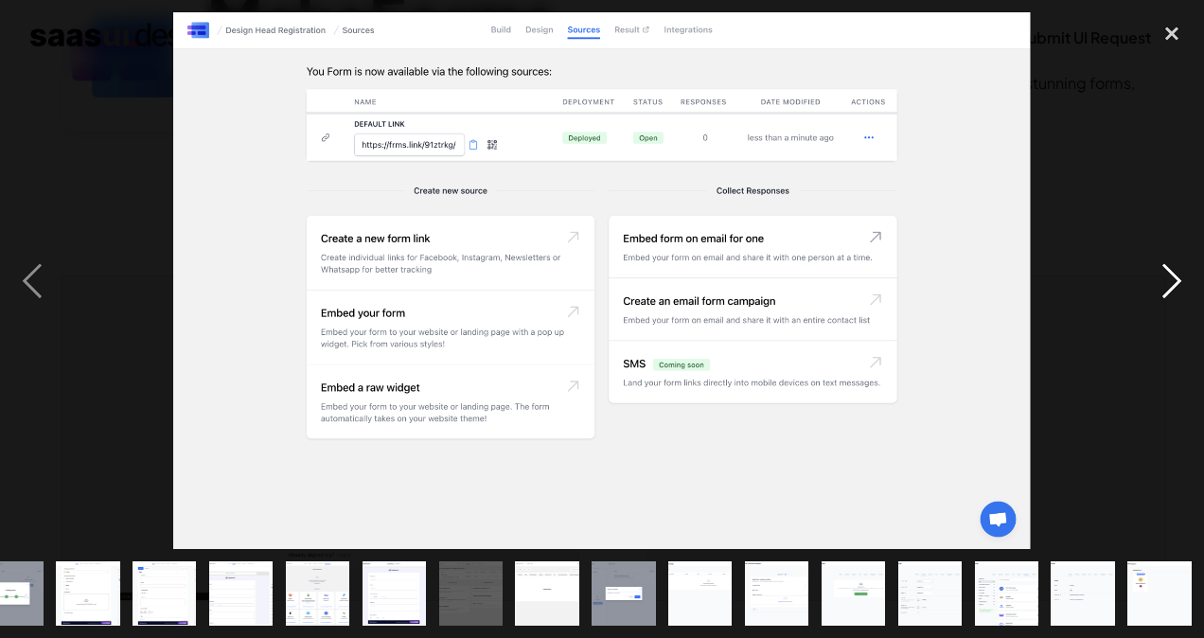
click at [1189, 274] on div "next image" at bounding box center [1171, 280] width 64 height 536
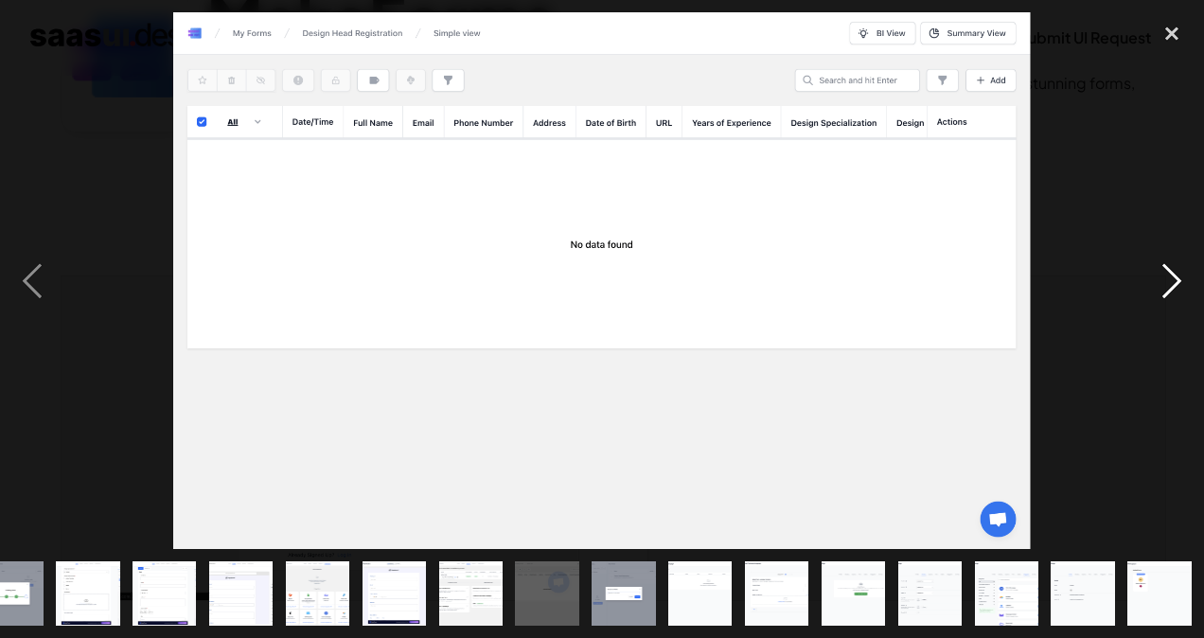
click at [1179, 273] on div "next image" at bounding box center [1171, 280] width 64 height 536
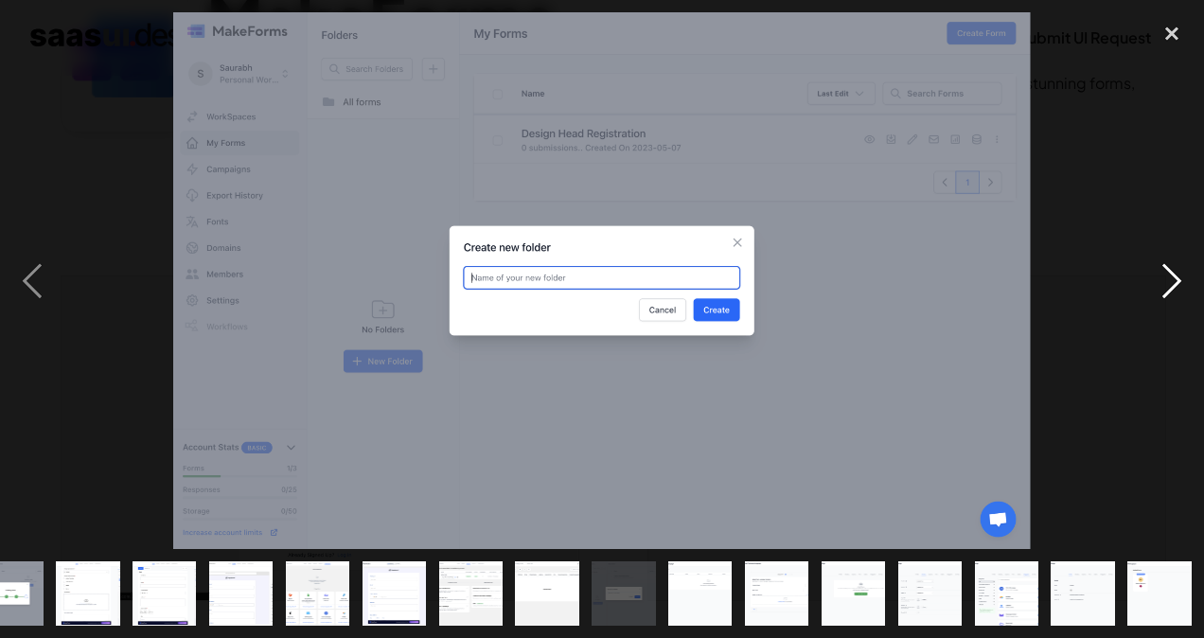
click at [1179, 273] on div "next image" at bounding box center [1171, 280] width 64 height 536
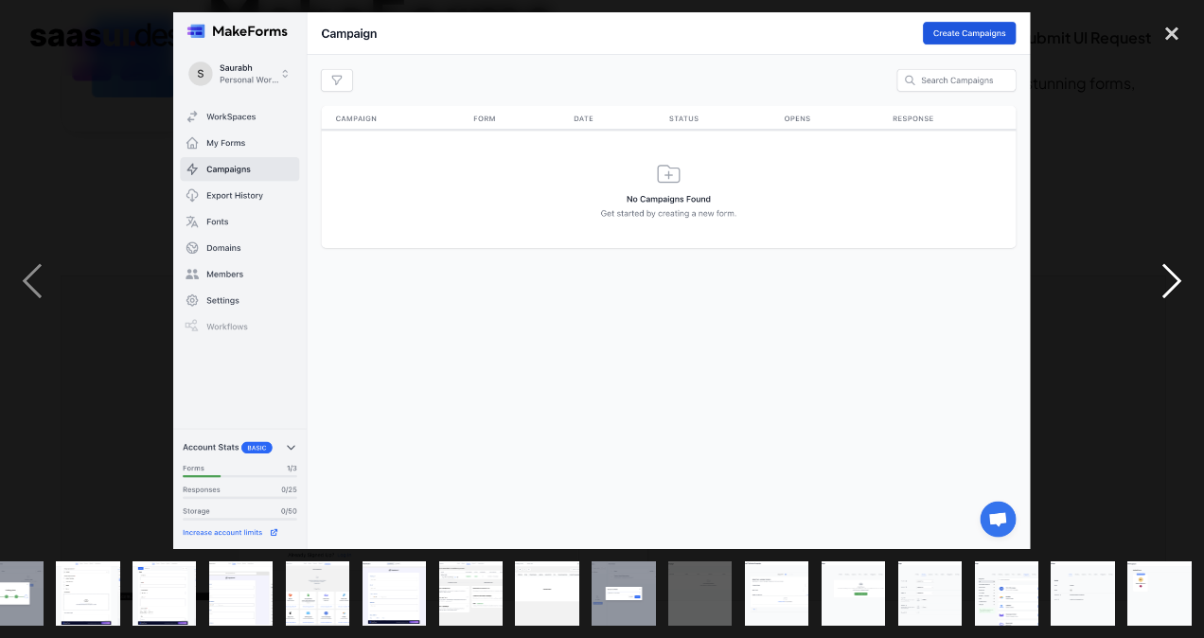
click at [1179, 273] on div "next image" at bounding box center [1171, 280] width 64 height 536
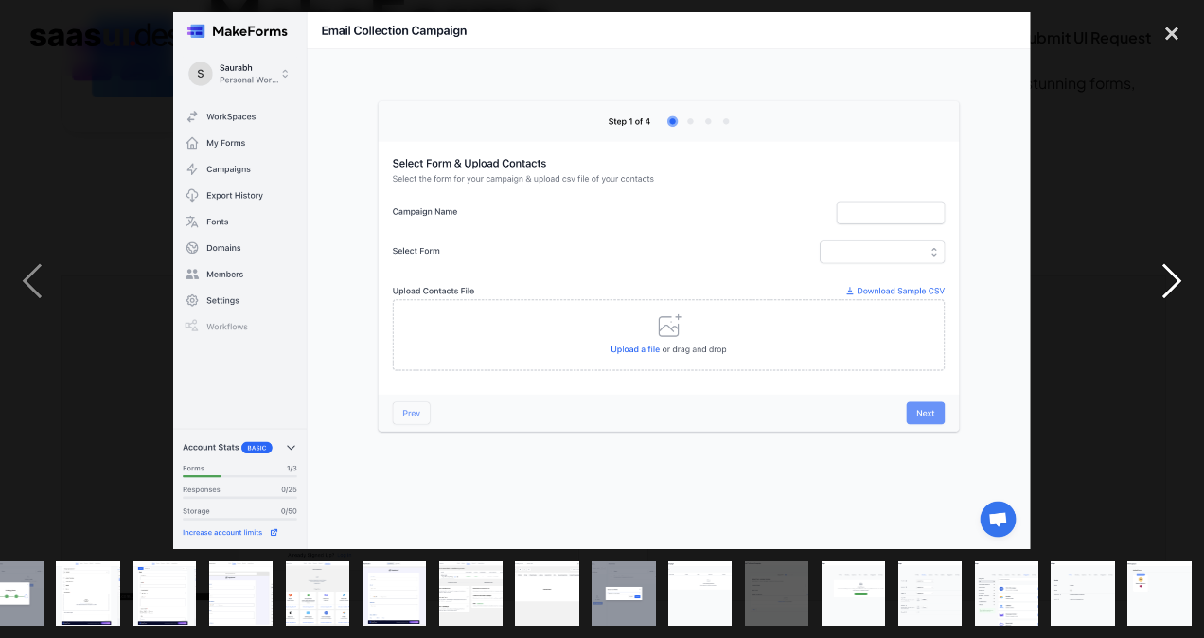
click at [1179, 273] on div "next image" at bounding box center [1171, 280] width 64 height 536
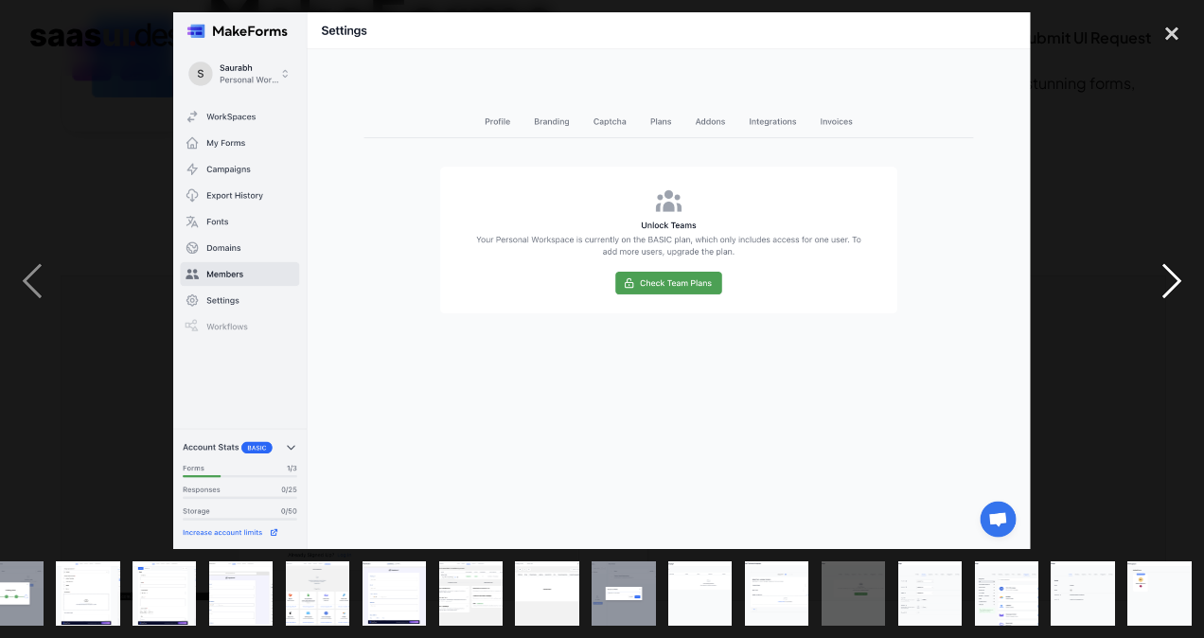
click at [1179, 273] on div "next image" at bounding box center [1171, 280] width 64 height 536
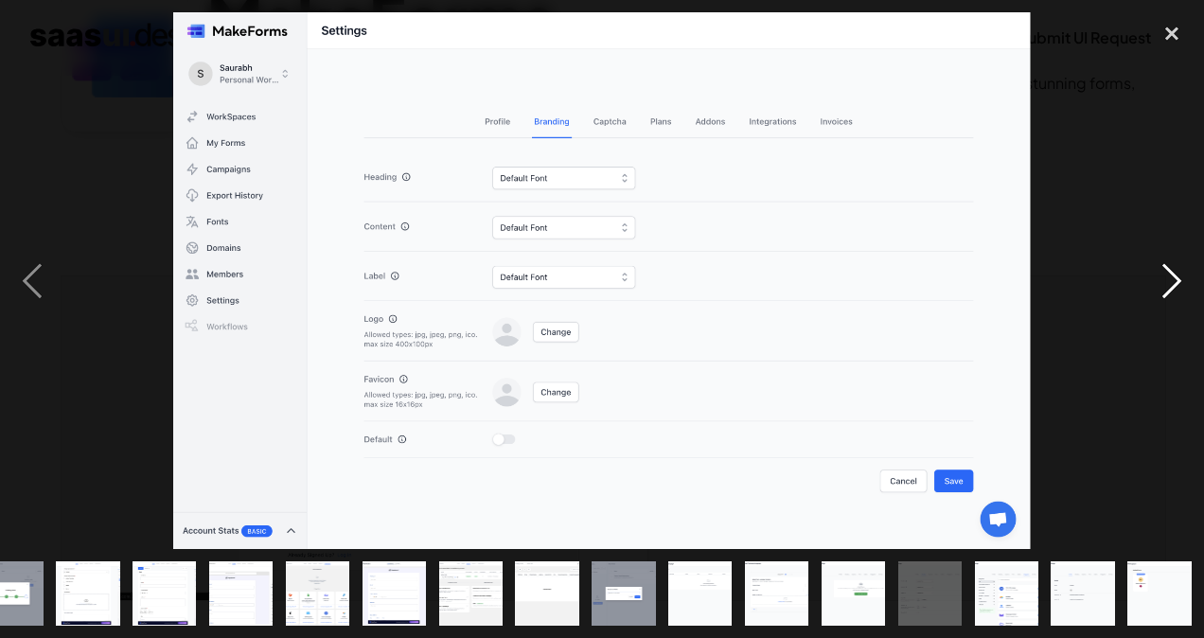
click at [1179, 273] on div "next image" at bounding box center [1171, 280] width 64 height 536
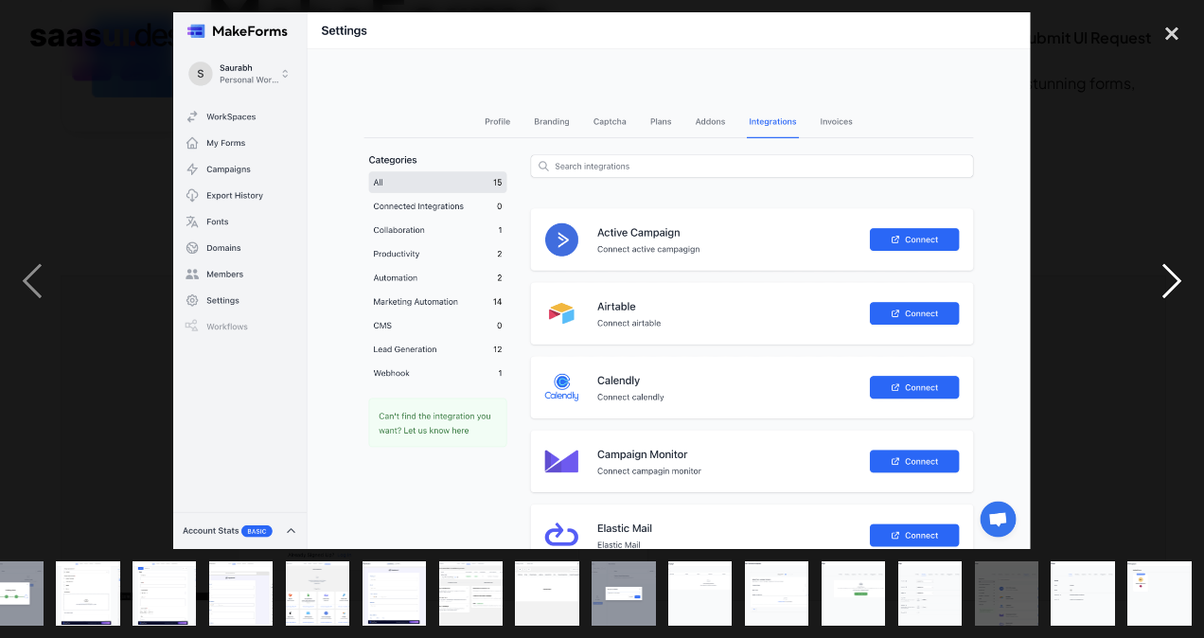
click at [1179, 273] on div "next image" at bounding box center [1171, 280] width 64 height 536
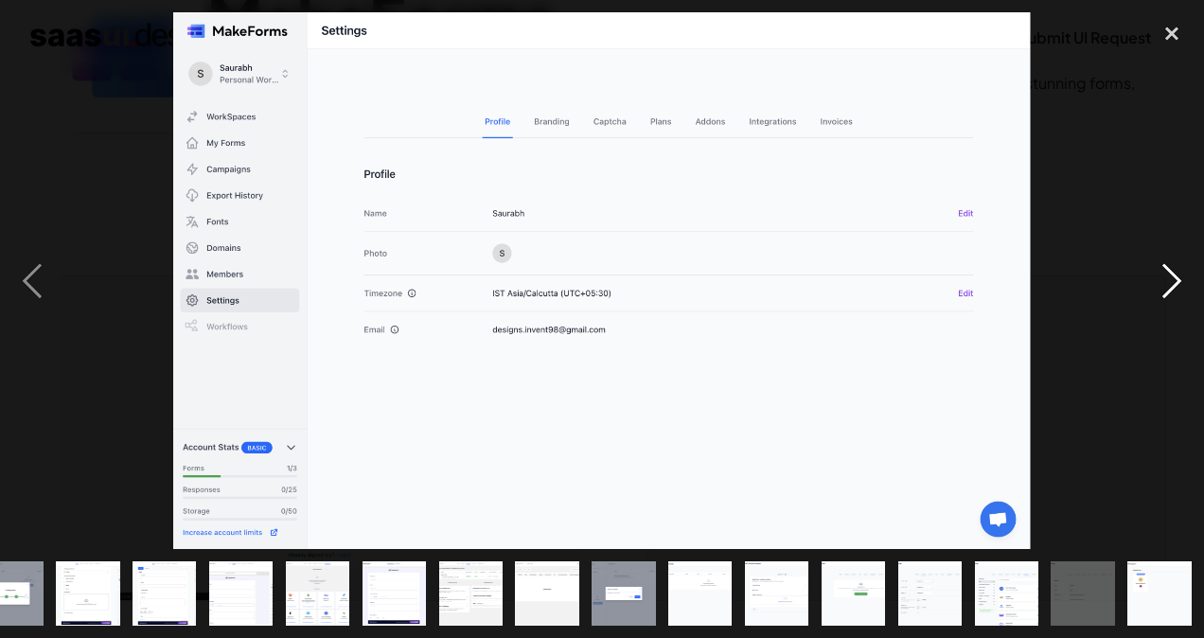
click at [1179, 273] on div "next image" at bounding box center [1171, 280] width 64 height 536
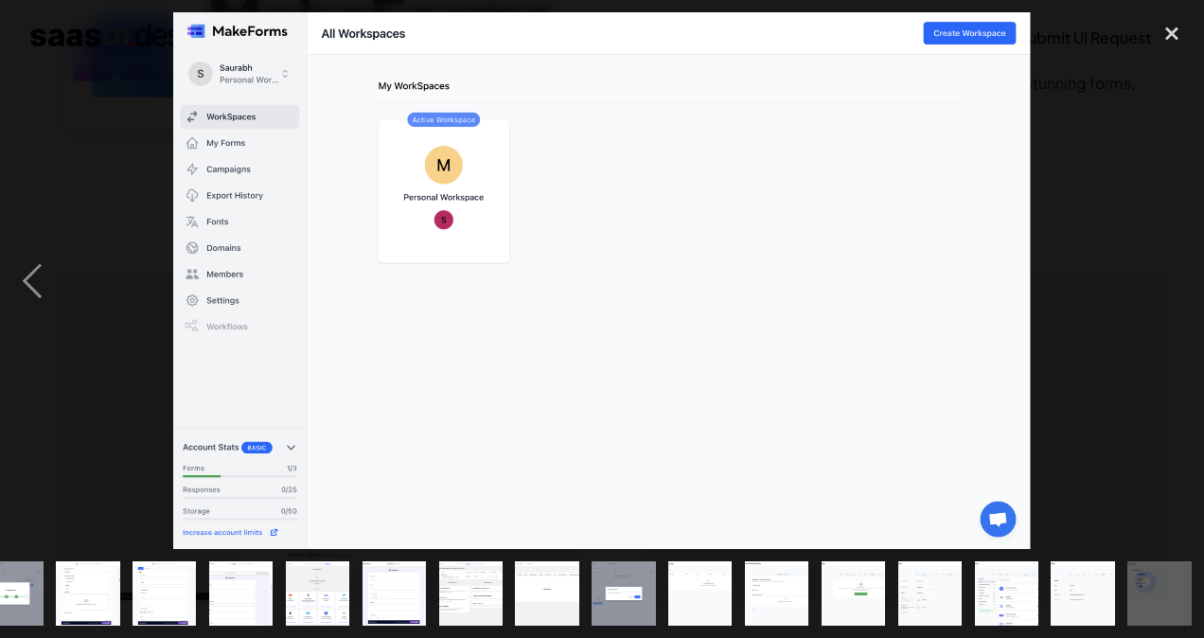
click at [1179, 273] on div "next image" at bounding box center [1171, 280] width 64 height 536
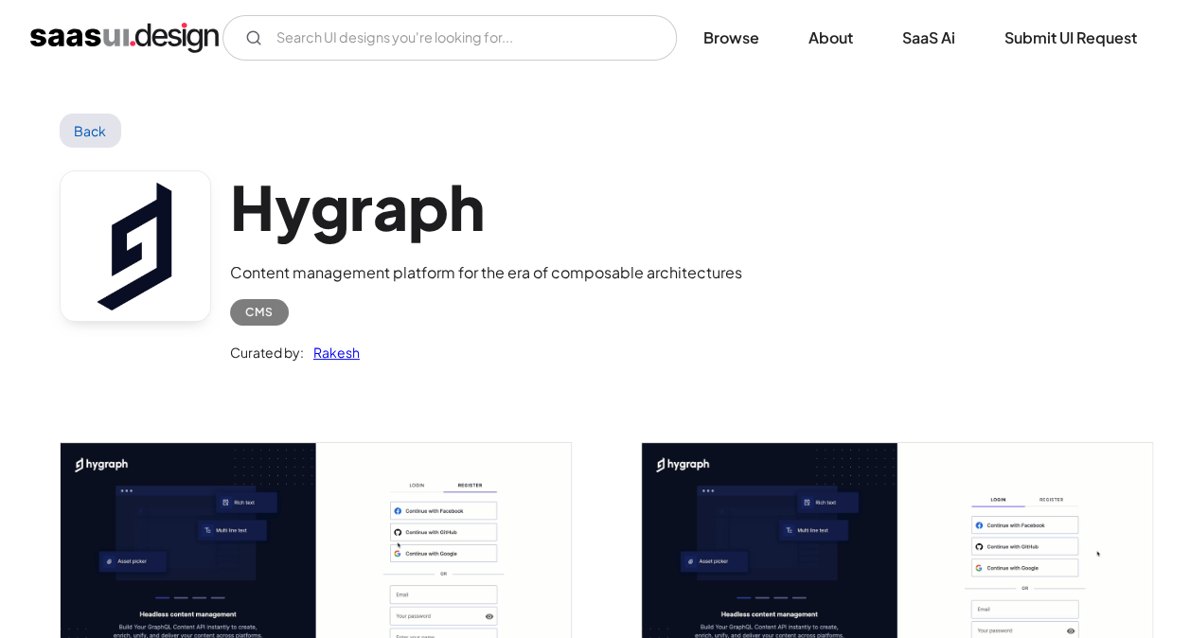
click at [269, 454] on img "open lightbox" at bounding box center [316, 584] width 511 height 282
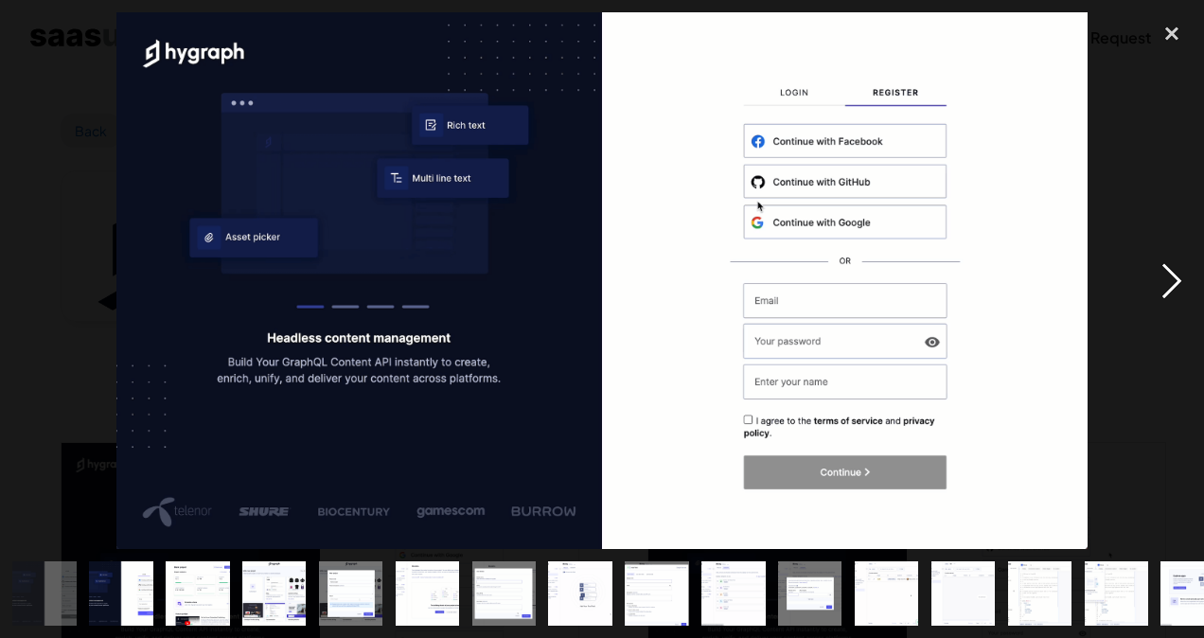
click at [1168, 293] on div "next image" at bounding box center [1171, 280] width 64 height 536
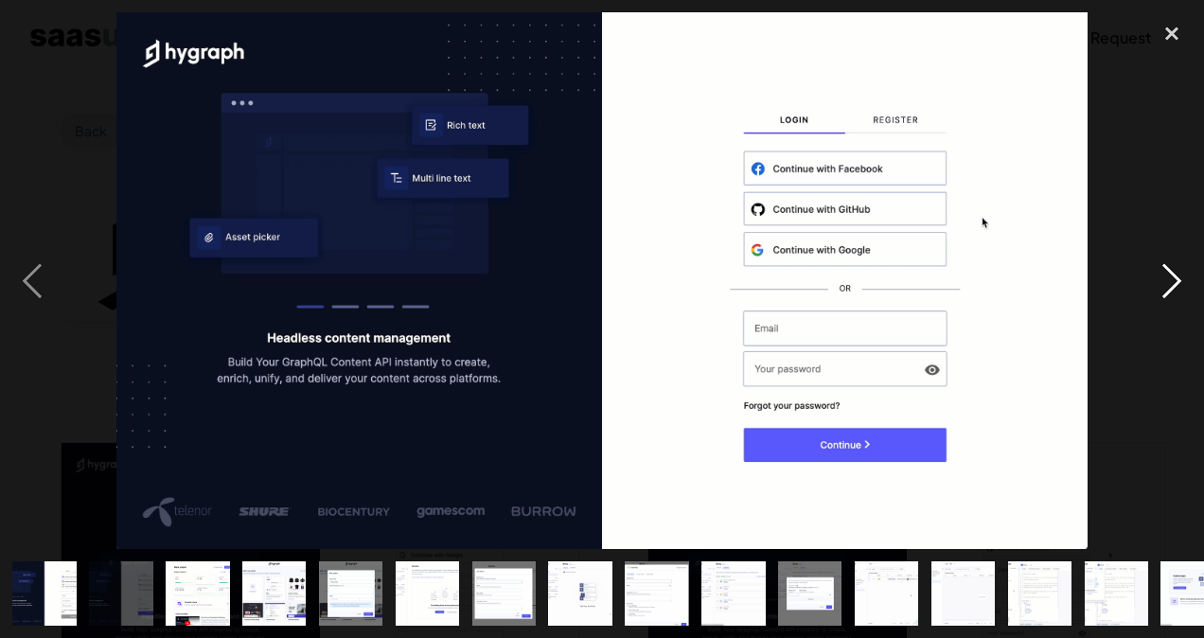
click at [1166, 292] on div "next image" at bounding box center [1171, 280] width 64 height 536
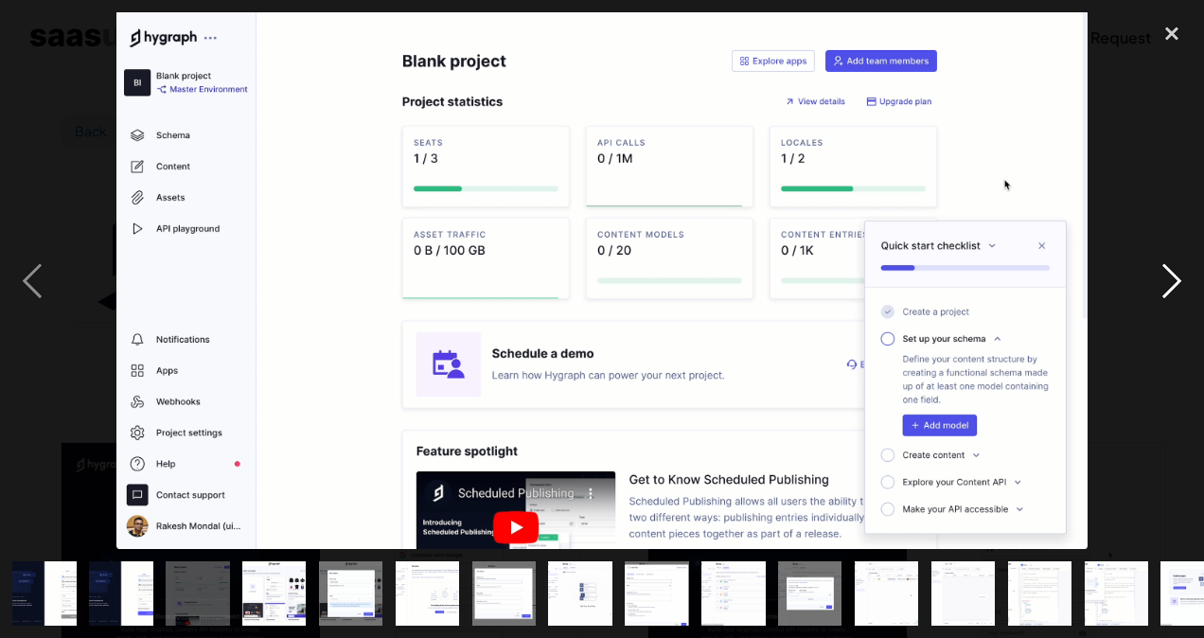
click at [1166, 292] on div "next image" at bounding box center [1171, 280] width 64 height 536
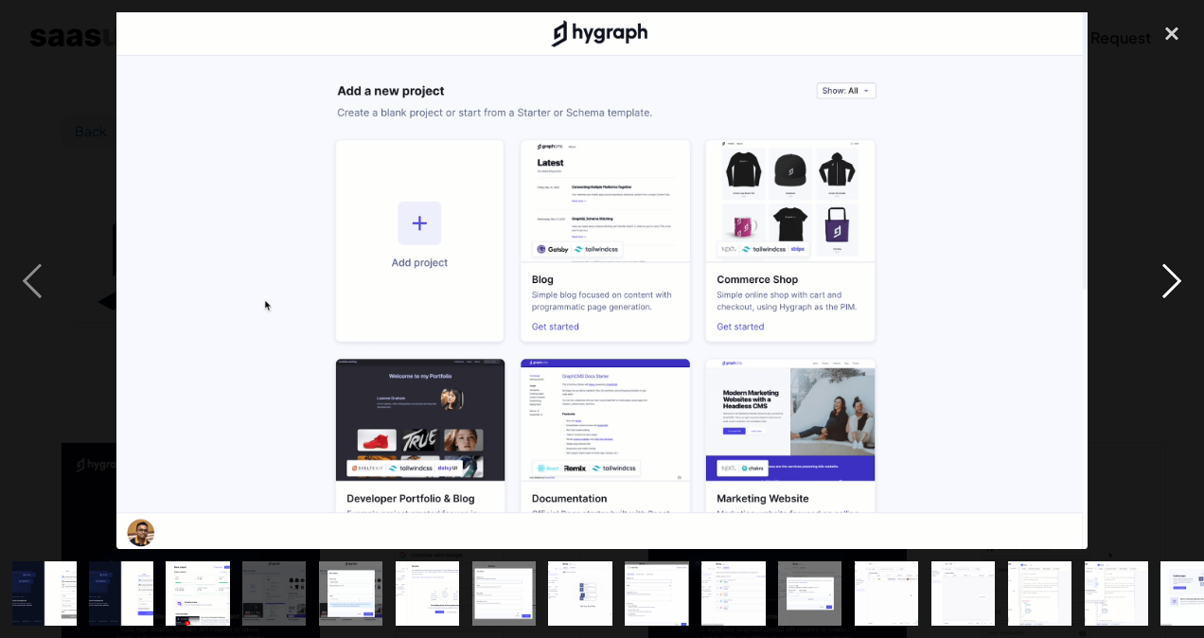
click at [1166, 292] on div "next image" at bounding box center [1171, 280] width 64 height 536
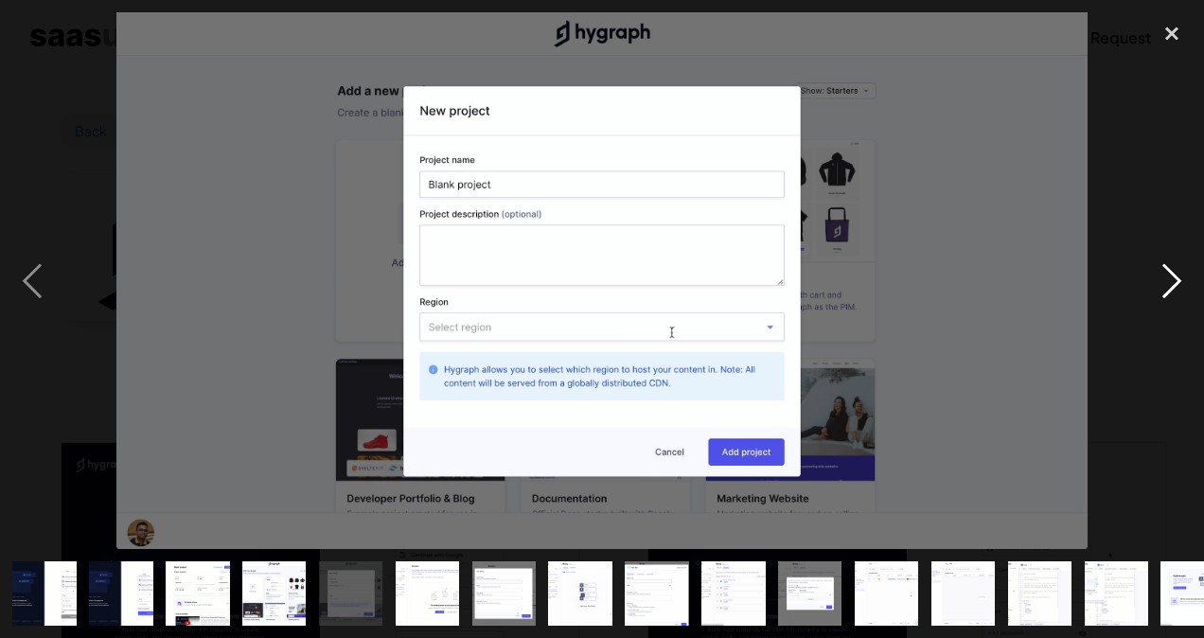
click at [1166, 292] on div "next image" at bounding box center [1171, 280] width 64 height 536
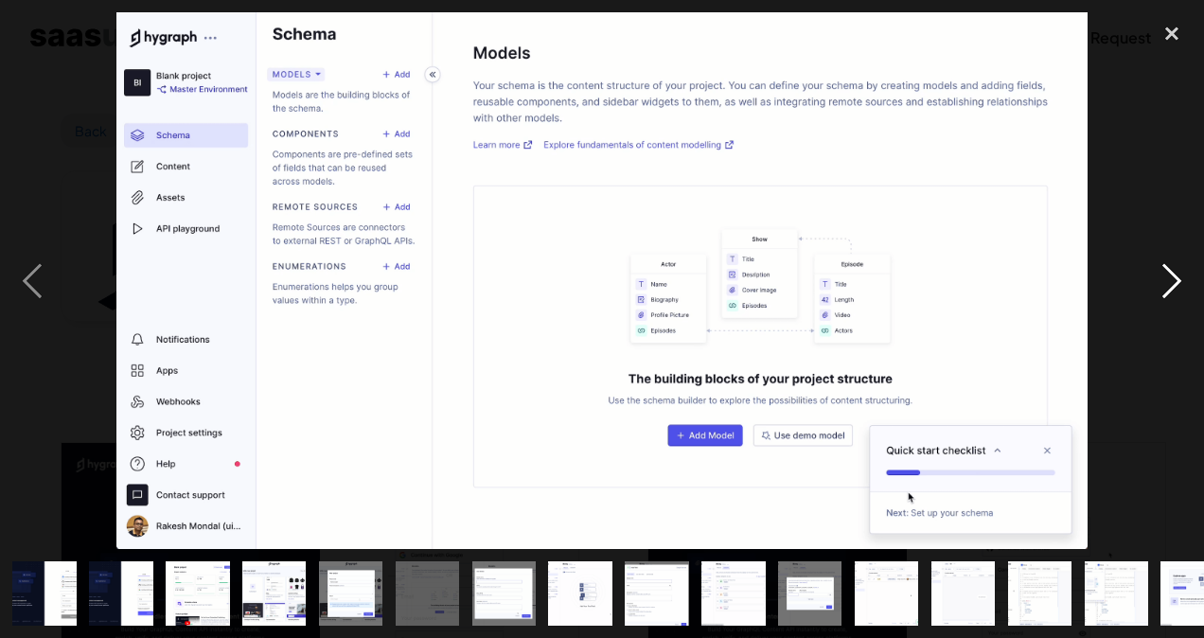
click at [1166, 292] on div "next image" at bounding box center [1171, 280] width 64 height 536
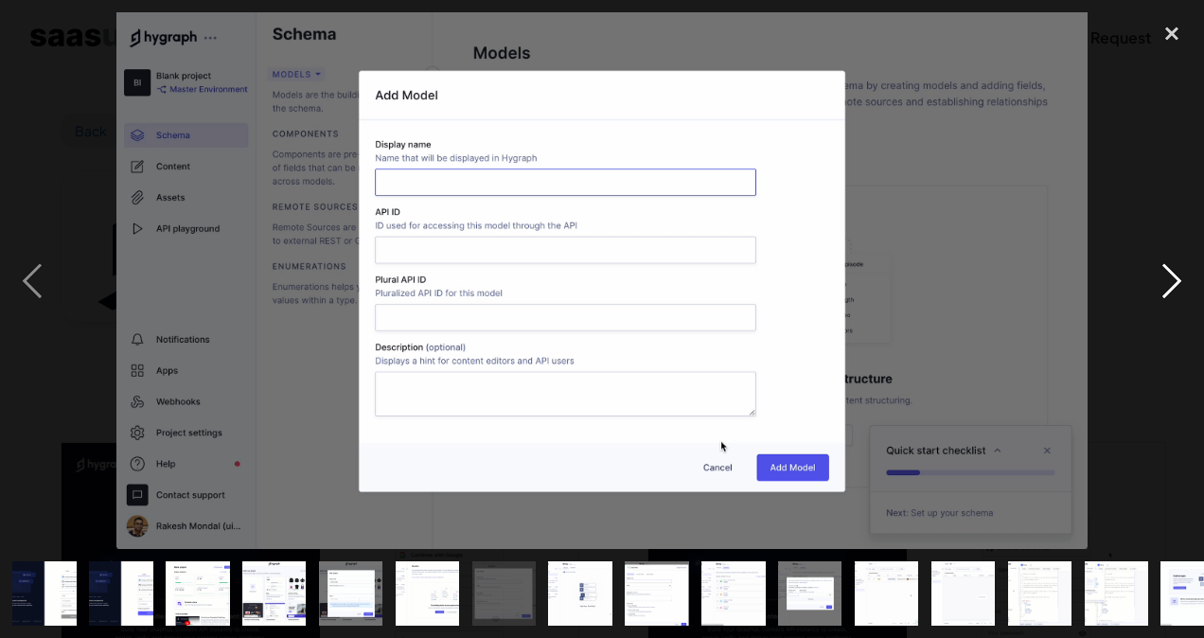
click at [1166, 292] on div "next image" at bounding box center [1171, 280] width 64 height 536
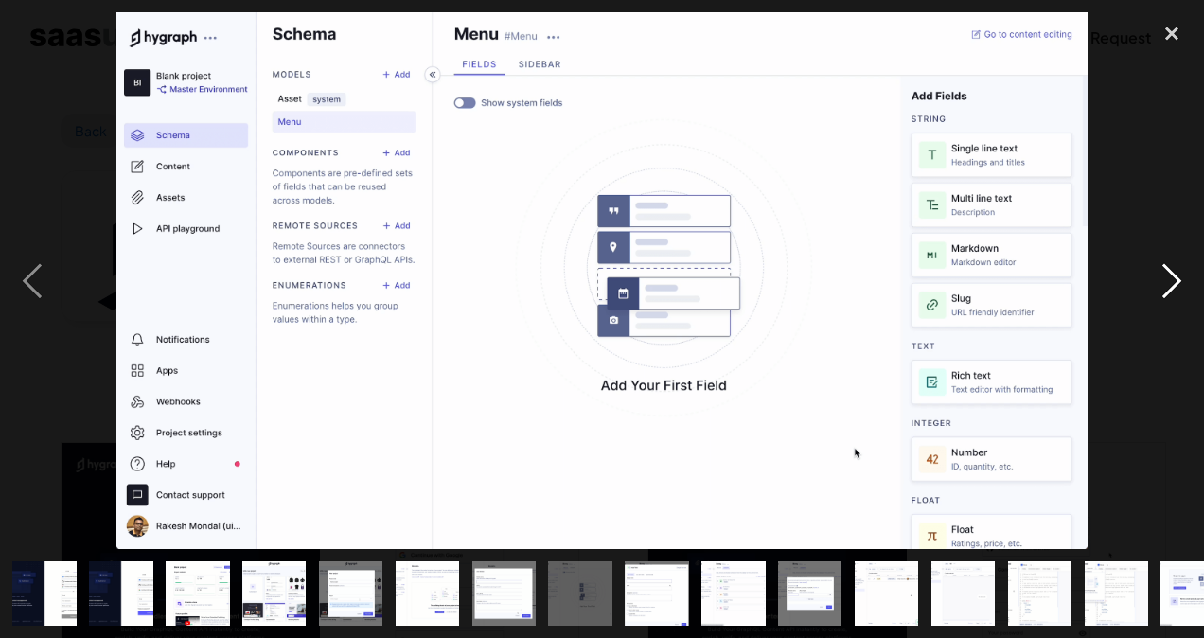
click at [1166, 292] on div "next image" at bounding box center [1171, 280] width 64 height 536
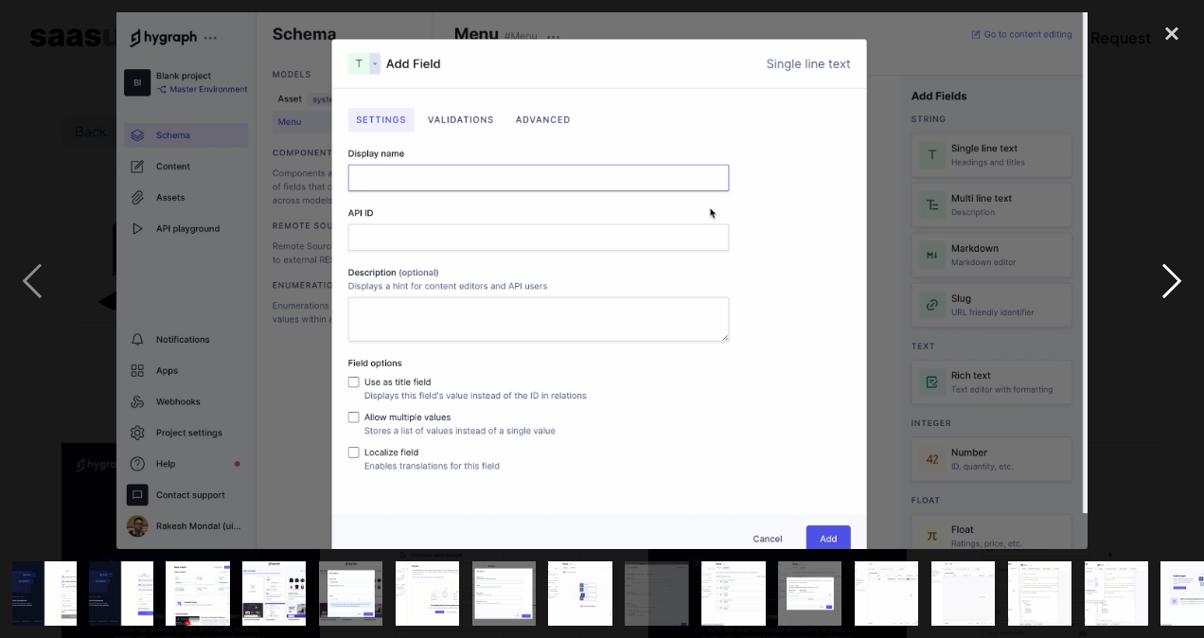
click at [1166, 292] on div "next image" at bounding box center [1171, 280] width 64 height 536
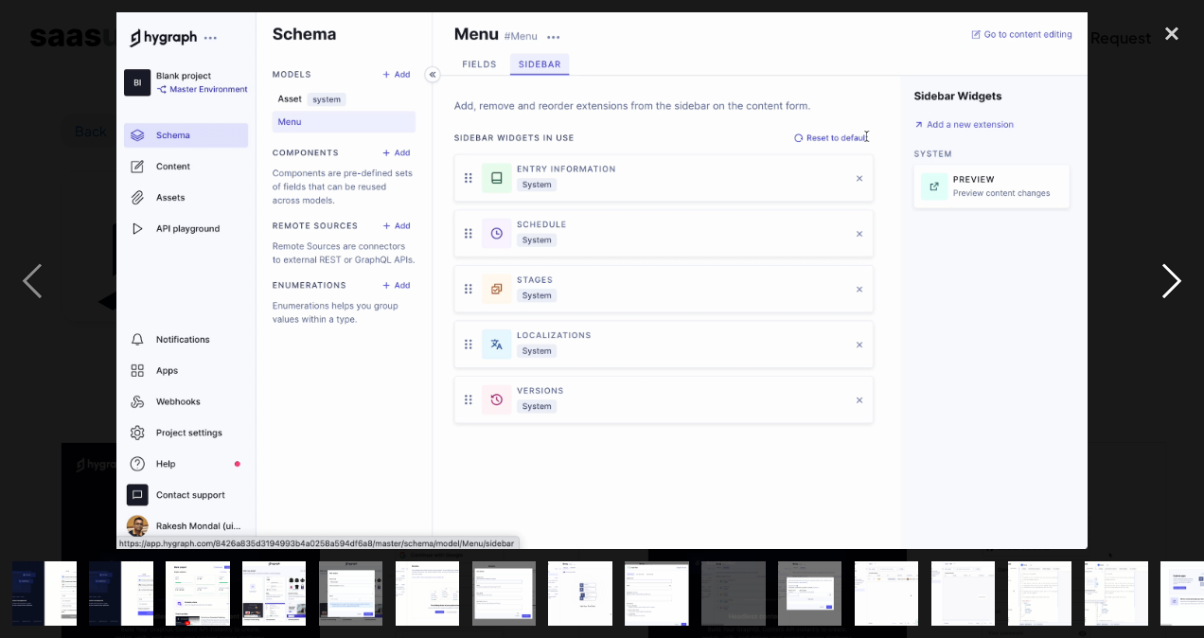
click at [1166, 292] on div "next image" at bounding box center [1171, 280] width 64 height 536
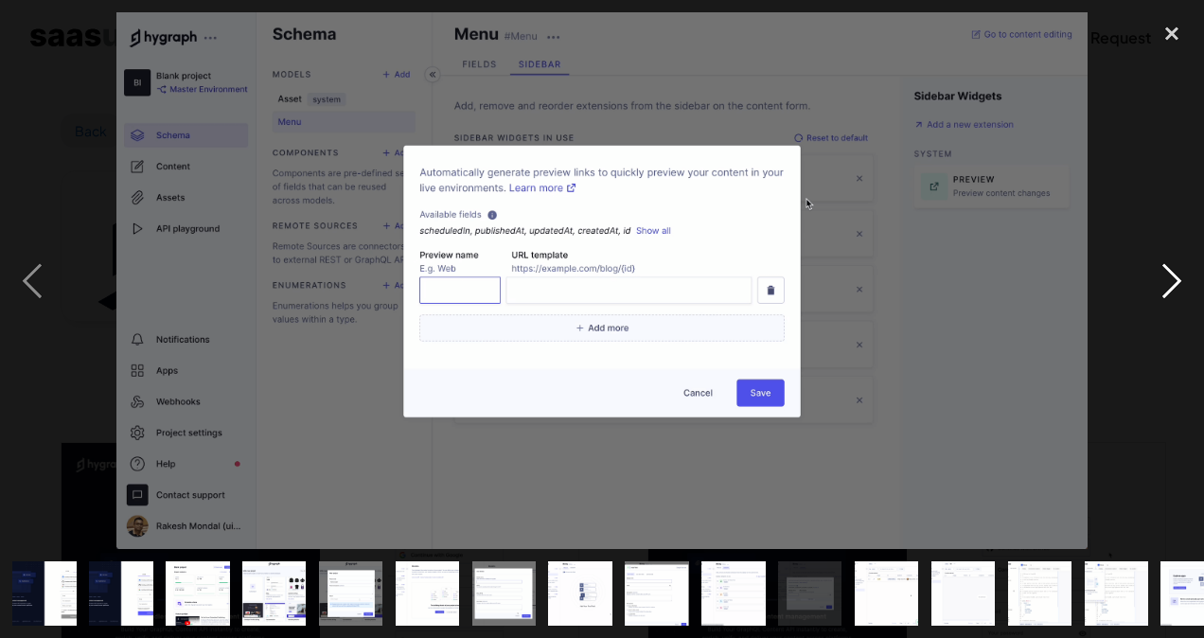
click at [1166, 292] on div "next image" at bounding box center [1171, 280] width 64 height 536
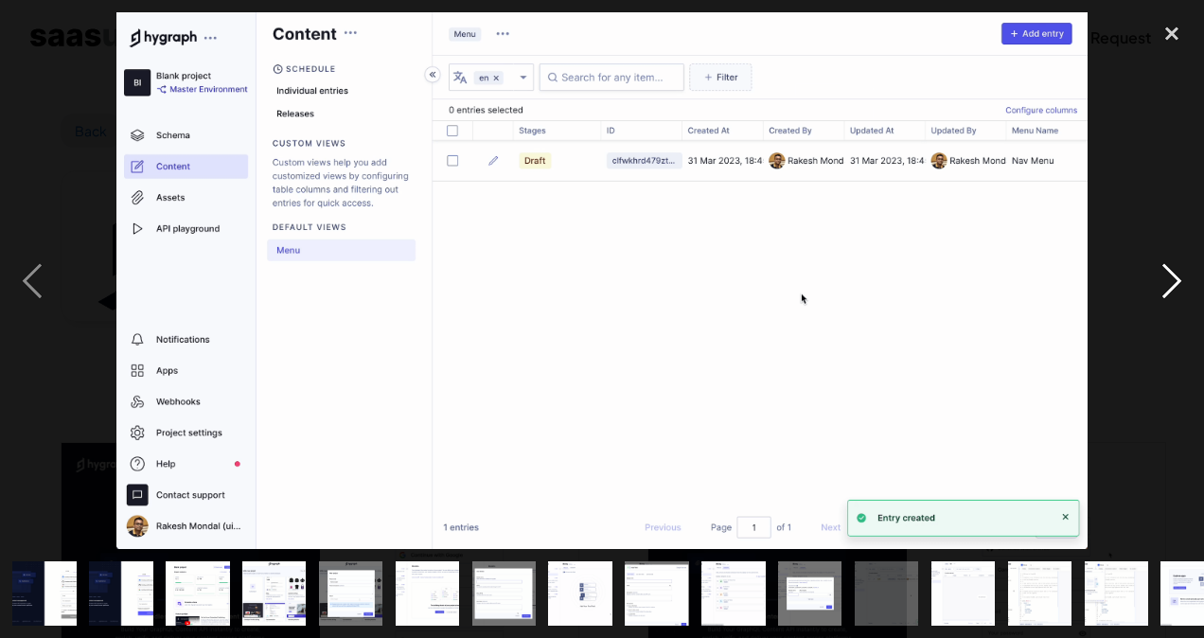
click at [1166, 292] on div "next image" at bounding box center [1171, 280] width 64 height 536
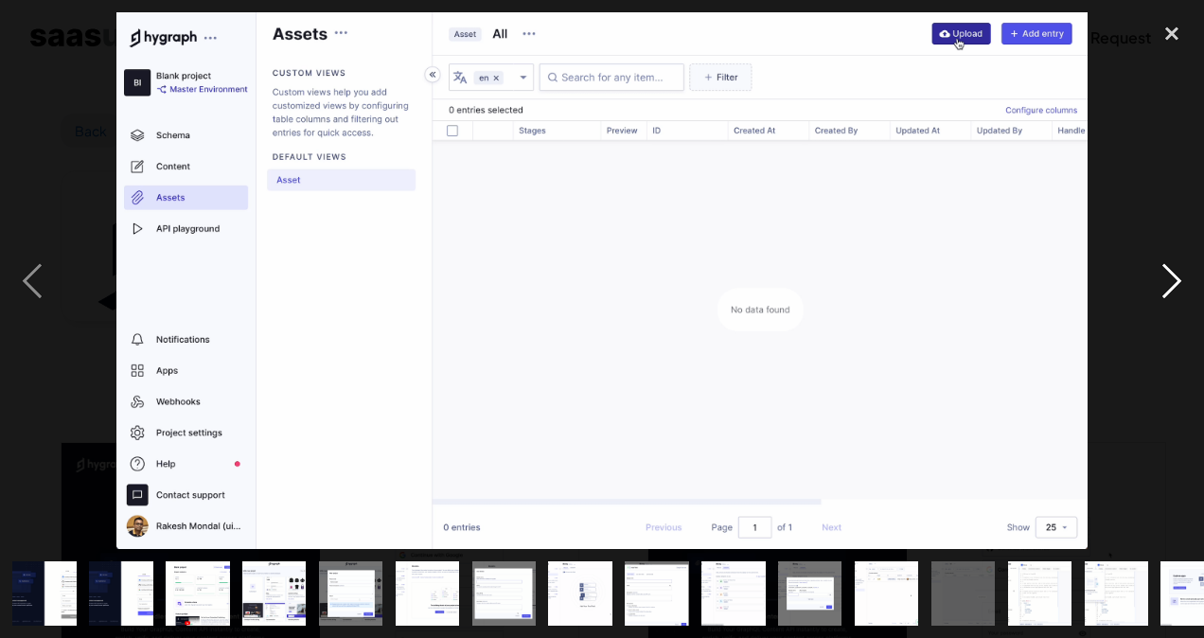
click at [1166, 292] on div "next image" at bounding box center [1171, 280] width 64 height 536
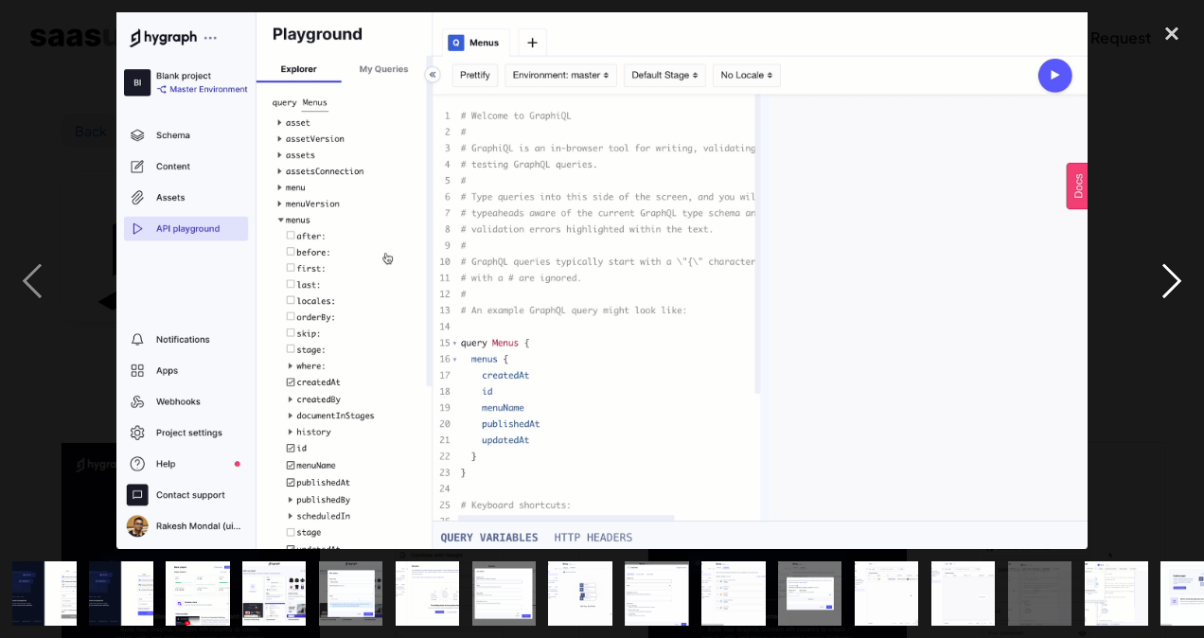
click at [1166, 292] on div "next image" at bounding box center [1171, 280] width 64 height 536
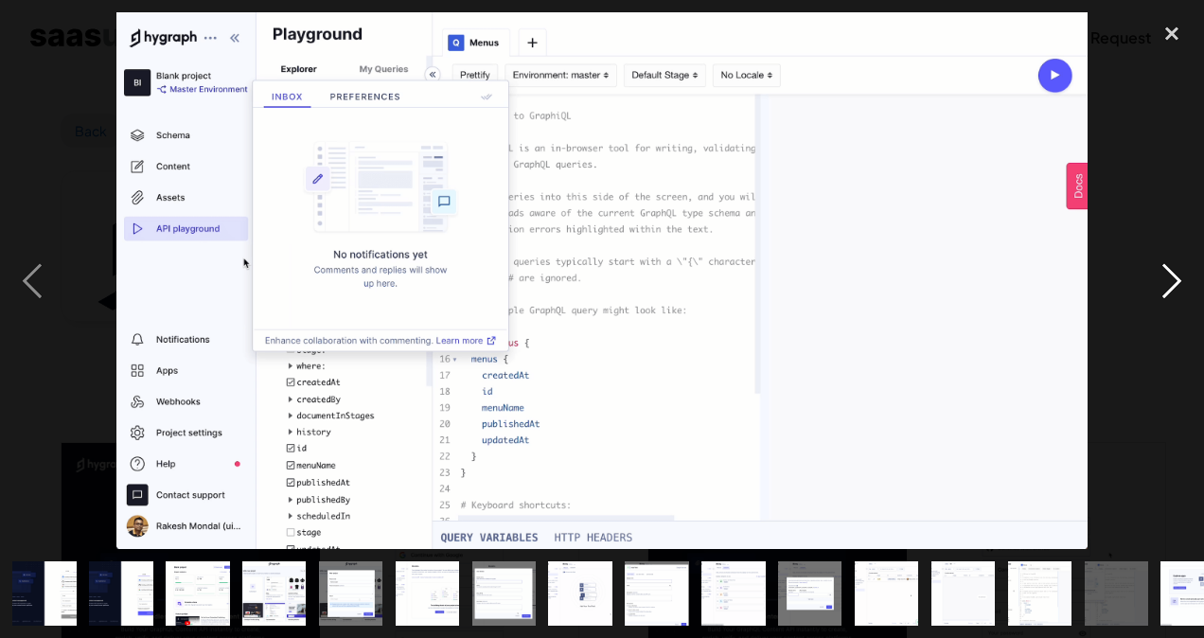
click at [1166, 292] on div "next image" at bounding box center [1171, 280] width 64 height 536
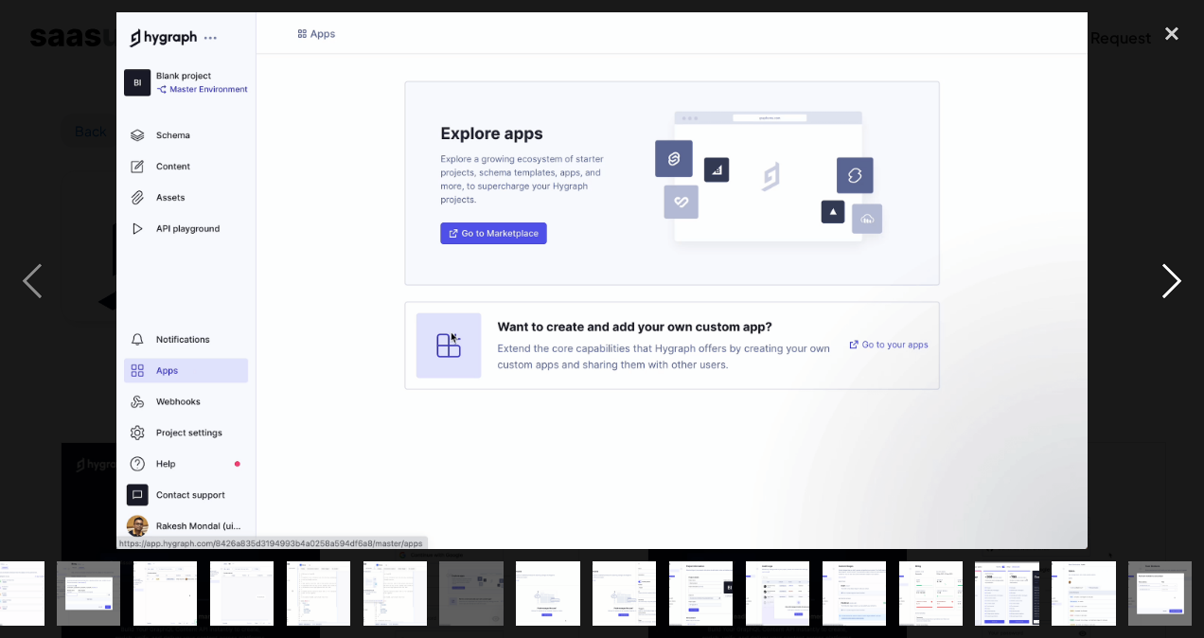
scroll to position [0, 722]
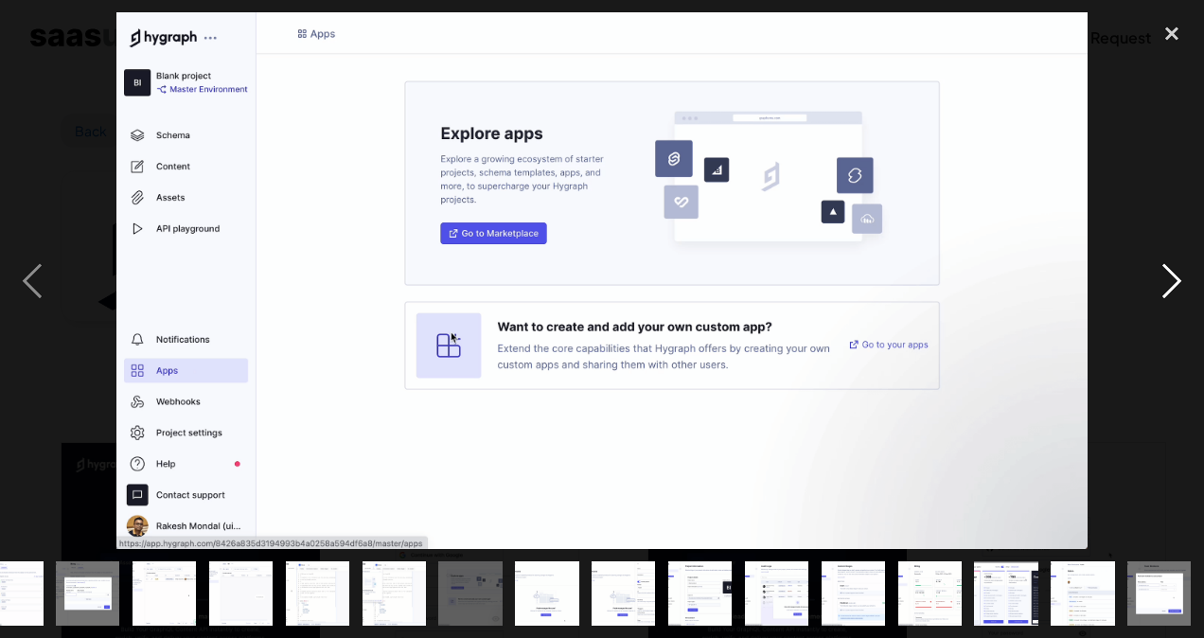
click at [1166, 292] on div "next image" at bounding box center [1171, 280] width 64 height 536
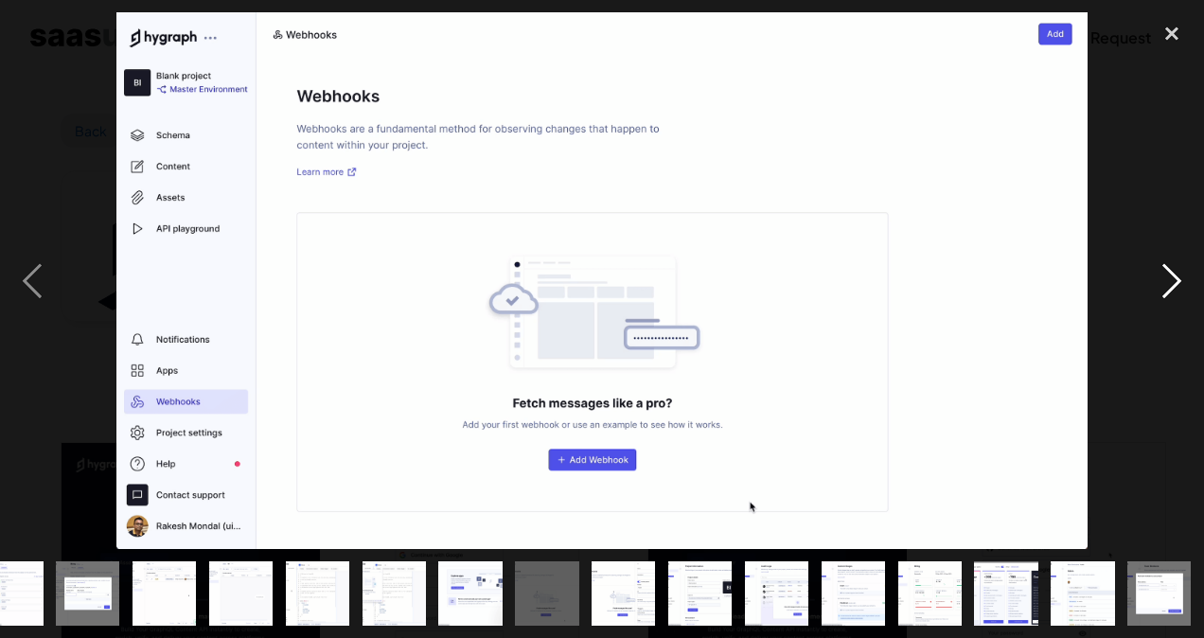
click at [1166, 292] on div "next image" at bounding box center [1171, 280] width 64 height 536
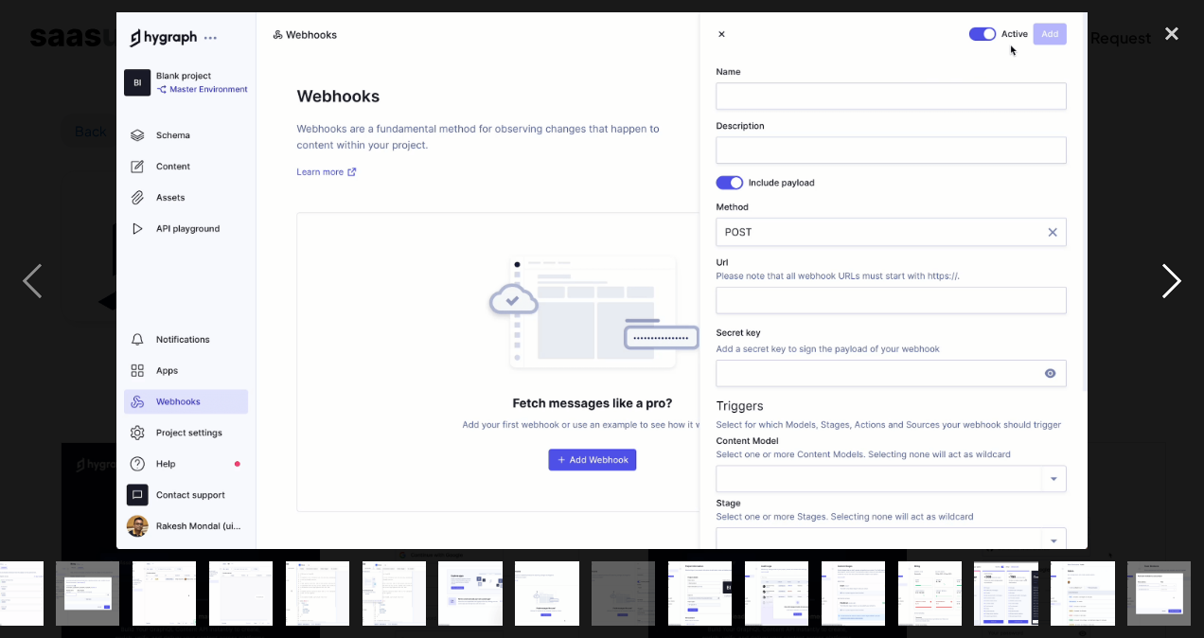
click at [1166, 292] on div "next image" at bounding box center [1171, 280] width 64 height 536
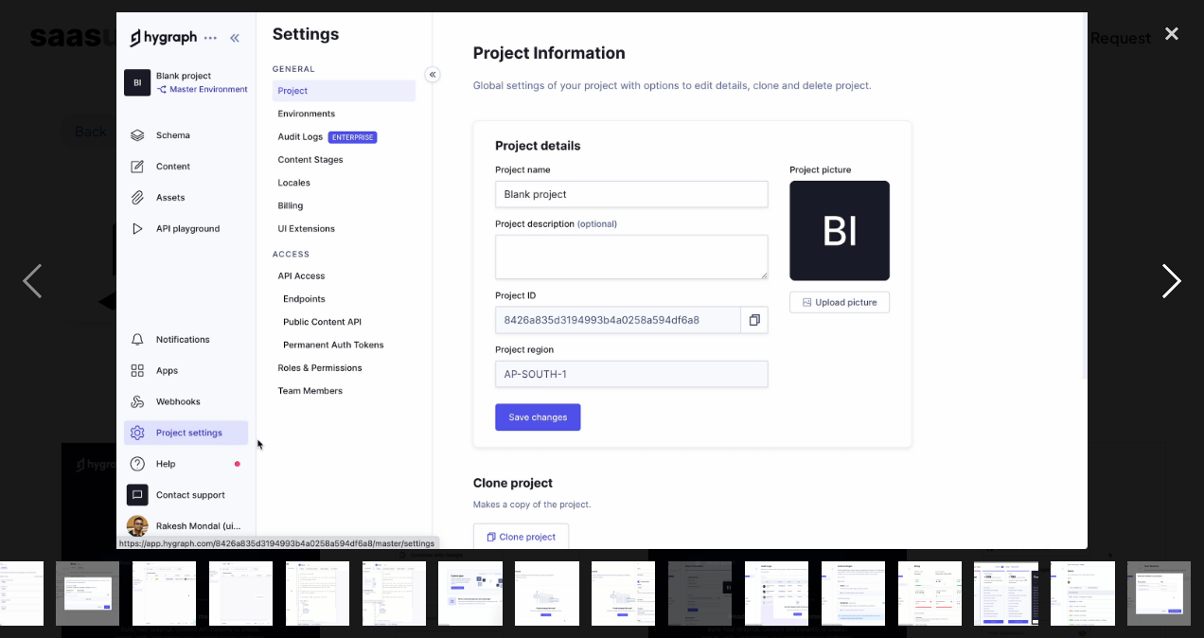
click at [1166, 292] on div "next image" at bounding box center [1171, 280] width 64 height 536
